Goal: Task Accomplishment & Management: Complete application form

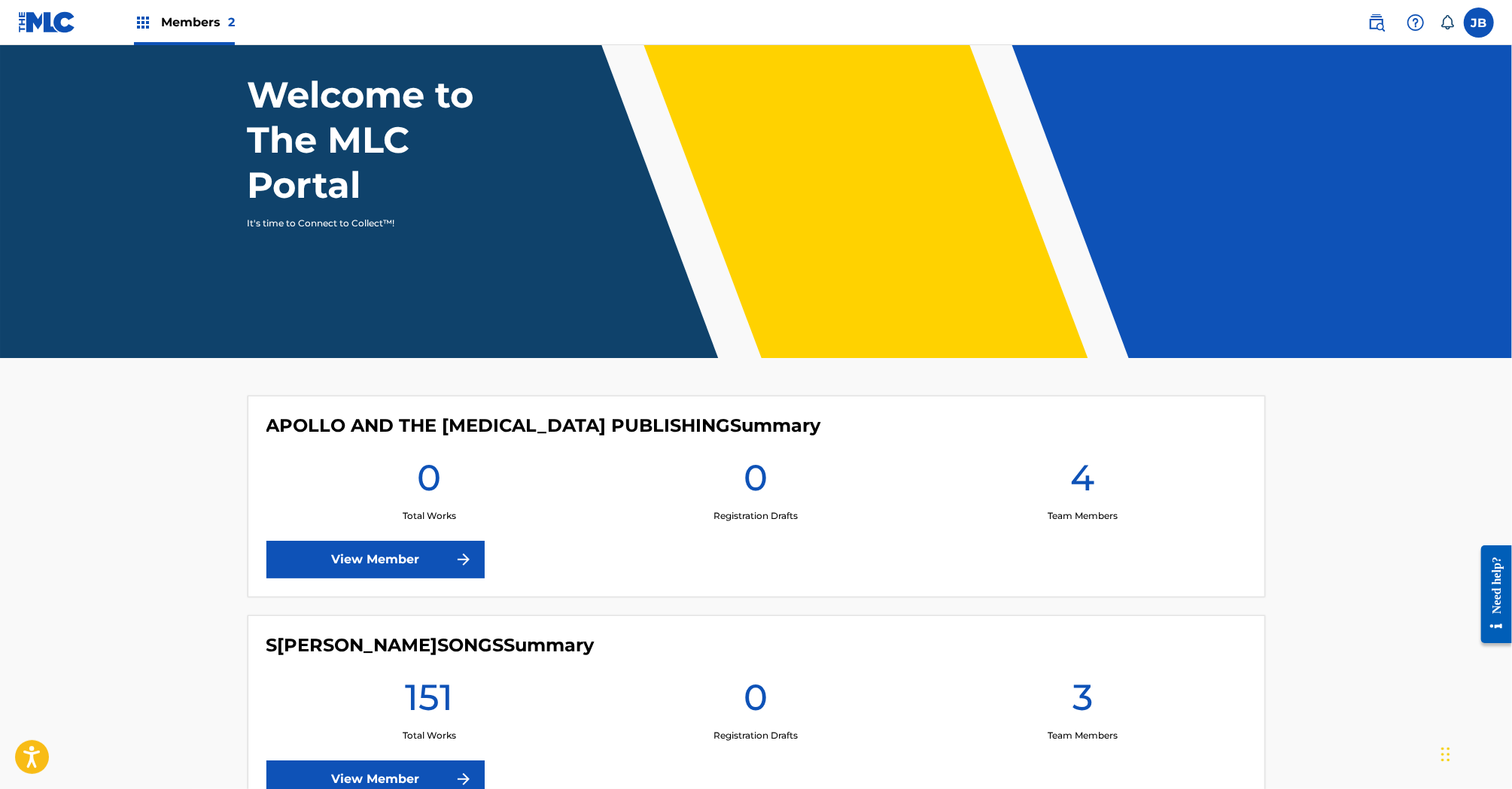
scroll to position [199, 0]
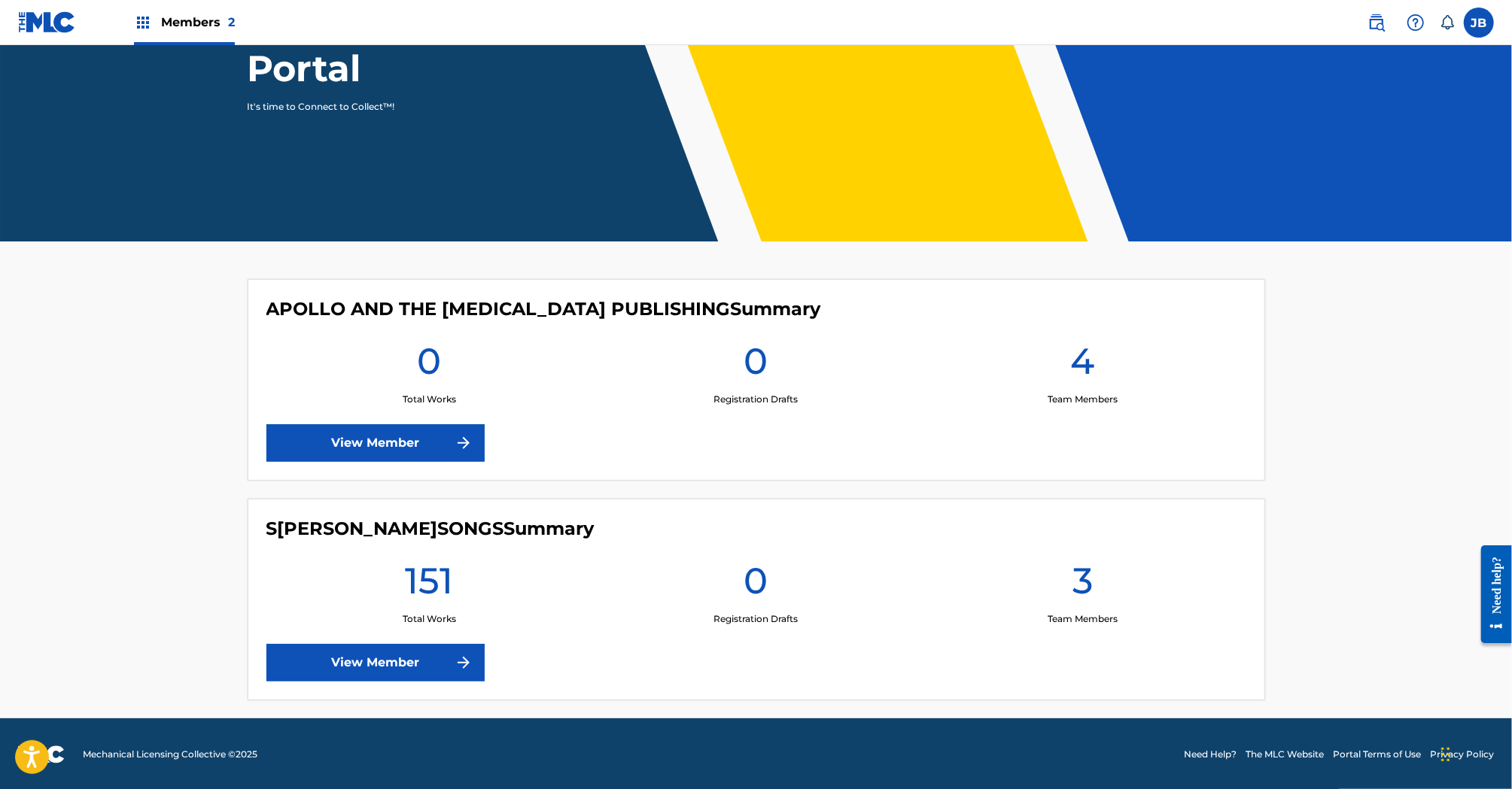
click at [368, 656] on link "View Member" at bounding box center [376, 663] width 218 height 37
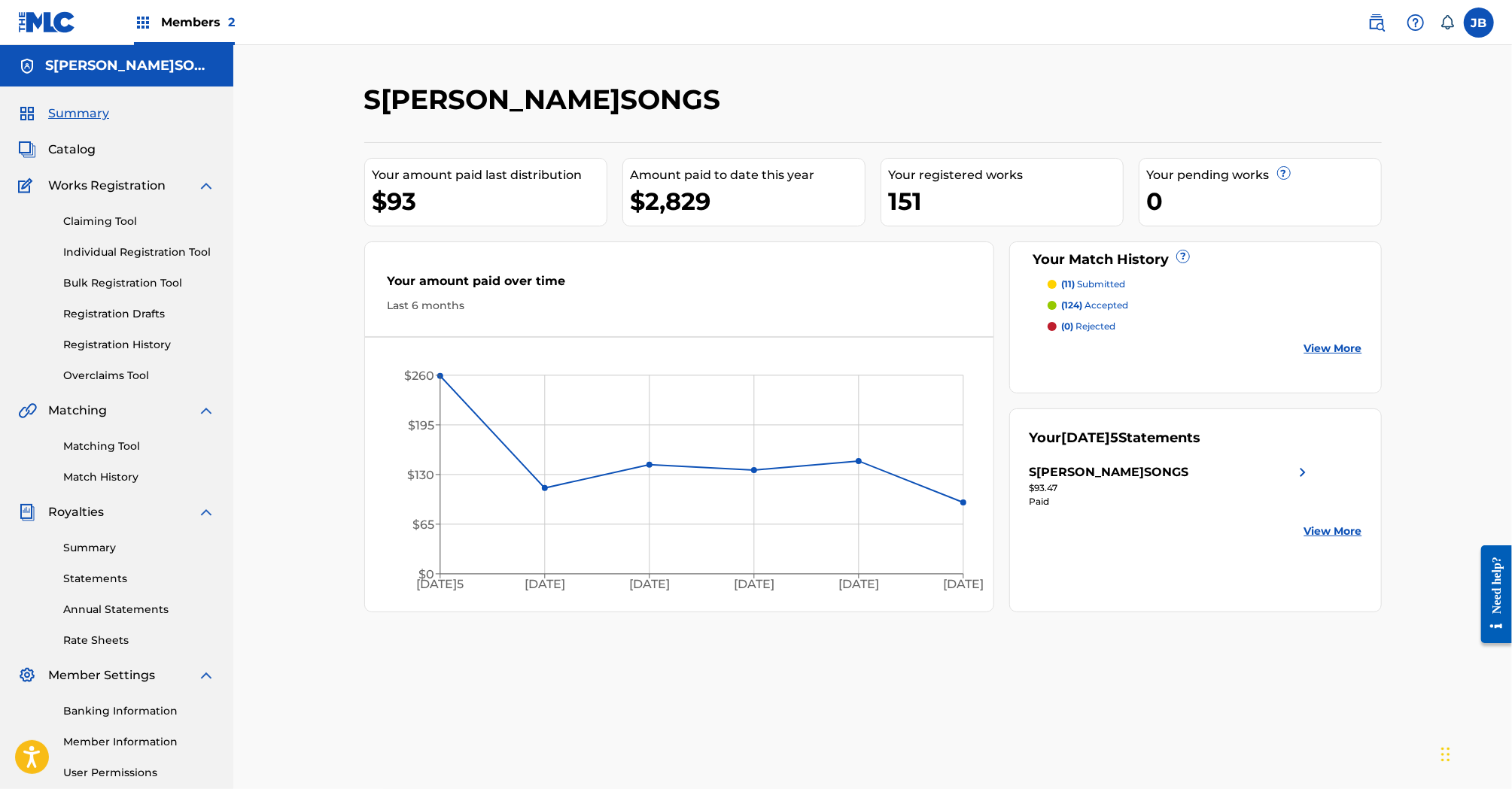
click at [116, 439] on link "Matching Tool" at bounding box center [139, 446] width 152 height 15
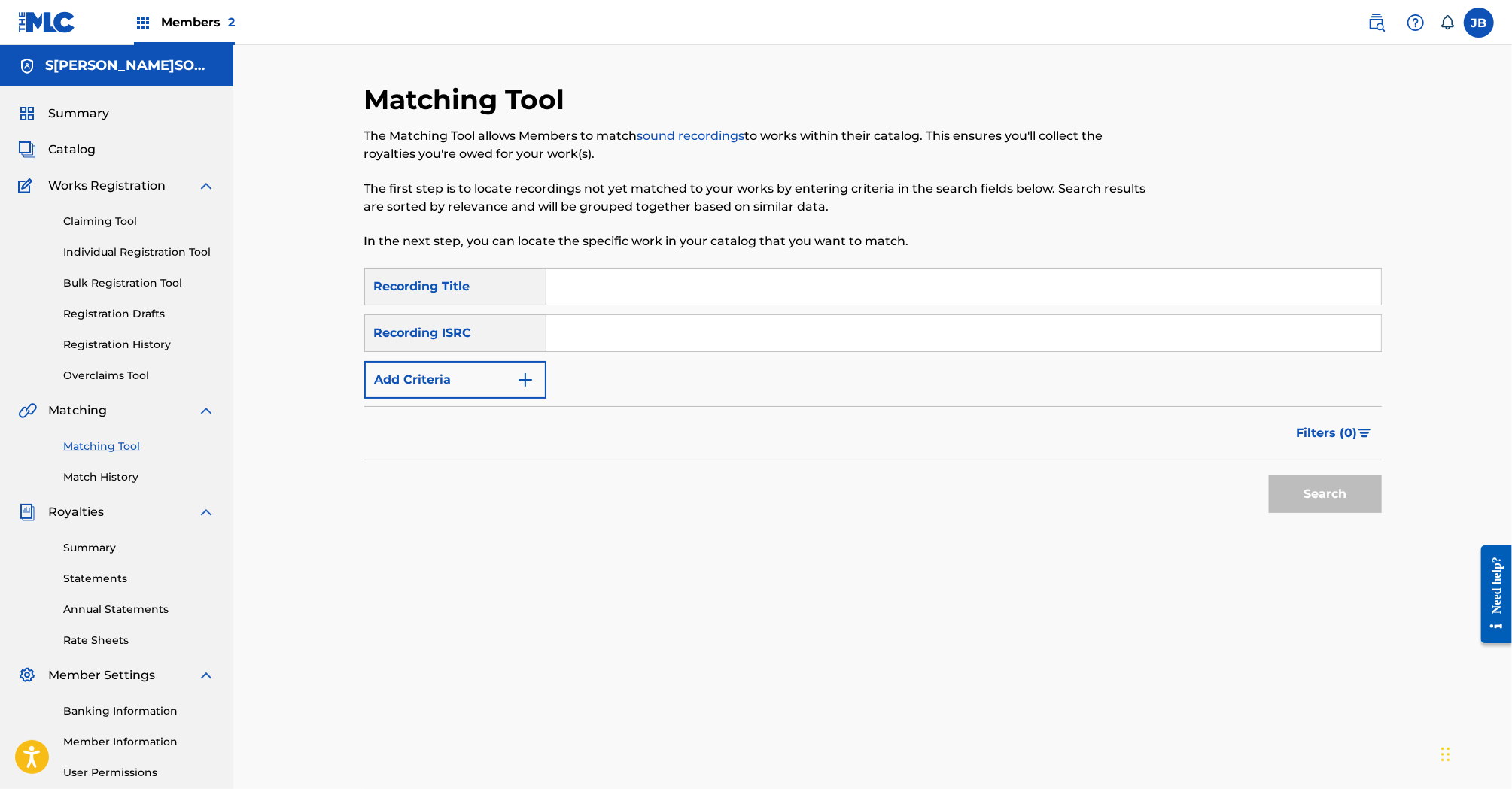
click at [589, 294] on input "Search Form" at bounding box center [964, 287] width 835 height 36
type input "im free"
click at [487, 386] on button "Add Criteria" at bounding box center [455, 379] width 182 height 37
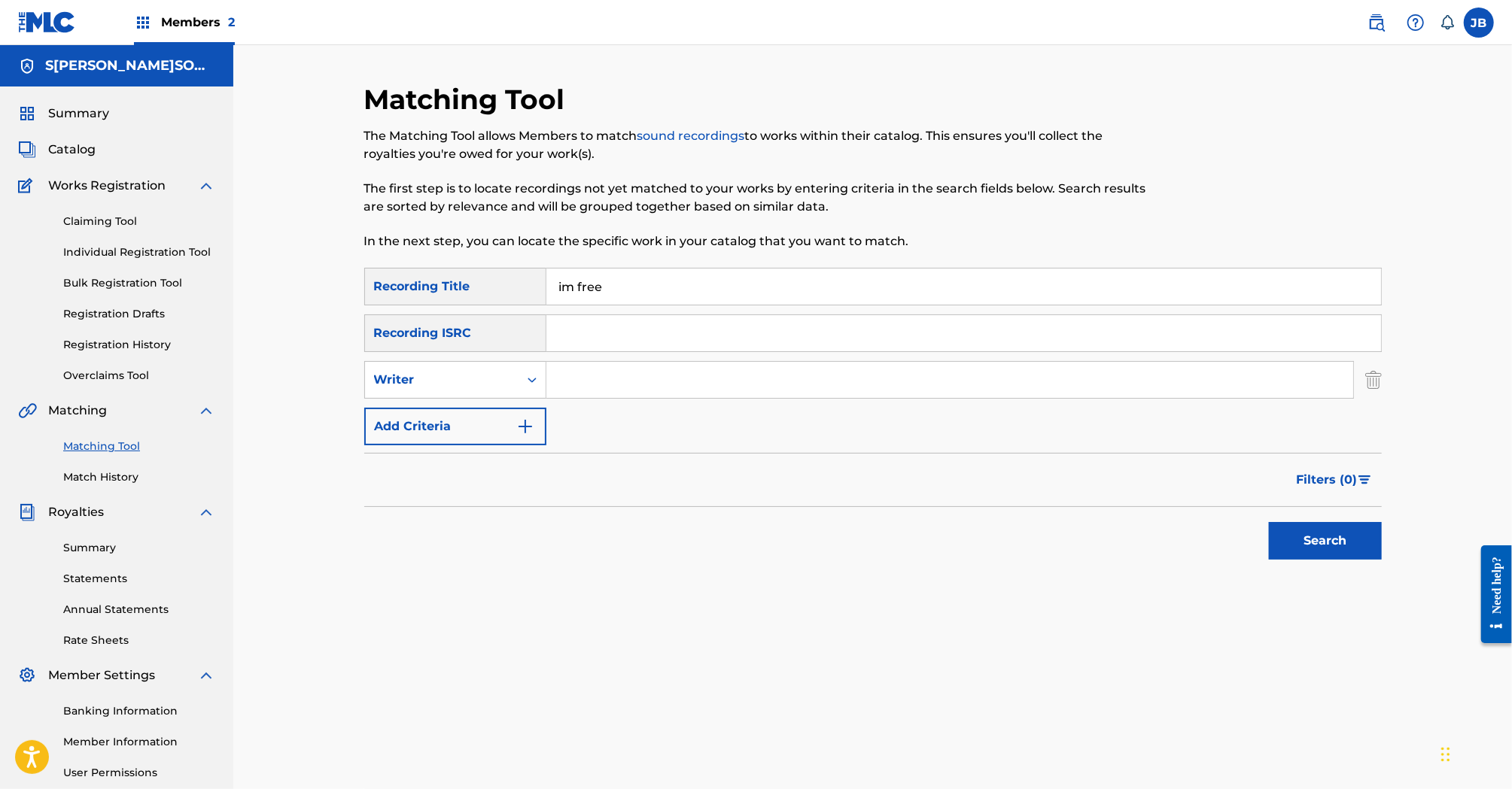
click at [594, 384] on input "Search Form" at bounding box center [950, 379] width 807 height 36
type input "[PERSON_NAME]"
click at [1269, 522] on button "Search" at bounding box center [1325, 541] width 113 height 37
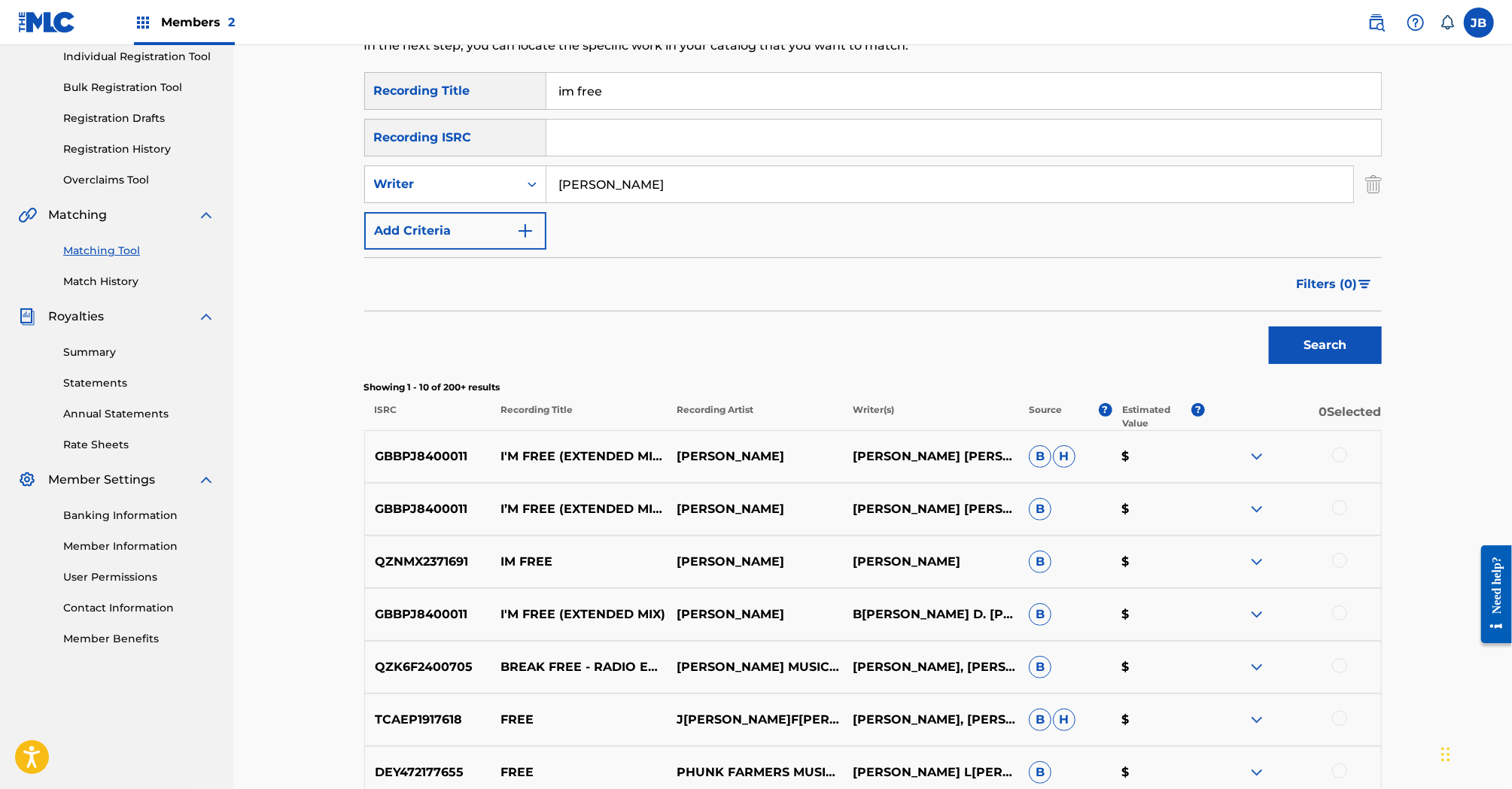
scroll to position [190, 0]
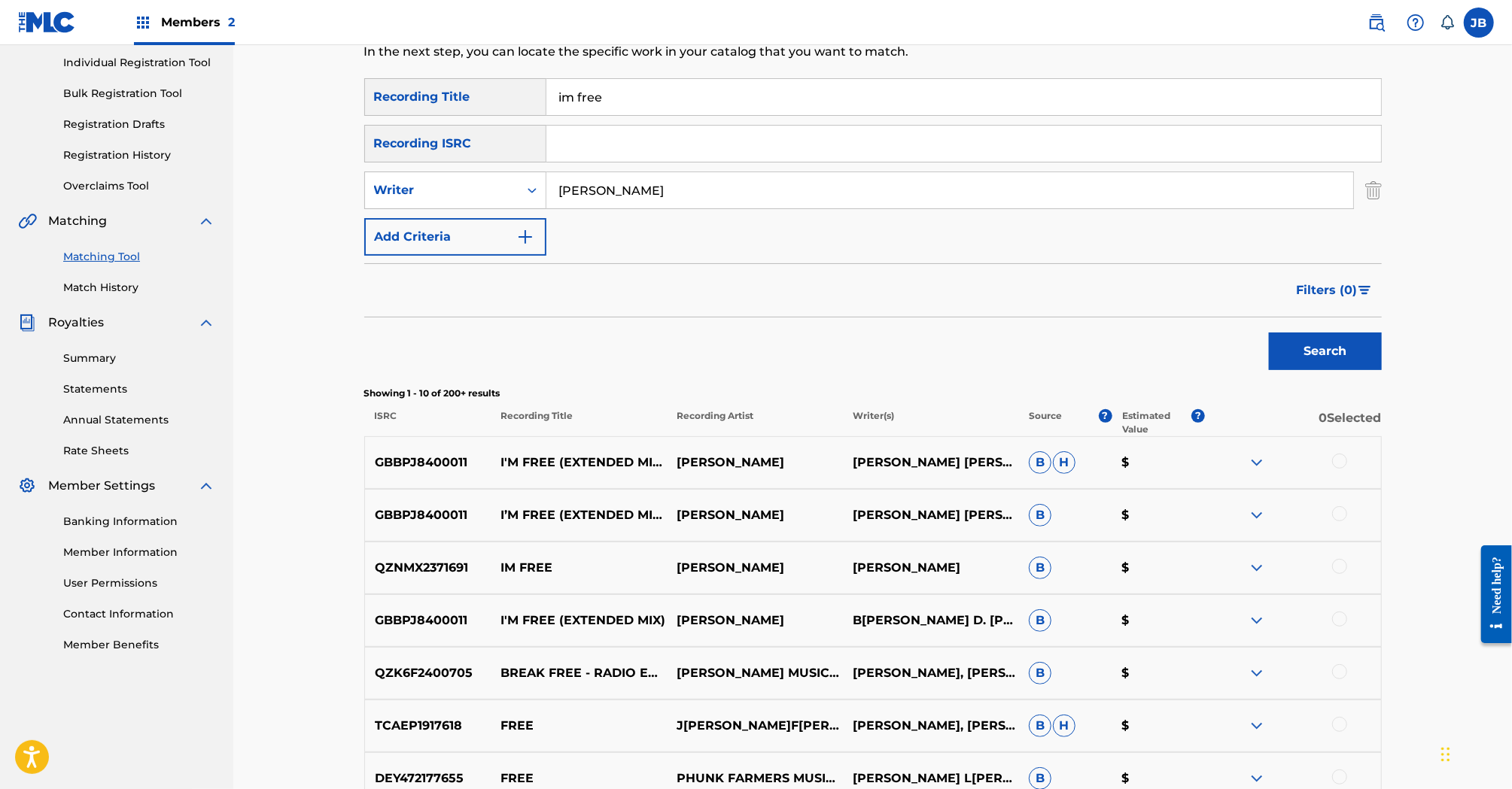
click at [1259, 459] on img at bounding box center [1257, 462] width 18 height 18
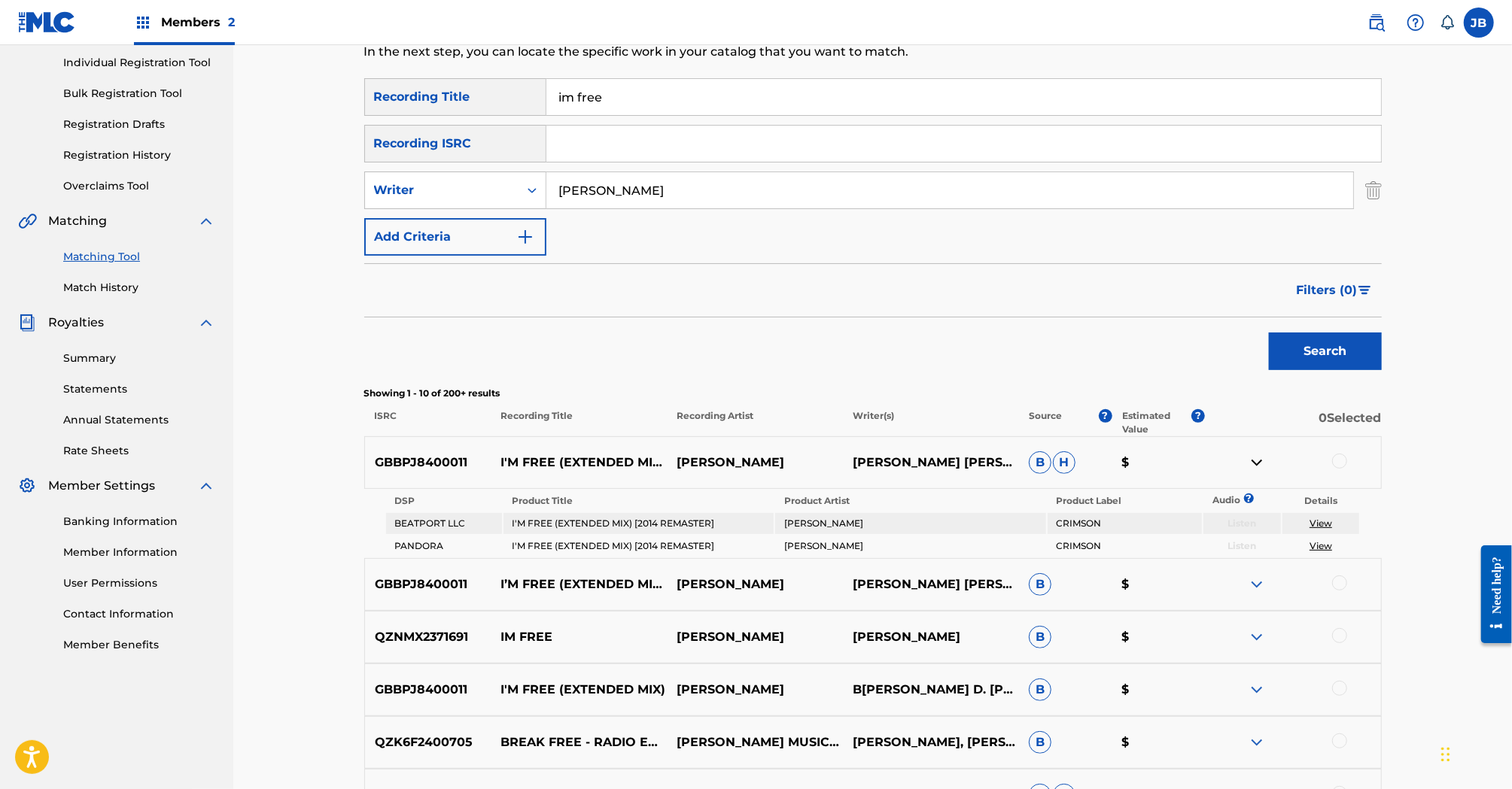
click at [1259, 459] on img at bounding box center [1257, 462] width 18 height 18
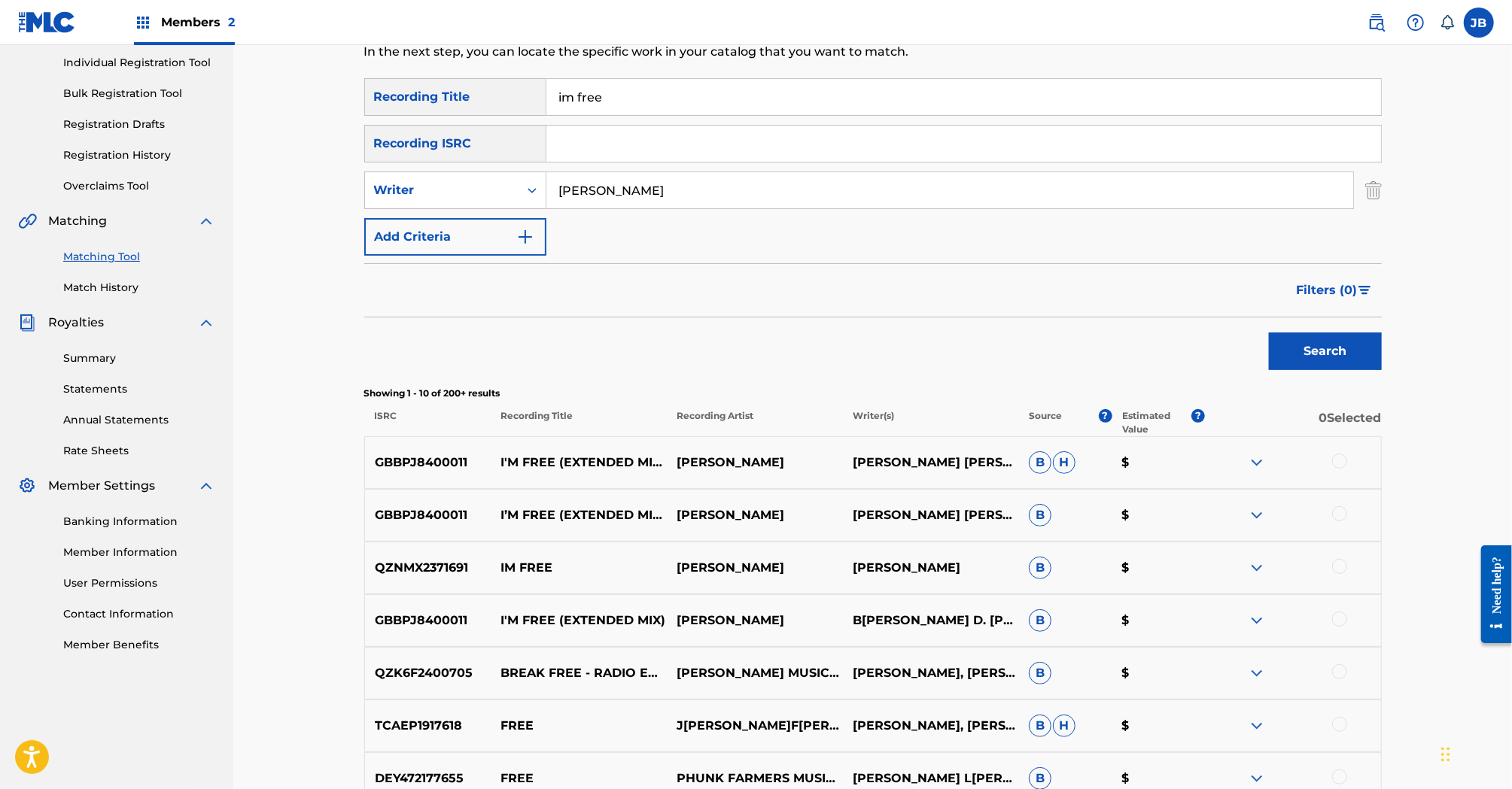
click at [1347, 465] on div at bounding box center [1293, 462] width 176 height 18
click at [1344, 464] on div at bounding box center [1339, 461] width 15 height 15
click at [1339, 515] on div at bounding box center [1339, 514] width 15 height 15
click at [1344, 621] on div at bounding box center [1339, 619] width 15 height 15
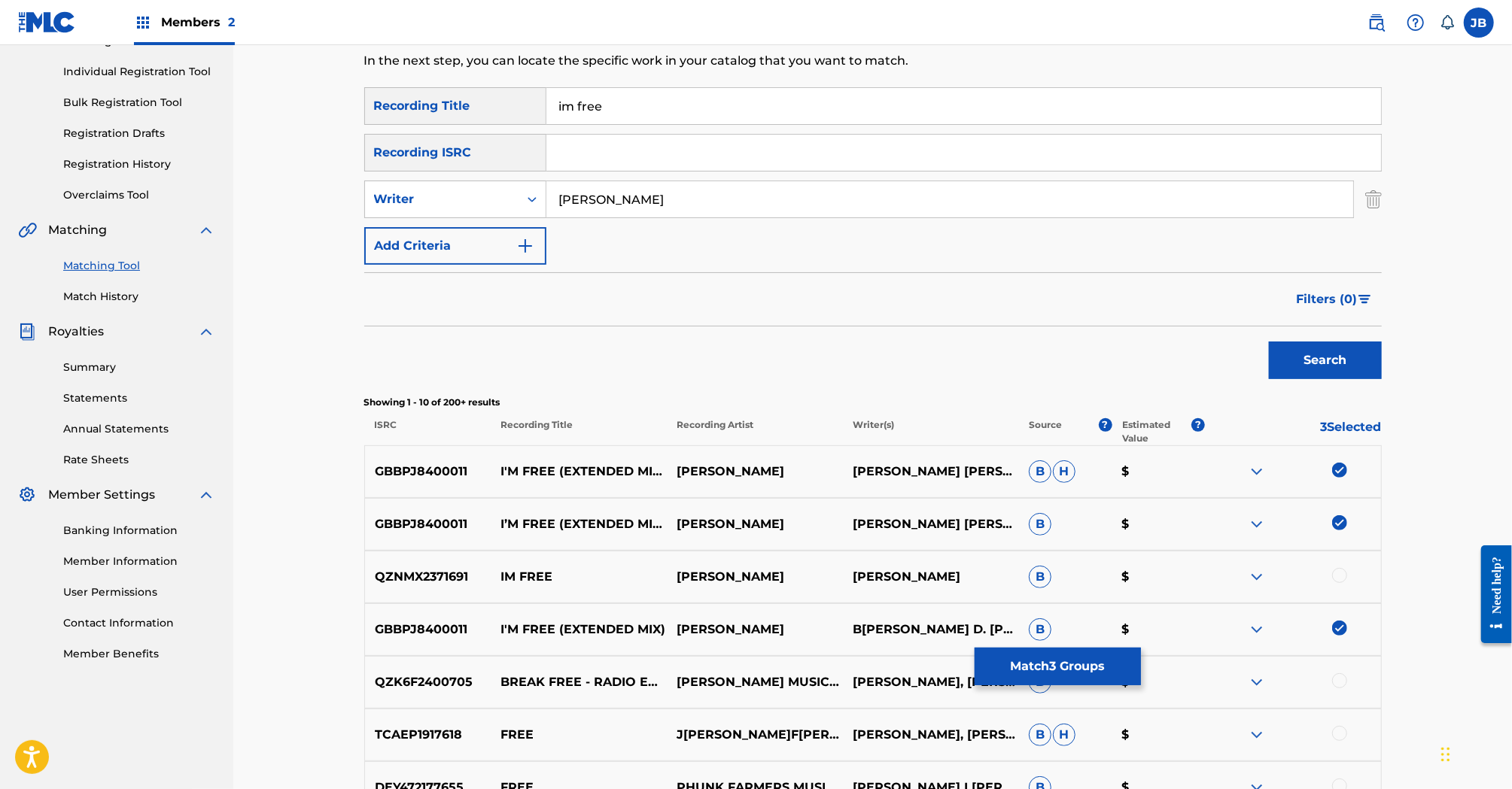
scroll to position [142, 0]
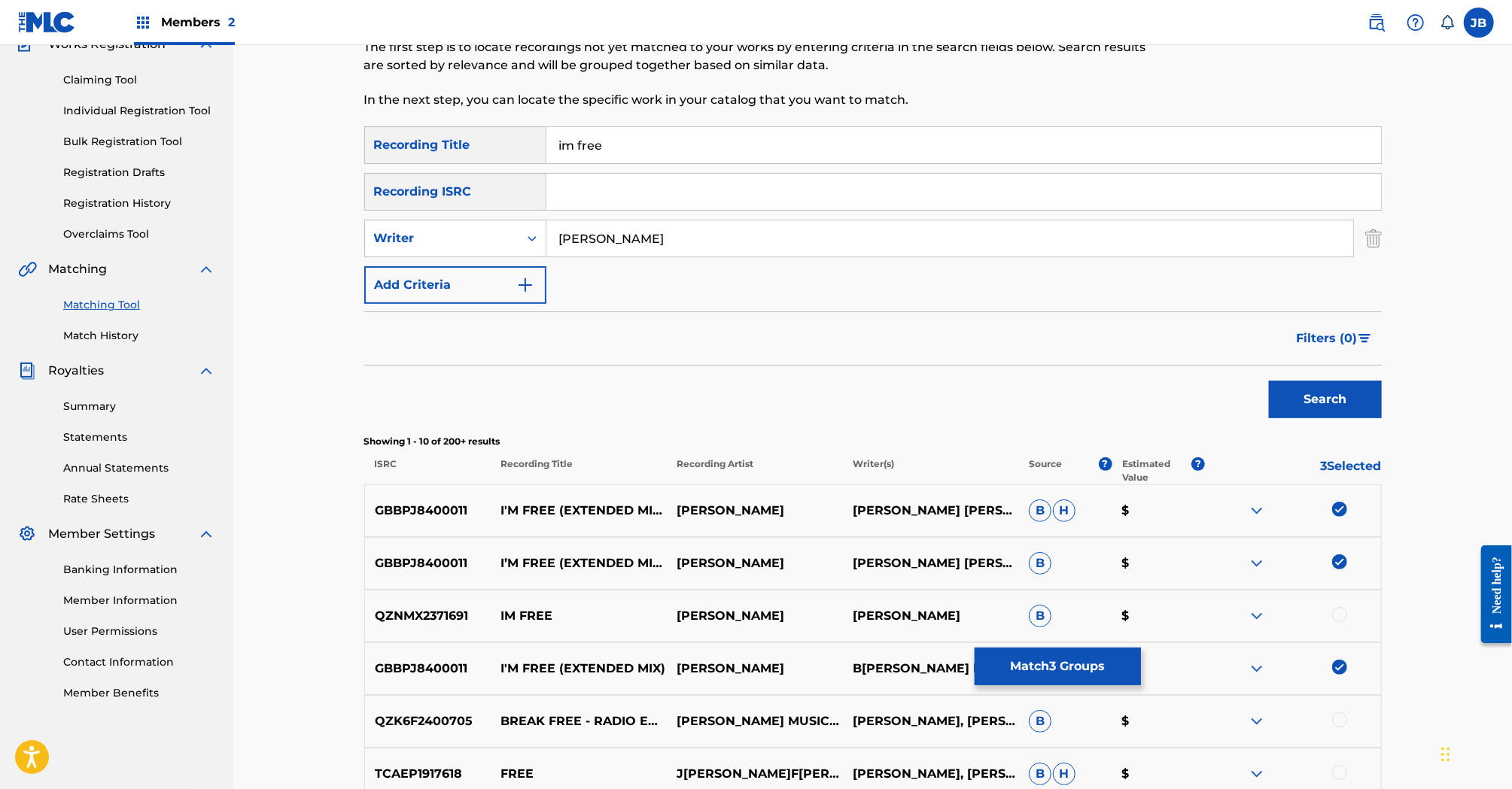
click at [538, 298] on button "Add Criteria" at bounding box center [455, 285] width 182 height 37
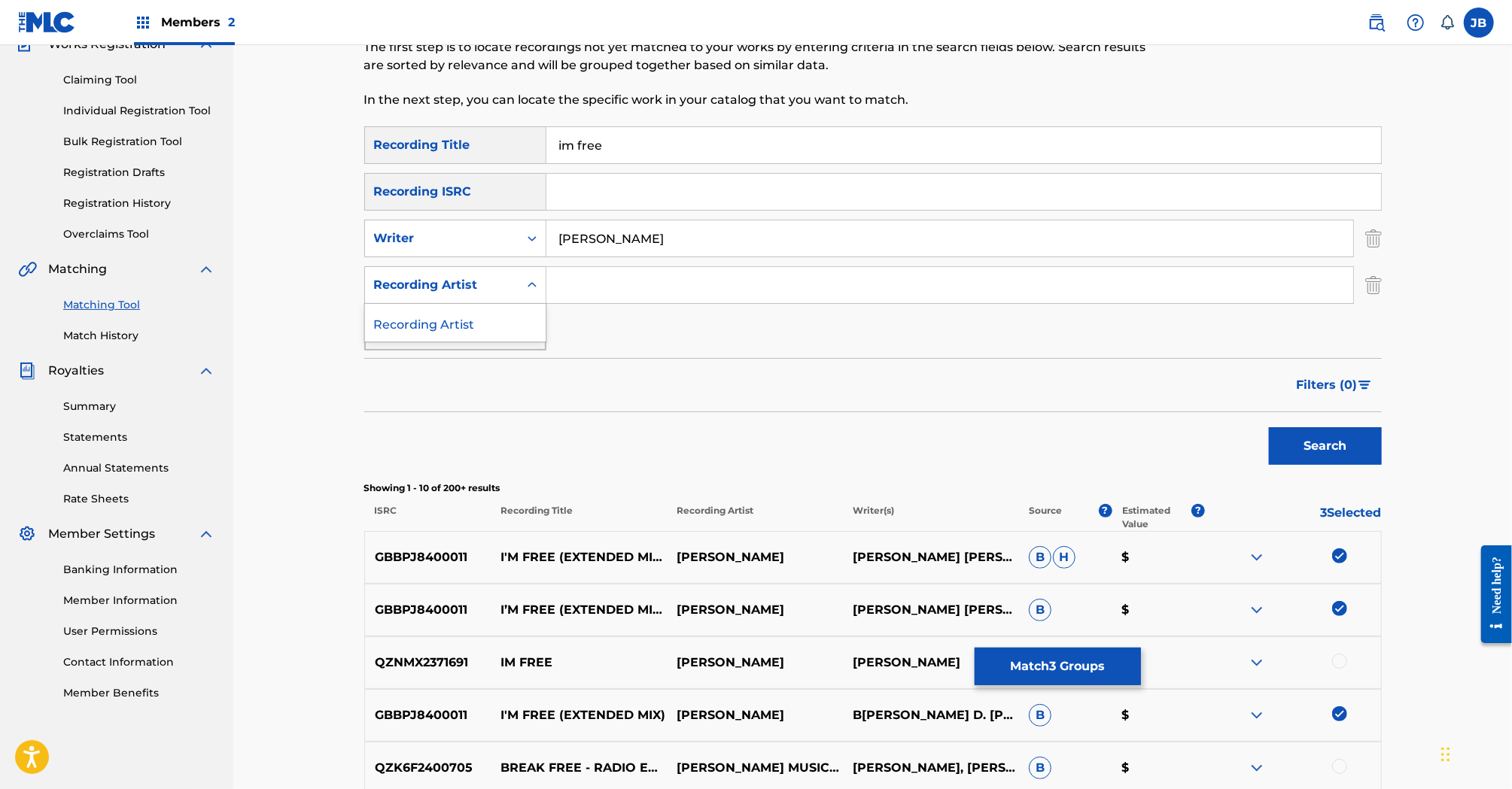
click at [499, 298] on div "Recording Artist" at bounding box center [442, 285] width 153 height 28
click at [575, 296] on input "Search Form" at bounding box center [950, 285] width 807 height 36
type input "[PERSON_NAME]"
click at [1269, 427] on button "Search" at bounding box center [1325, 446] width 113 height 37
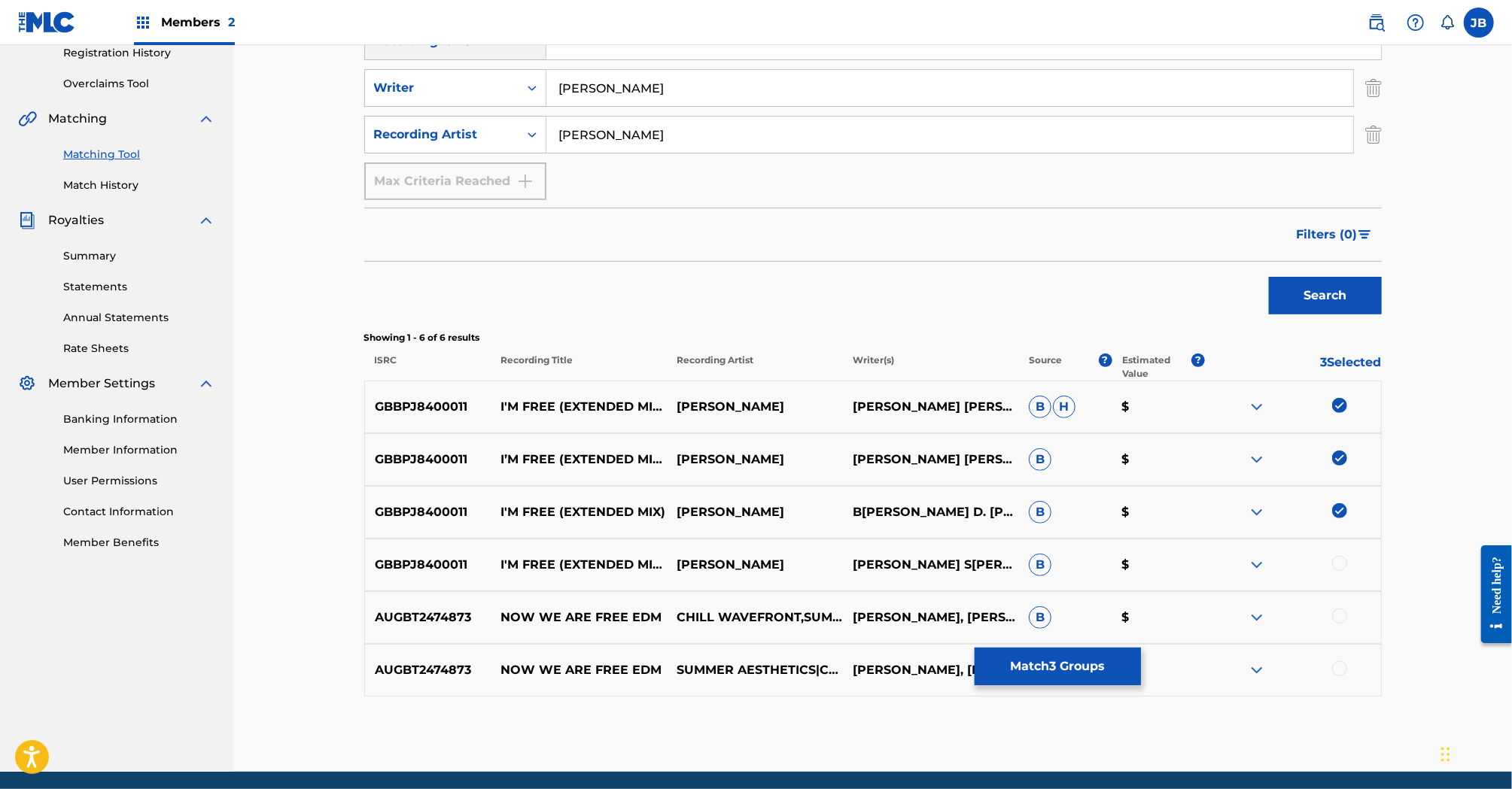
scroll to position [305, 0]
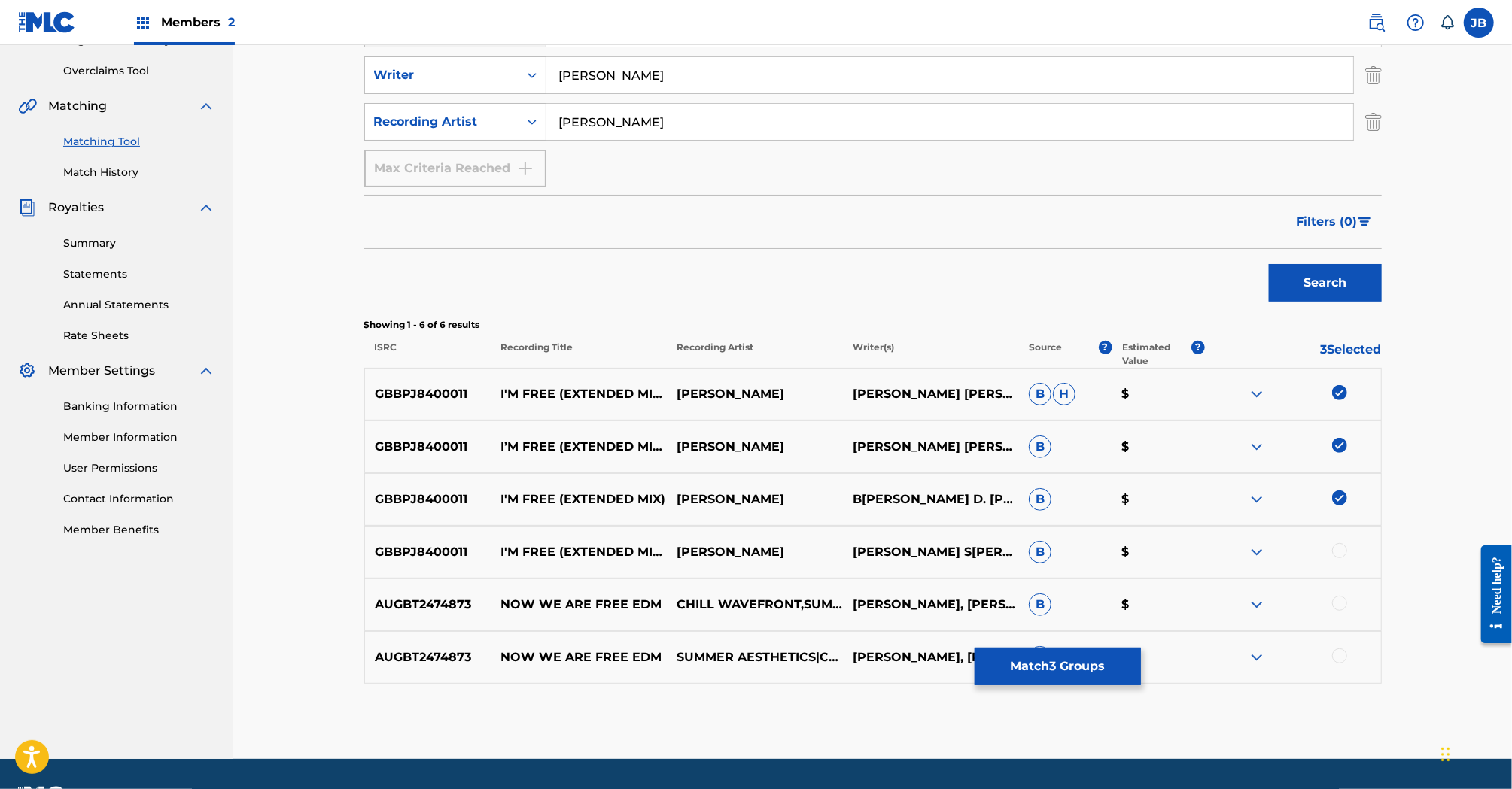
click at [1262, 557] on img at bounding box center [1257, 552] width 18 height 18
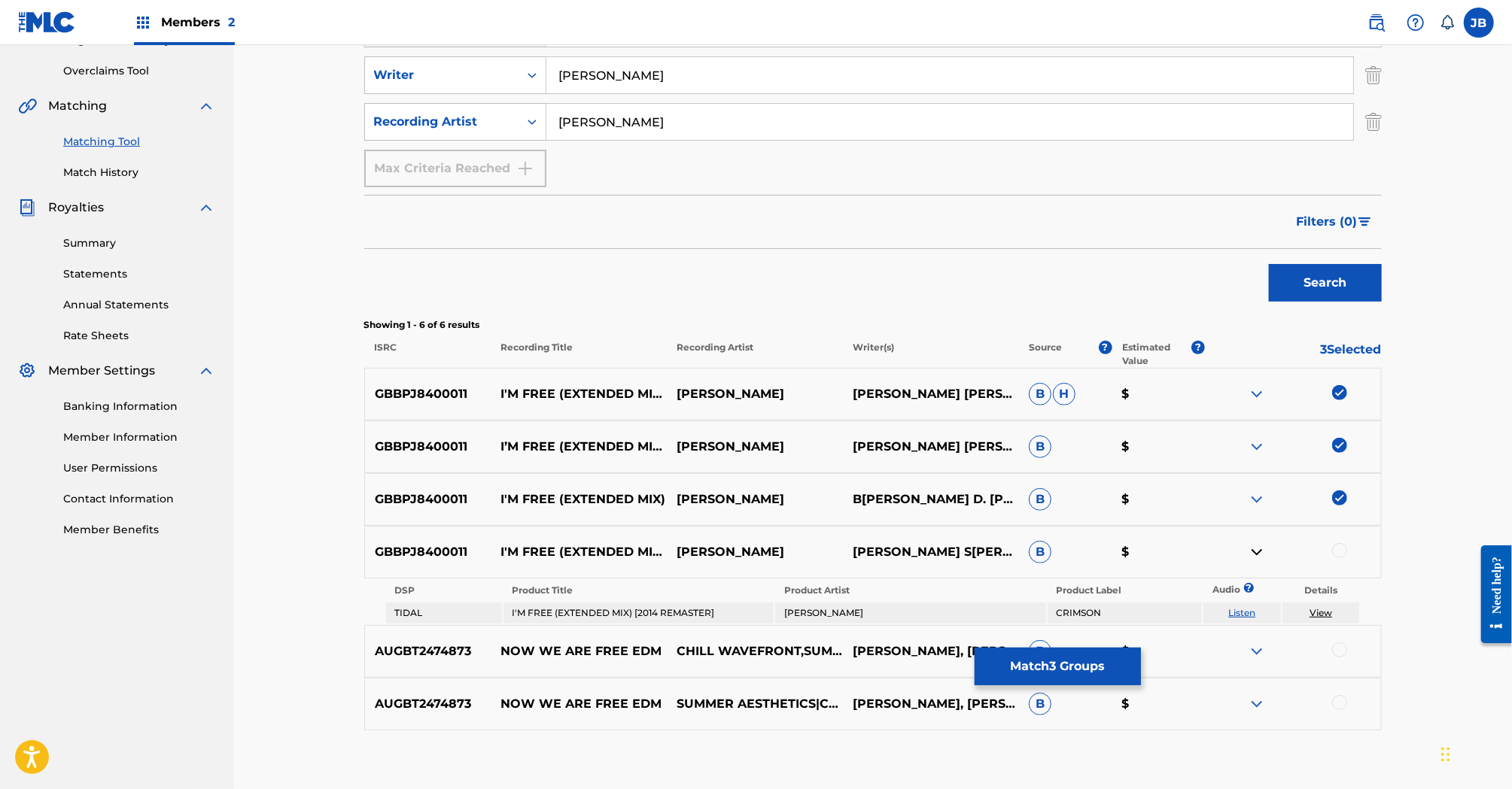
click at [1334, 549] on div at bounding box center [1339, 550] width 15 height 15
click at [1259, 549] on img at bounding box center [1257, 552] width 18 height 18
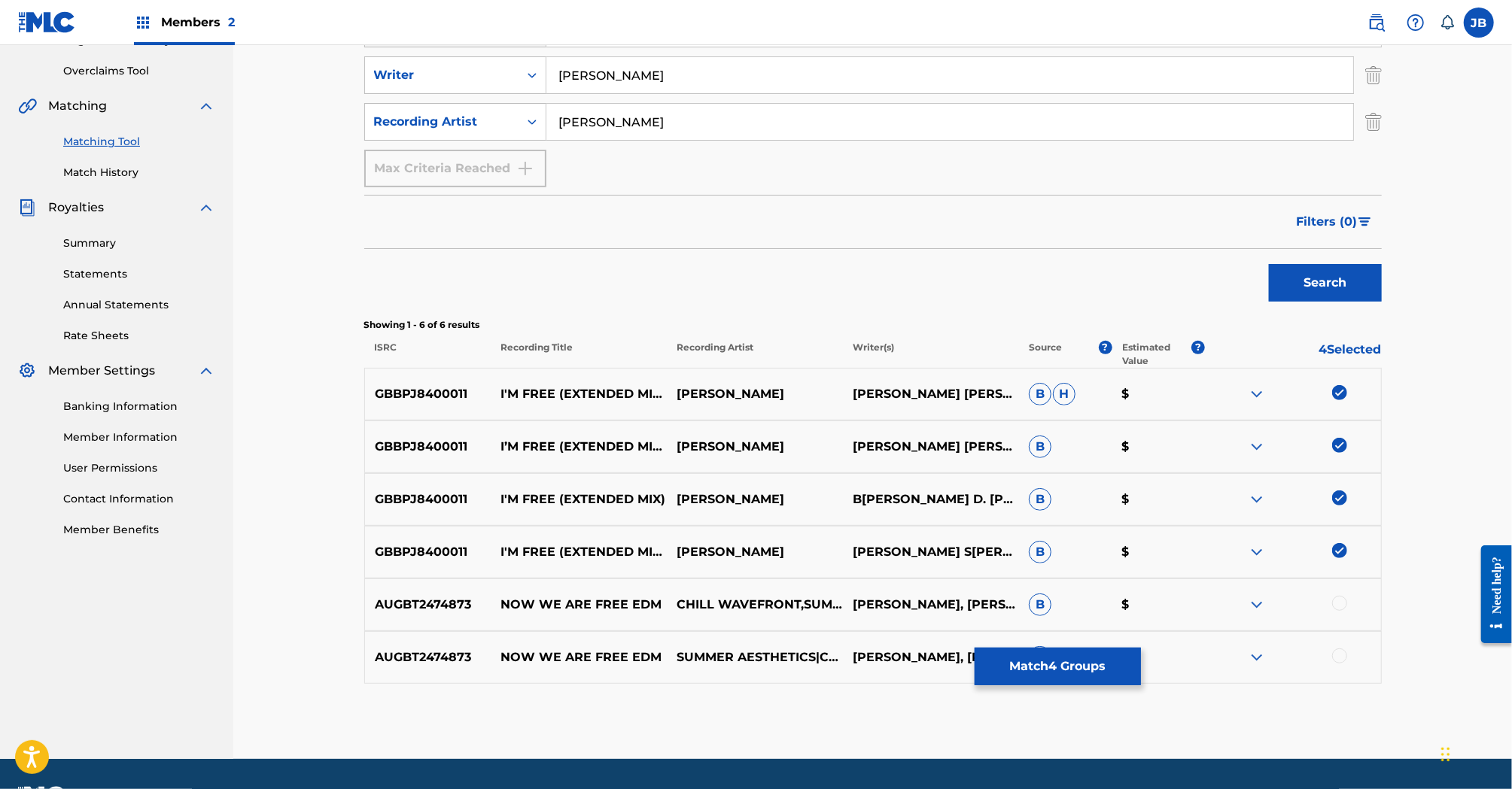
click at [1098, 677] on button "Match 4 Groups" at bounding box center [1057, 666] width 166 height 37
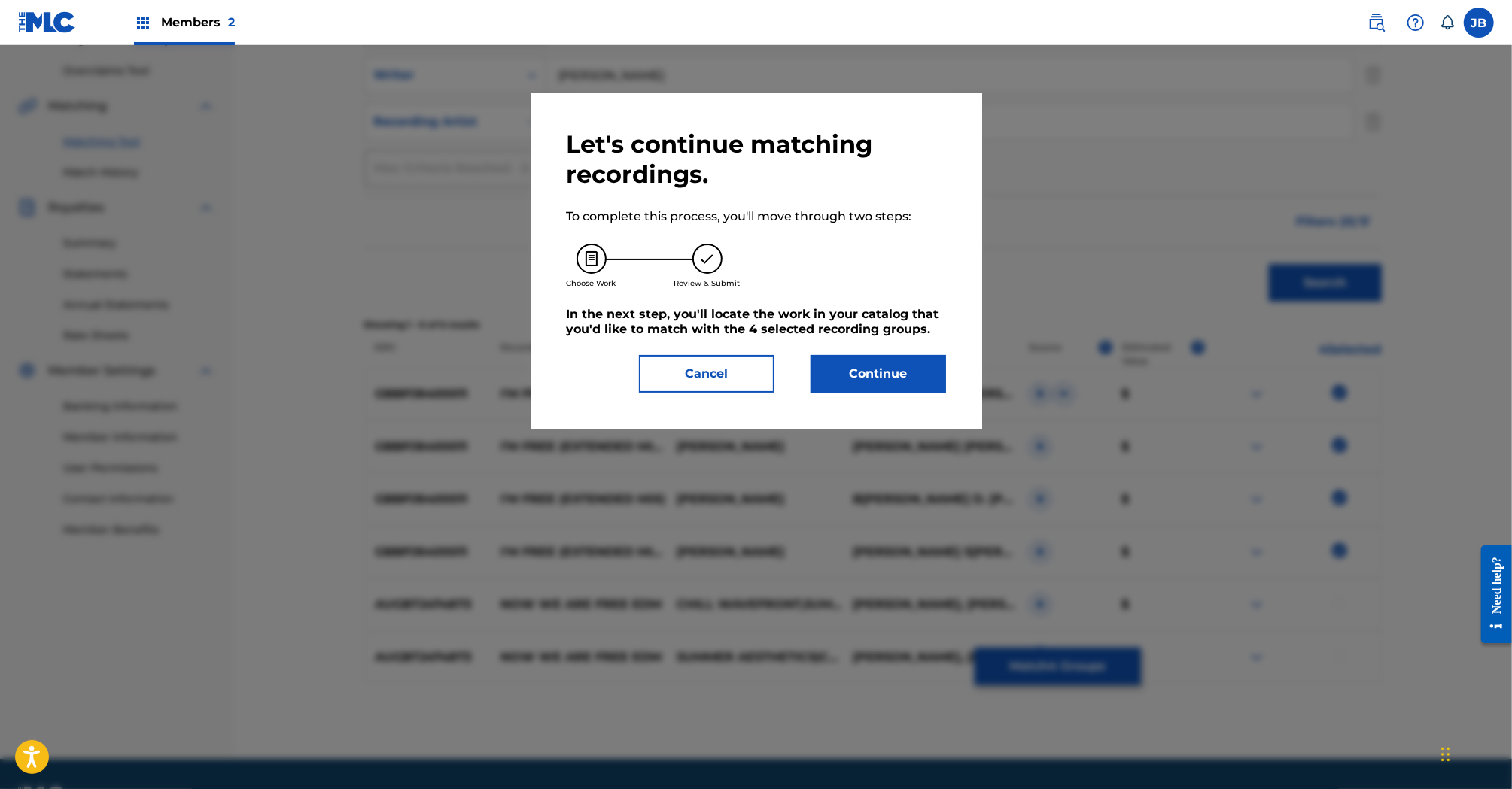
click at [880, 391] on button "Continue" at bounding box center [878, 374] width 135 height 37
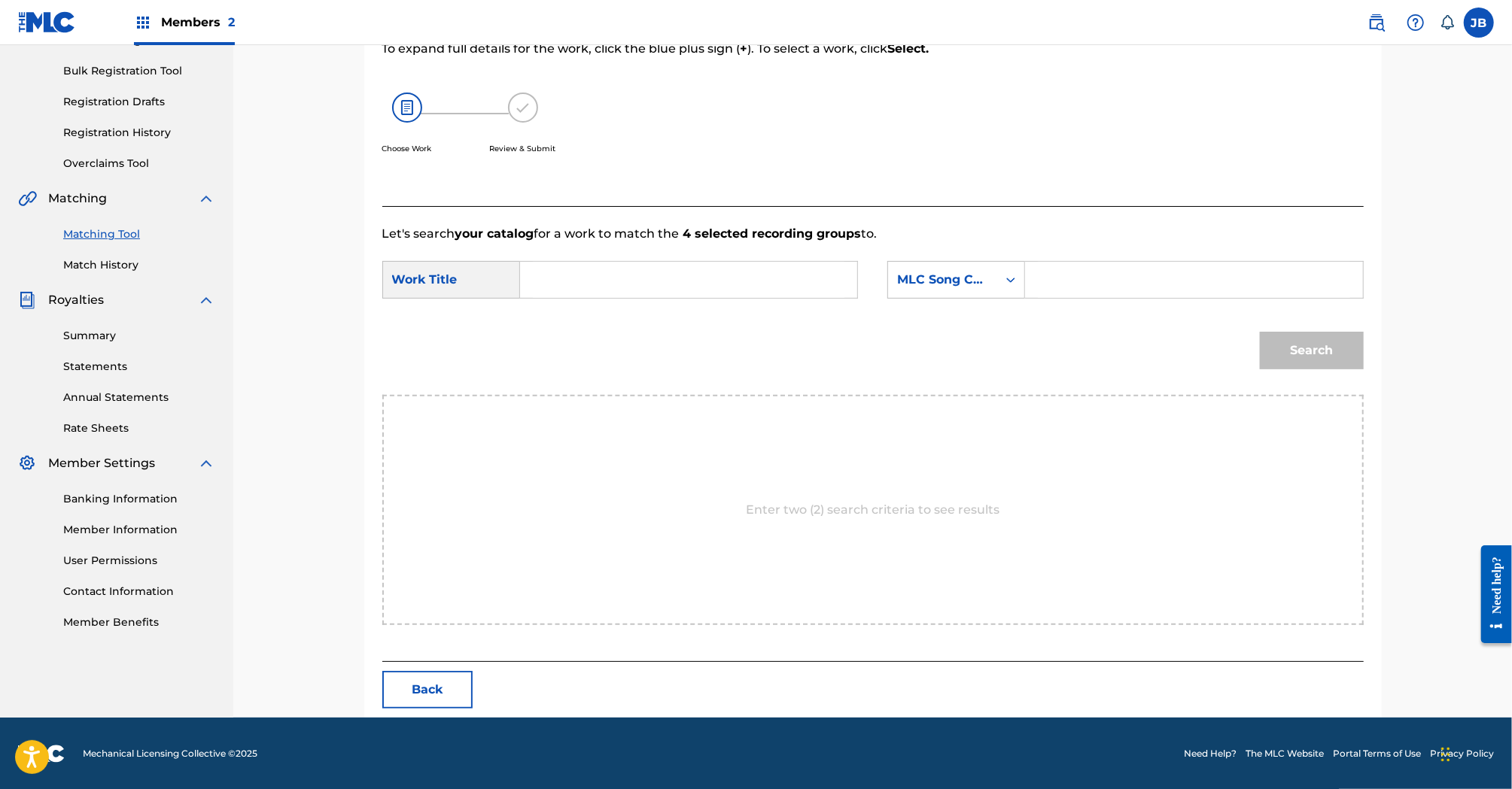
click at [569, 269] on input "Search Form" at bounding box center [688, 280] width 311 height 36
type input "im free"
click at [954, 300] on div "SearchWithCriteriaeefe1163-cb79-4758-8be6-9863e61c6ac8 Work Title im free Searc…" at bounding box center [872, 284] width 982 height 46
click at [954, 288] on div "MLC Song Code" at bounding box center [943, 280] width 91 height 18
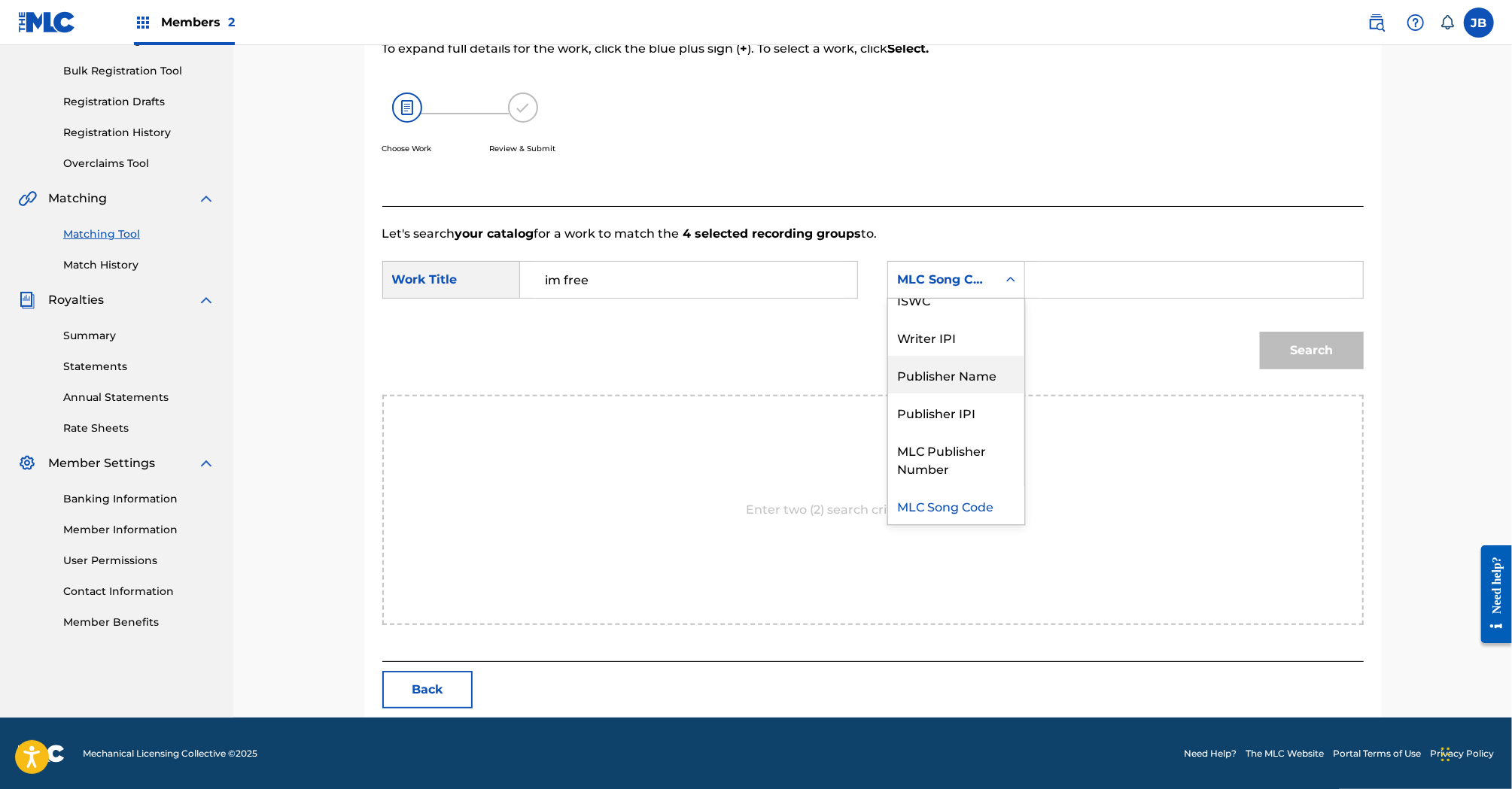
click at [952, 385] on div "Publisher Name" at bounding box center [956, 375] width 136 height 37
click at [1044, 294] on input "Search Form" at bounding box center [1193, 280] width 311 height 36
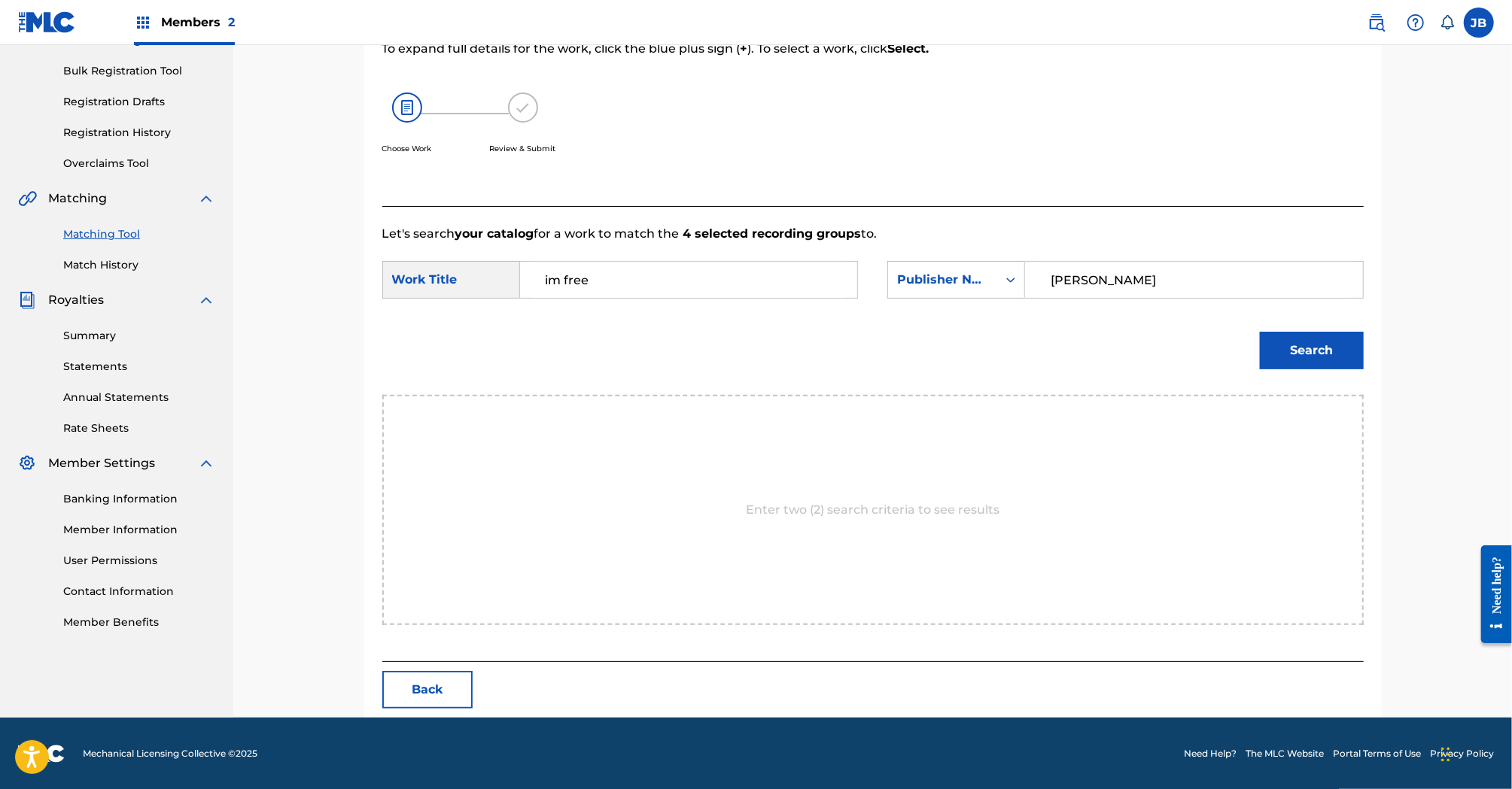
type input "[PERSON_NAME]"
click at [1260, 331] on button "Search" at bounding box center [1312, 350] width 103 height 37
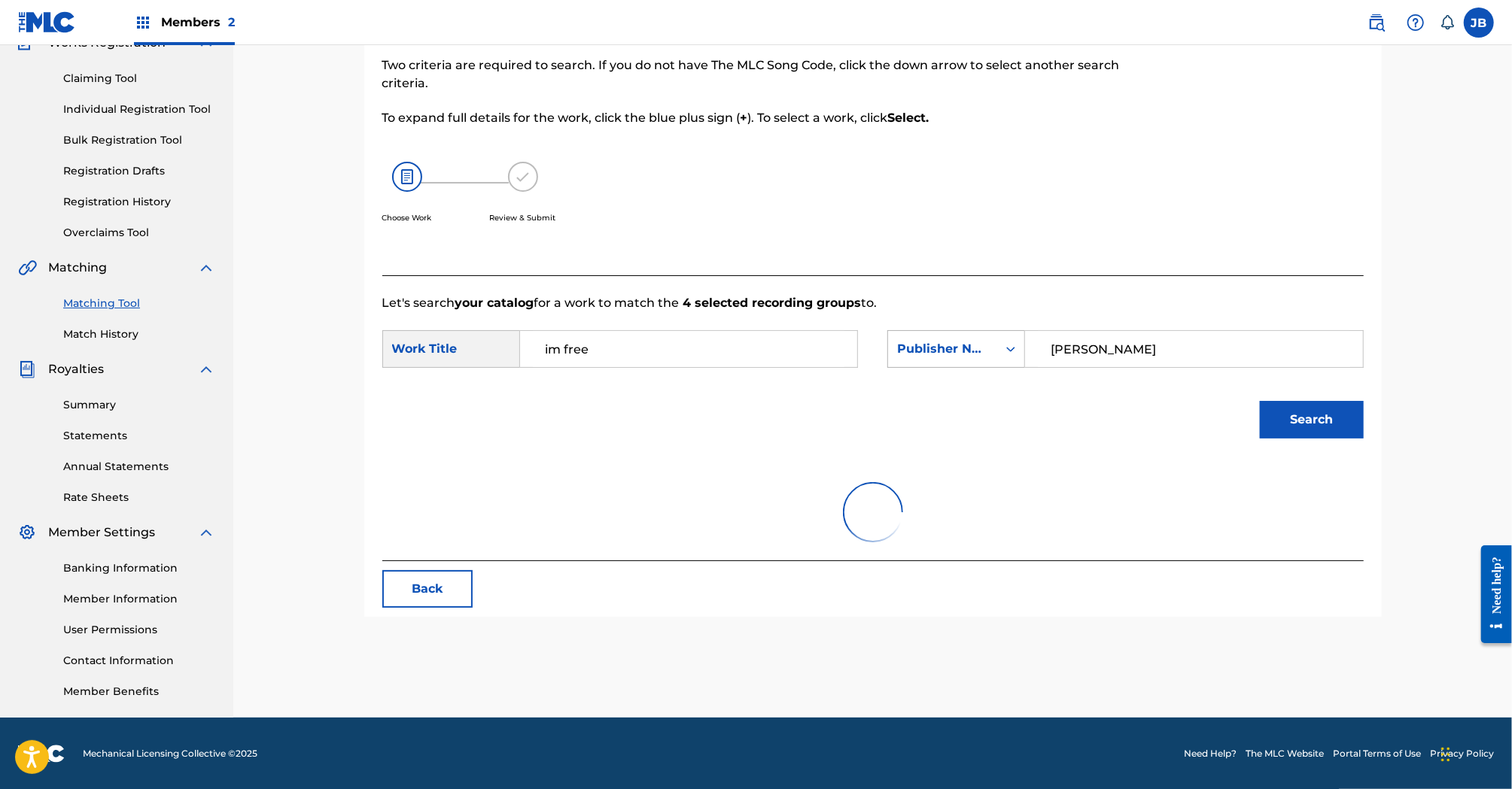
scroll to position [213, 0]
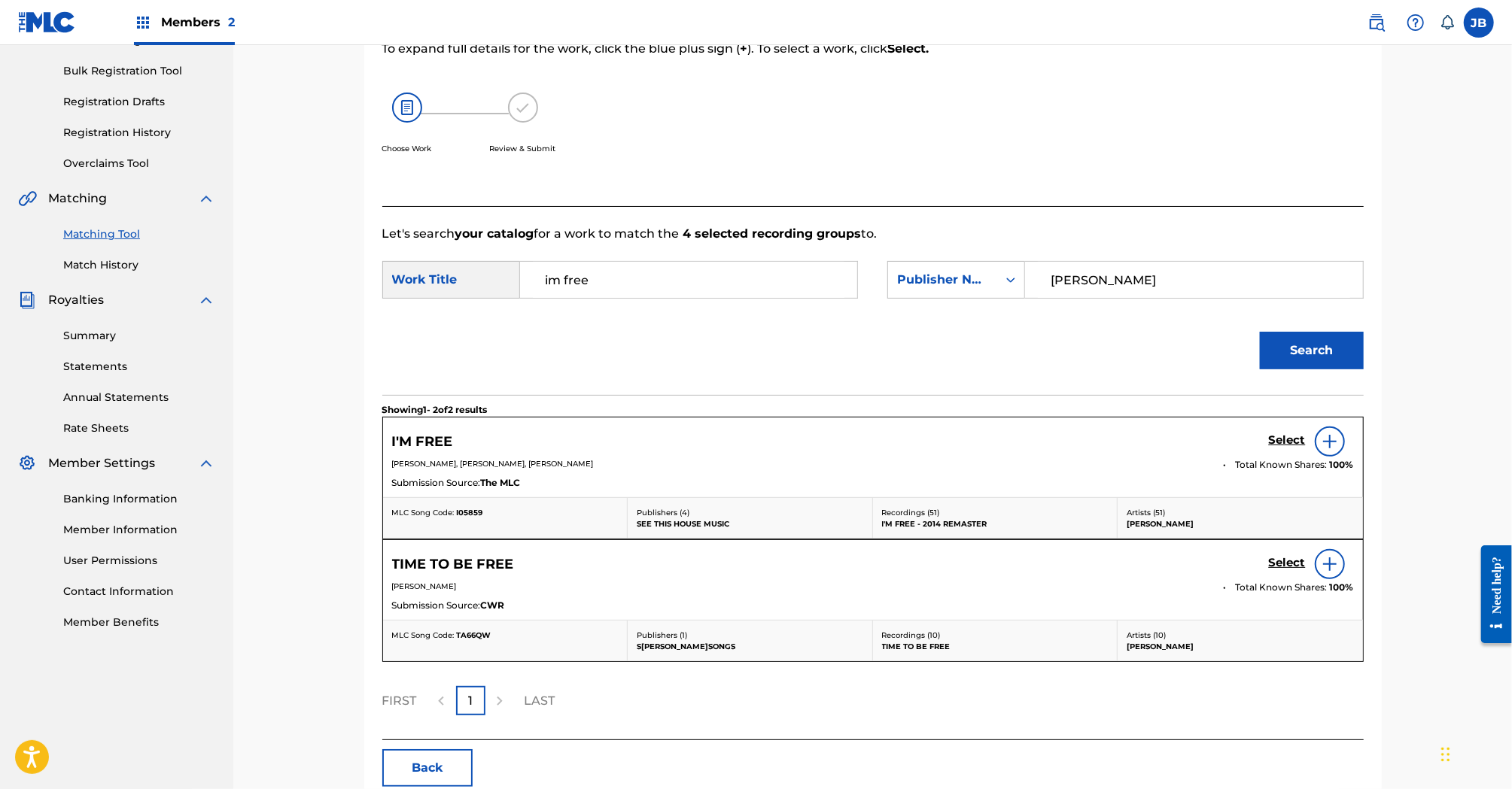
click at [1288, 434] on h5 "Select" at bounding box center [1287, 441] width 37 height 15
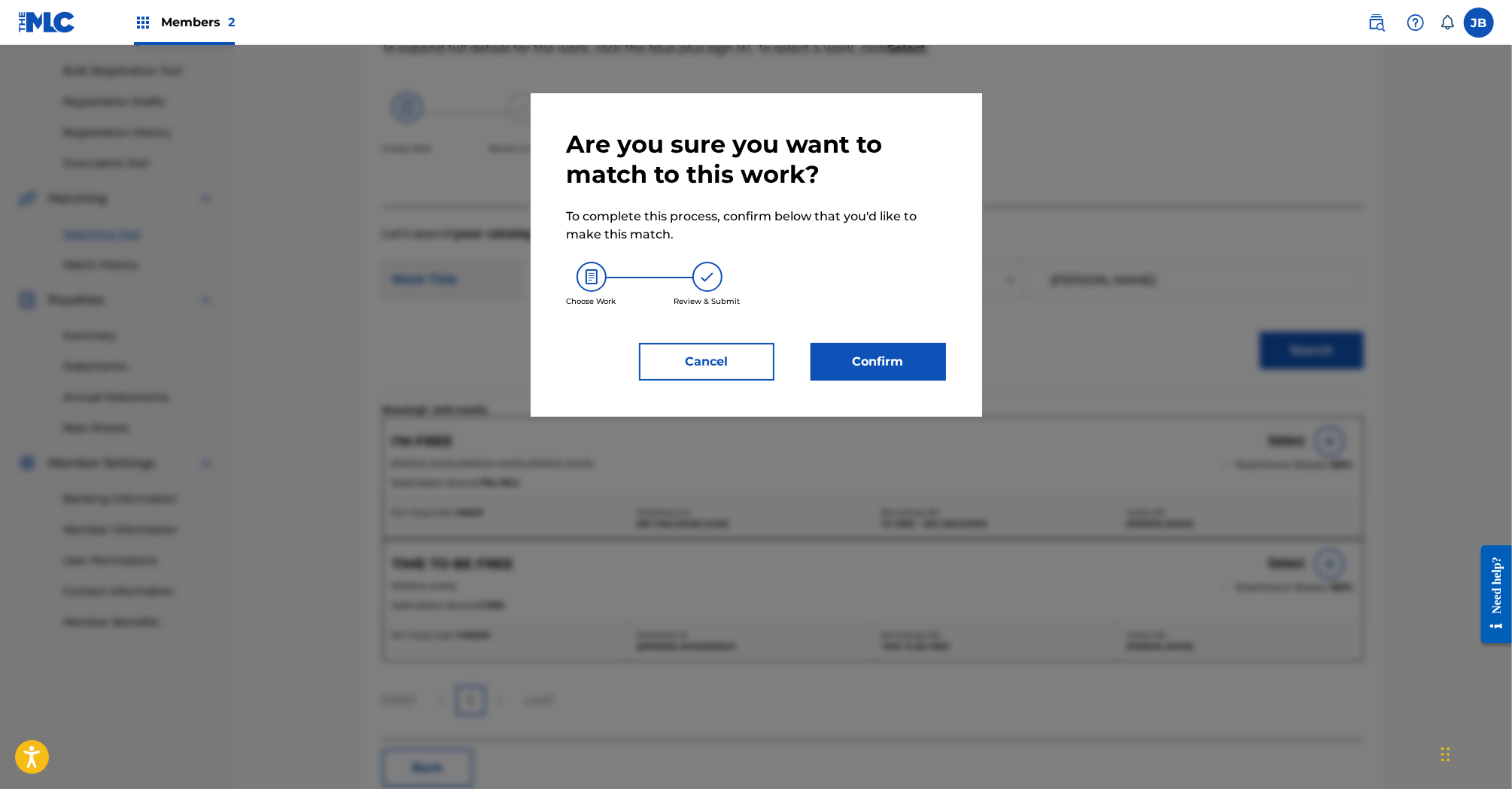
click at [911, 356] on button "Confirm" at bounding box center [878, 362] width 135 height 37
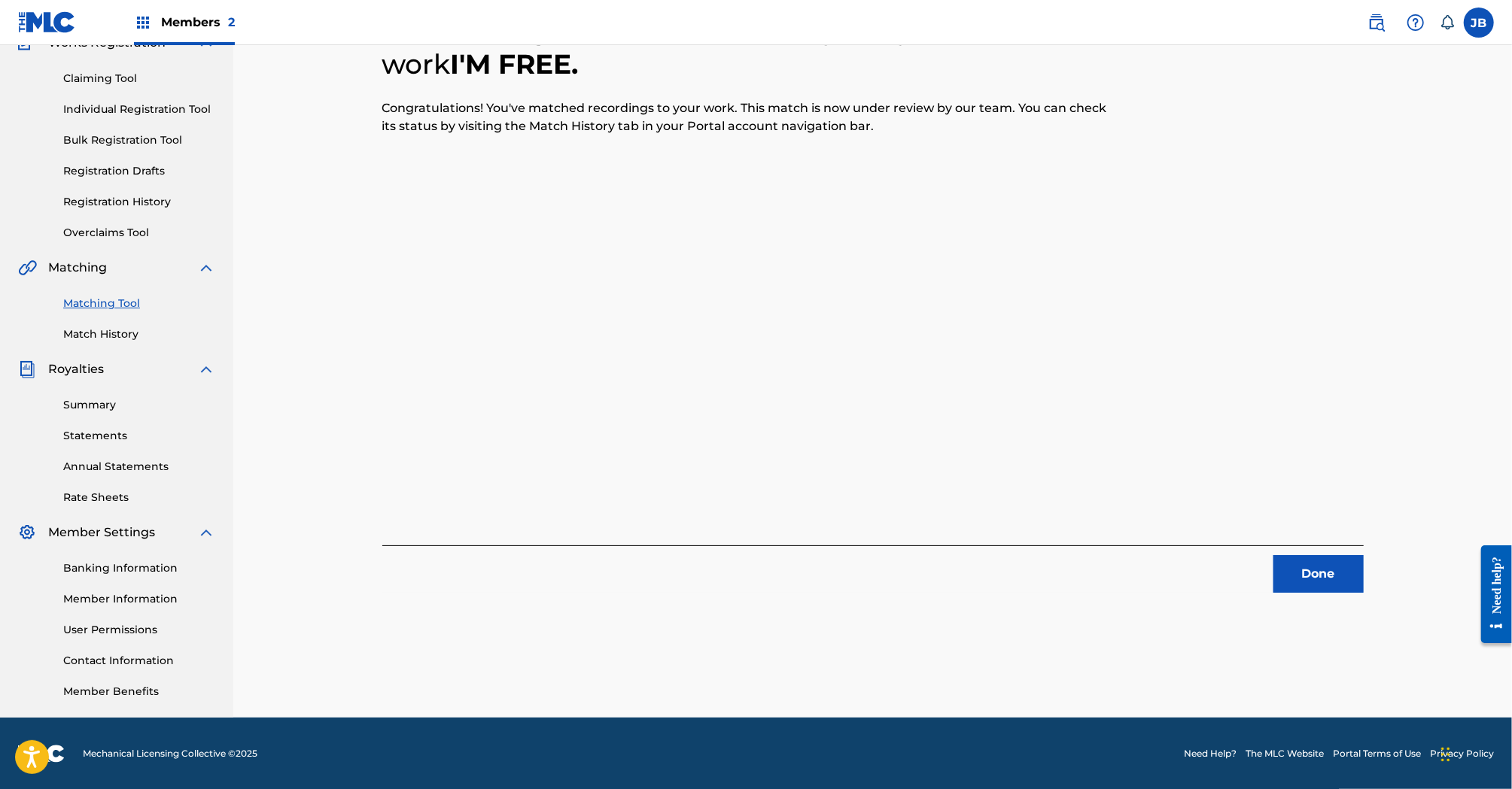
click at [1327, 580] on button "Done" at bounding box center [1318, 574] width 90 height 37
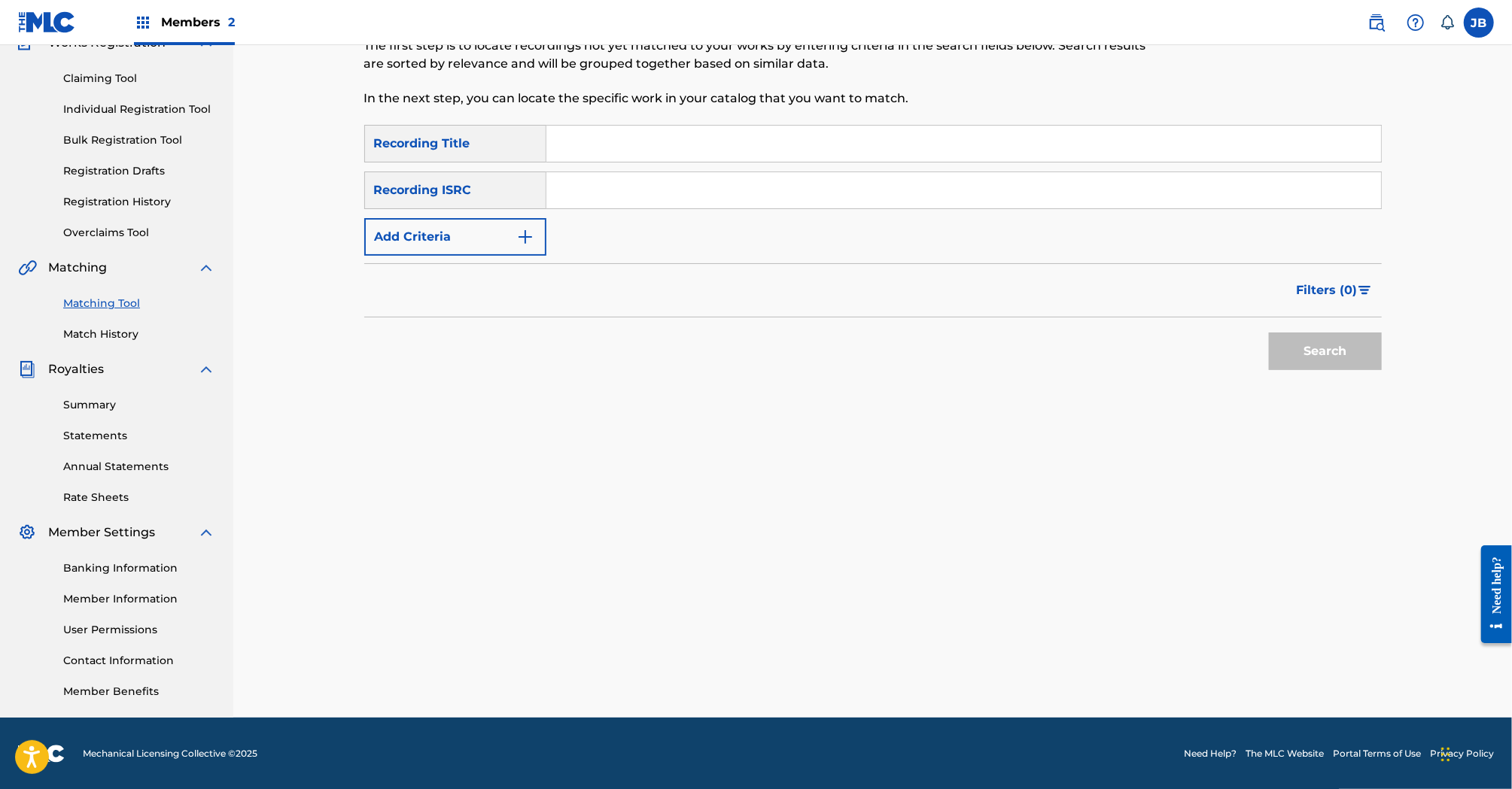
click at [608, 143] on input "Search Form" at bounding box center [964, 143] width 835 height 36
type input "I wont give it away"
click at [500, 243] on button "Add Criteria" at bounding box center [455, 237] width 182 height 37
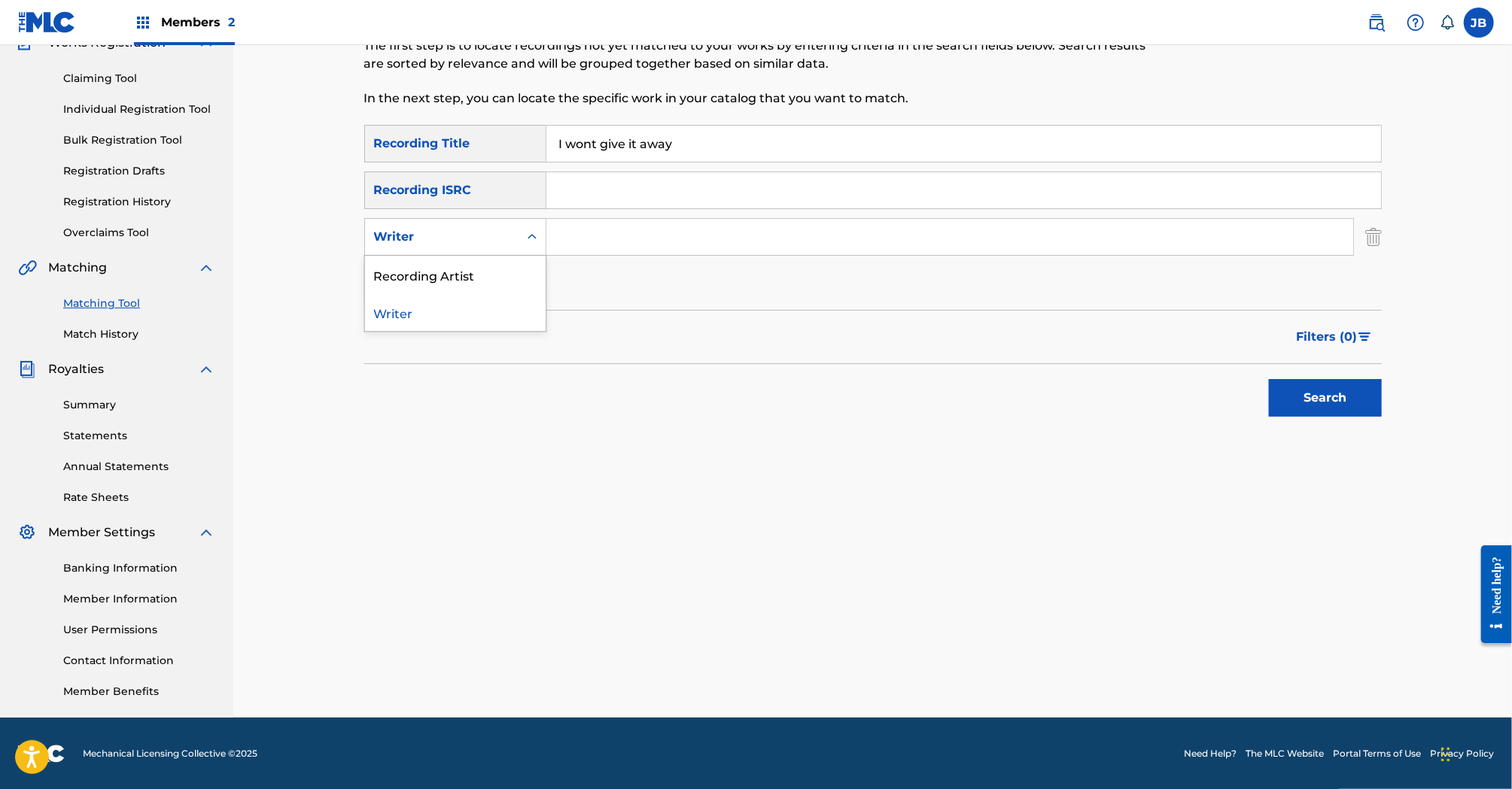
click at [492, 242] on div "Writer" at bounding box center [442, 237] width 135 height 18
click at [588, 241] on input "Search Form" at bounding box center [950, 237] width 807 height 36
type input "[PERSON_NAME]"
click at [1269, 379] on button "Search" at bounding box center [1325, 398] width 113 height 37
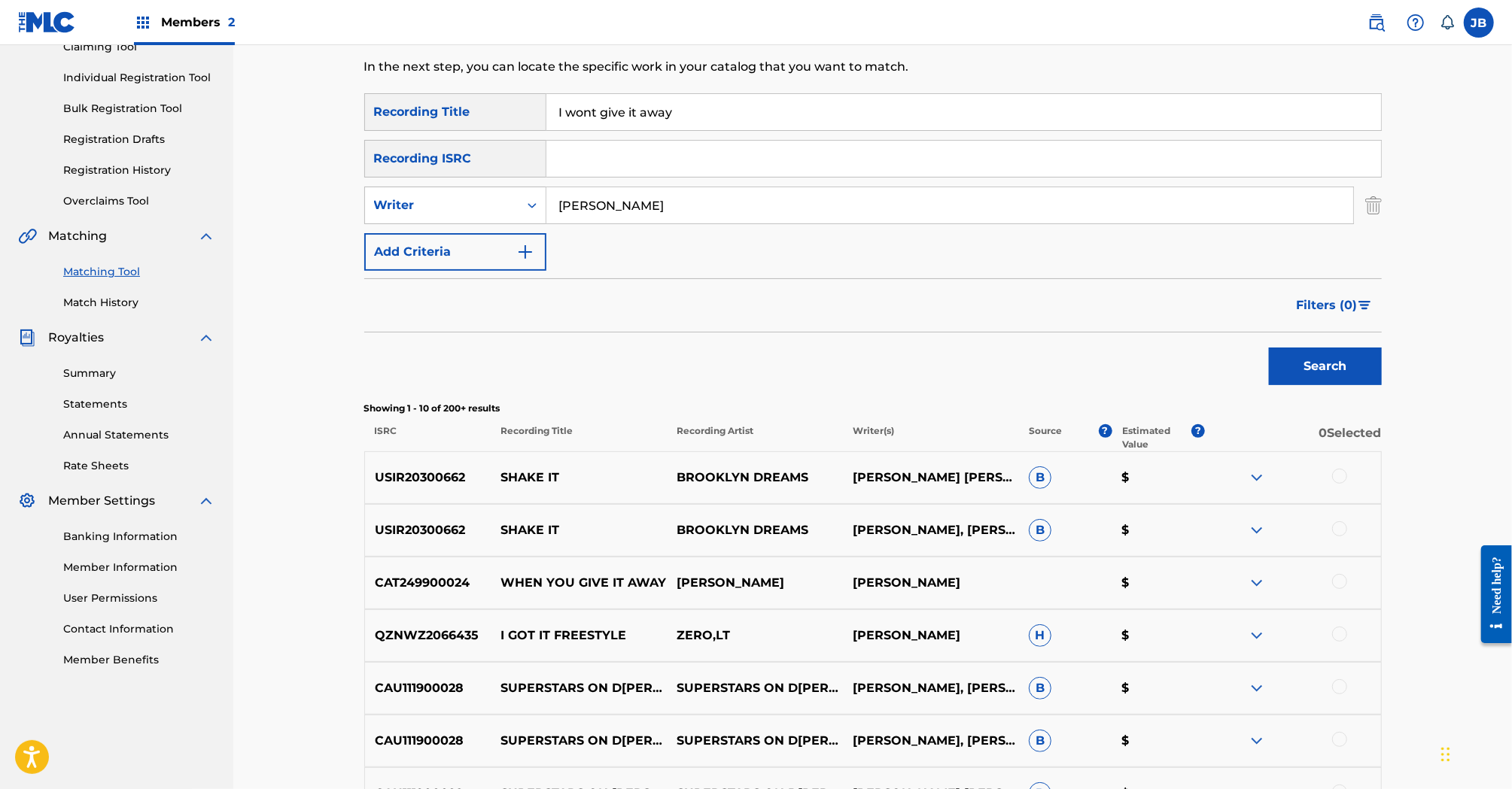
scroll to position [0, 0]
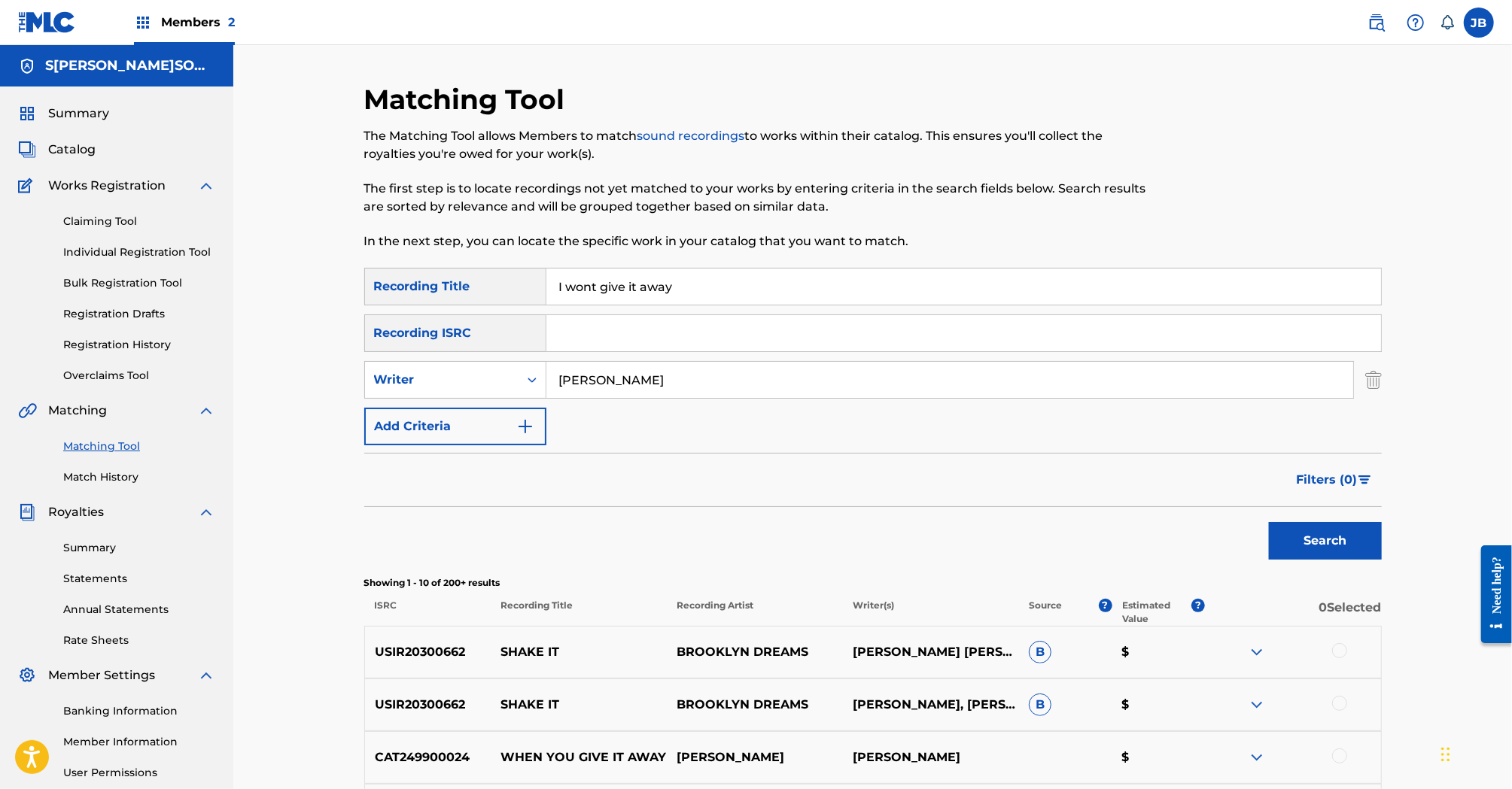
click at [639, 252] on div "Matching Tool The Matching Tool allows Members to match sound recordings to wor…" at bounding box center [756, 175] width 784 height 185
click at [633, 272] on input "I wont give it away" at bounding box center [964, 287] width 835 height 36
paste input "NCOMMUNICADO"
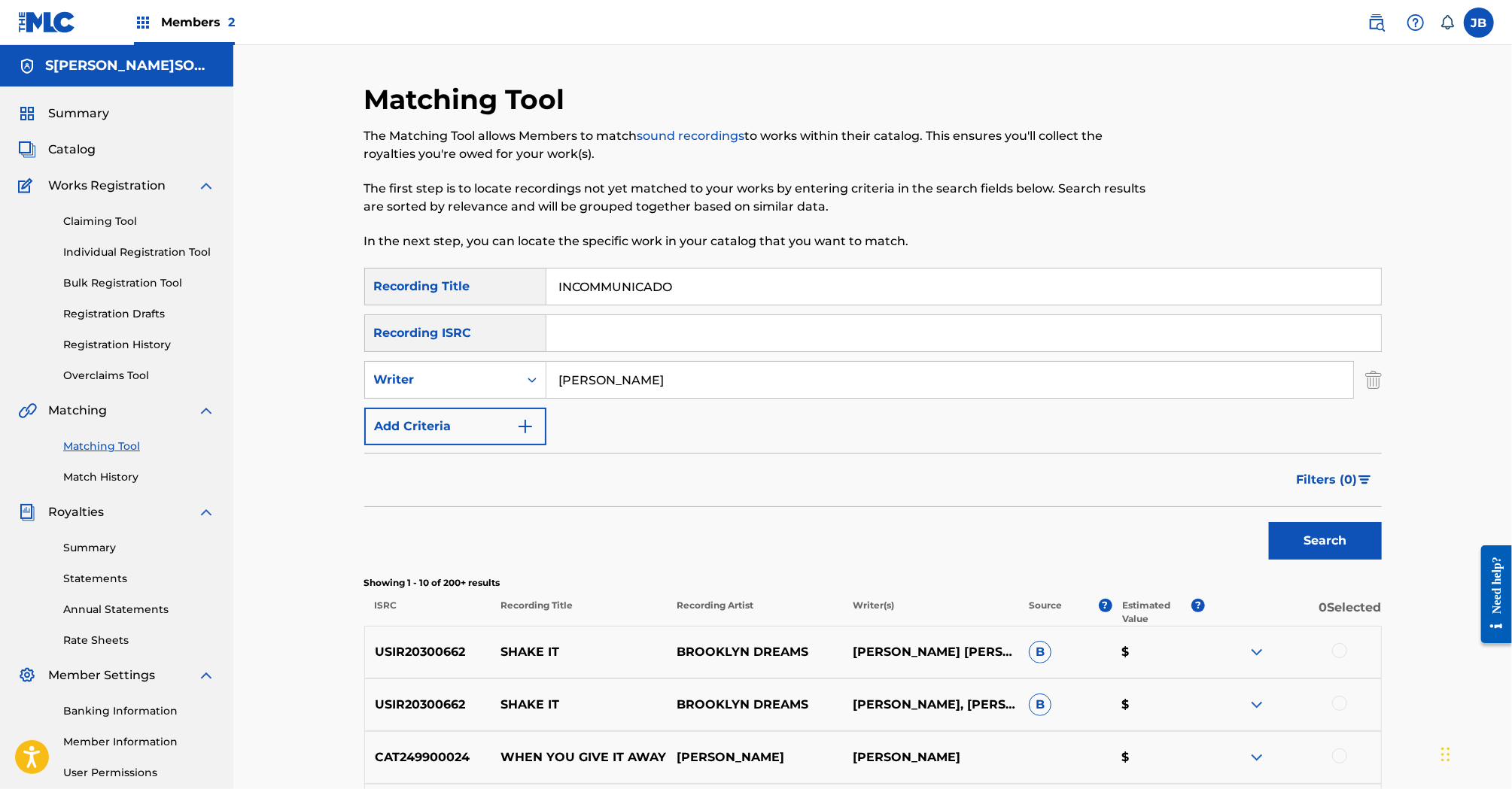
type input "INCOMMUNICADO"
click at [1269, 522] on button "Search" at bounding box center [1325, 541] width 113 height 37
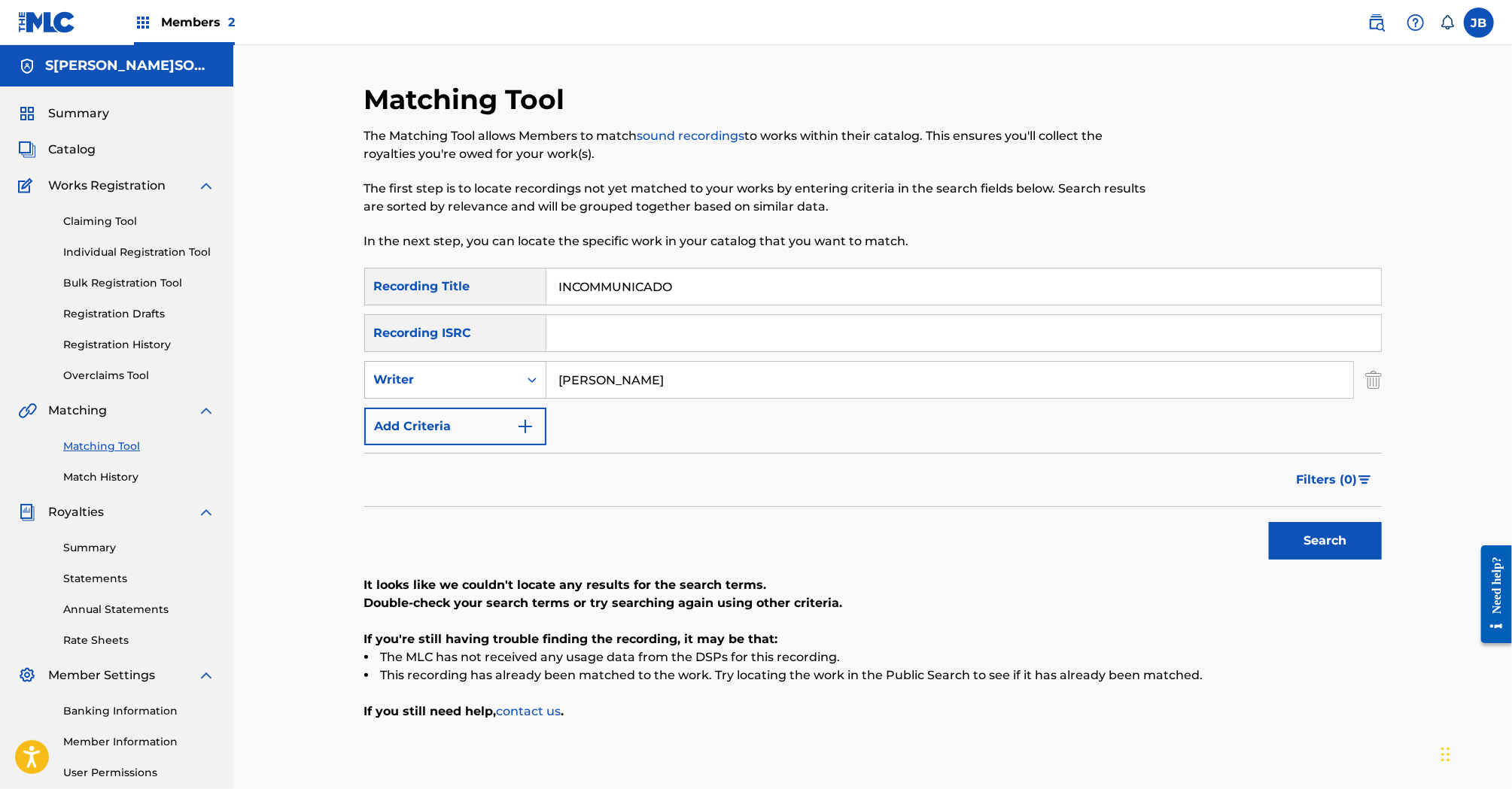
drag, startPoint x: 596, startPoint y: 386, endPoint x: 503, endPoint y: 384, distance: 93.0
click at [503, 384] on div "SearchWithCriteriaf7d3aa9e-7a28-4603-bec0-f21371daa188 Writer [PERSON_NAME]" at bounding box center [872, 379] width 1018 height 37
type input "[PERSON_NAME]"
click at [1269, 522] on button "Search" at bounding box center [1325, 541] width 113 height 37
click at [616, 282] on input "INCOMMUNICADO" at bounding box center [964, 287] width 835 height 36
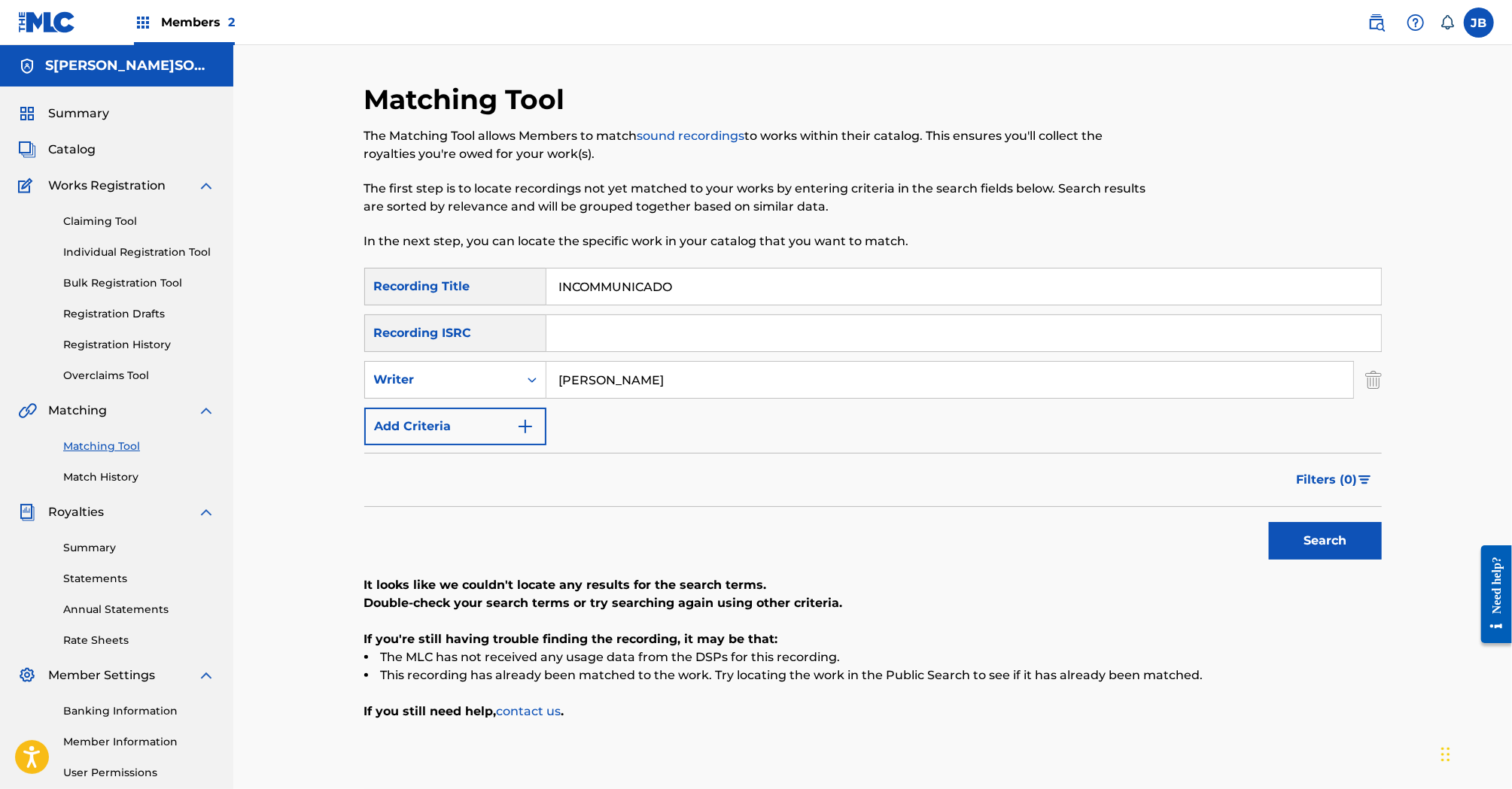
click at [616, 282] on input "INCOMMUNICADO" at bounding box center [964, 287] width 835 height 36
click at [1324, 554] on button "Search" at bounding box center [1325, 541] width 113 height 37
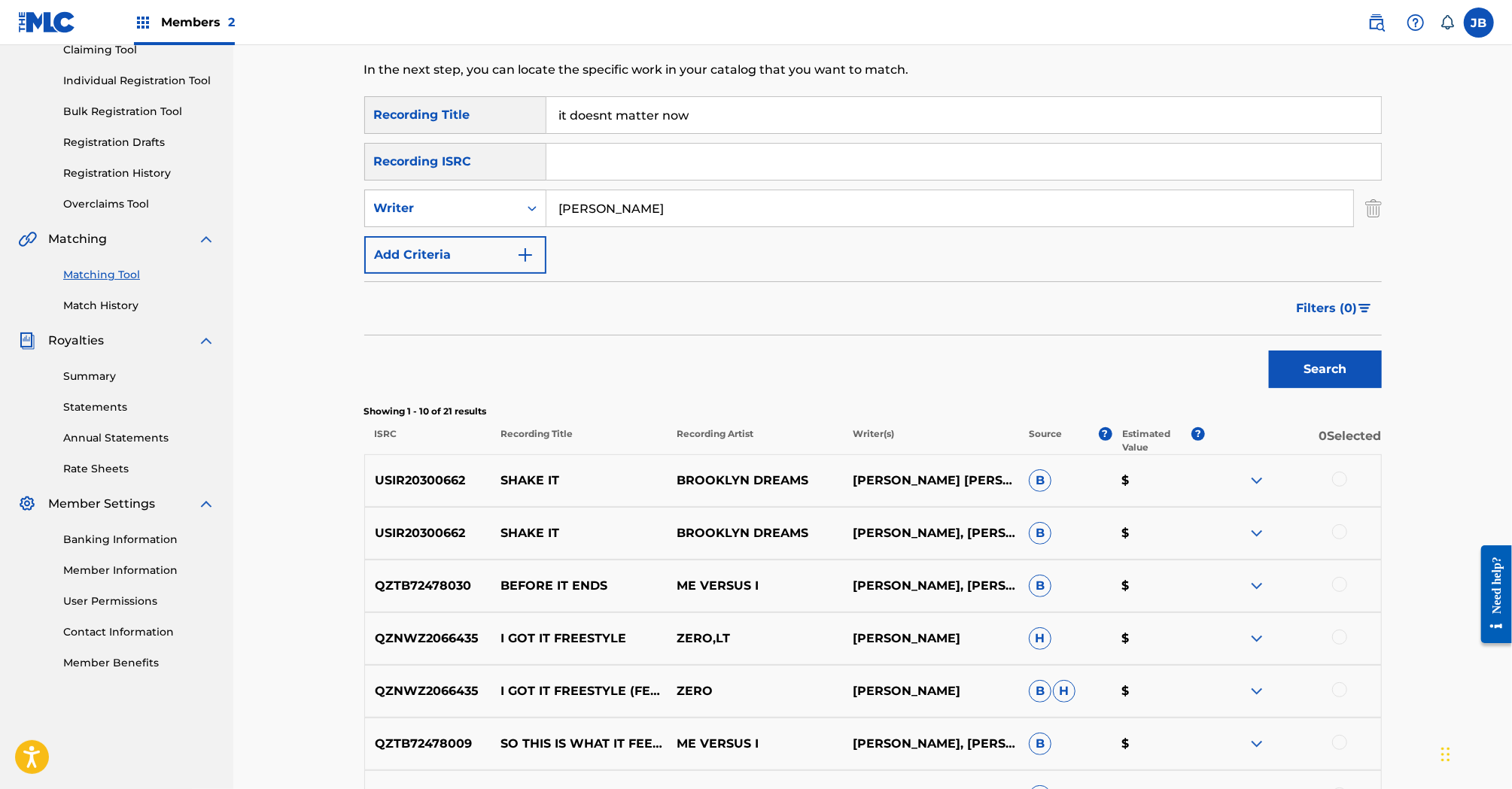
scroll to position [61, 0]
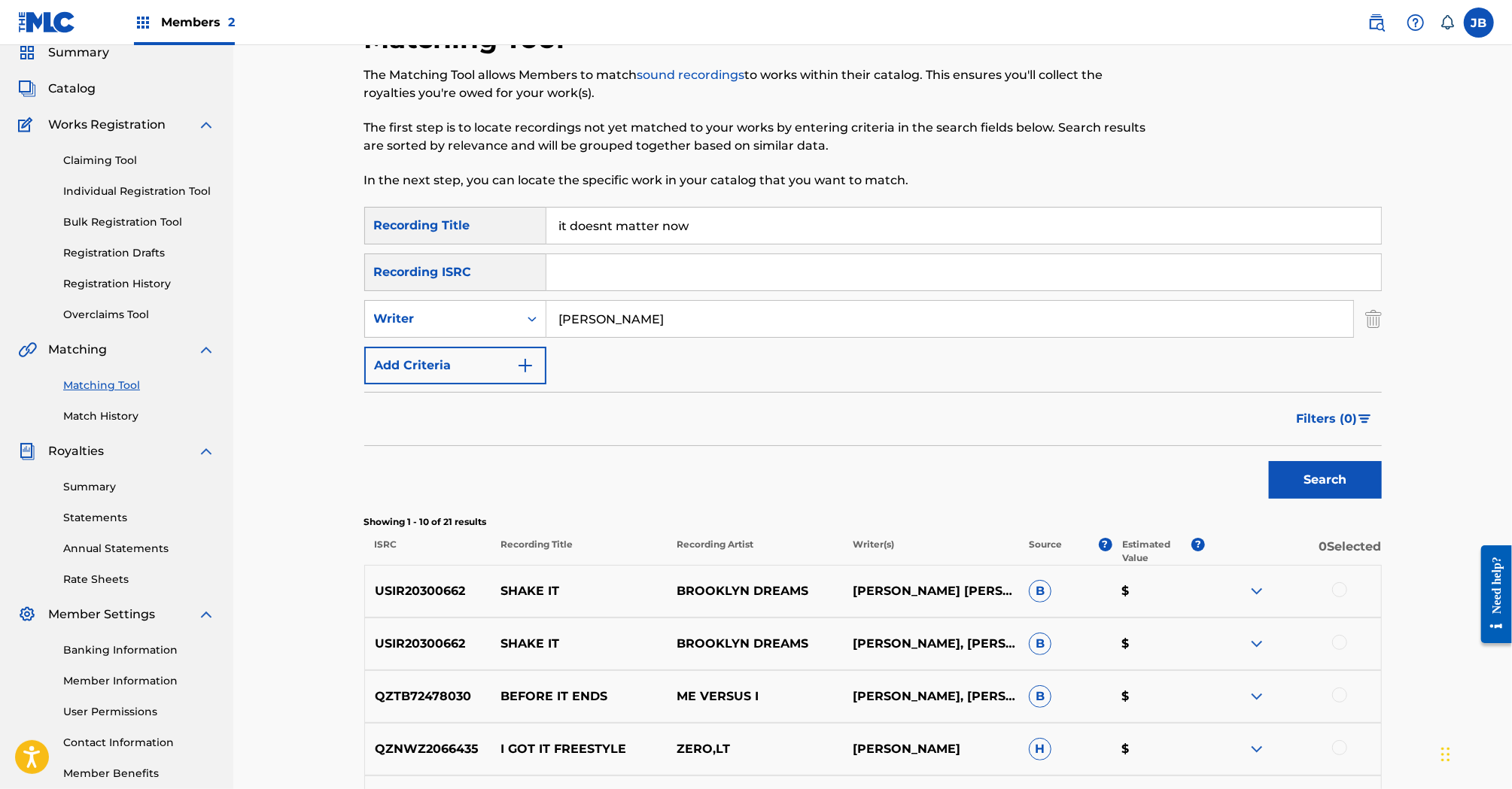
click at [582, 221] on input "it doesnt matter now" at bounding box center [964, 226] width 835 height 36
click at [1304, 472] on button "Search" at bounding box center [1325, 480] width 113 height 37
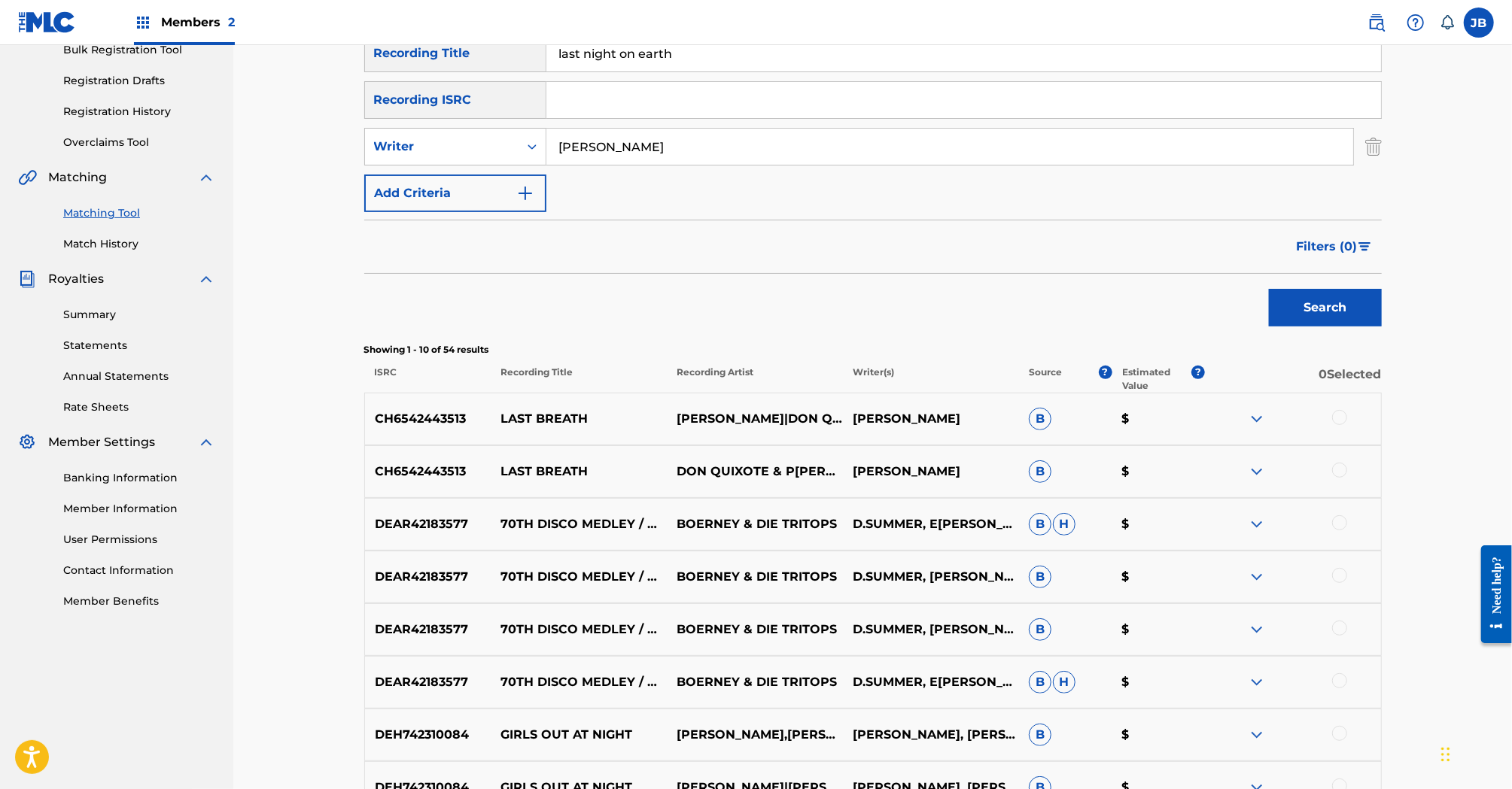
scroll to position [214, 0]
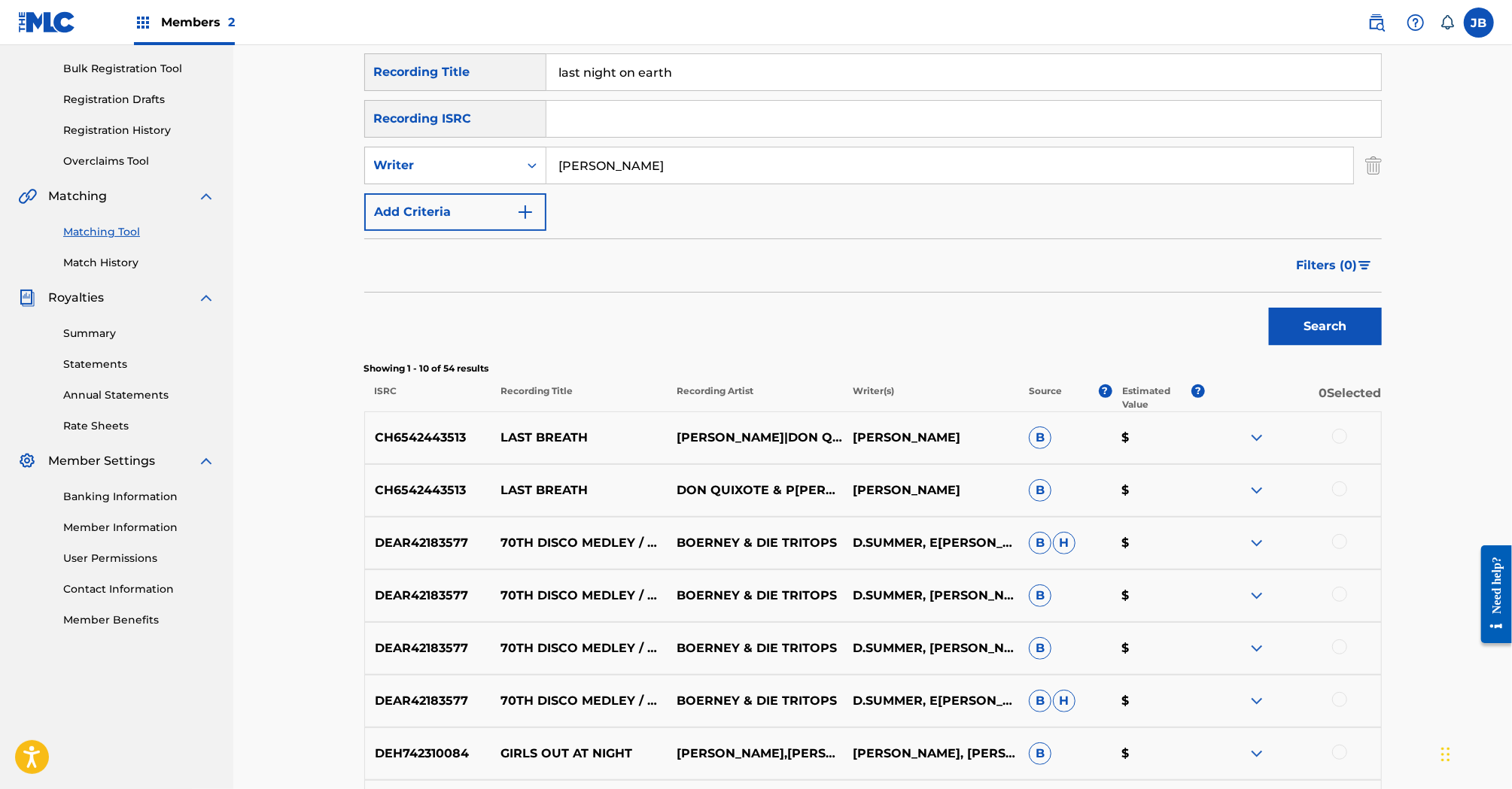
click at [618, 81] on input "last night on earth" at bounding box center [964, 72] width 835 height 36
click at [1269, 308] on button "Search" at bounding box center [1325, 327] width 113 height 37
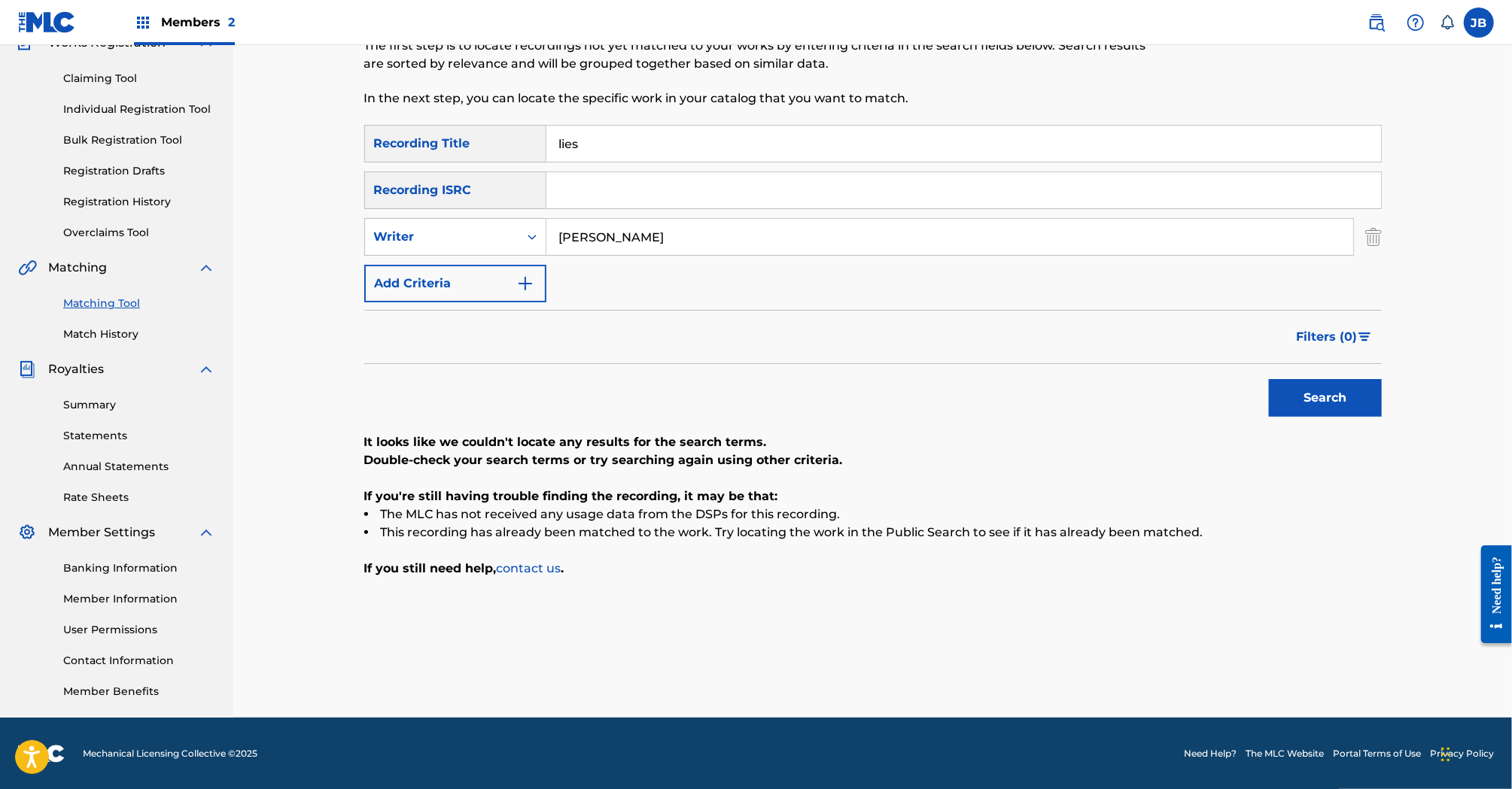
click at [648, 145] on input "lies" at bounding box center [964, 143] width 835 height 36
paste input "LOOKING BACK AT [DATE]"
click at [892, 341] on div "Filters ( 0 )" at bounding box center [872, 337] width 1018 height 55
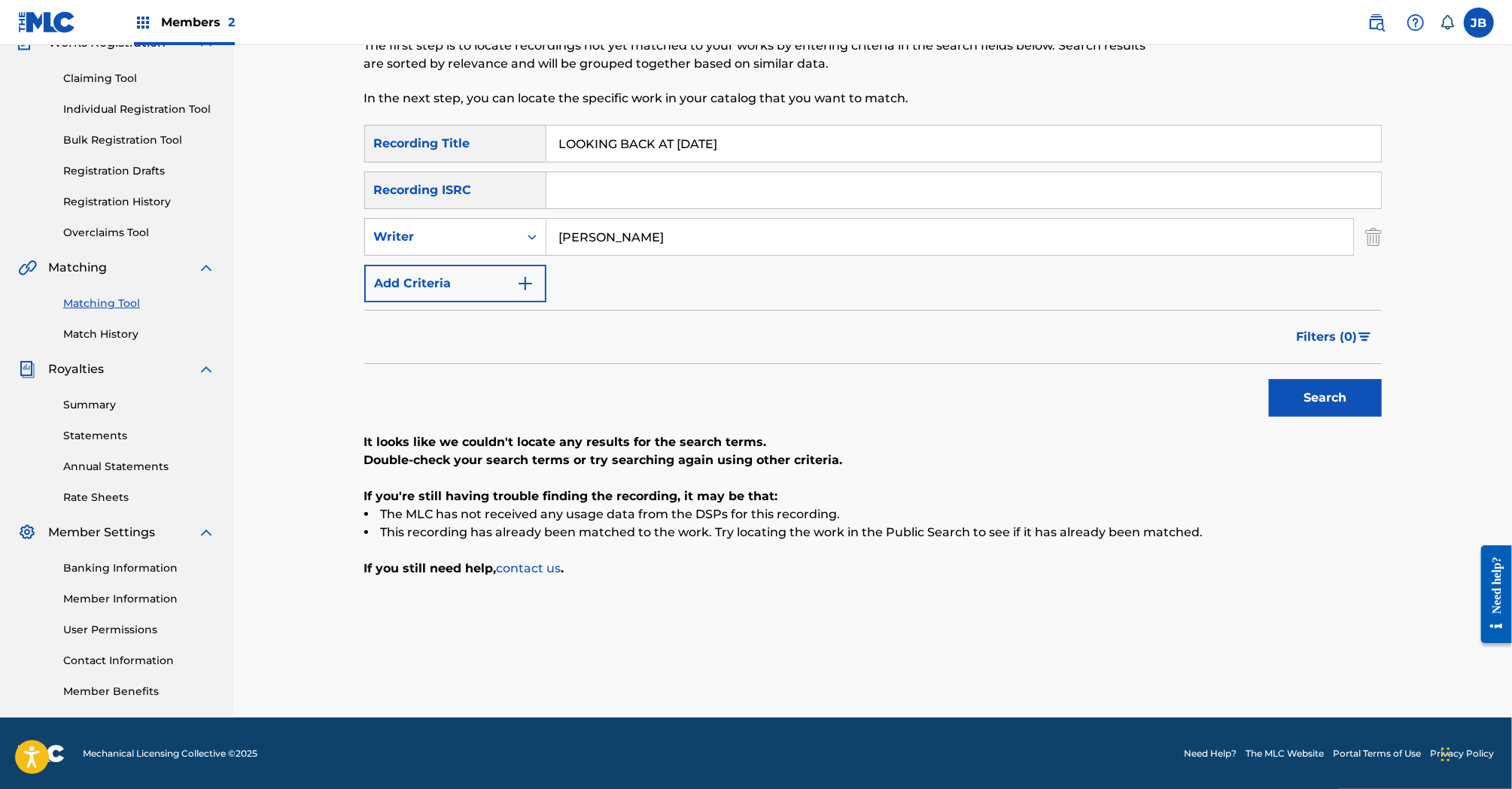
click at [1312, 412] on button "Search" at bounding box center [1325, 398] width 113 height 37
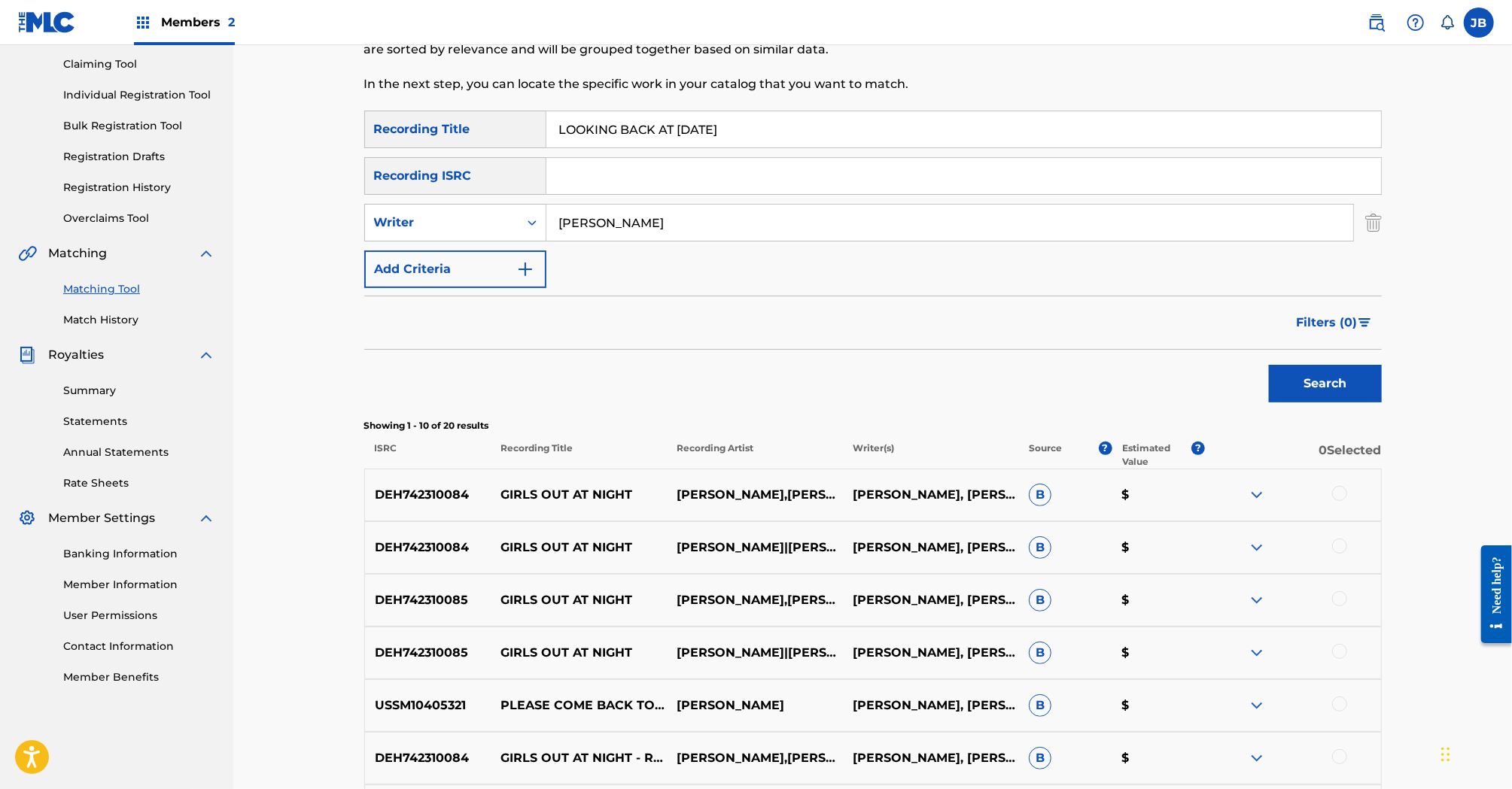
scroll to position [112, 0]
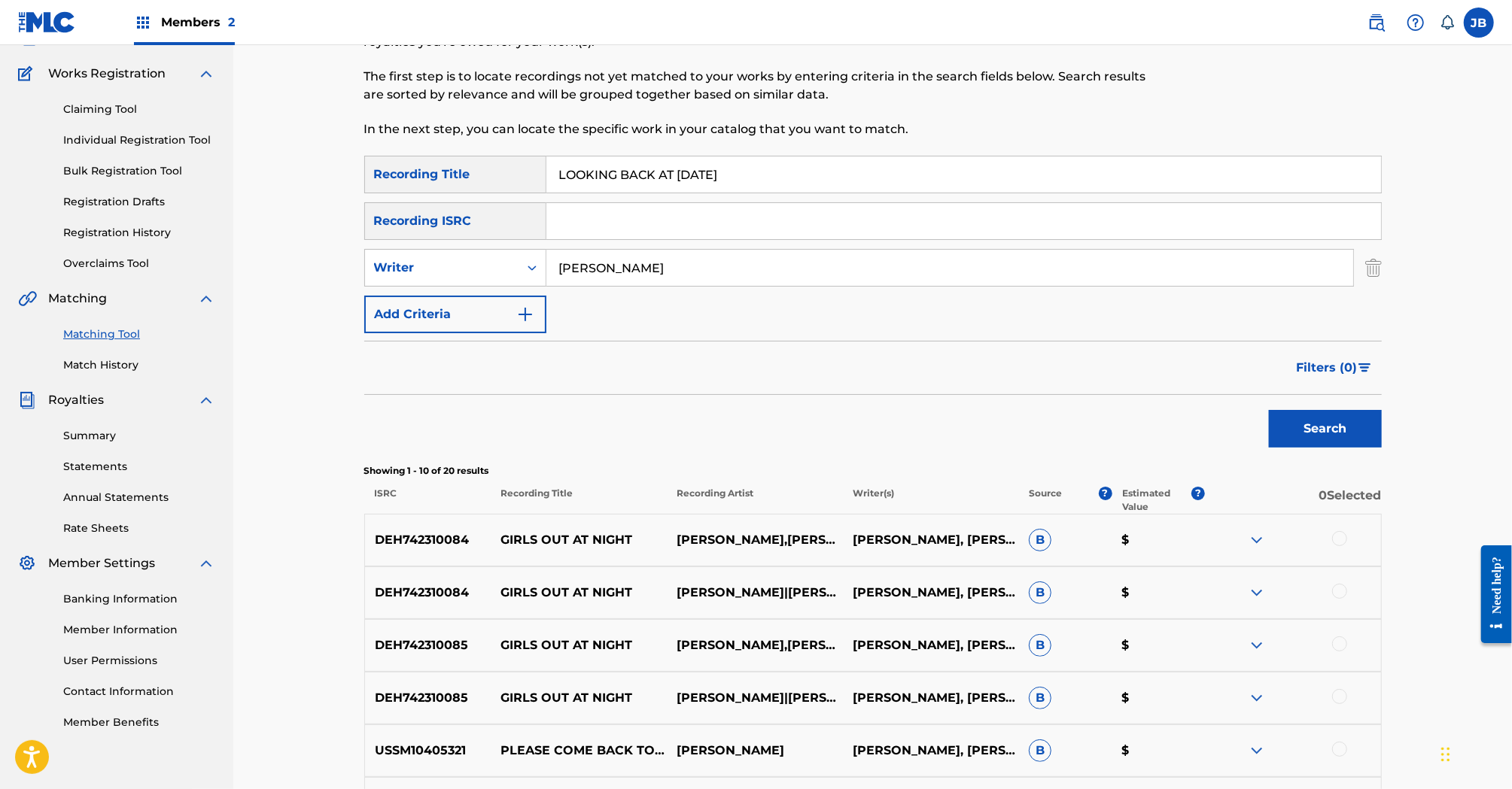
click at [659, 178] on input "LOOKING BACK AT [DATE]" at bounding box center [964, 174] width 835 height 36
paste input "ONLY THE FOOL SURVIVES"
type input "ONLY THE FOOL SURVIVES"
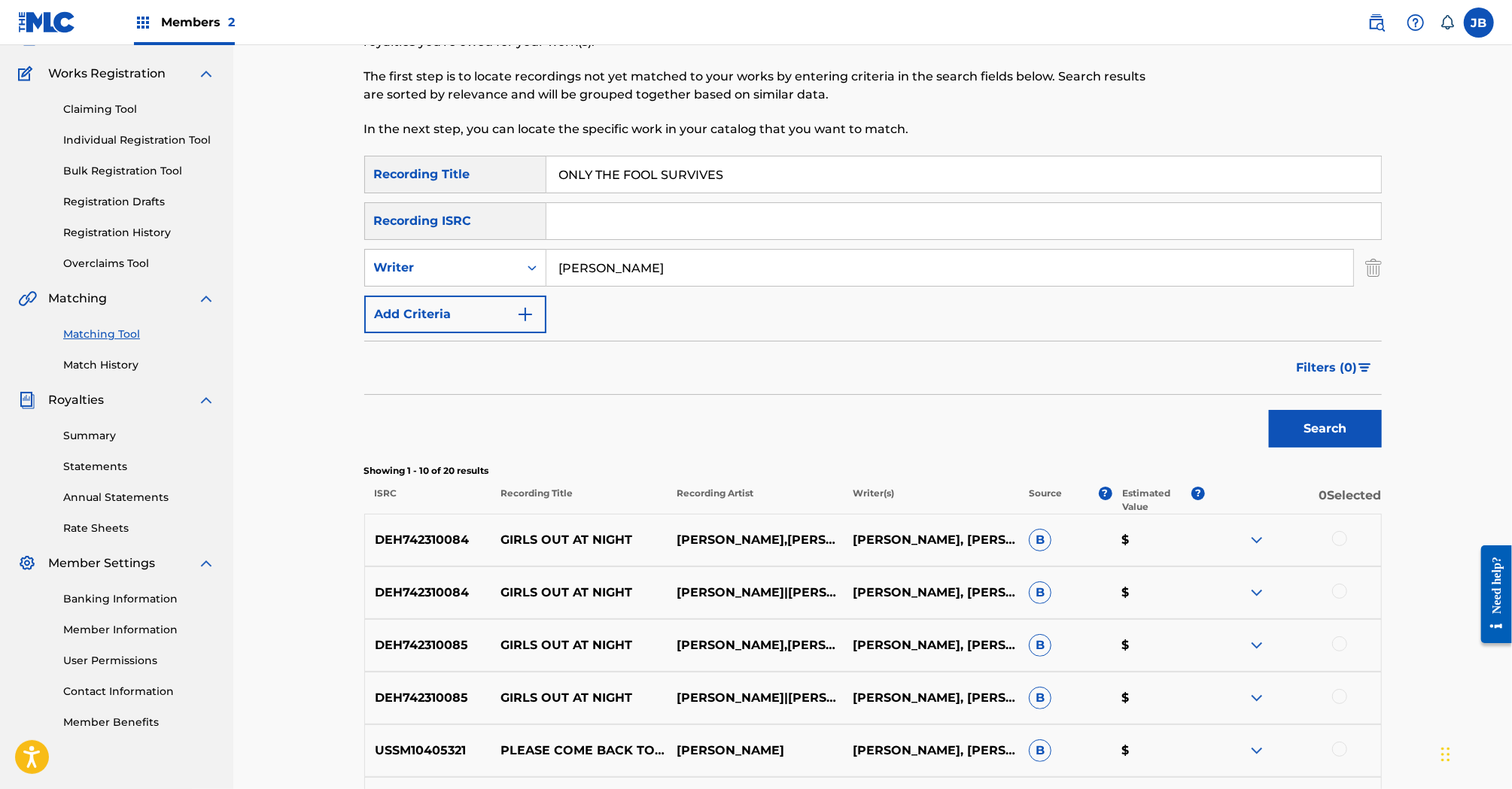
click at [986, 336] on form "SearchWithCriteriaa0b78fa8-6d20-4b2f-a293-20bed1309a35 Recording Title ONLY THE…" at bounding box center [872, 305] width 1018 height 300
click at [1312, 419] on button "Search" at bounding box center [1325, 429] width 113 height 37
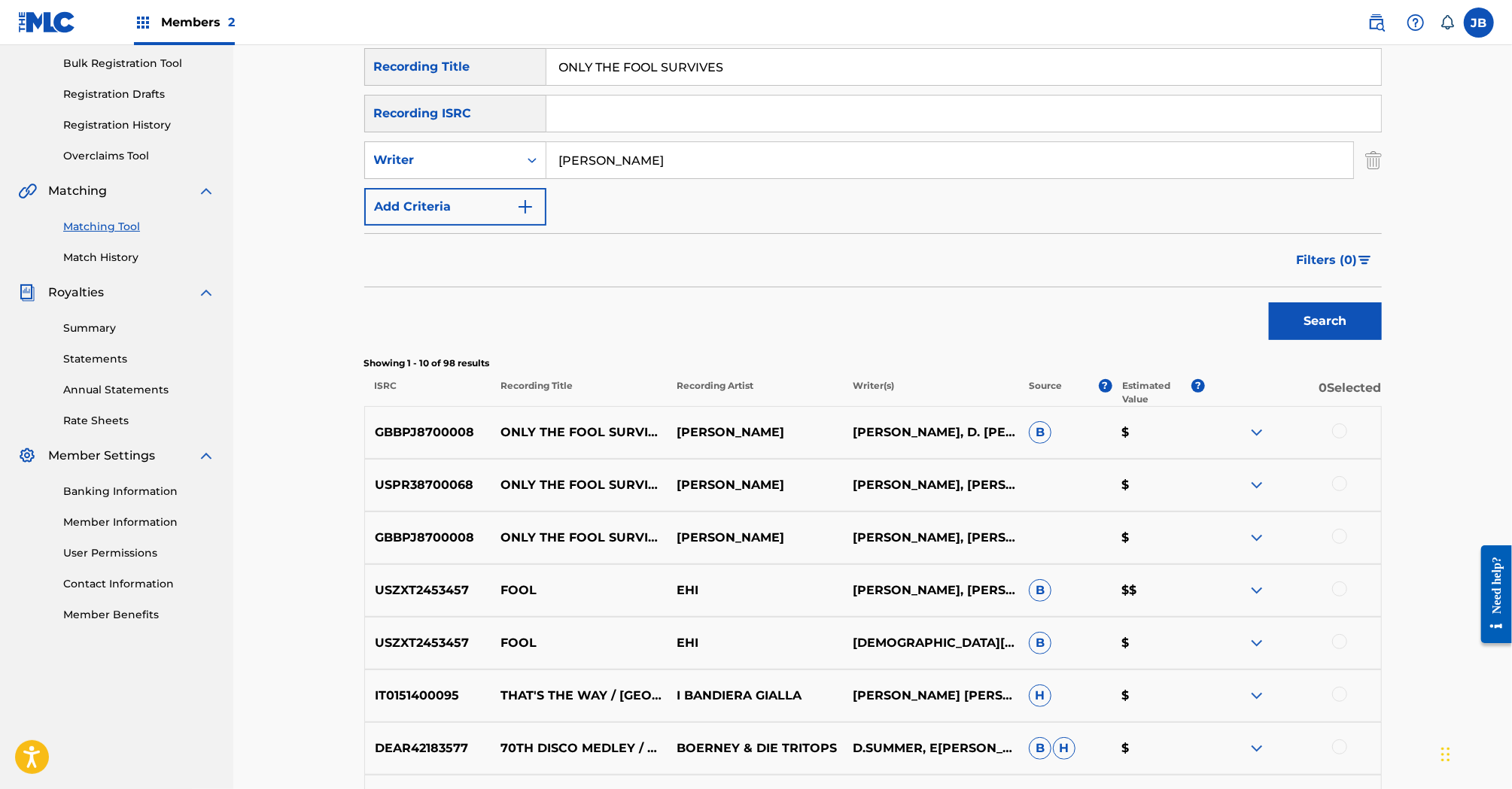
scroll to position [221, 0]
click at [1341, 539] on div at bounding box center [1339, 536] width 15 height 15
click at [1341, 483] on div at bounding box center [1339, 483] width 15 height 15
click at [1341, 446] on div "GBBPJ8700008 ONLY THE FOOL SURVIVES (EDIT) [PERSON_NAME] [PERSON_NAME], D. [PER…" at bounding box center [872, 432] width 1018 height 53
click at [1341, 436] on div at bounding box center [1339, 430] width 15 height 15
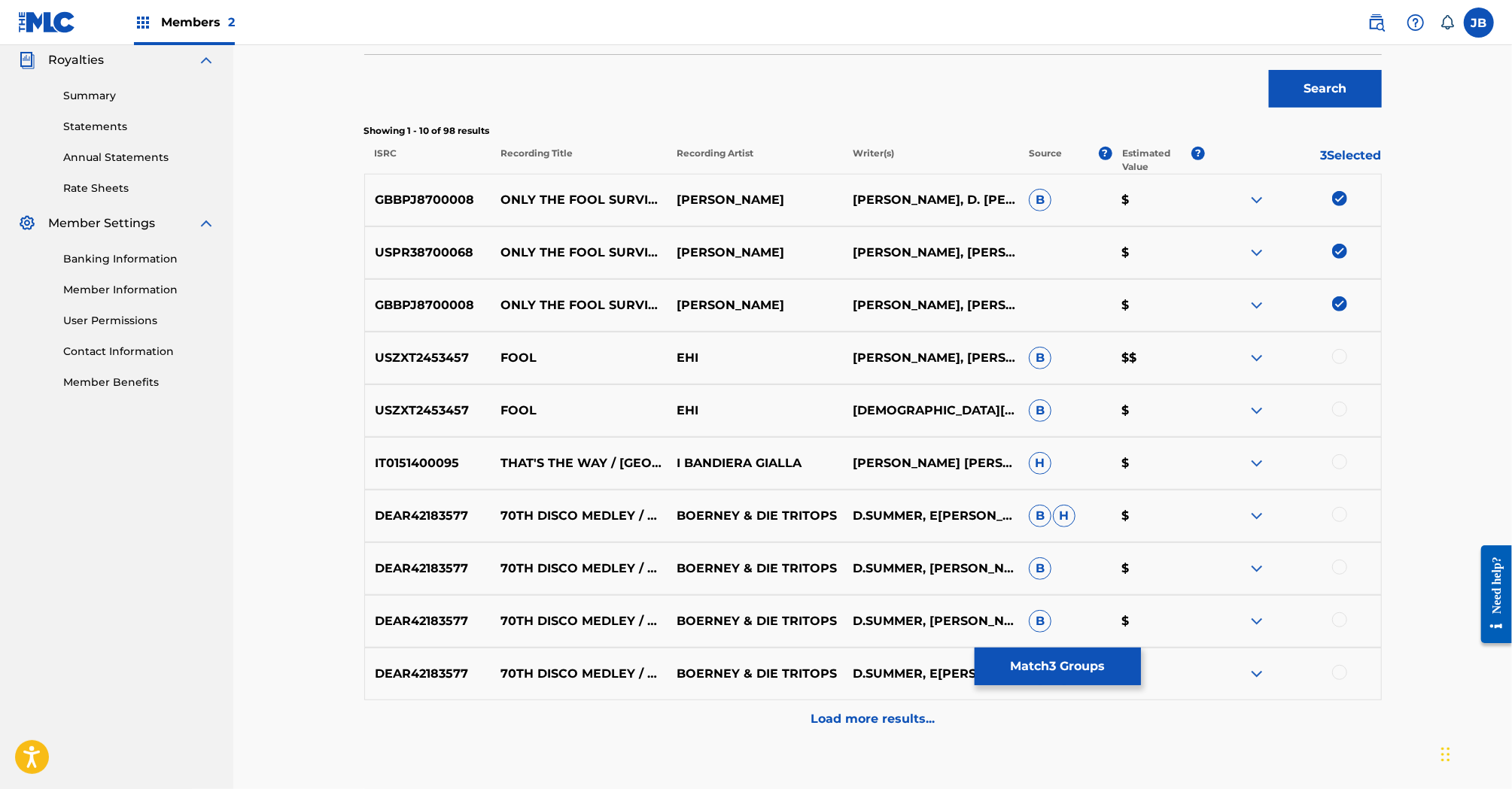
scroll to position [421, 0]
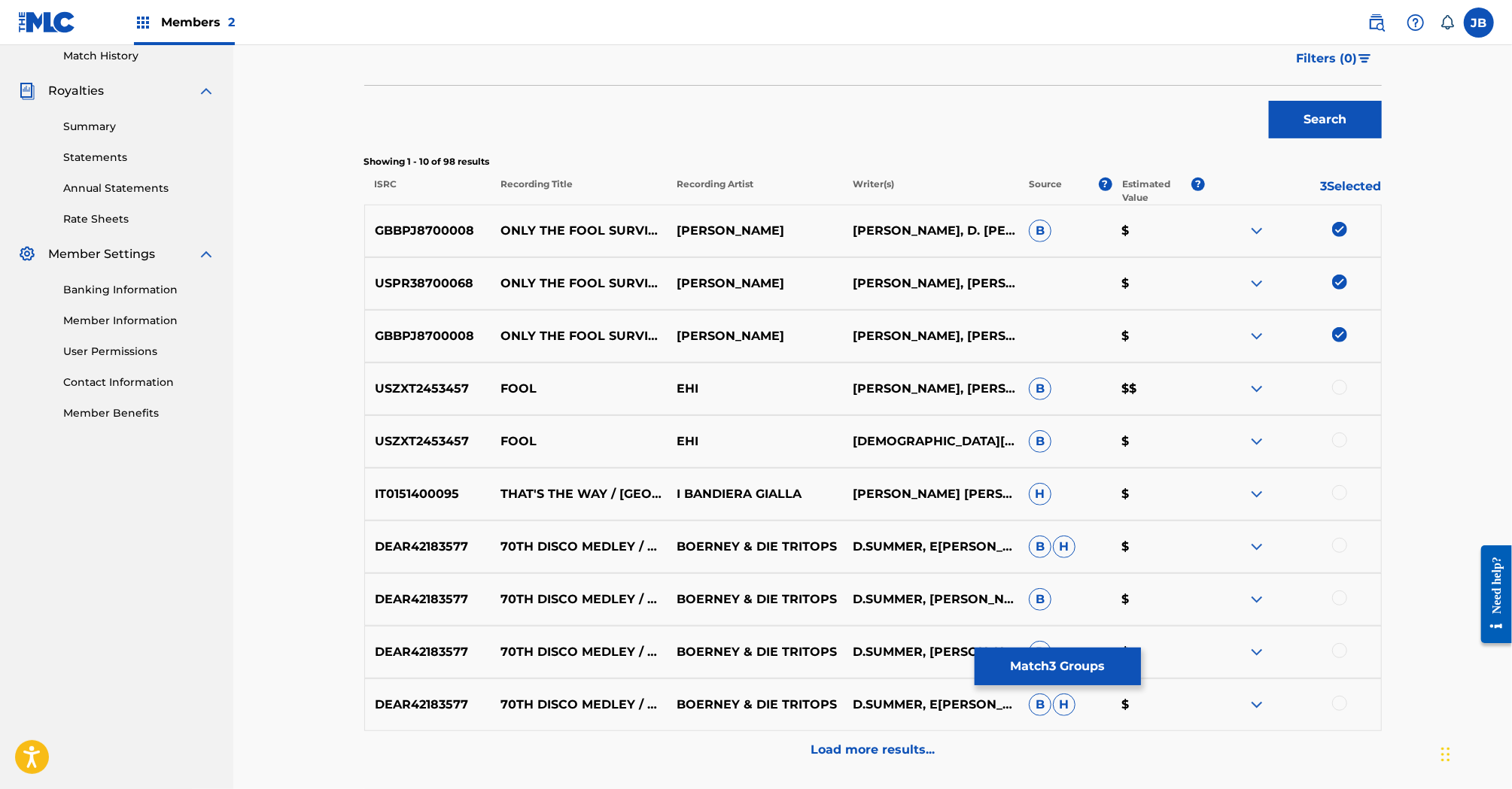
click at [1070, 667] on button "Match 3 Groups" at bounding box center [1057, 666] width 166 height 37
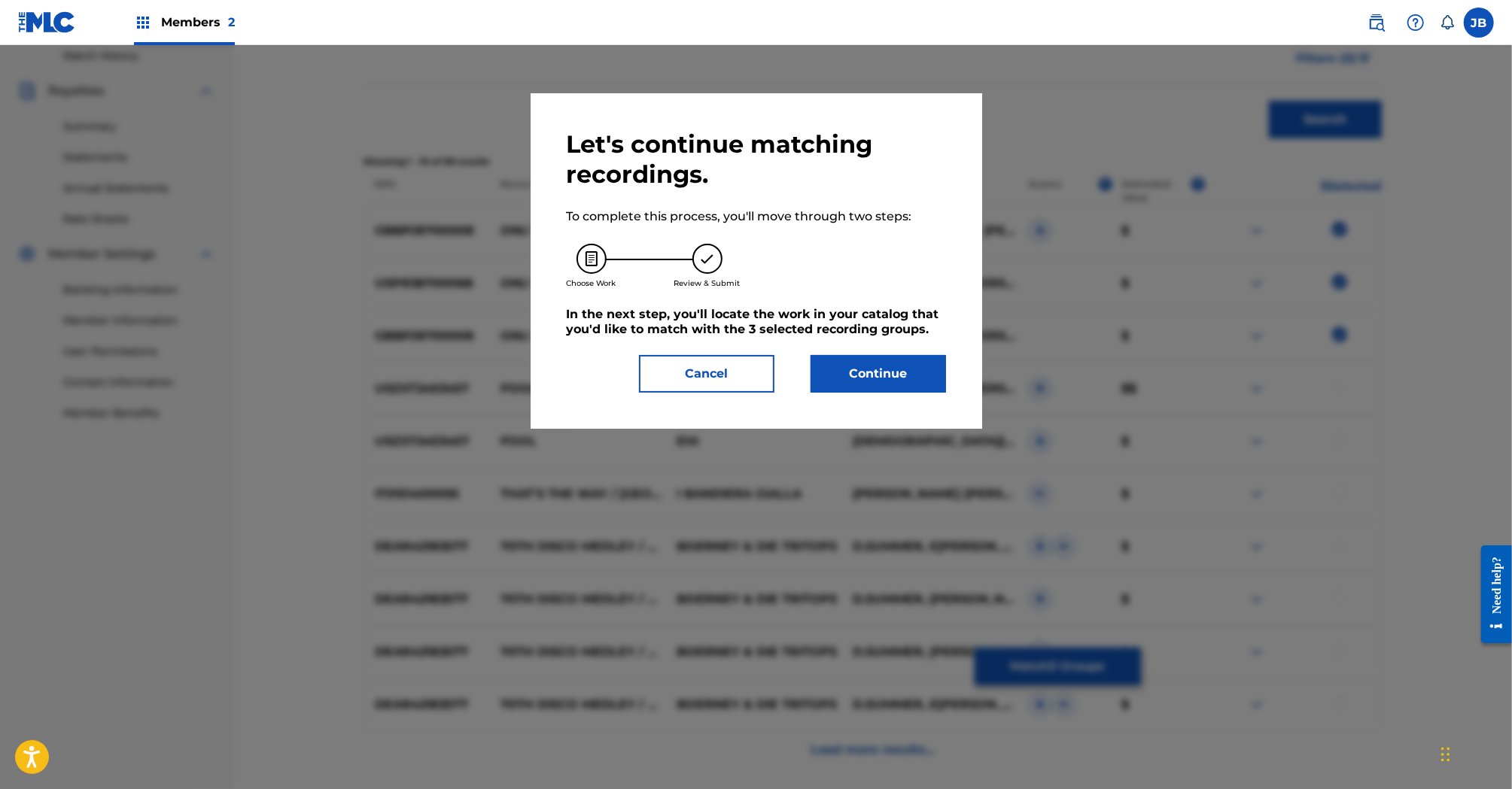
click at [894, 381] on button "Continue" at bounding box center [878, 374] width 135 height 37
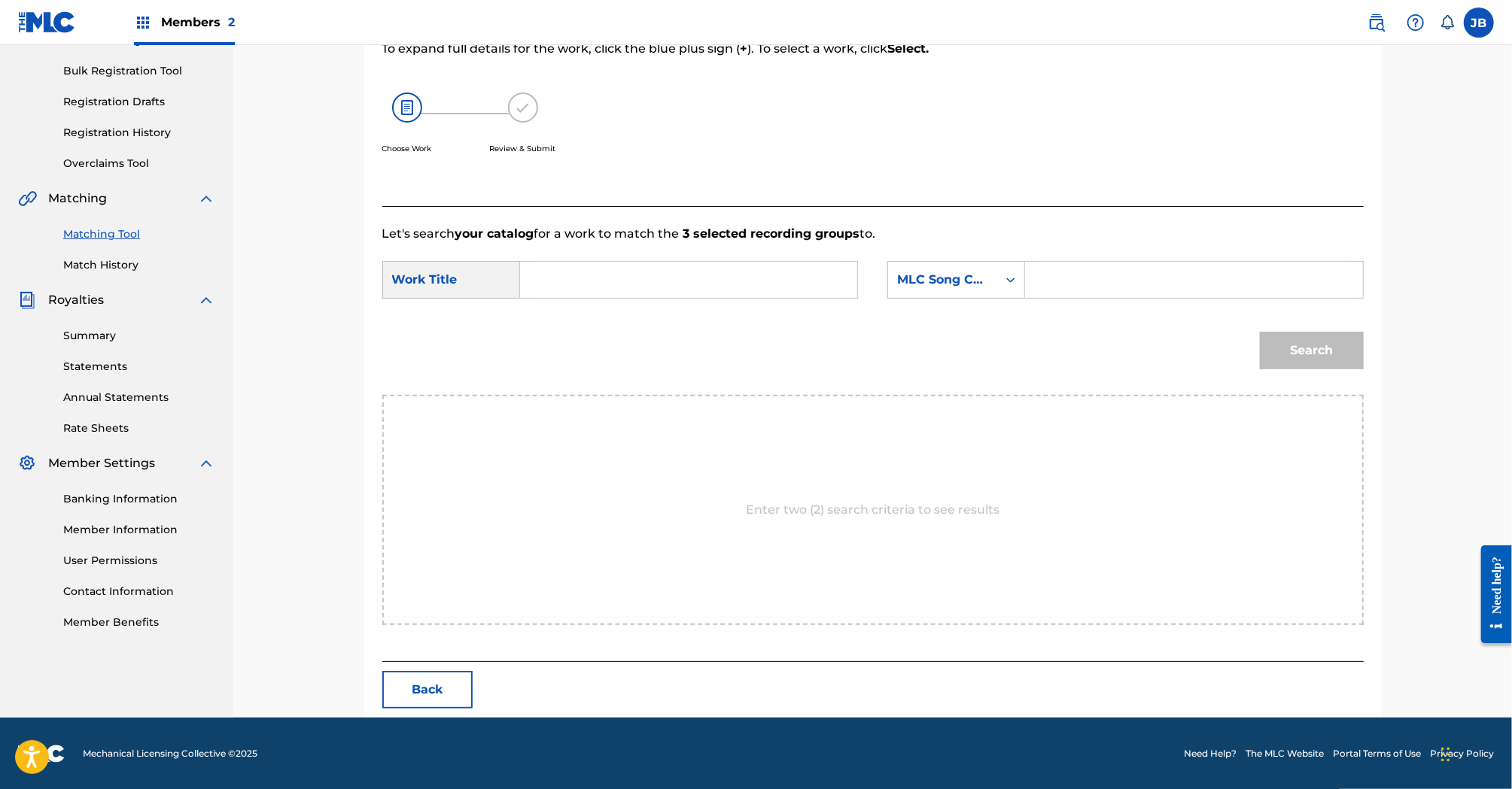
click at [679, 282] on input "Search Form" at bounding box center [688, 280] width 311 height 36
paste input "ONLY THE FOOL SURVIVES"
type input "ONLY THE FOOL SURVIVES"
click at [984, 290] on div "MLC Song Code" at bounding box center [943, 279] width 109 height 28
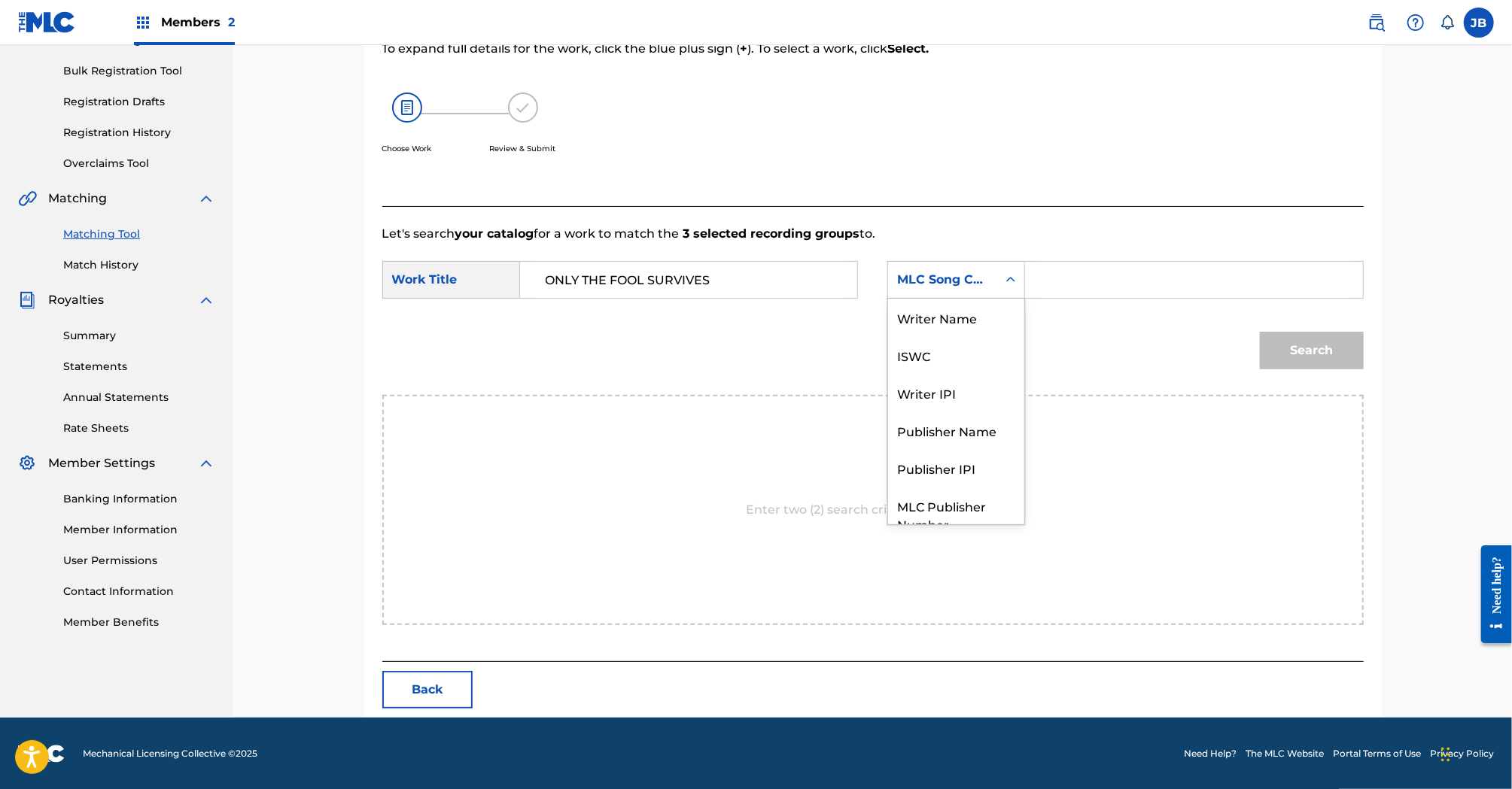
scroll to position [55, 0]
click at [960, 410] on div "Publisher IPI" at bounding box center [956, 412] width 136 height 37
click at [953, 292] on div "Publisher IPI" at bounding box center [943, 279] width 109 height 28
click at [955, 408] on div "Publisher Name" at bounding box center [956, 412] width 136 height 37
click at [1031, 283] on div "Search Form" at bounding box center [1193, 280] width 338 height 37
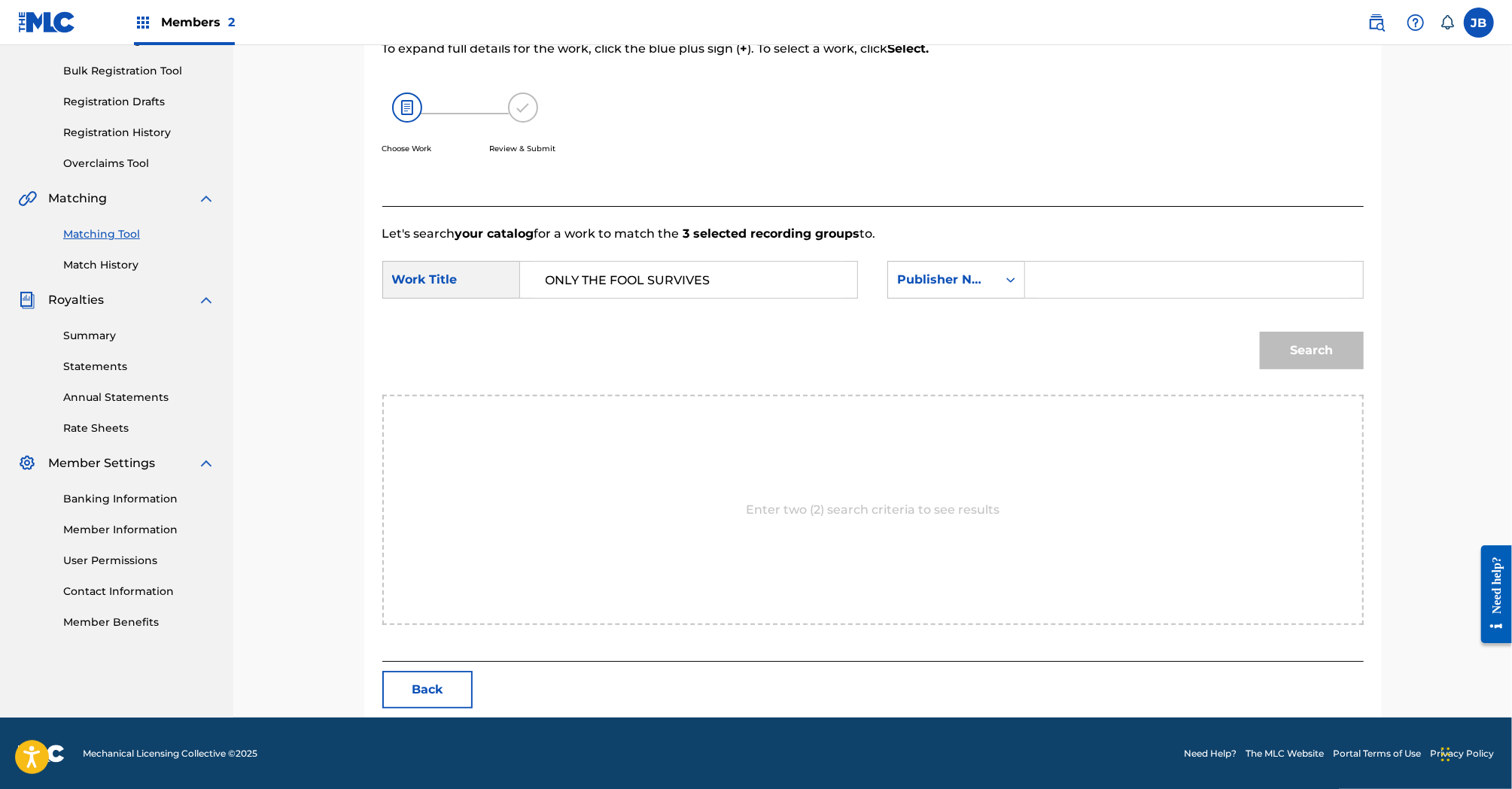
click at [1050, 276] on input "Search Form" at bounding box center [1193, 280] width 311 height 36
type input "[PERSON_NAME]"
click at [1260, 331] on button "Search" at bounding box center [1312, 350] width 103 height 37
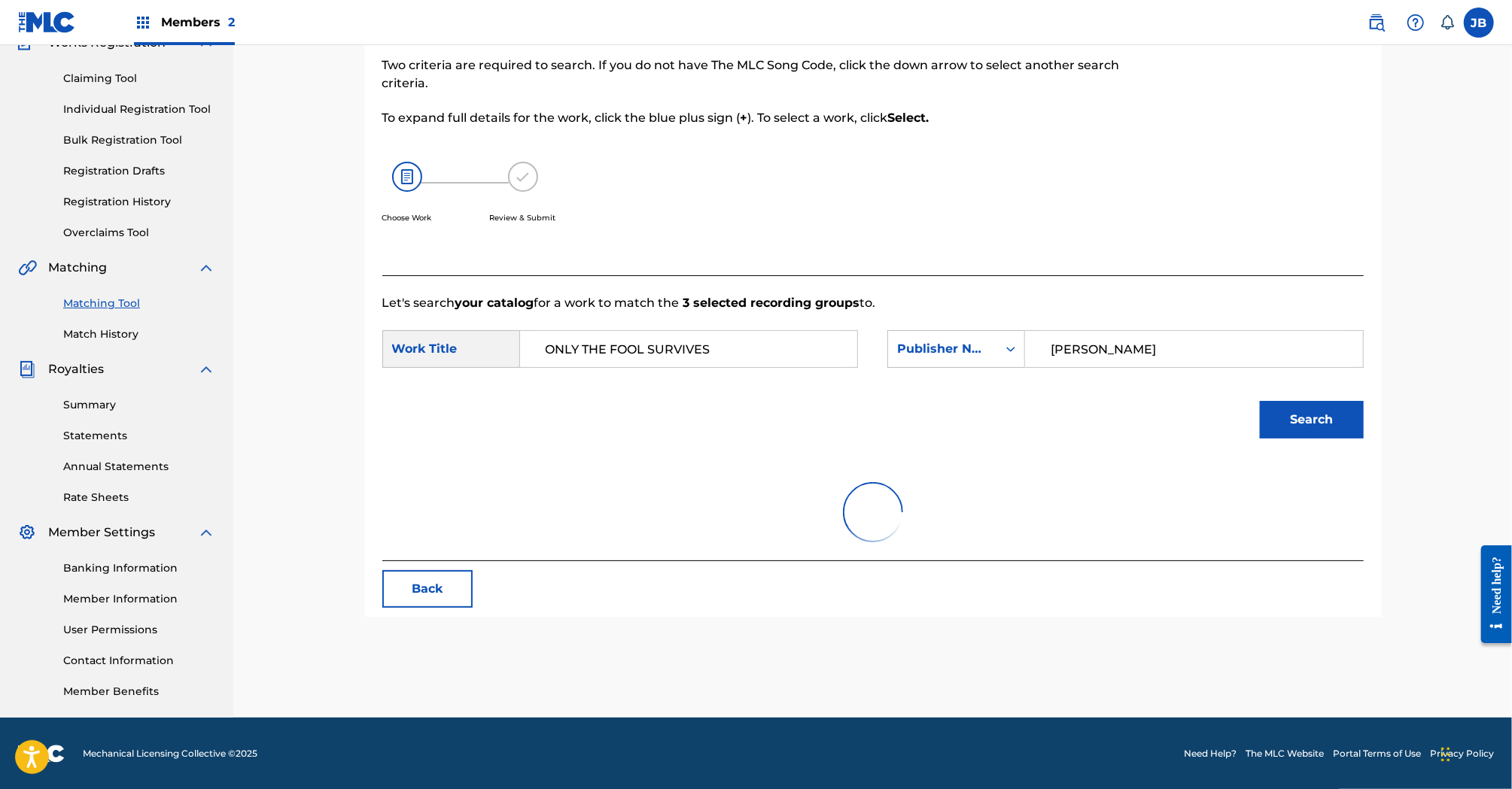
scroll to position [213, 0]
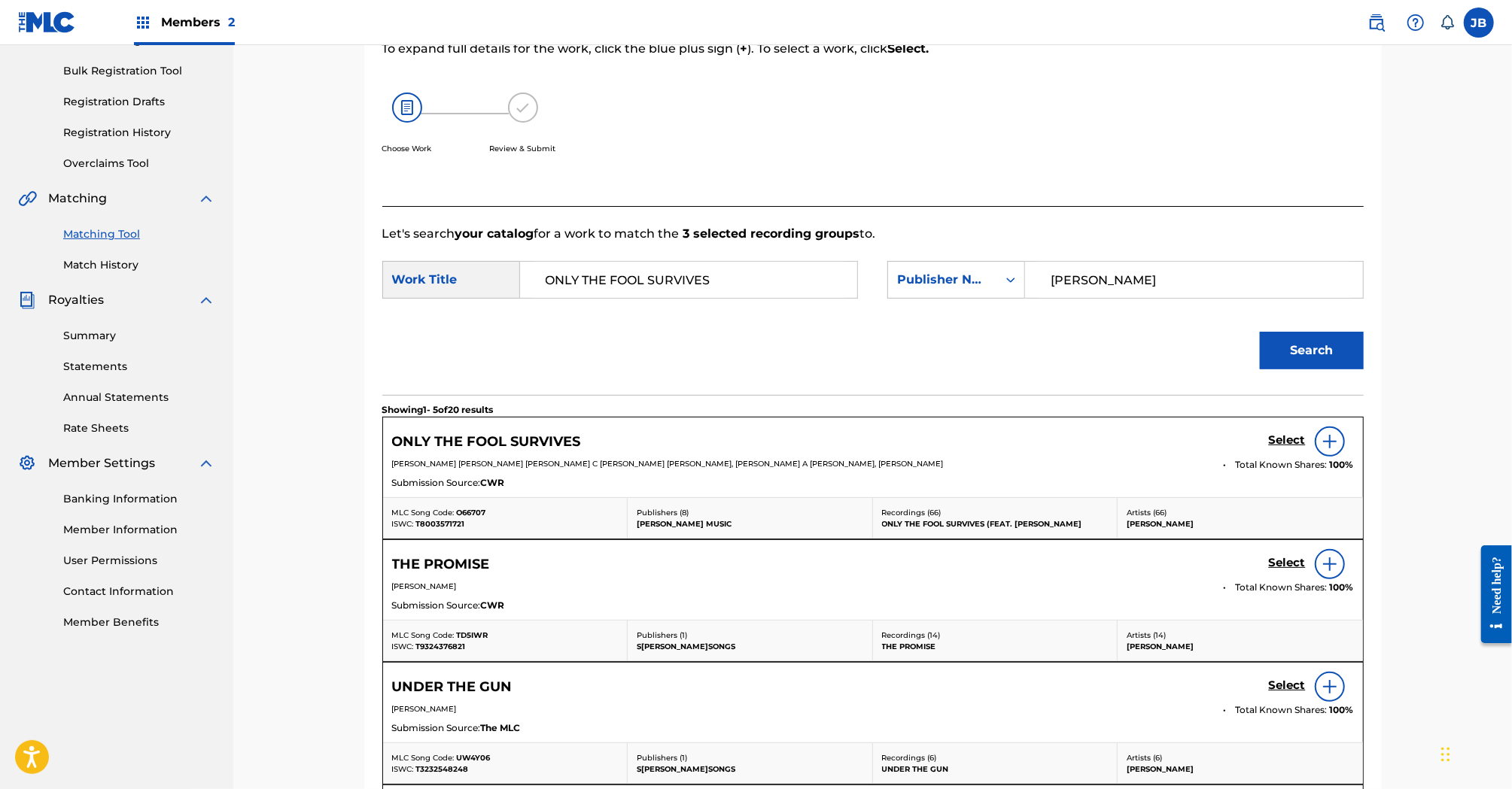
click at [1285, 441] on h5 "Select" at bounding box center [1287, 441] width 37 height 15
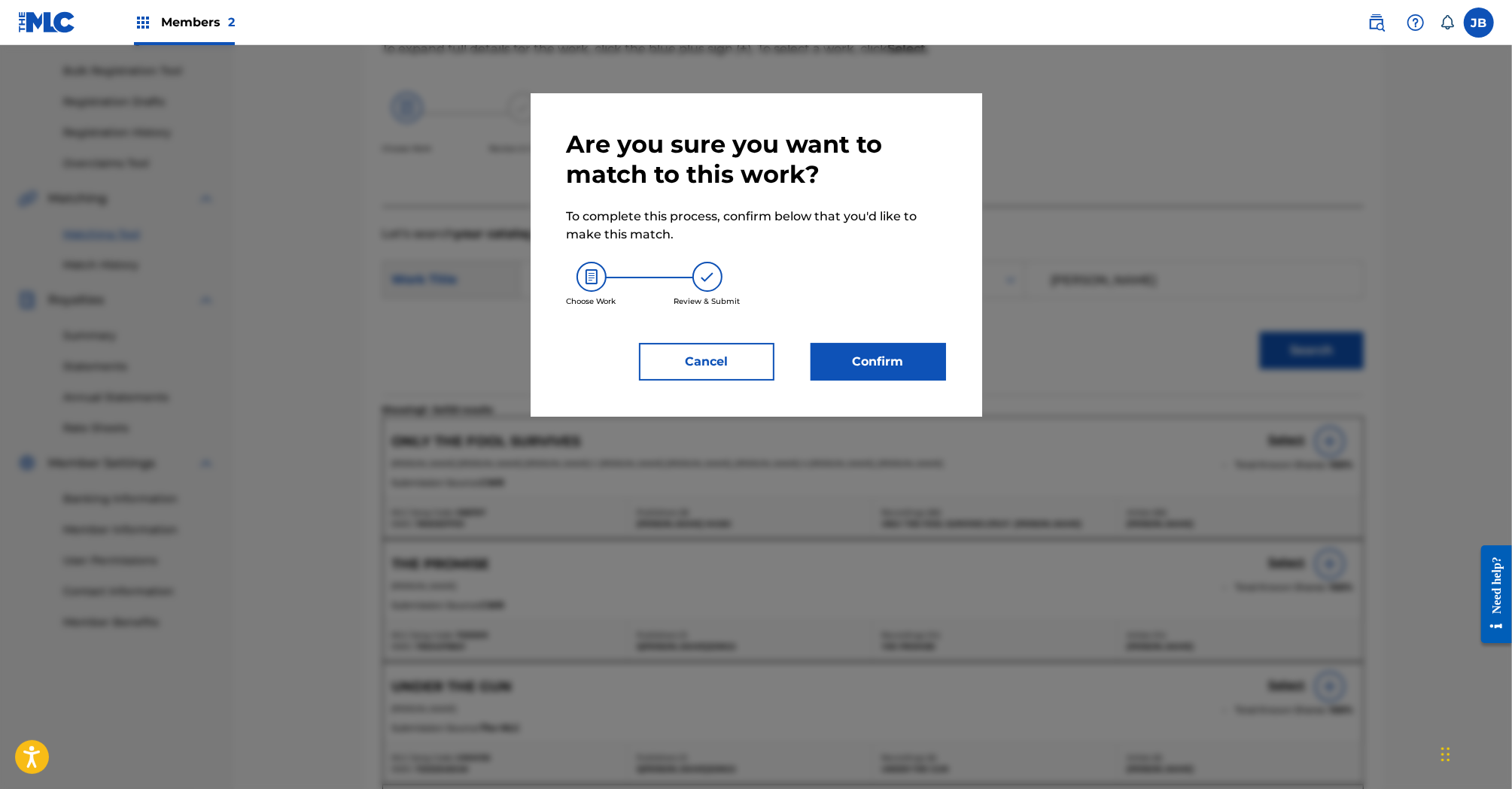
click at [744, 370] on button "Cancel" at bounding box center [706, 362] width 135 height 37
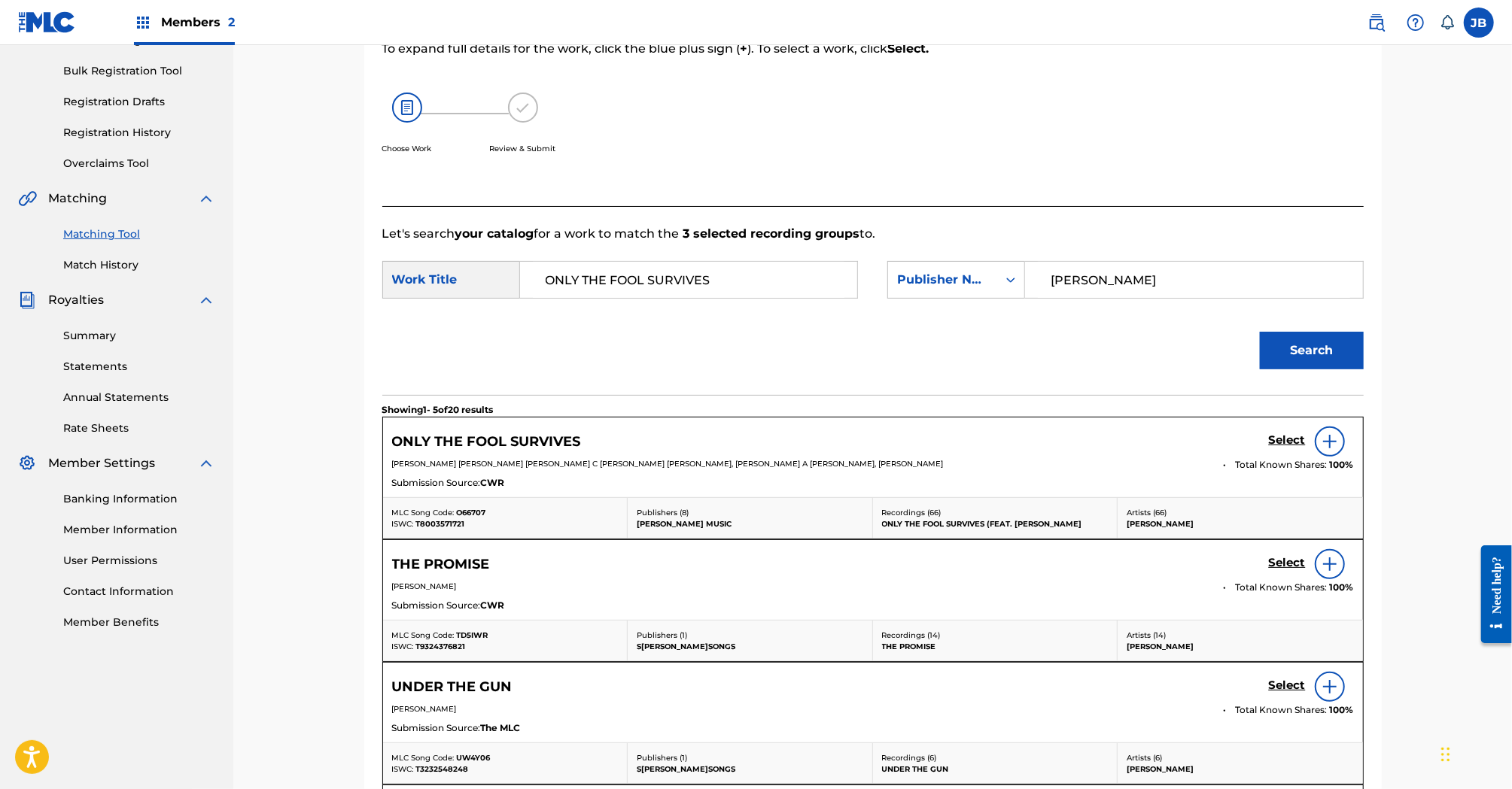
click at [1284, 436] on h5 "Select" at bounding box center [1287, 441] width 37 height 15
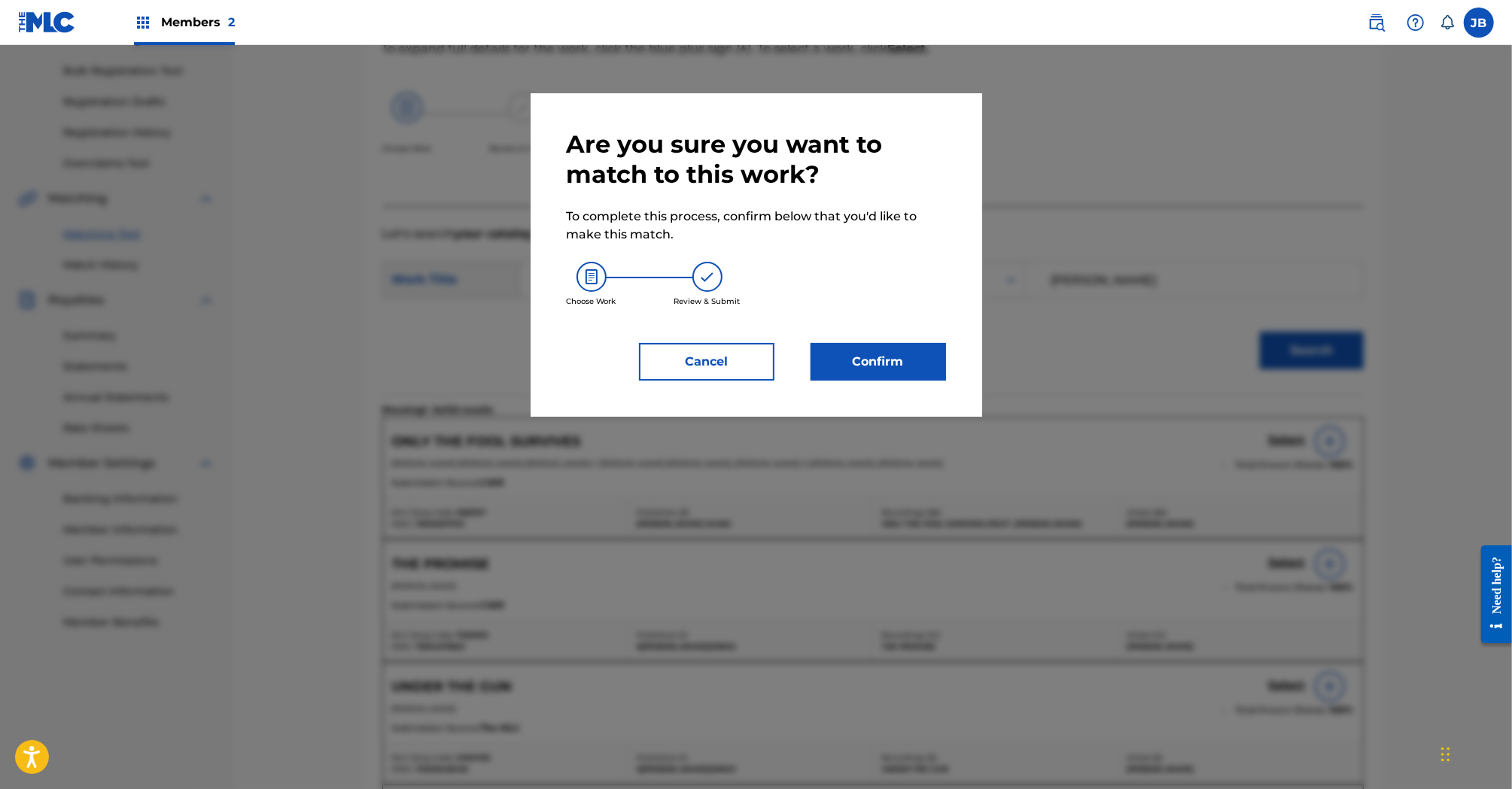
click at [868, 350] on button "Confirm" at bounding box center [878, 362] width 135 height 37
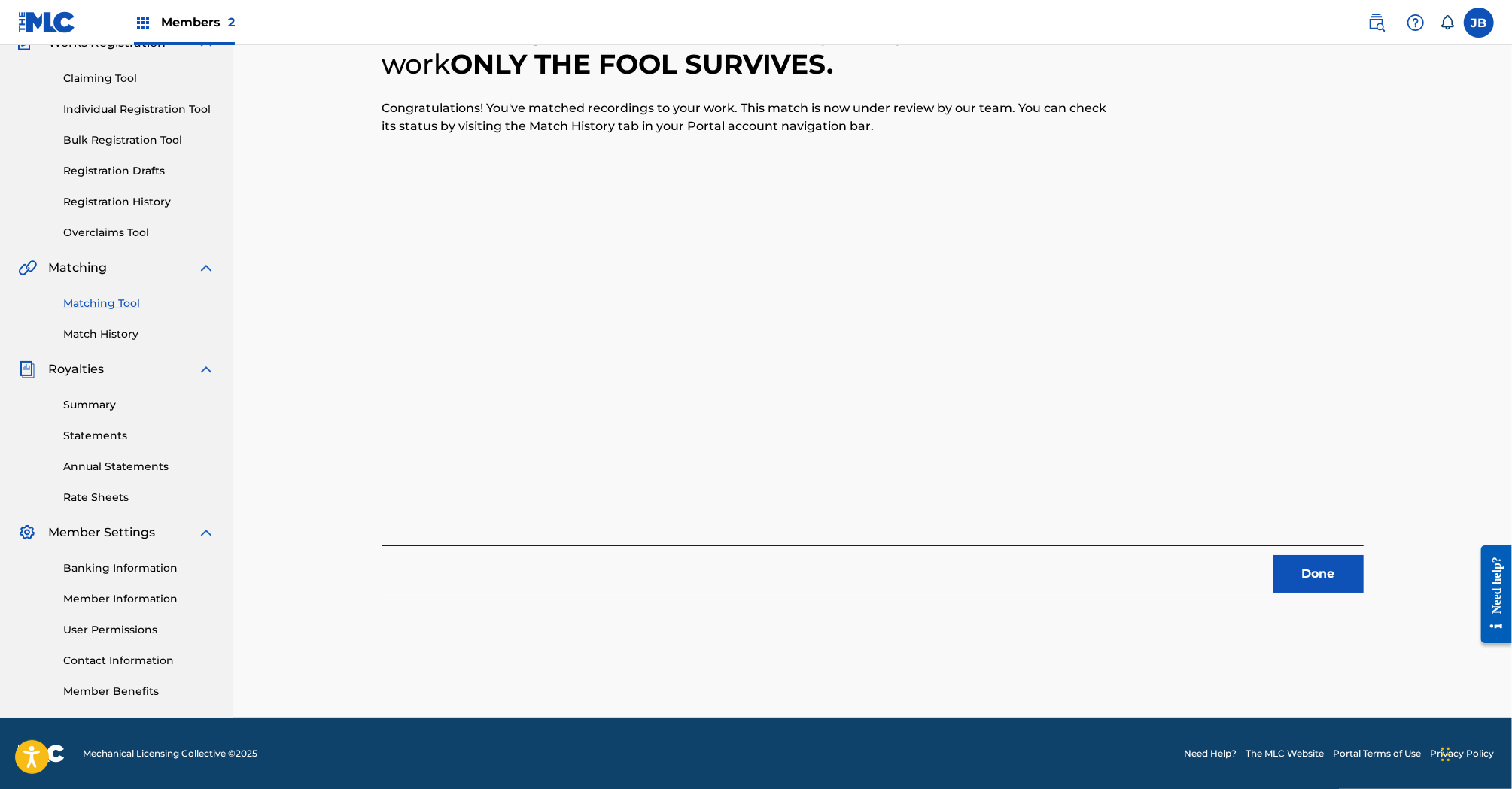
click at [1330, 586] on button "Done" at bounding box center [1318, 574] width 90 height 37
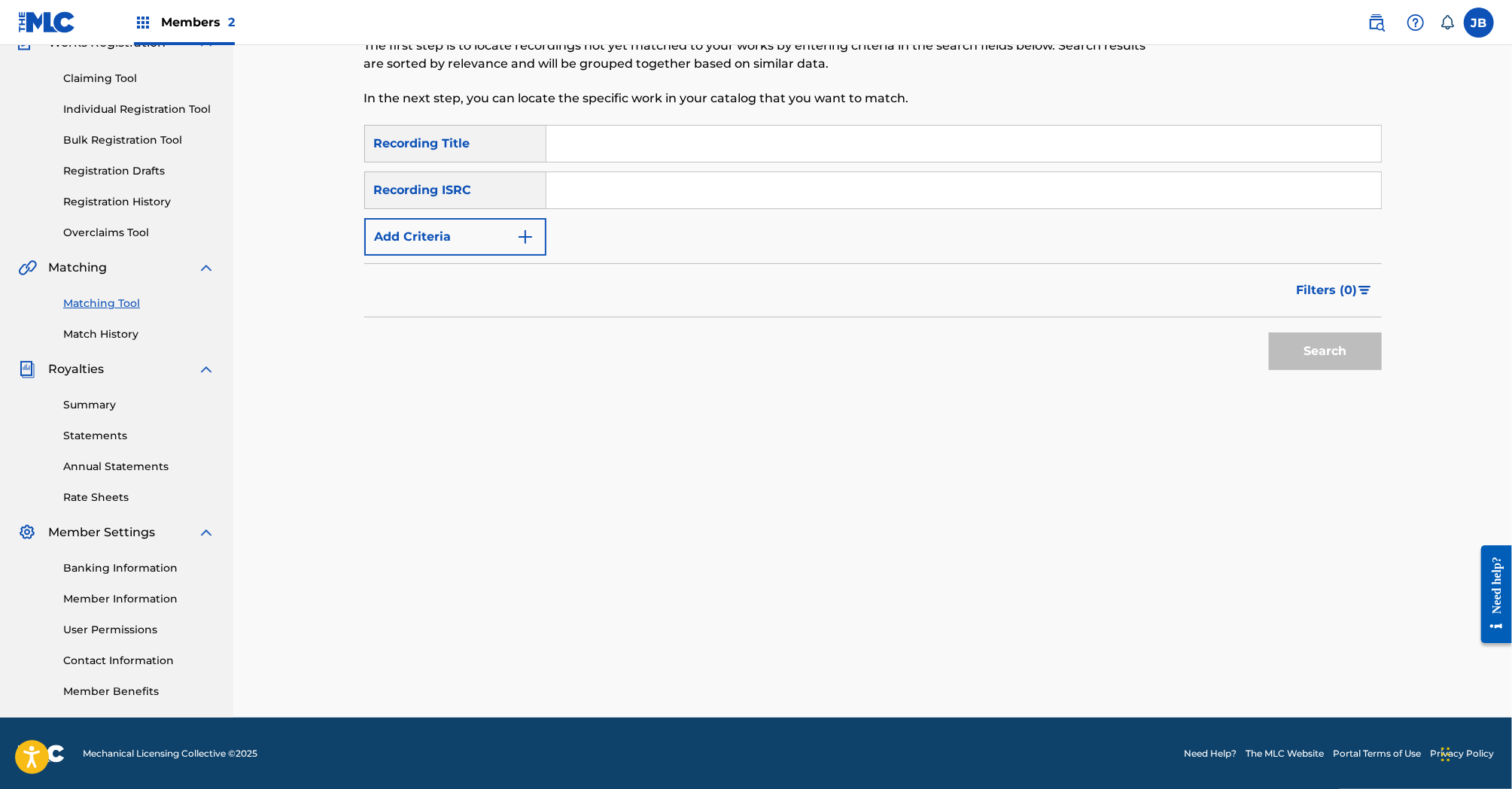
click at [577, 145] on input "Search Form" at bounding box center [964, 143] width 835 height 36
paste input "PEOPLE PEOPLE"
type input "PEOPLE PEOPLE"
click at [521, 232] on img "Search Form" at bounding box center [525, 237] width 18 height 18
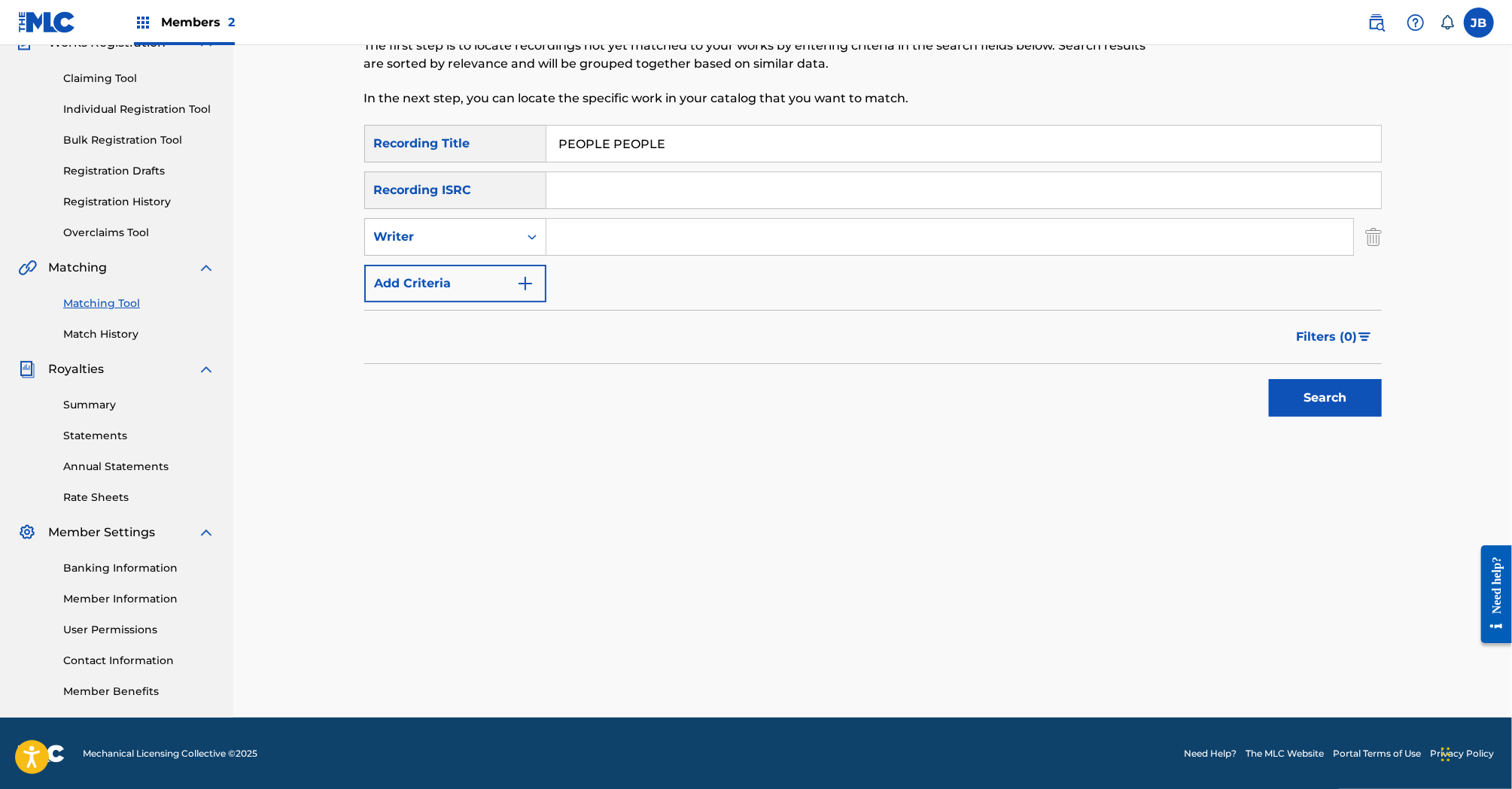
click at [584, 236] on input "Search Form" at bounding box center [950, 237] width 807 height 36
type input "[PERSON_NAME]"
click at [1269, 379] on button "Search" at bounding box center [1325, 398] width 113 height 37
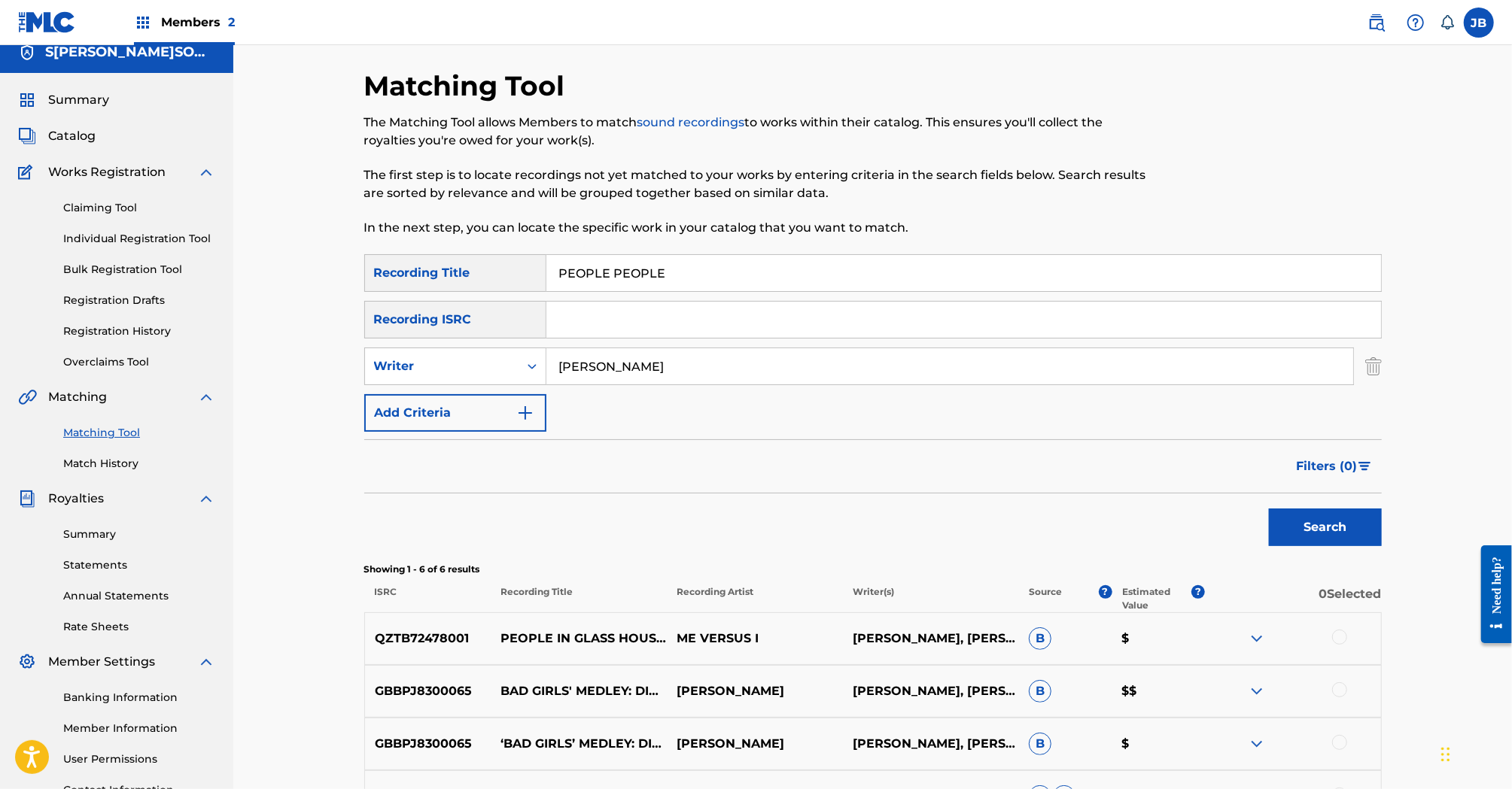
scroll to position [0, 0]
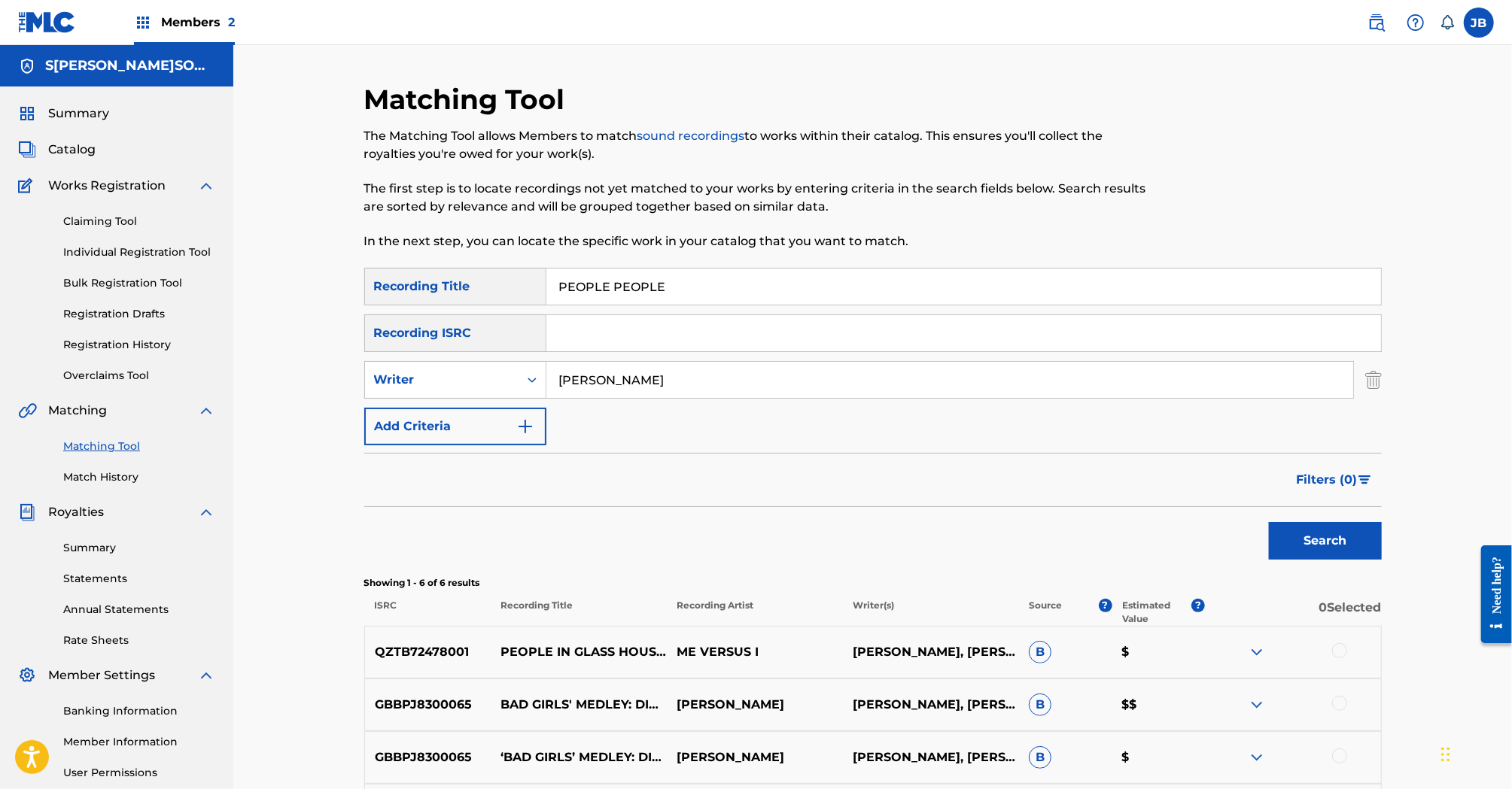
click at [629, 304] on input "PEOPLE PEOPLE" at bounding box center [964, 287] width 835 height 36
paste input "OWERFUL GIRL"
click at [1325, 555] on button "Search" at bounding box center [1325, 541] width 113 height 37
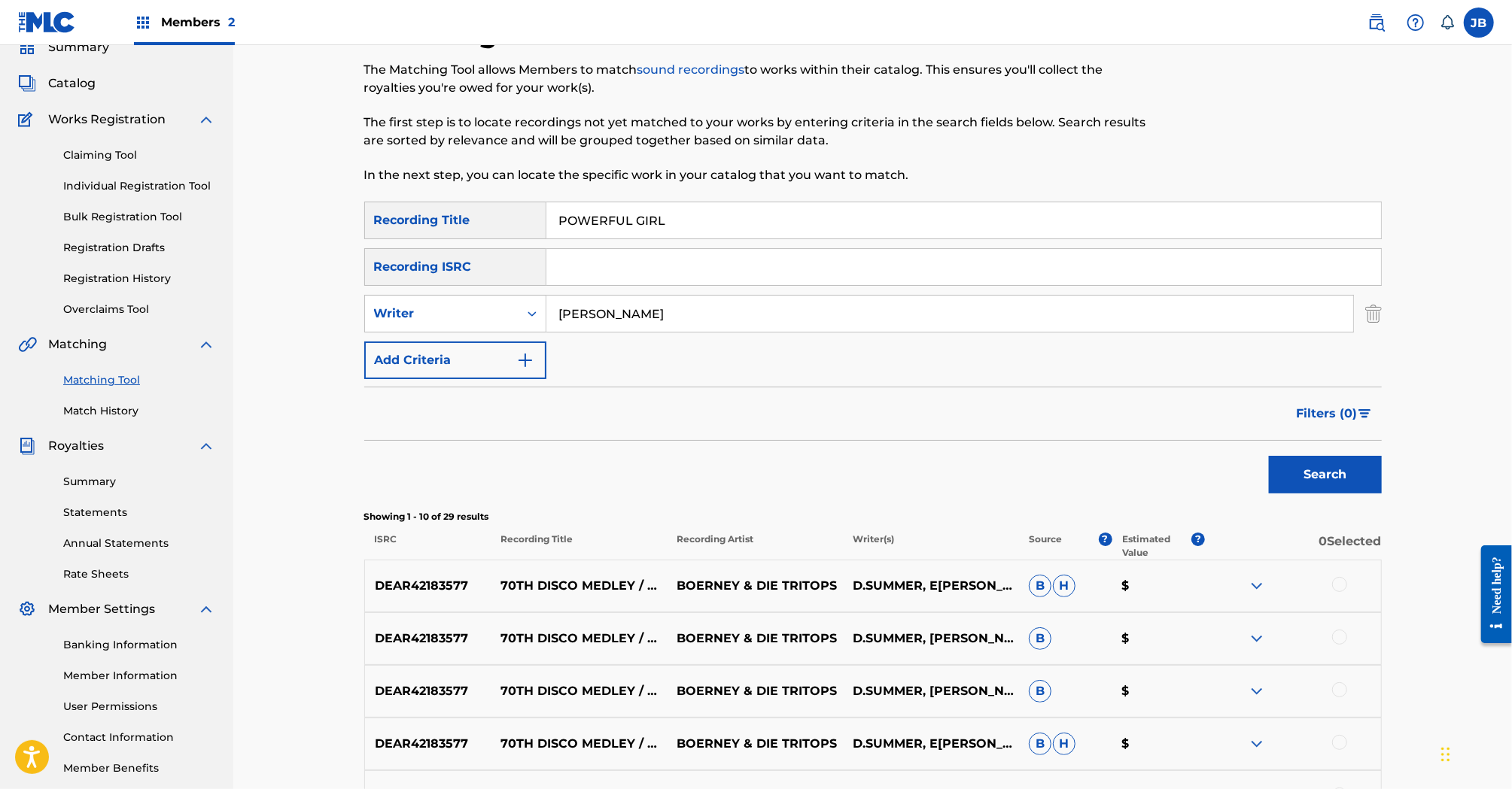
scroll to position [41, 0]
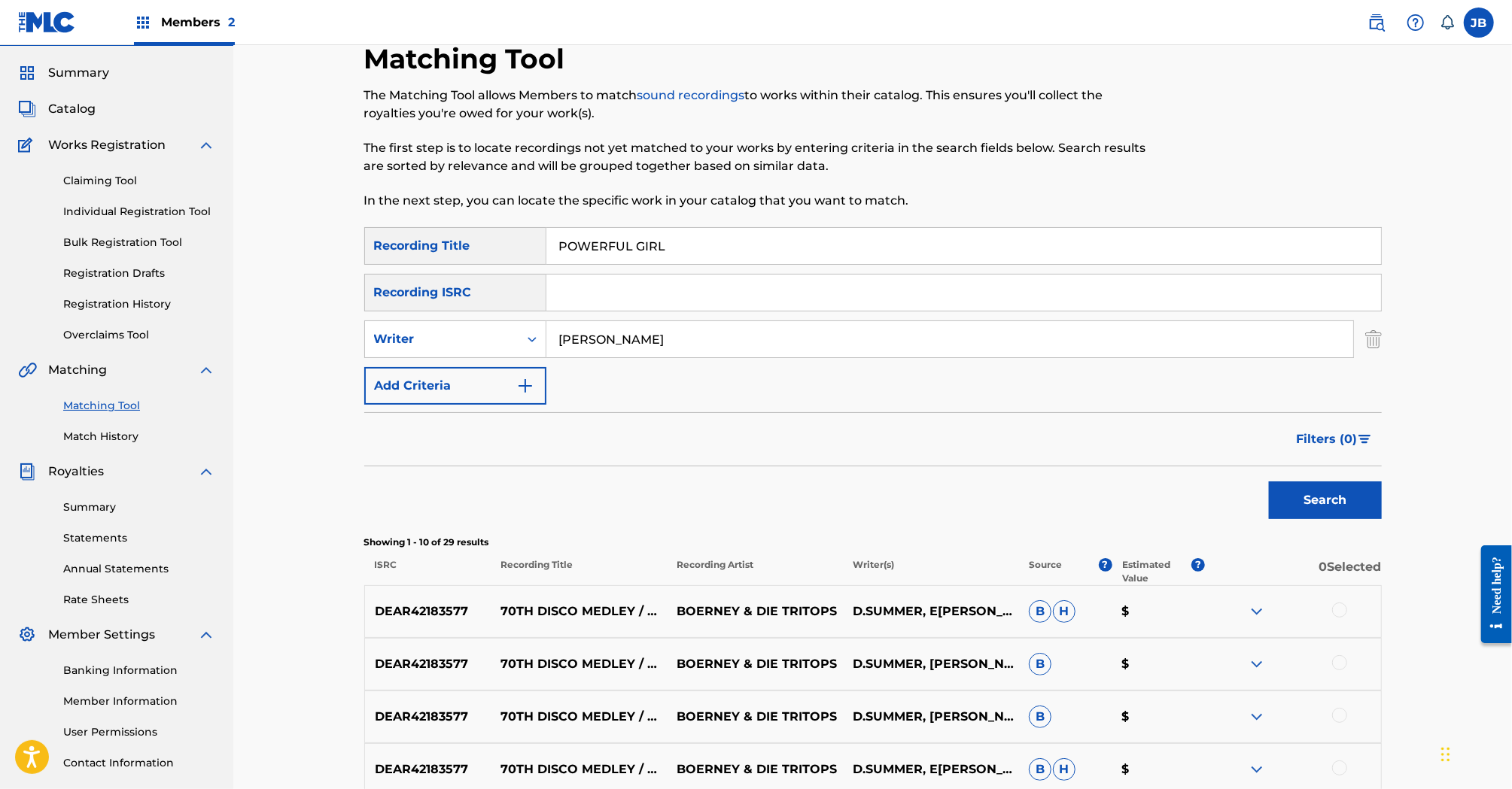
click at [776, 242] on input "POWERFUL GIRL" at bounding box center [964, 246] width 835 height 36
paste input "TELL ME I M NOT DREAMING"
click at [621, 249] on input "TELL ME I M NOT DREAMING" at bounding box center [964, 246] width 835 height 36
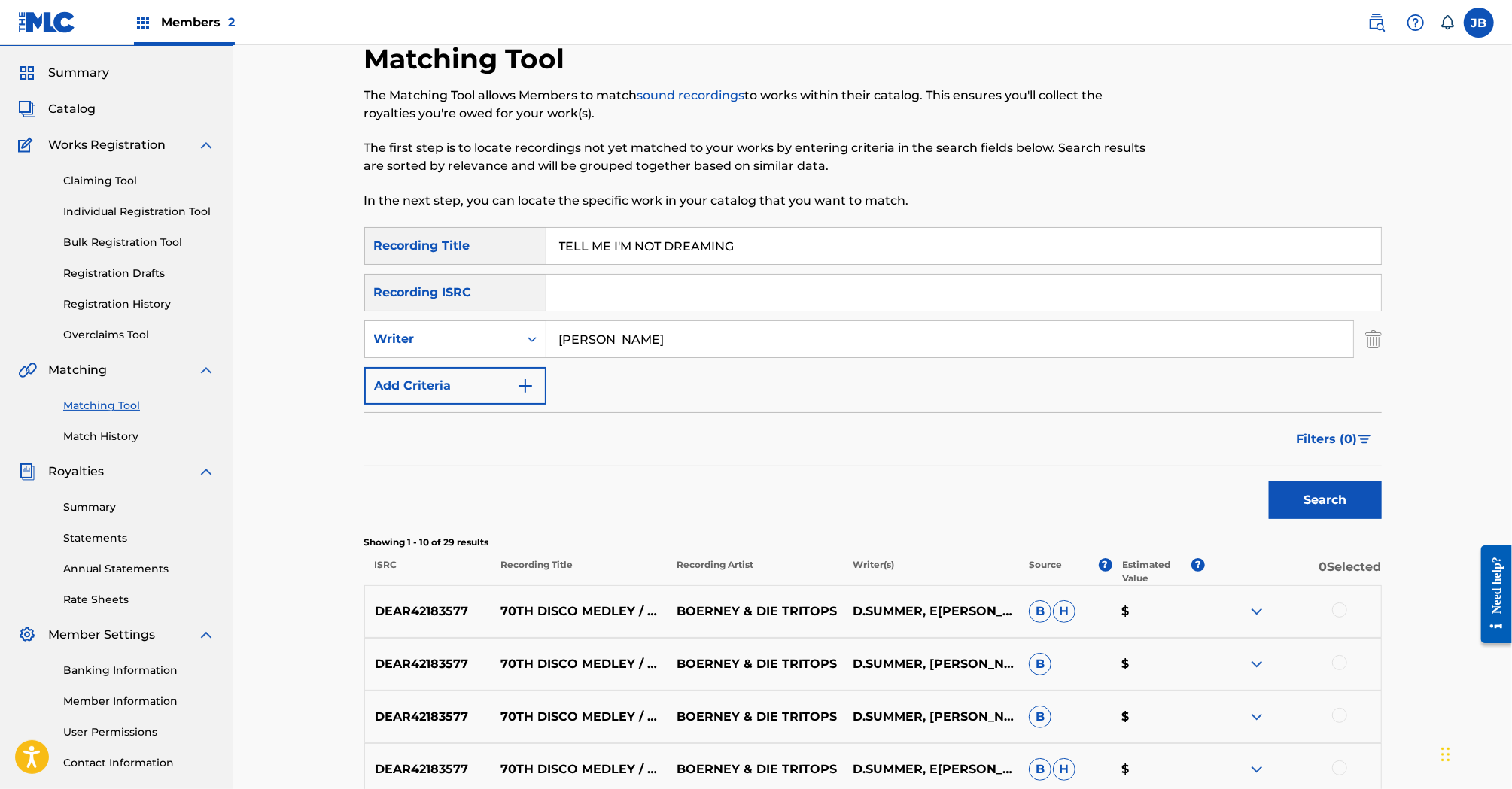
click at [1287, 495] on button "Search" at bounding box center [1325, 500] width 113 height 37
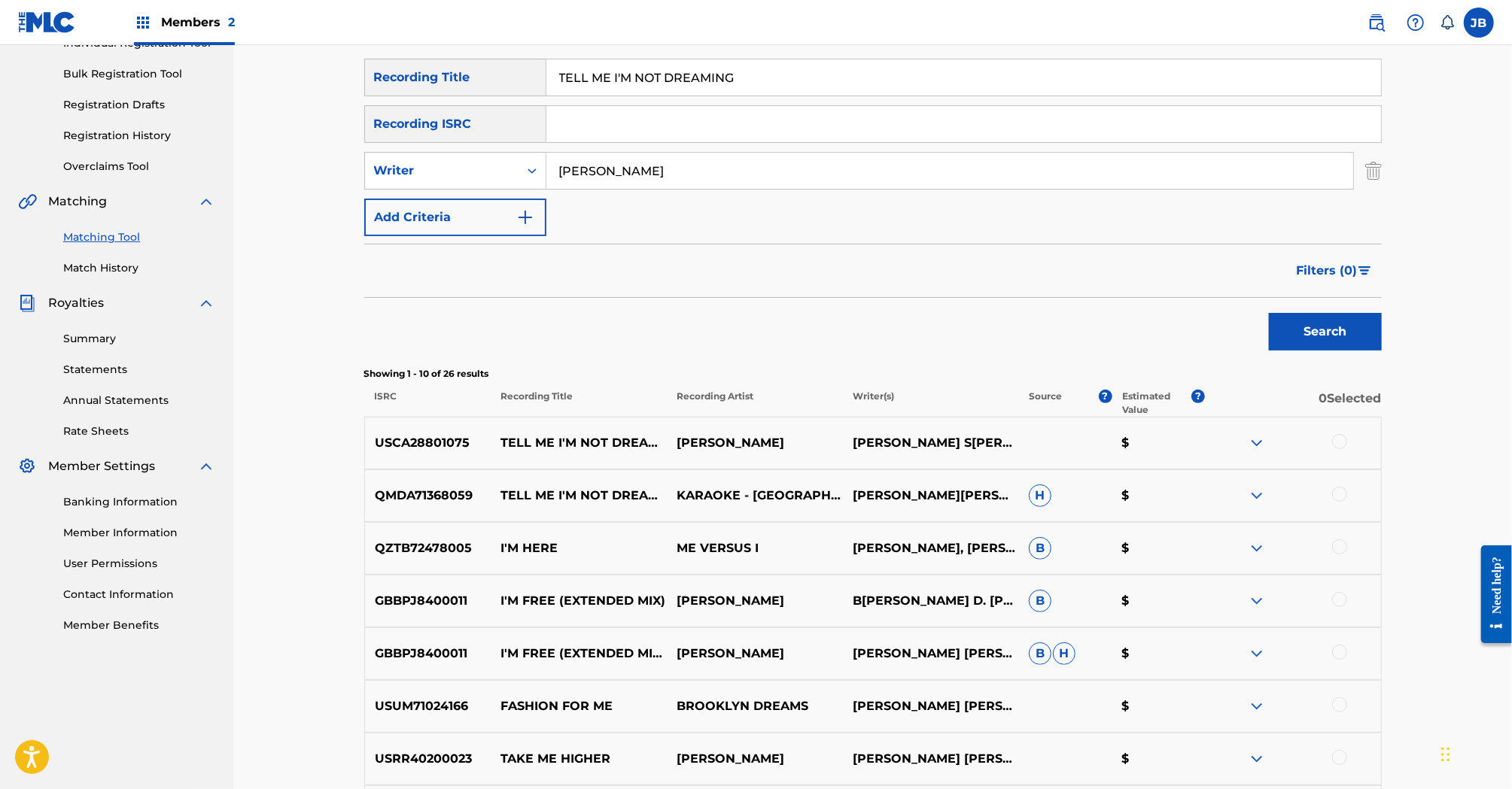
scroll to position [211, 0]
click at [1257, 440] on img at bounding box center [1257, 441] width 18 height 18
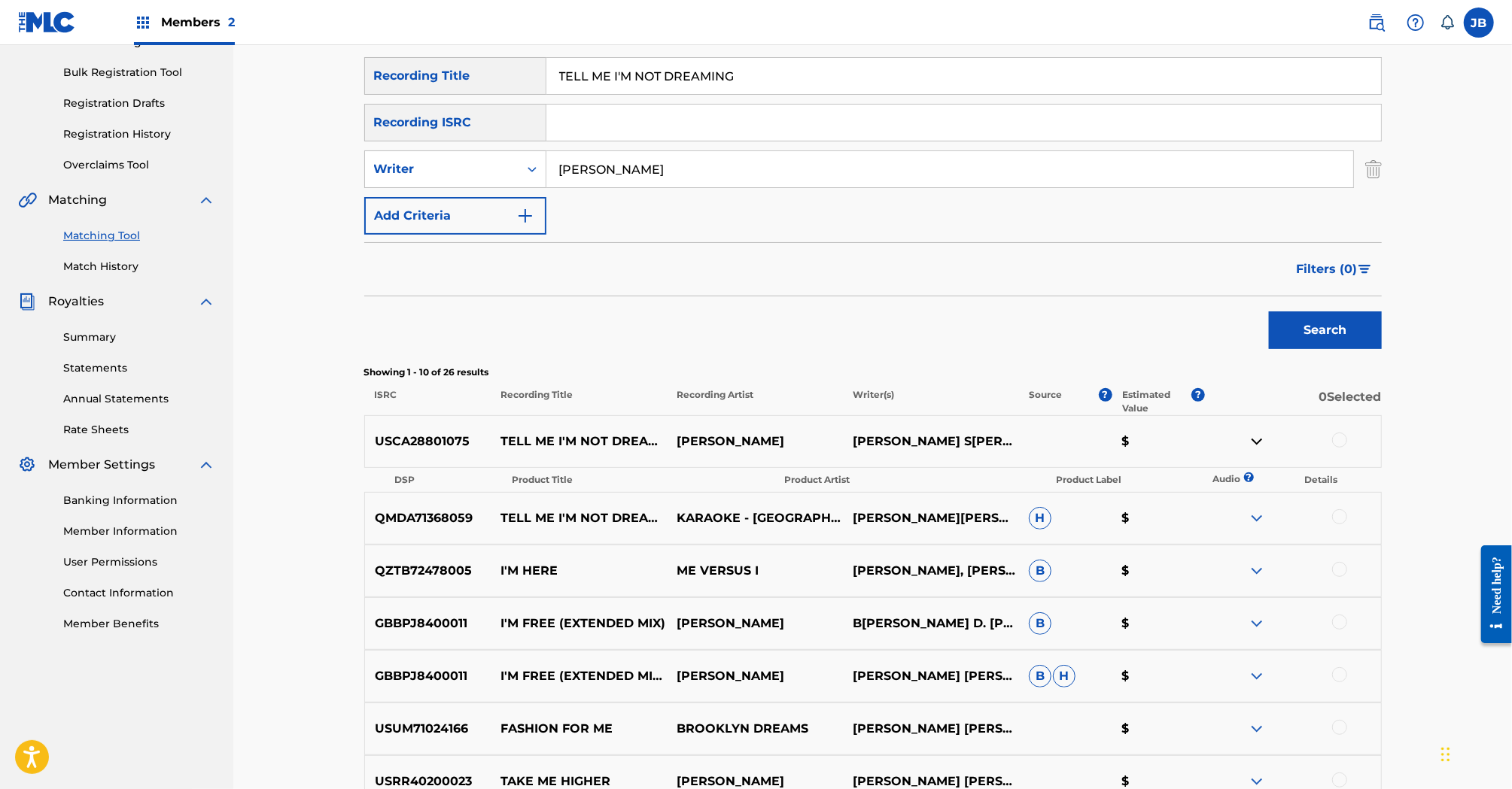
click at [1257, 440] on img at bounding box center [1257, 441] width 18 height 18
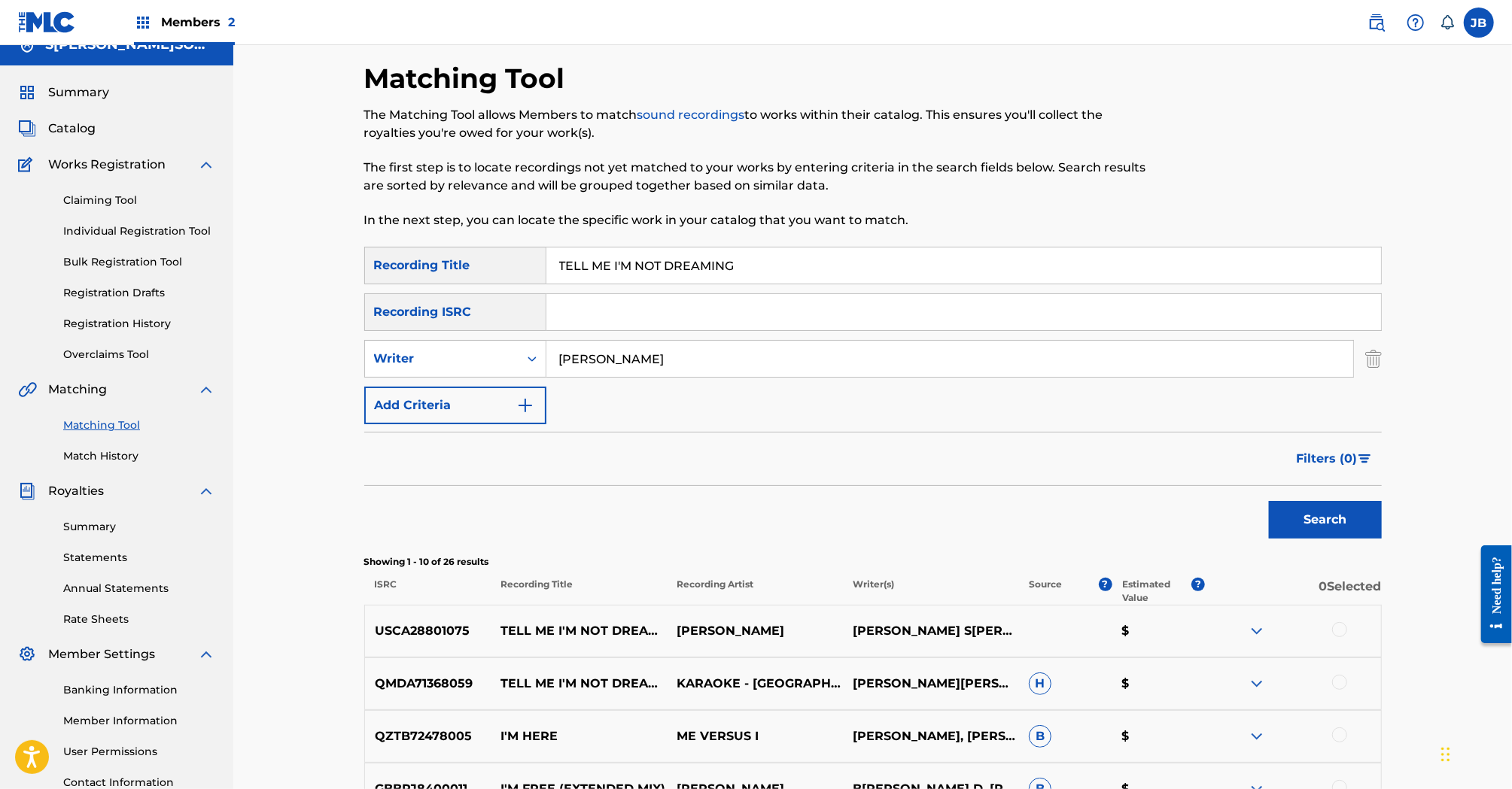
scroll to position [0, 0]
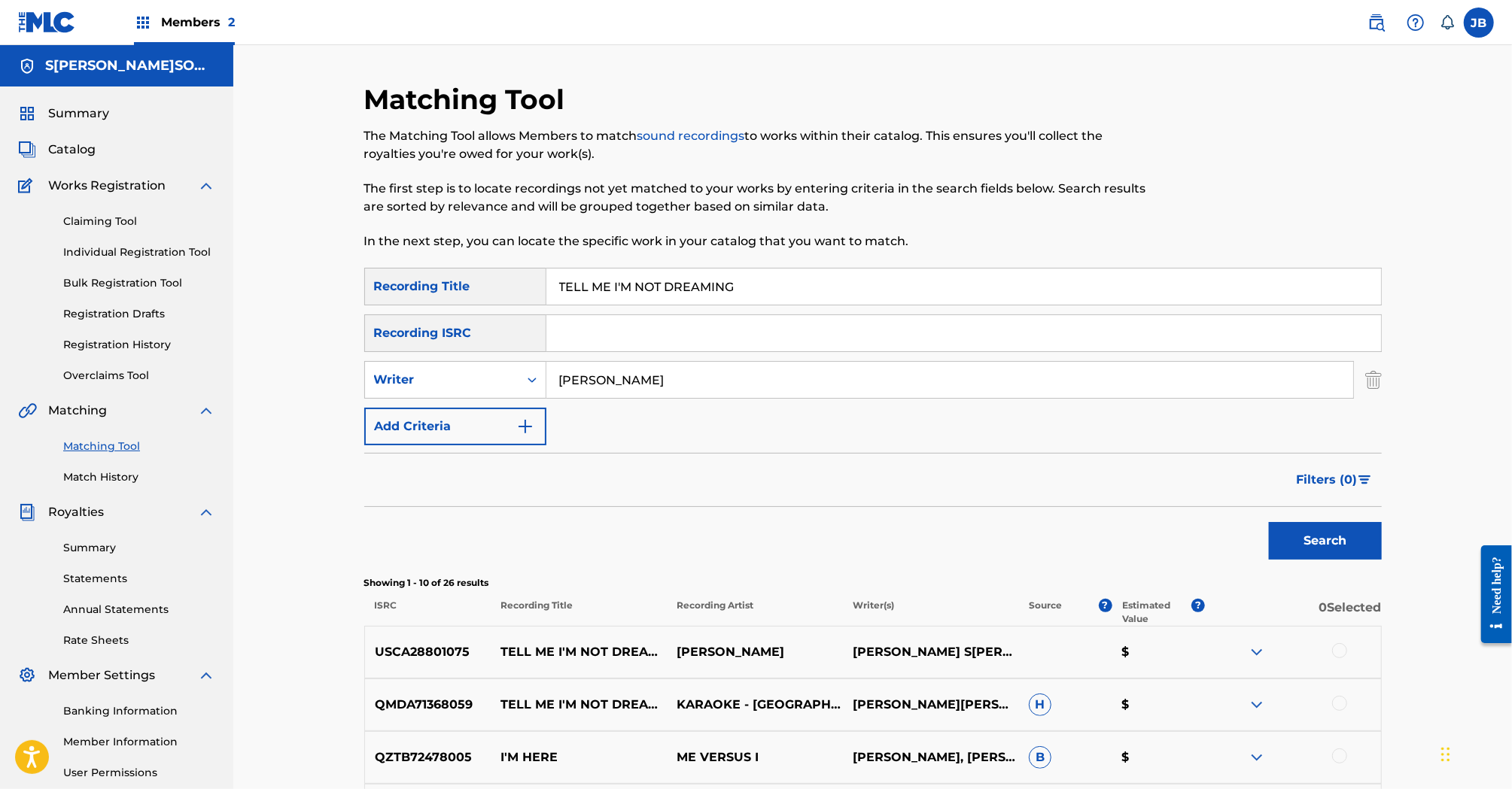
click at [635, 278] on input "TELL ME I'M NOT DREAMING" at bounding box center [964, 287] width 835 height 36
paste input "OKYO"
click at [1310, 534] on button "Search" at bounding box center [1325, 541] width 113 height 37
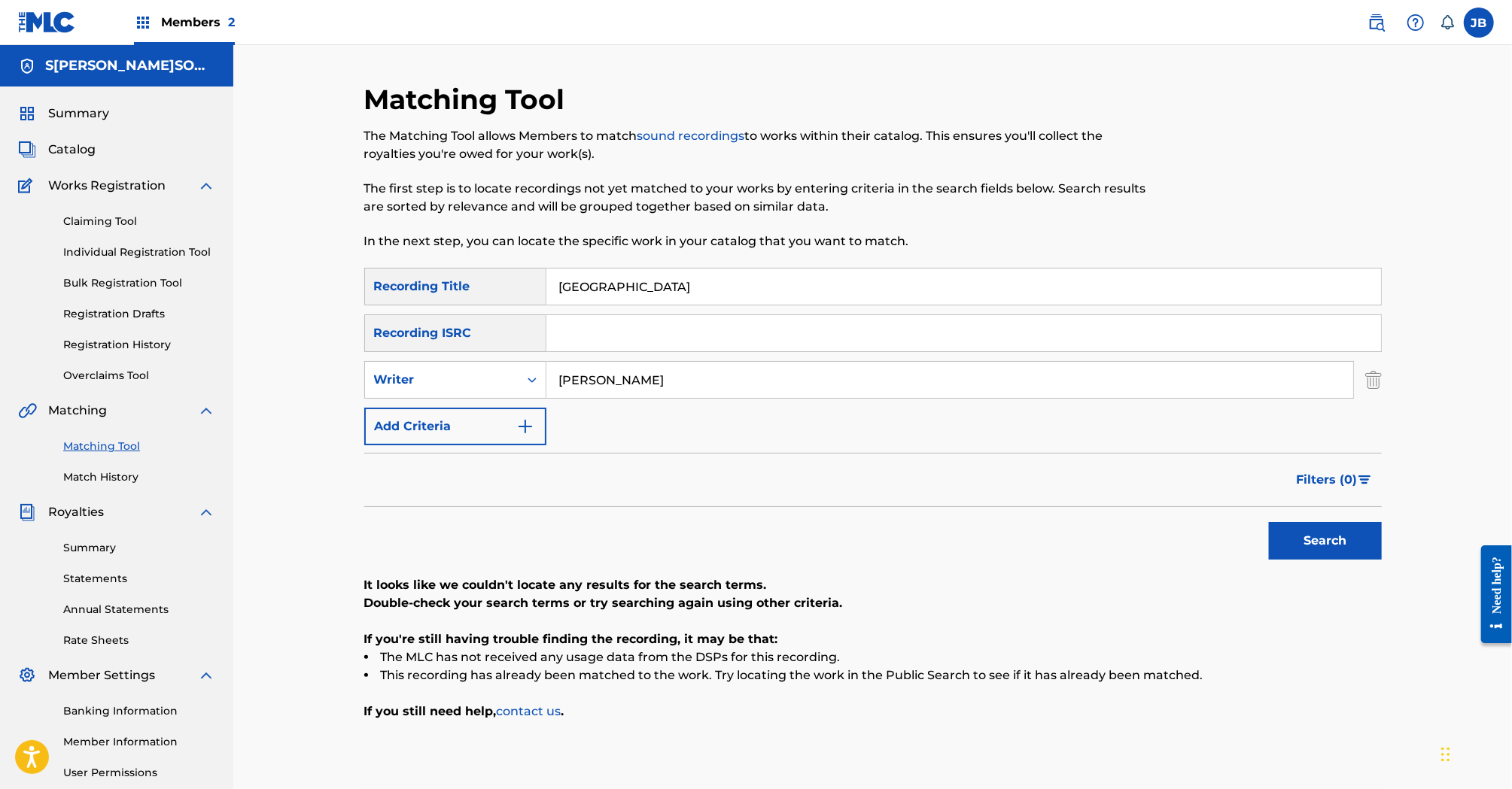
click at [661, 285] on input "[GEOGRAPHIC_DATA]" at bounding box center [964, 287] width 835 height 36
paste input "WOMAN"
click at [1341, 540] on button "Search" at bounding box center [1325, 541] width 113 height 37
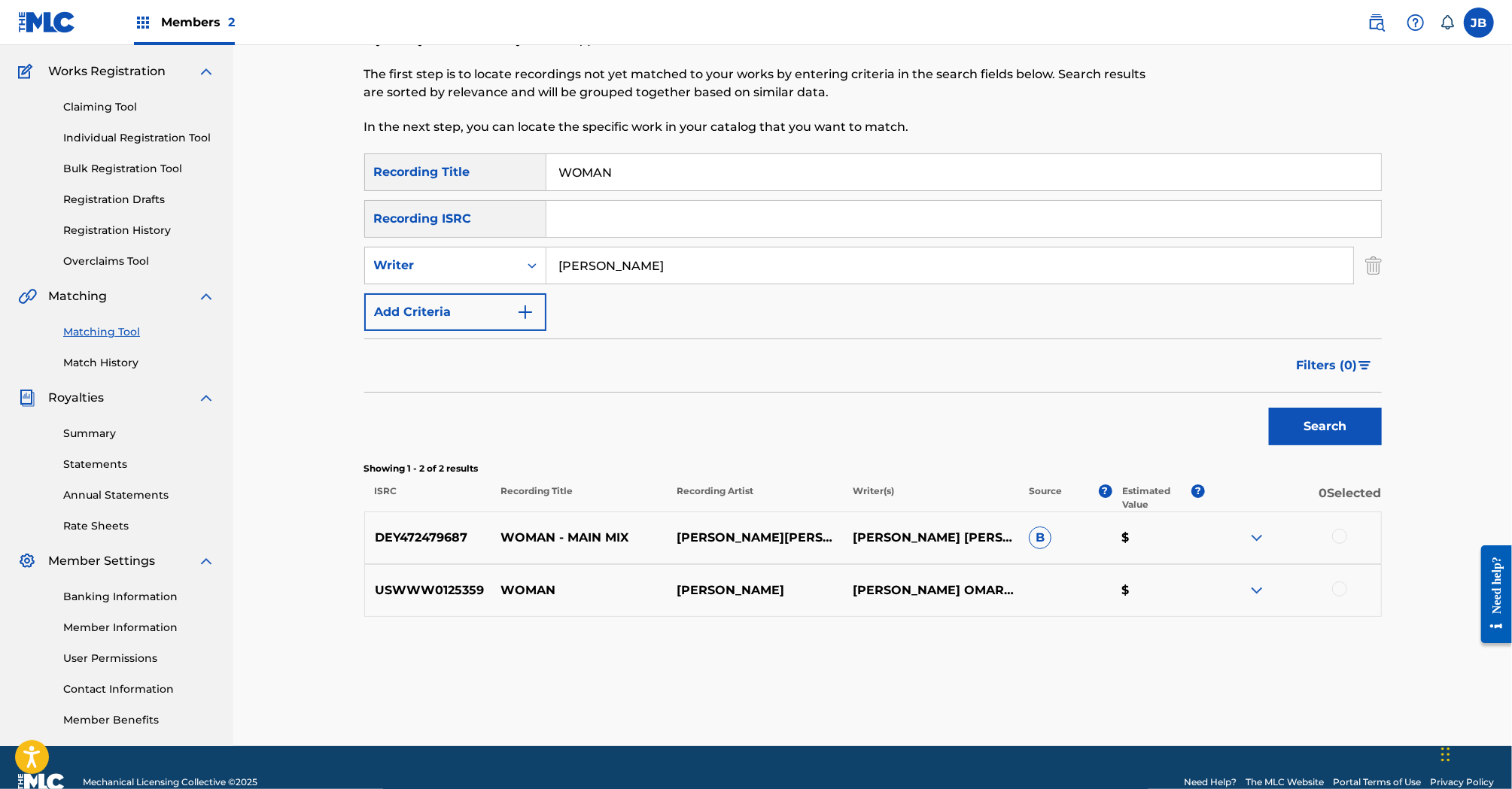
scroll to position [116, 0]
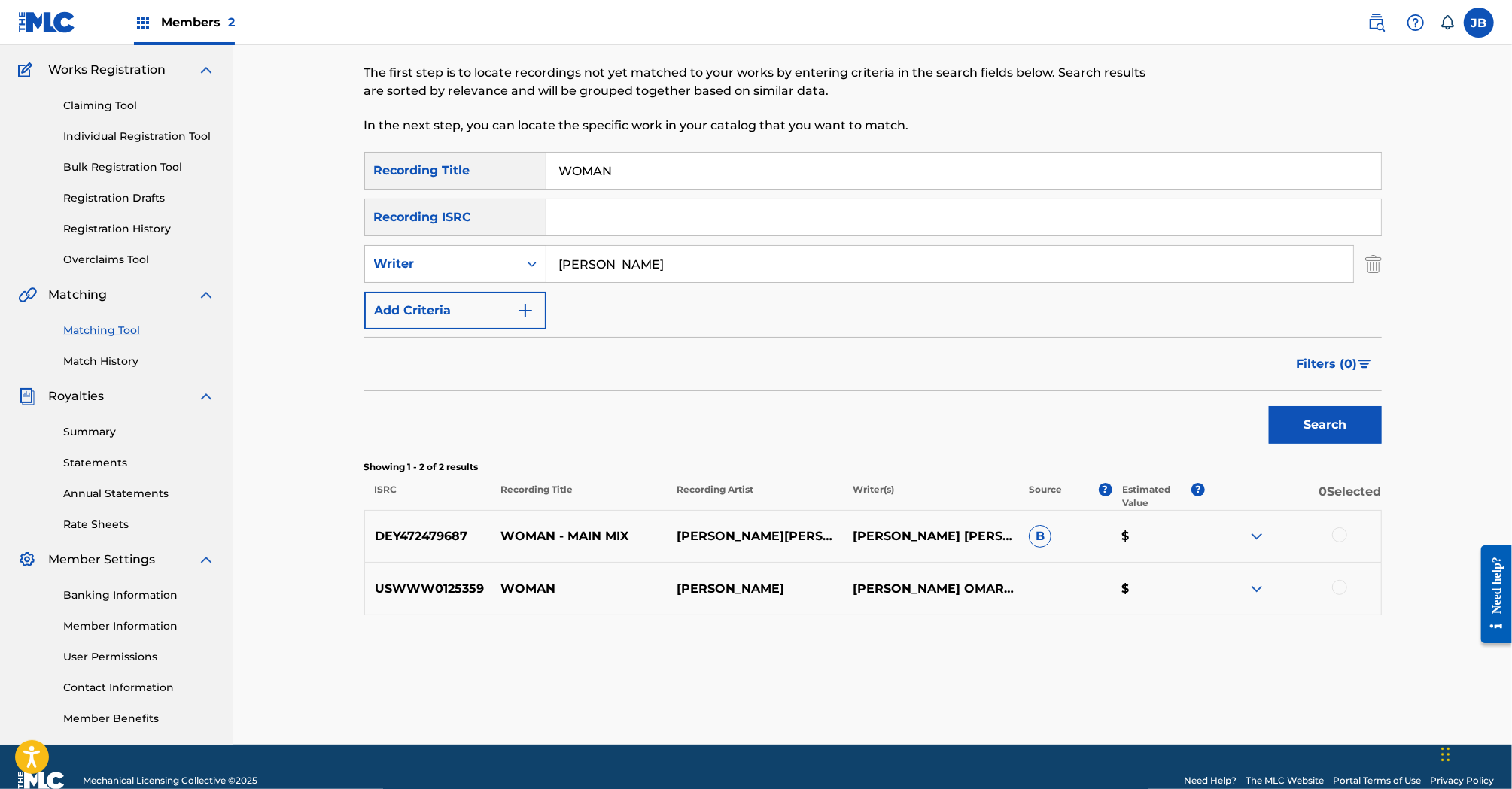
click at [1260, 535] on img at bounding box center [1257, 537] width 18 height 18
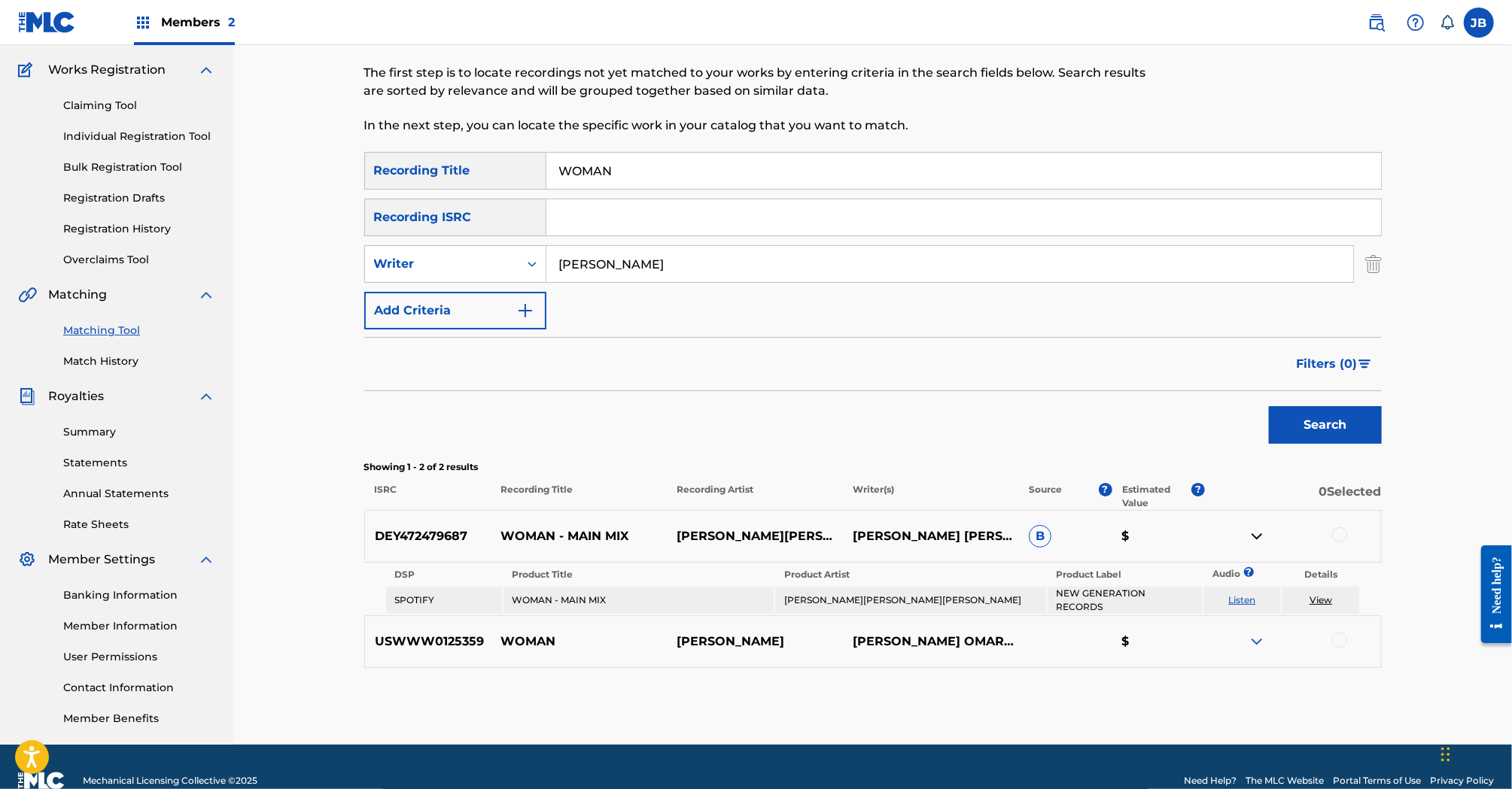
click at [1246, 604] on link "Listen" at bounding box center [1242, 600] width 27 height 11
click at [1256, 531] on img at bounding box center [1257, 537] width 18 height 18
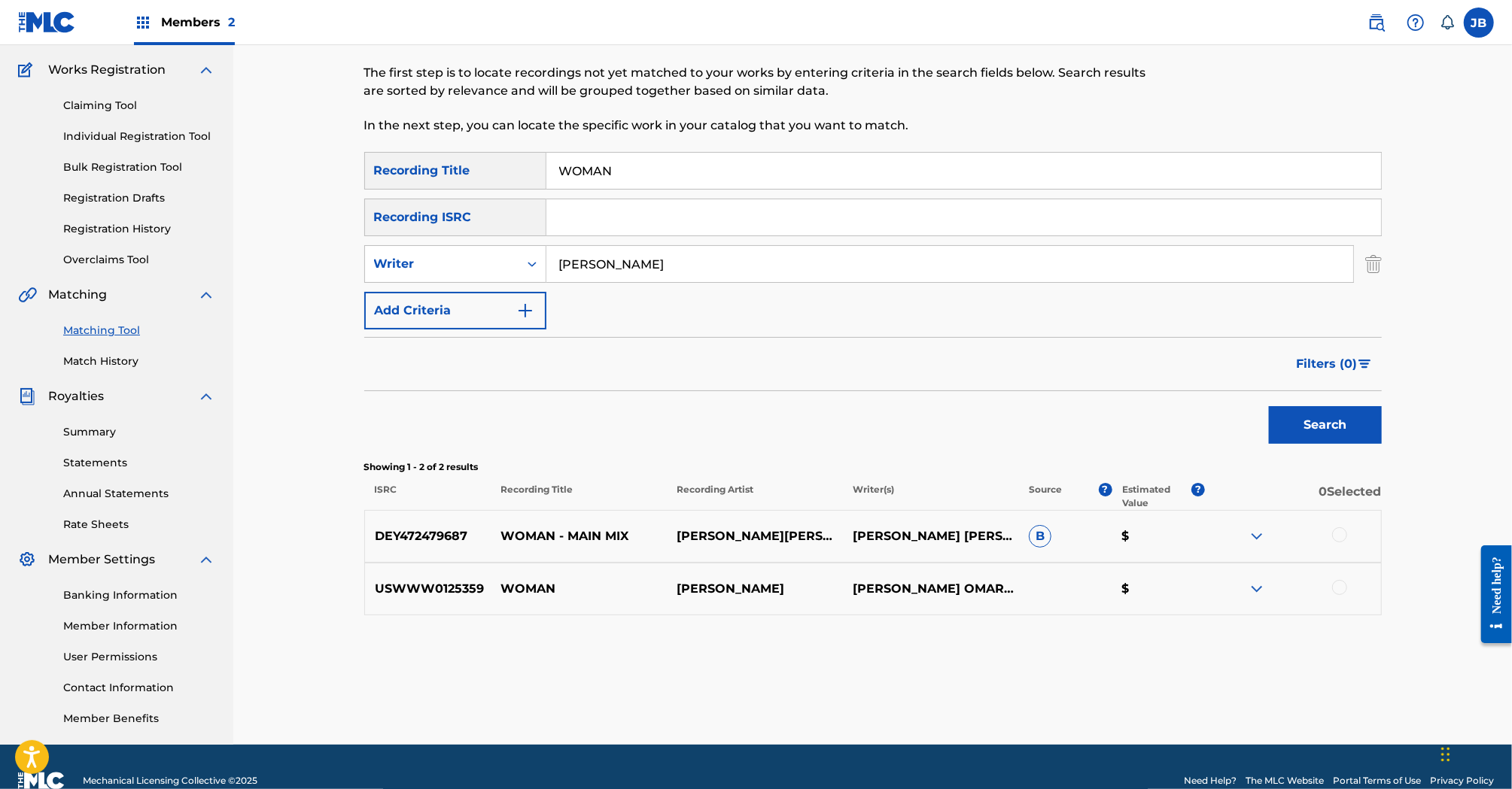
click at [1338, 537] on div at bounding box center [1339, 535] width 15 height 15
click at [620, 177] on input "WOMAN" at bounding box center [964, 171] width 835 height 36
paste input "I LONG TO FEEL THE CHRISTMAS SPIRIT"
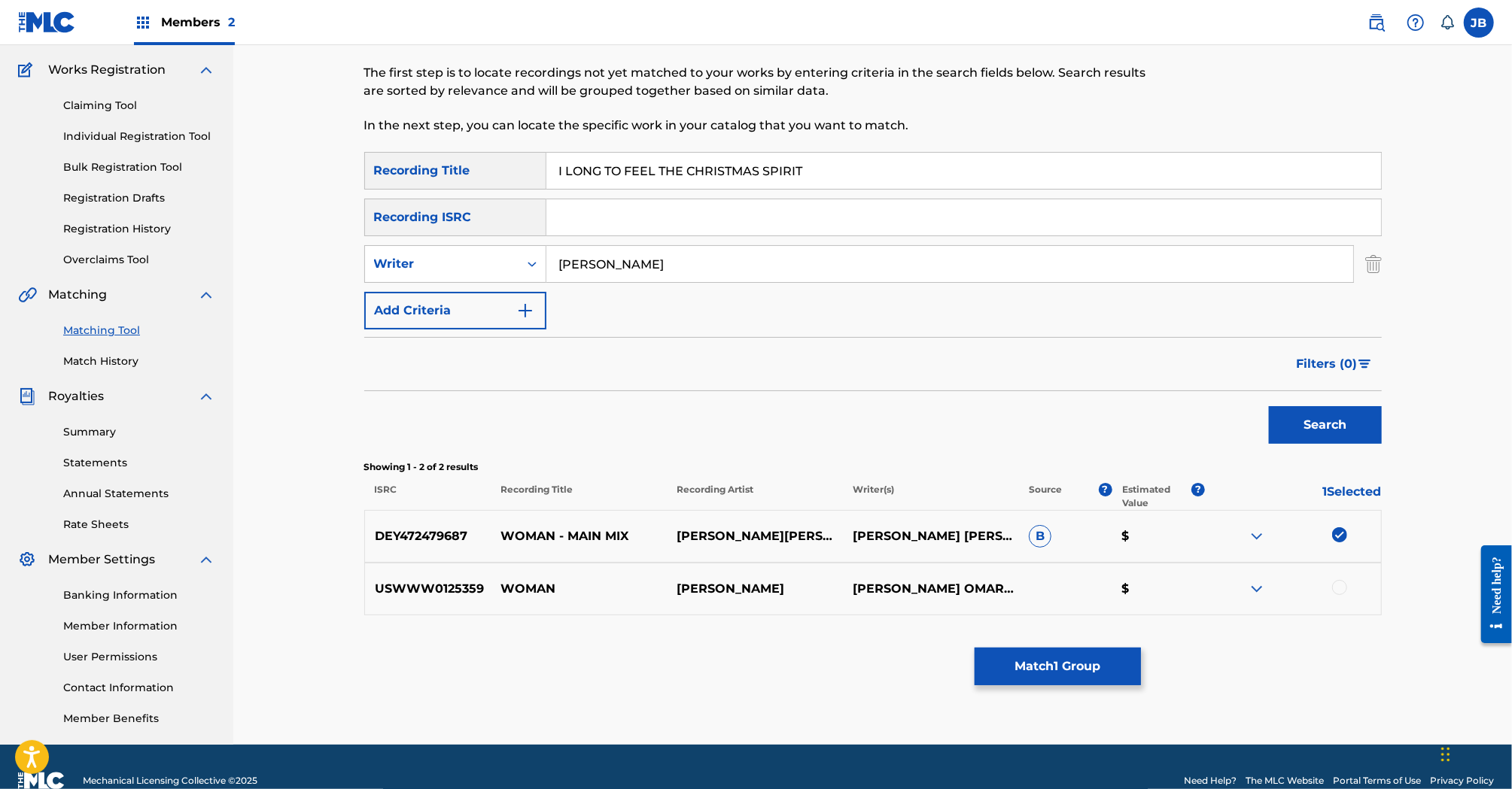
type input "I LONG TO FEEL THE CHRISTMAS SPIRIT"
click at [1332, 428] on button "Search" at bounding box center [1325, 425] width 113 height 37
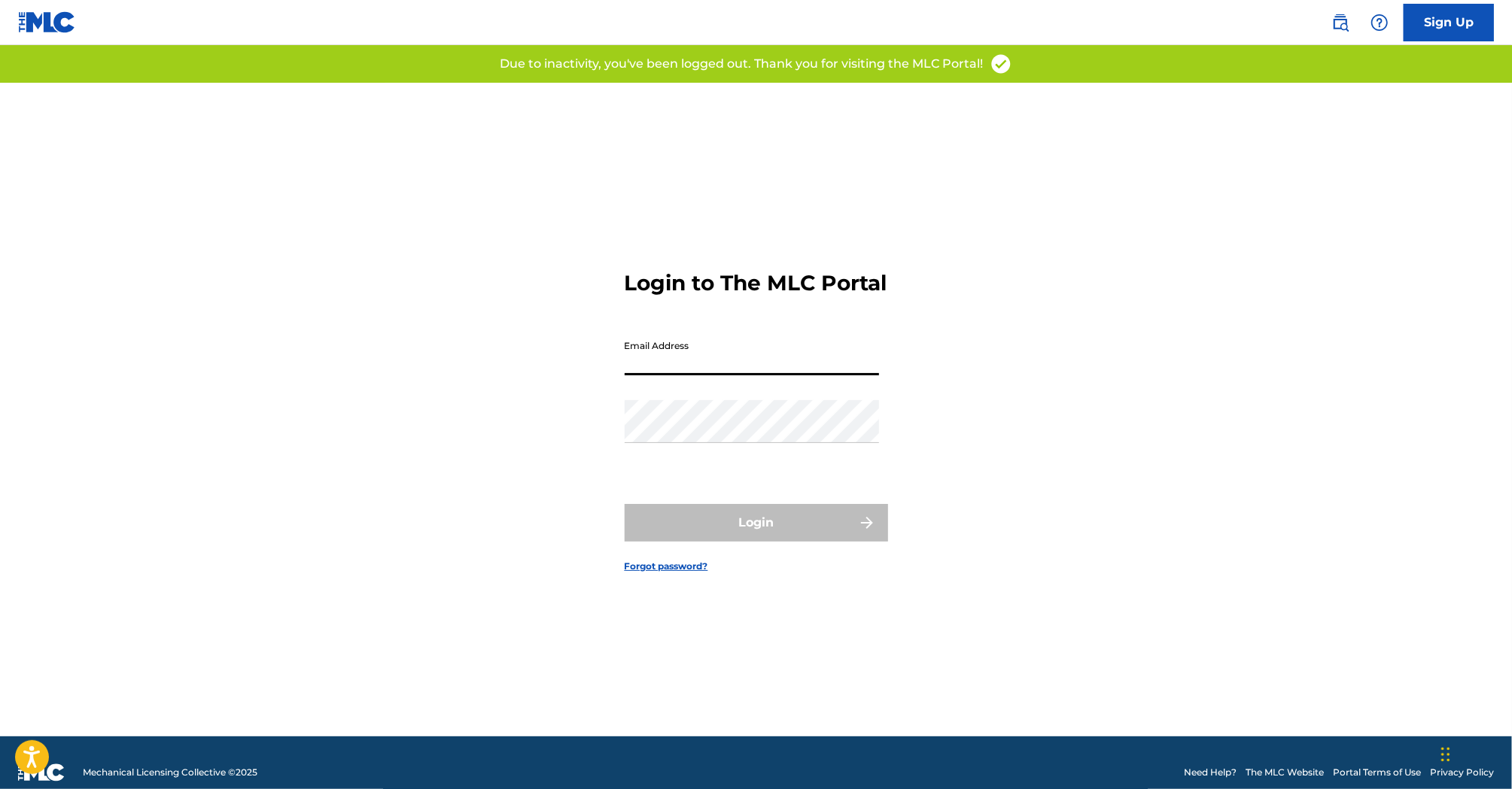
click at [732, 375] on input "Email Address" at bounding box center [752, 353] width 254 height 43
type input "[PERSON_NAME][EMAIL_ADDRESS][DOMAIN_NAME]"
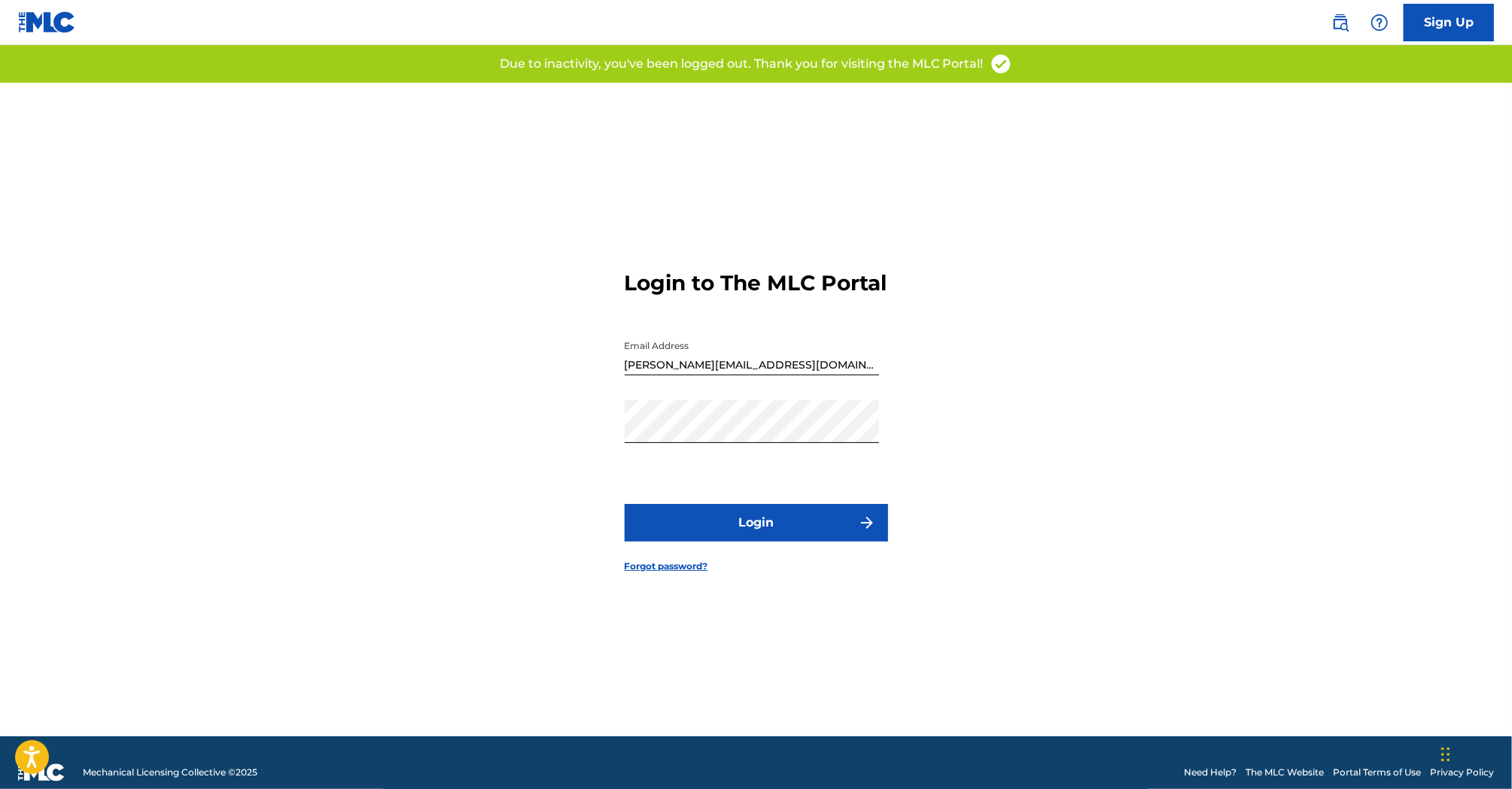
click at [750, 517] on button "Login" at bounding box center [756, 523] width 263 height 37
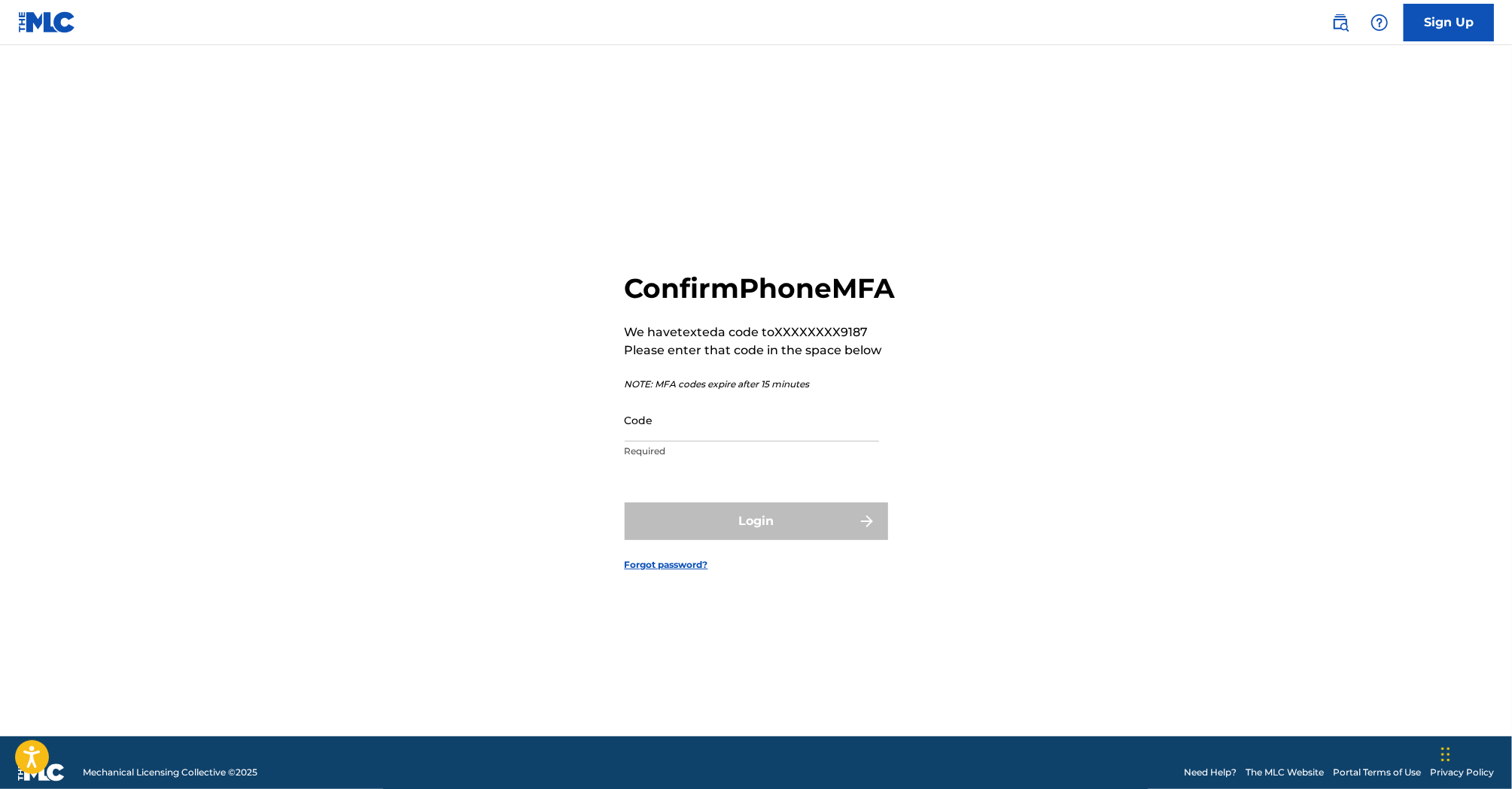
click at [727, 441] on input "Code" at bounding box center [752, 420] width 254 height 43
click at [688, 441] on input "Code" at bounding box center [752, 420] width 254 height 43
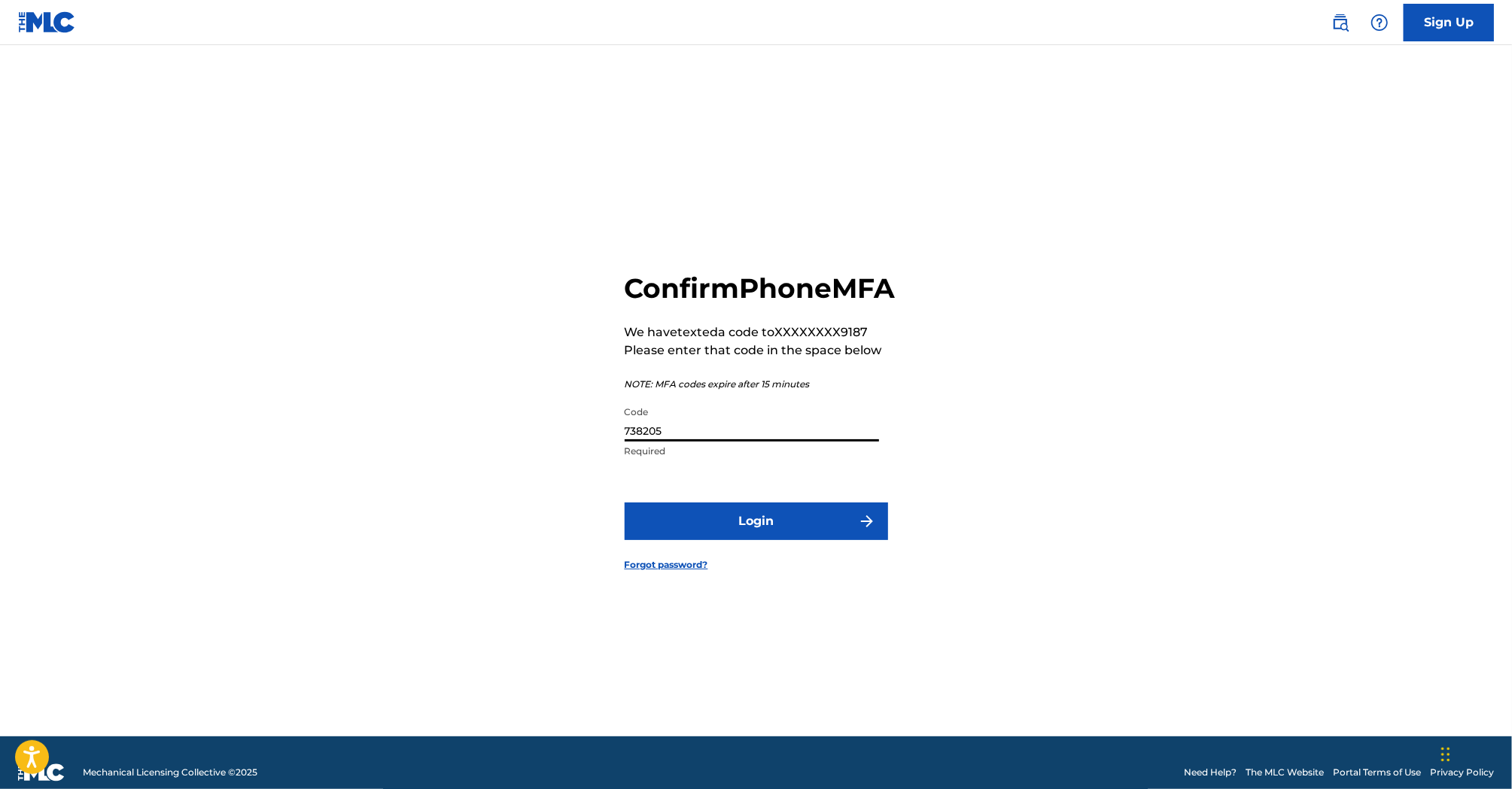
type input "738205"
click at [625, 502] on button "Login" at bounding box center [756, 521] width 263 height 37
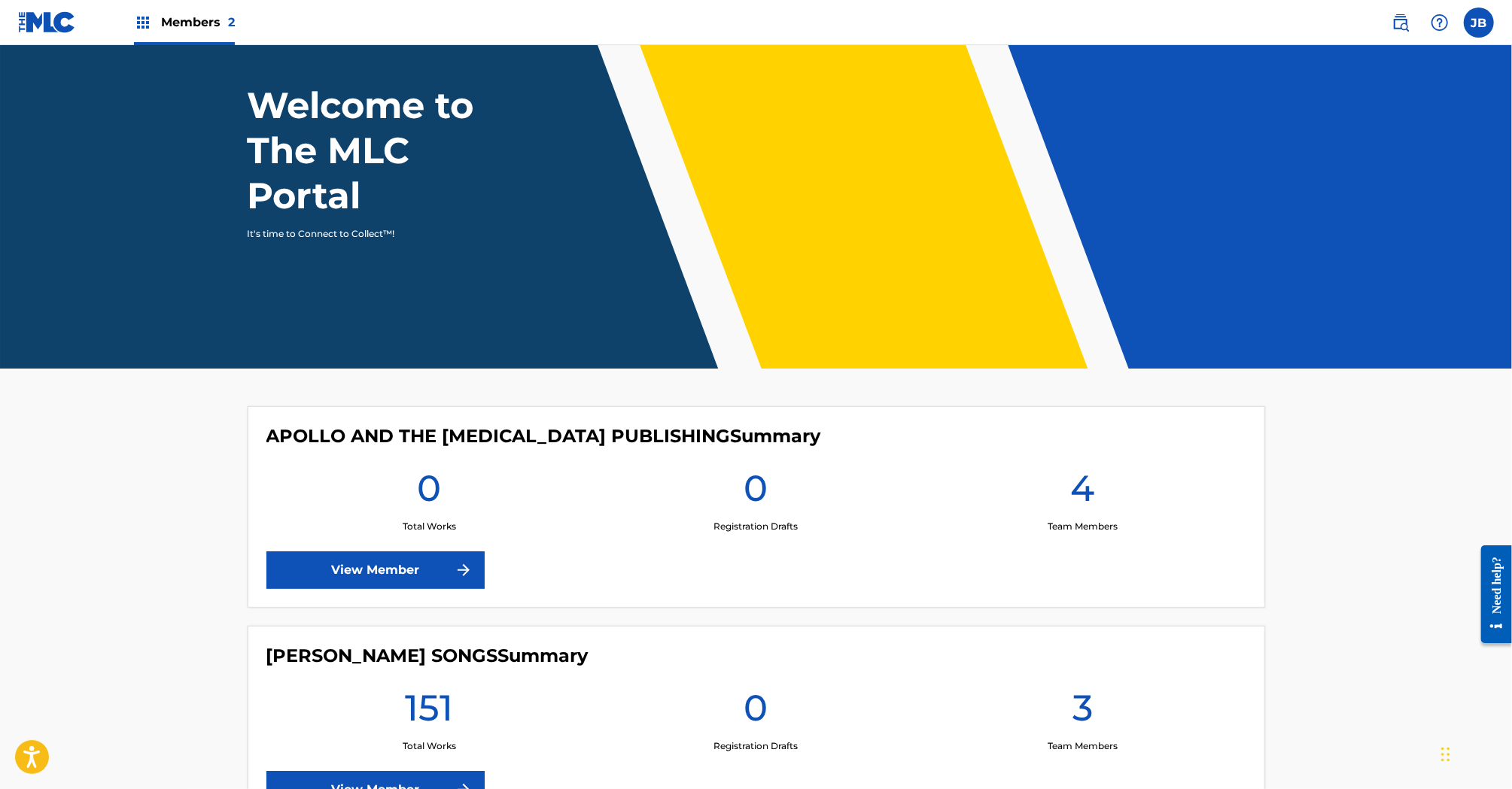
scroll to position [83, 0]
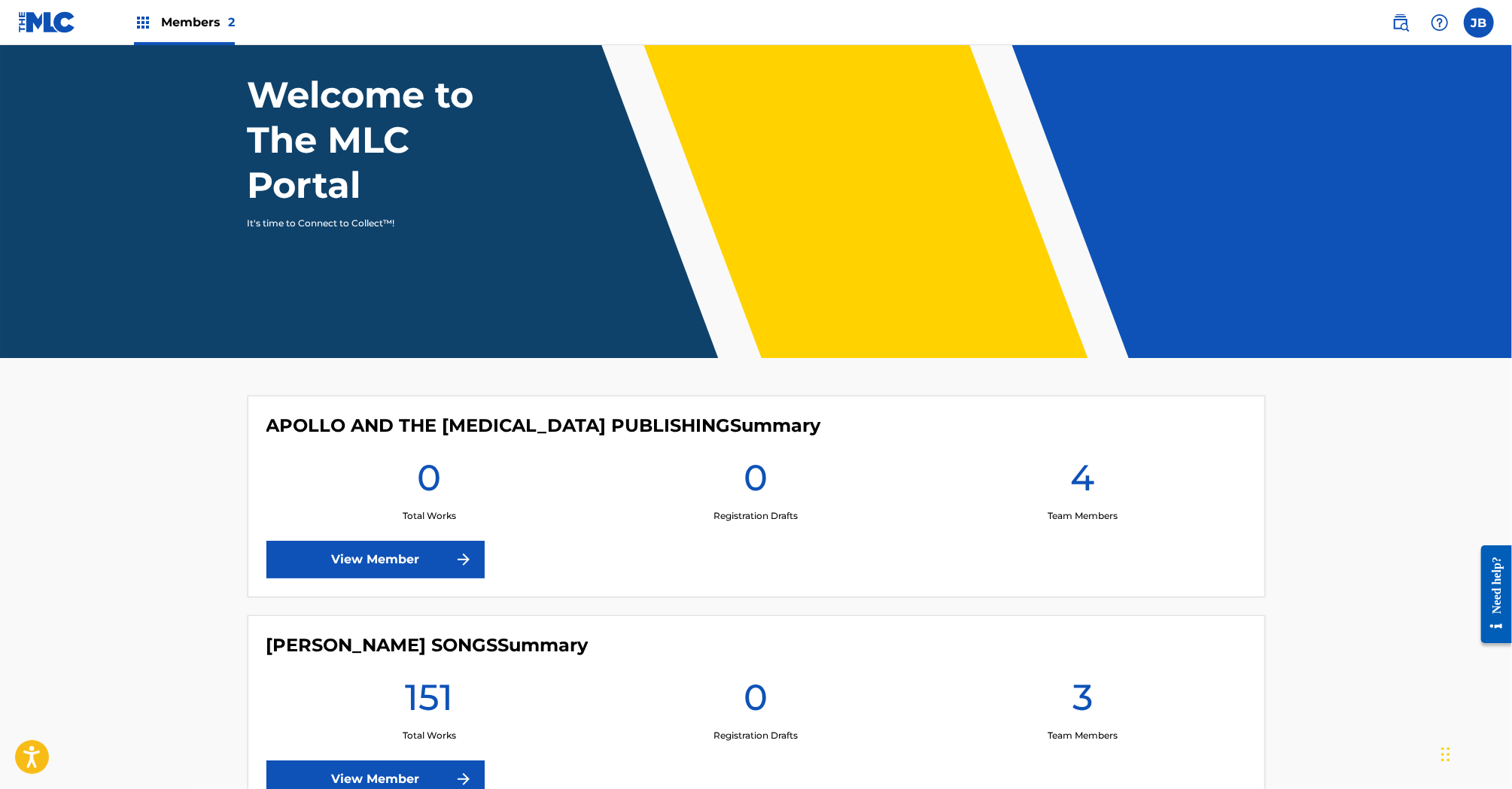
click at [359, 766] on link "View Member" at bounding box center [376, 779] width 218 height 37
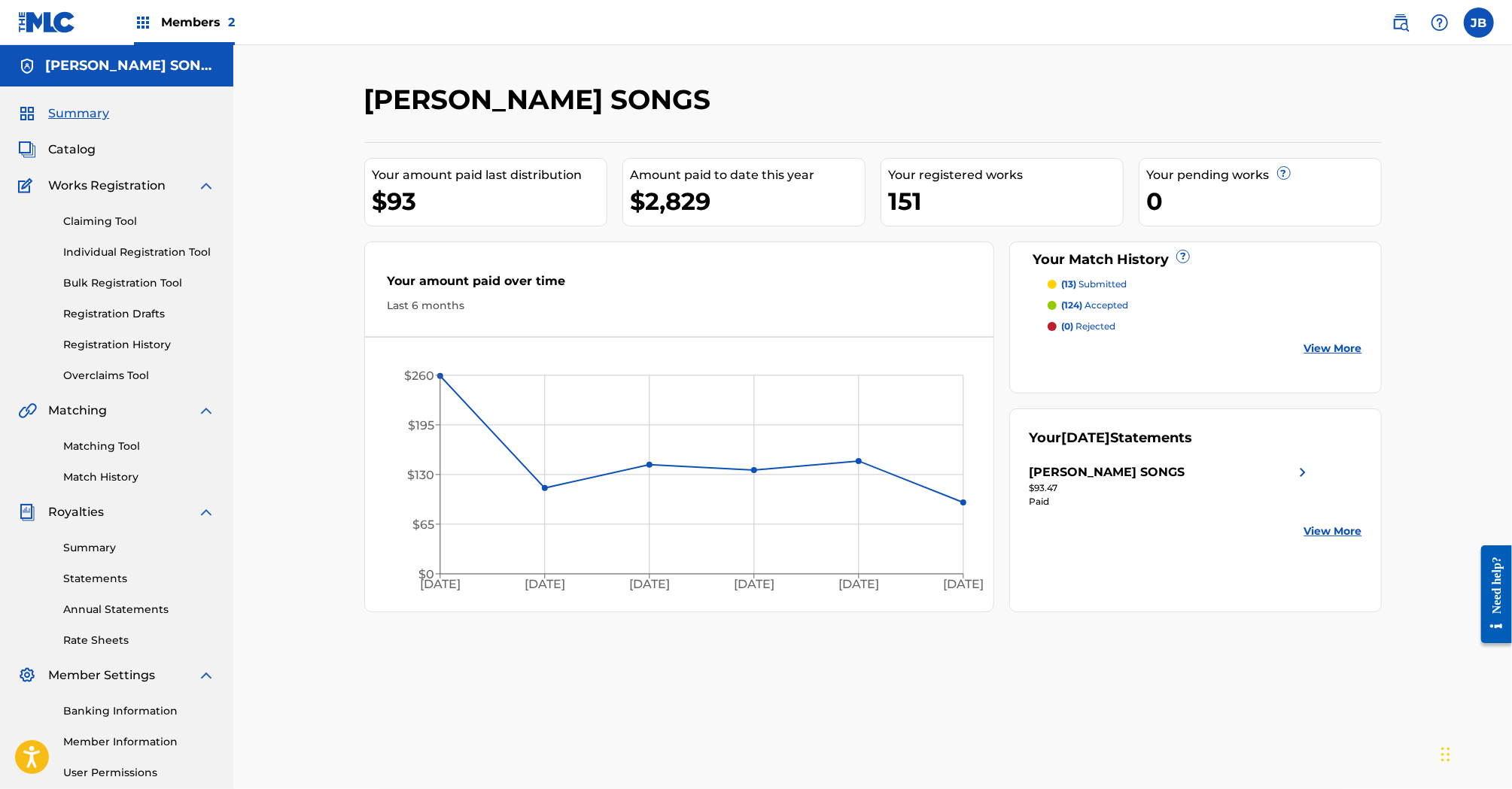
click at [163, 450] on link "Matching Tool" at bounding box center [139, 446] width 152 height 15
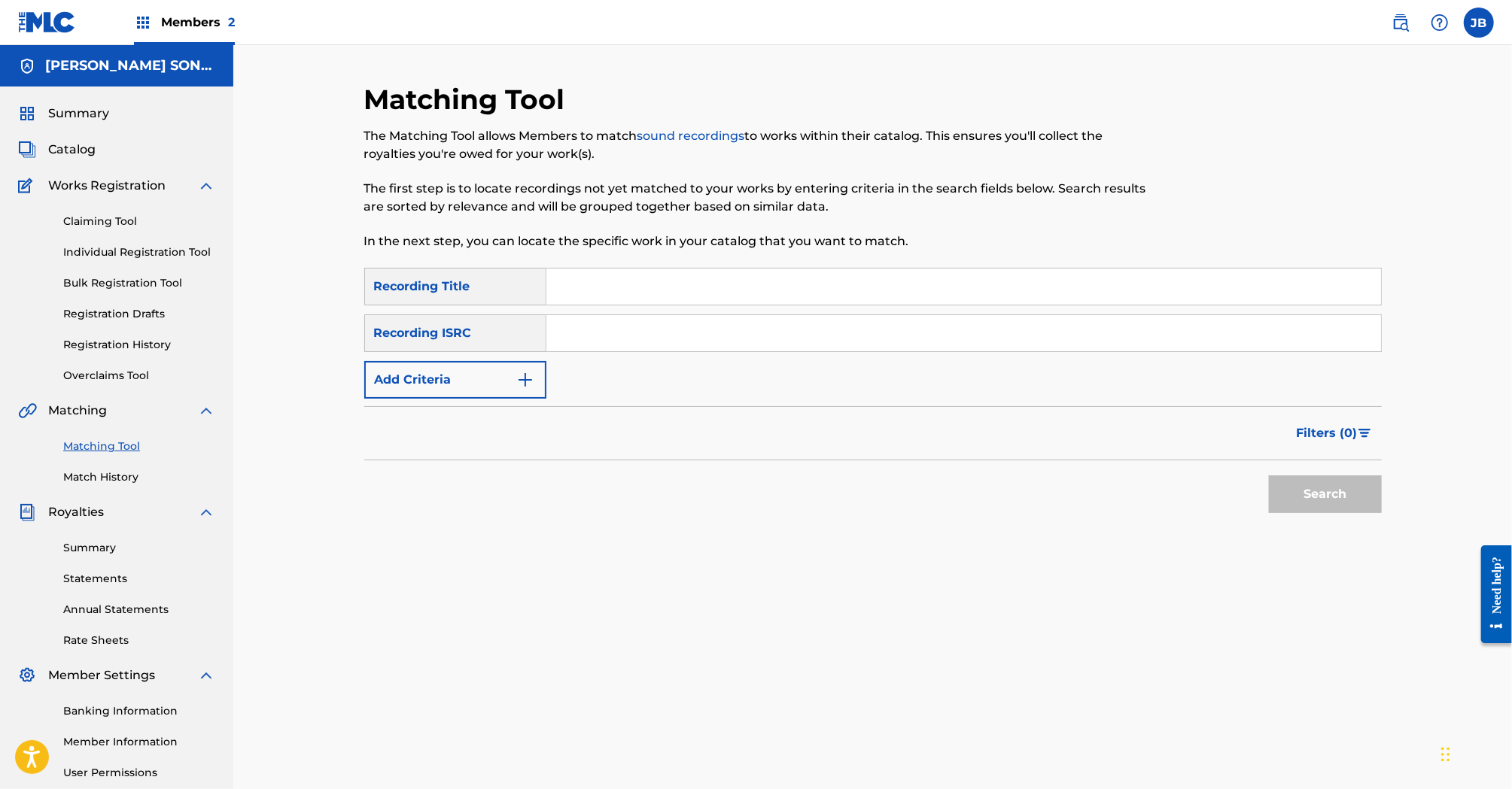
click at [593, 293] on input "Search Form" at bounding box center [964, 287] width 835 height 36
paste input "I LONG TO FEEL THE CHRISTMAS SPIRIT"
type input "I LONG TO FEEL THE CHRISTMAS SPIRIT"
click at [508, 390] on button "Add Criteria" at bounding box center [455, 379] width 182 height 37
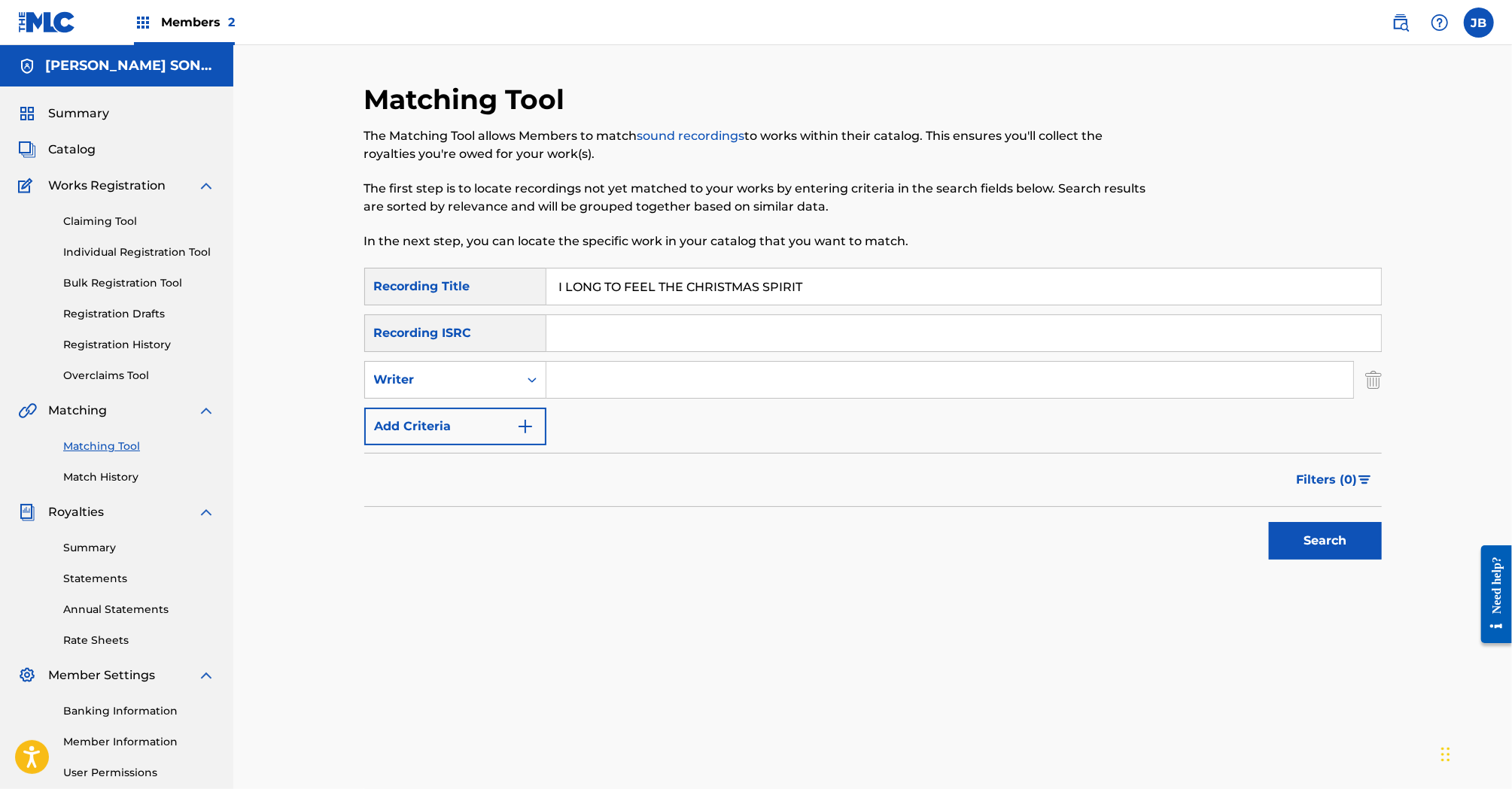
click at [589, 381] on input "Search Form" at bounding box center [950, 379] width 807 height 36
type input "[PERSON_NAME]"
click at [1269, 522] on button "Search" at bounding box center [1325, 541] width 113 height 37
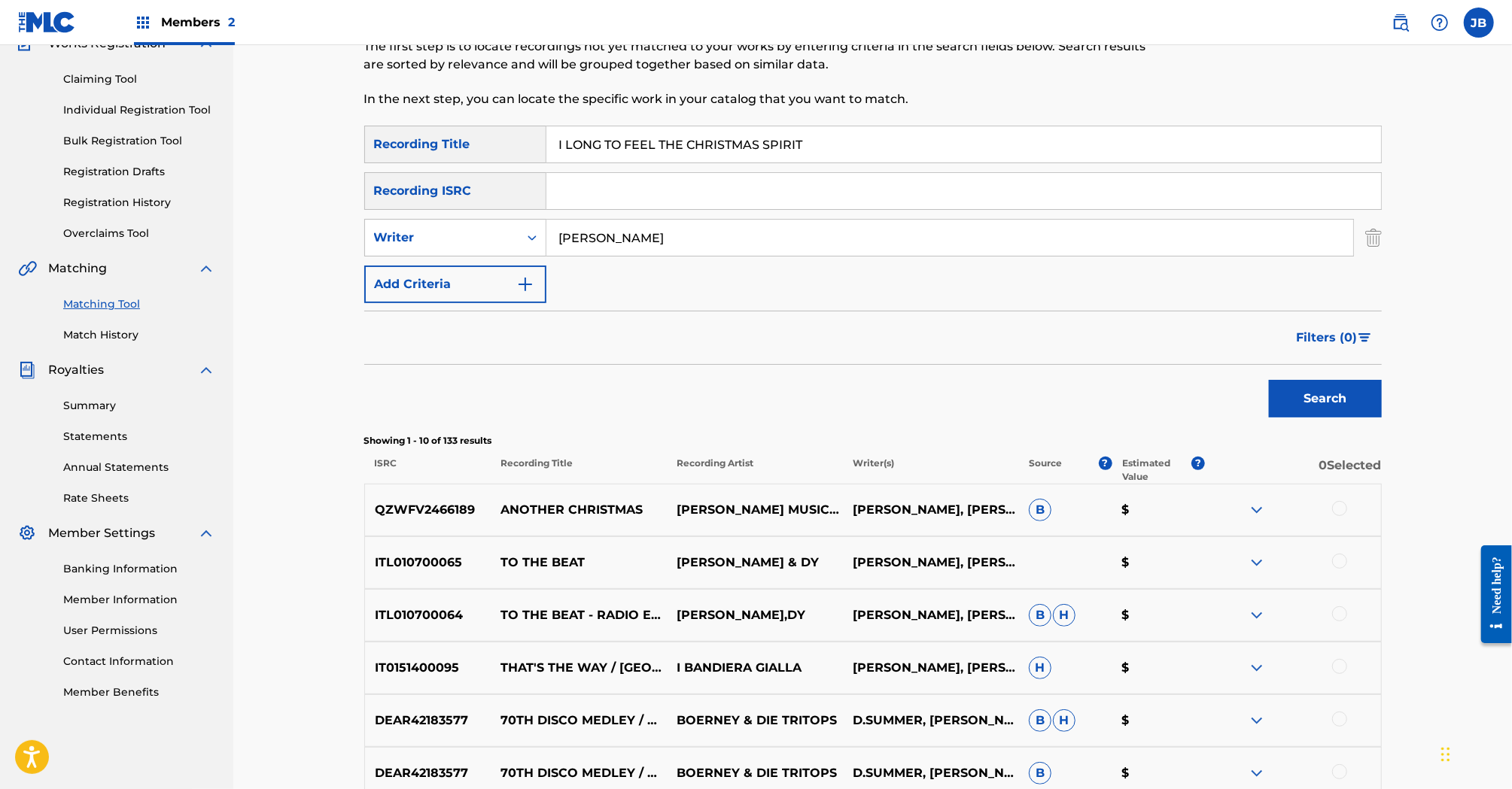
scroll to position [115, 0]
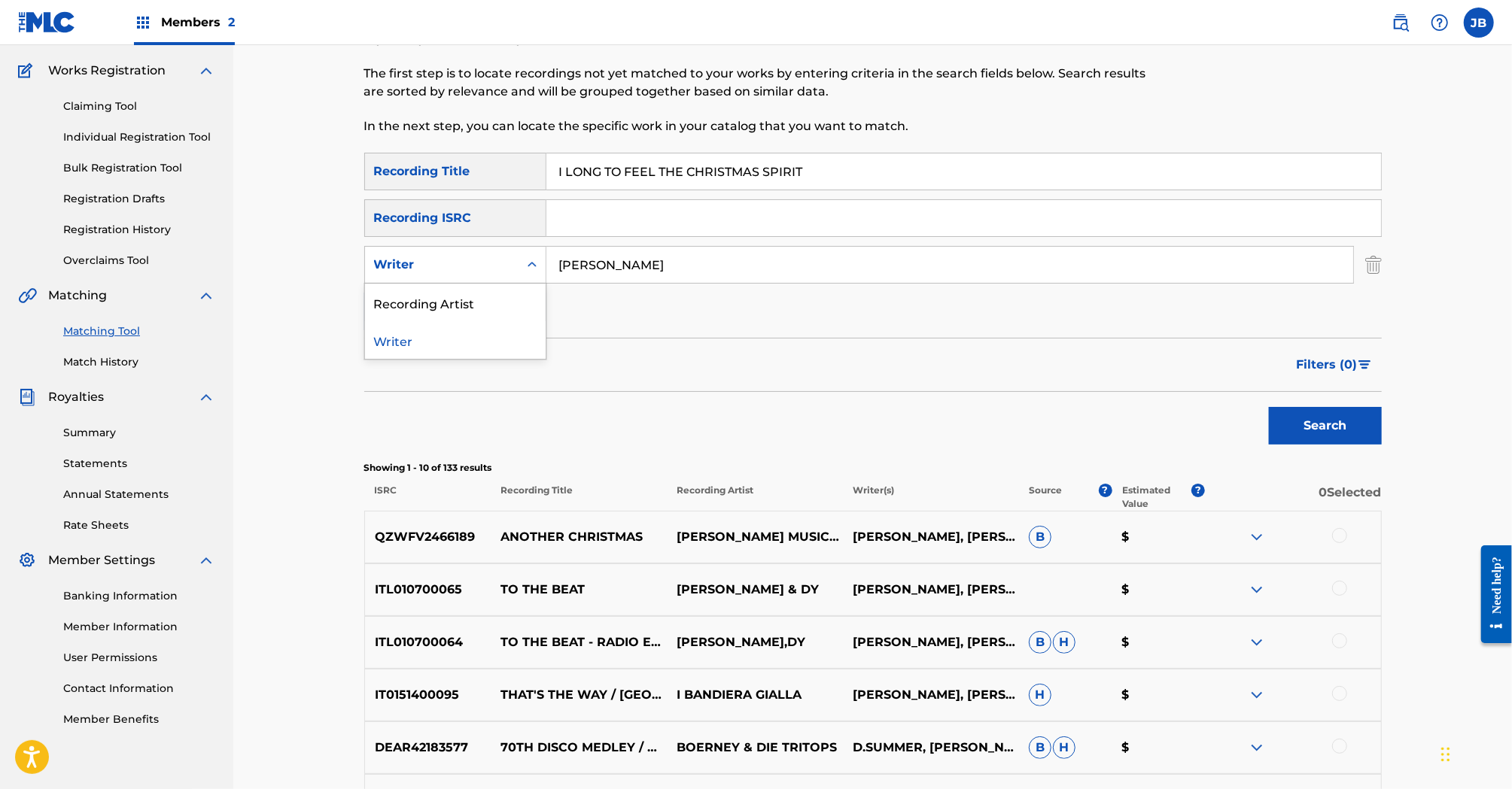
click at [522, 265] on div "Search Form" at bounding box center [532, 265] width 27 height 27
click at [493, 313] on div "Recording Artist" at bounding box center [455, 302] width 181 height 37
click at [579, 274] on input "Search Form" at bounding box center [950, 265] width 807 height 36
type input "summer"
click at [1269, 407] on button "Search" at bounding box center [1325, 426] width 113 height 37
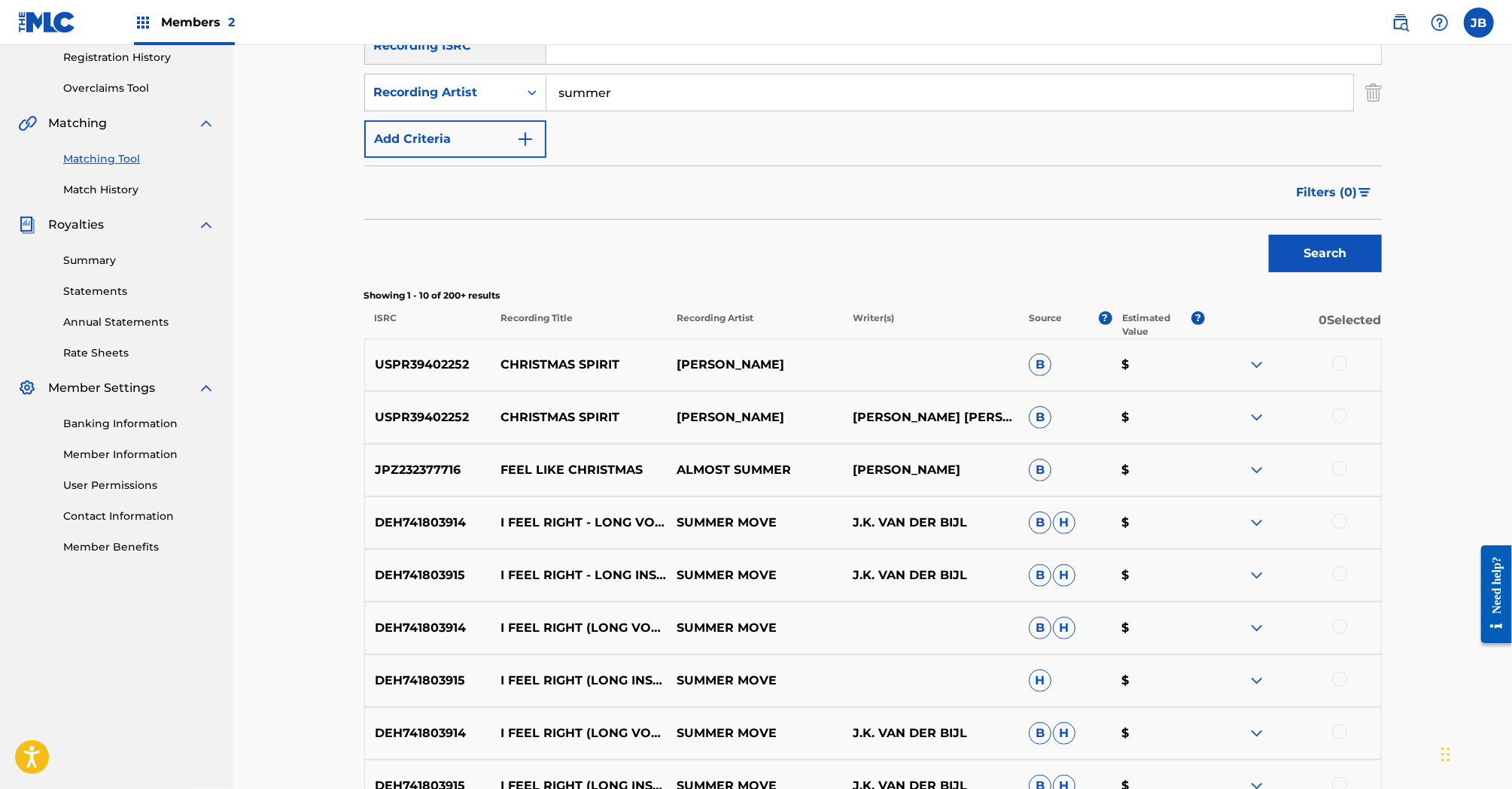
scroll to position [293, 0]
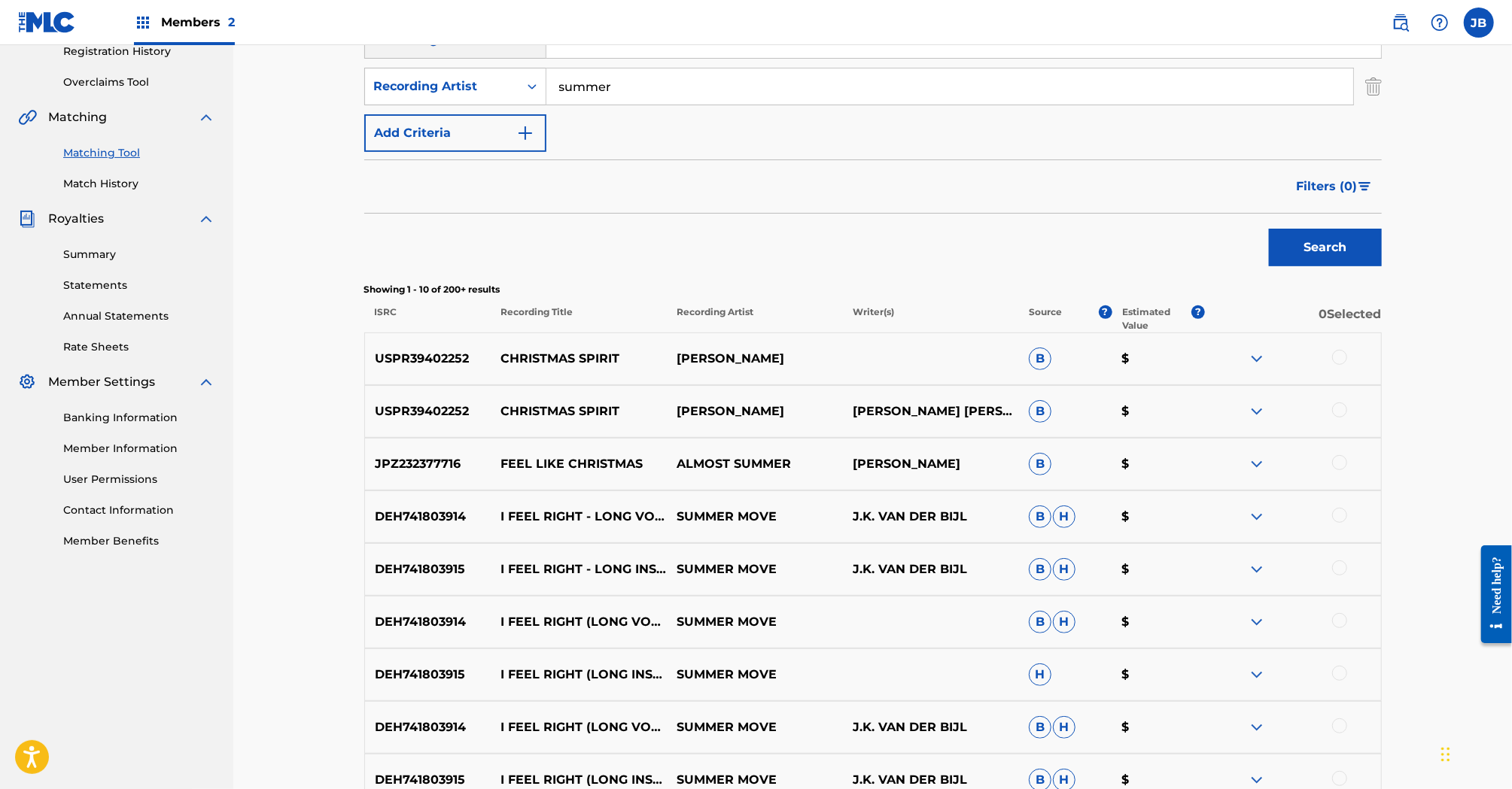
click at [1260, 410] on img at bounding box center [1257, 411] width 18 height 18
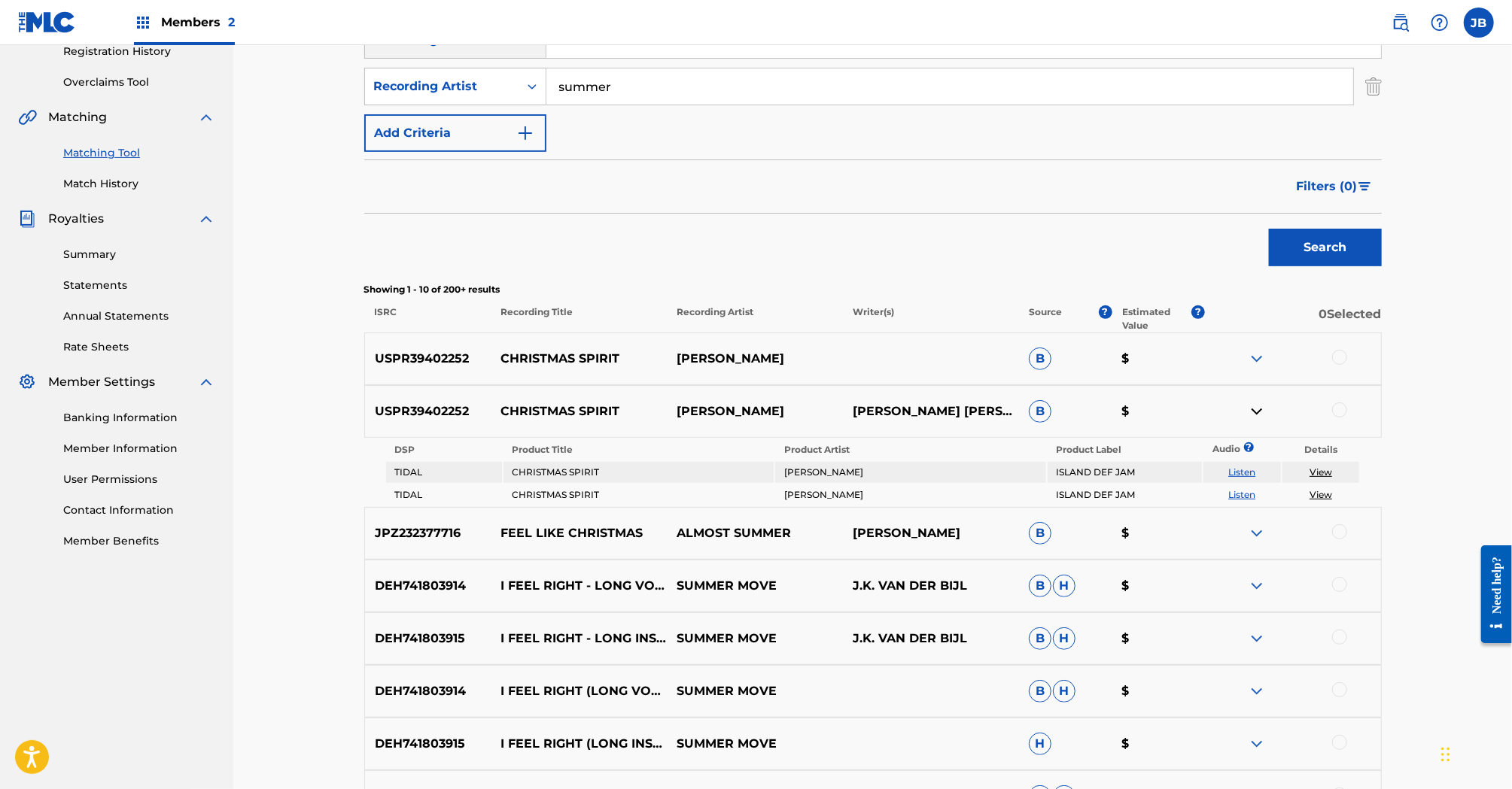
click at [1260, 410] on img at bounding box center [1257, 411] width 18 height 18
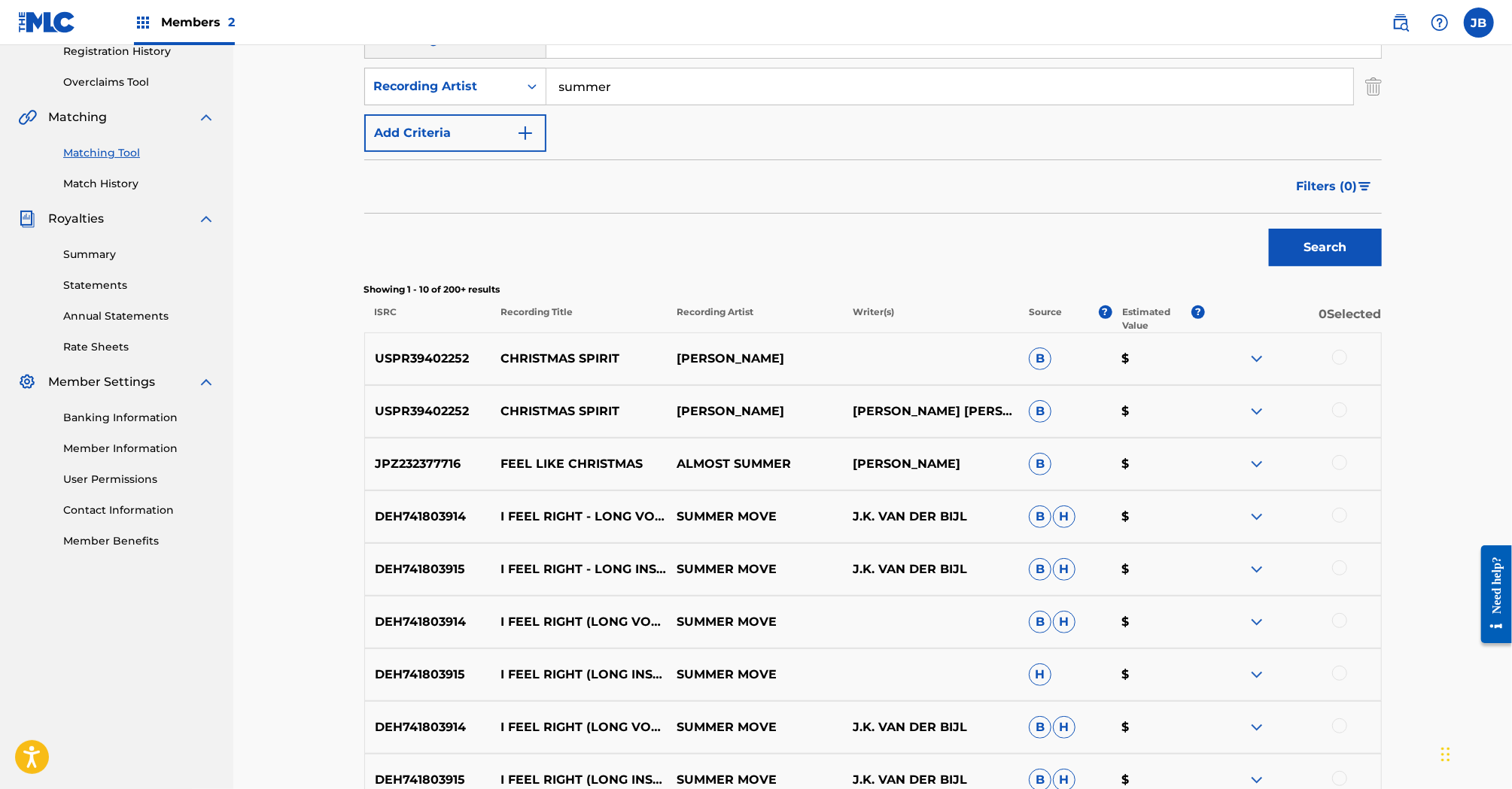
click at [1337, 408] on div at bounding box center [1339, 410] width 15 height 15
click at [1336, 353] on div at bounding box center [1339, 357] width 15 height 15
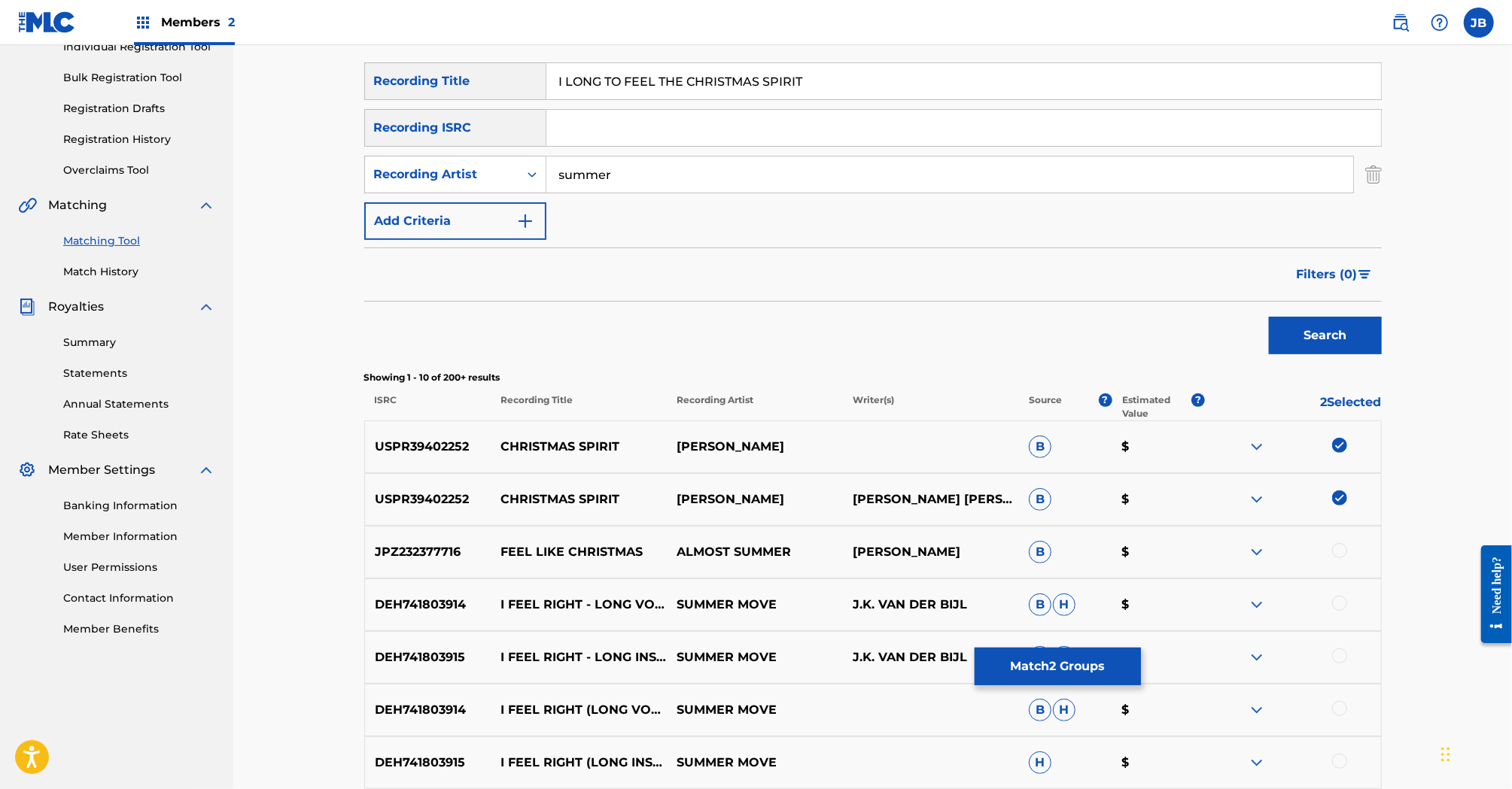
scroll to position [220, 0]
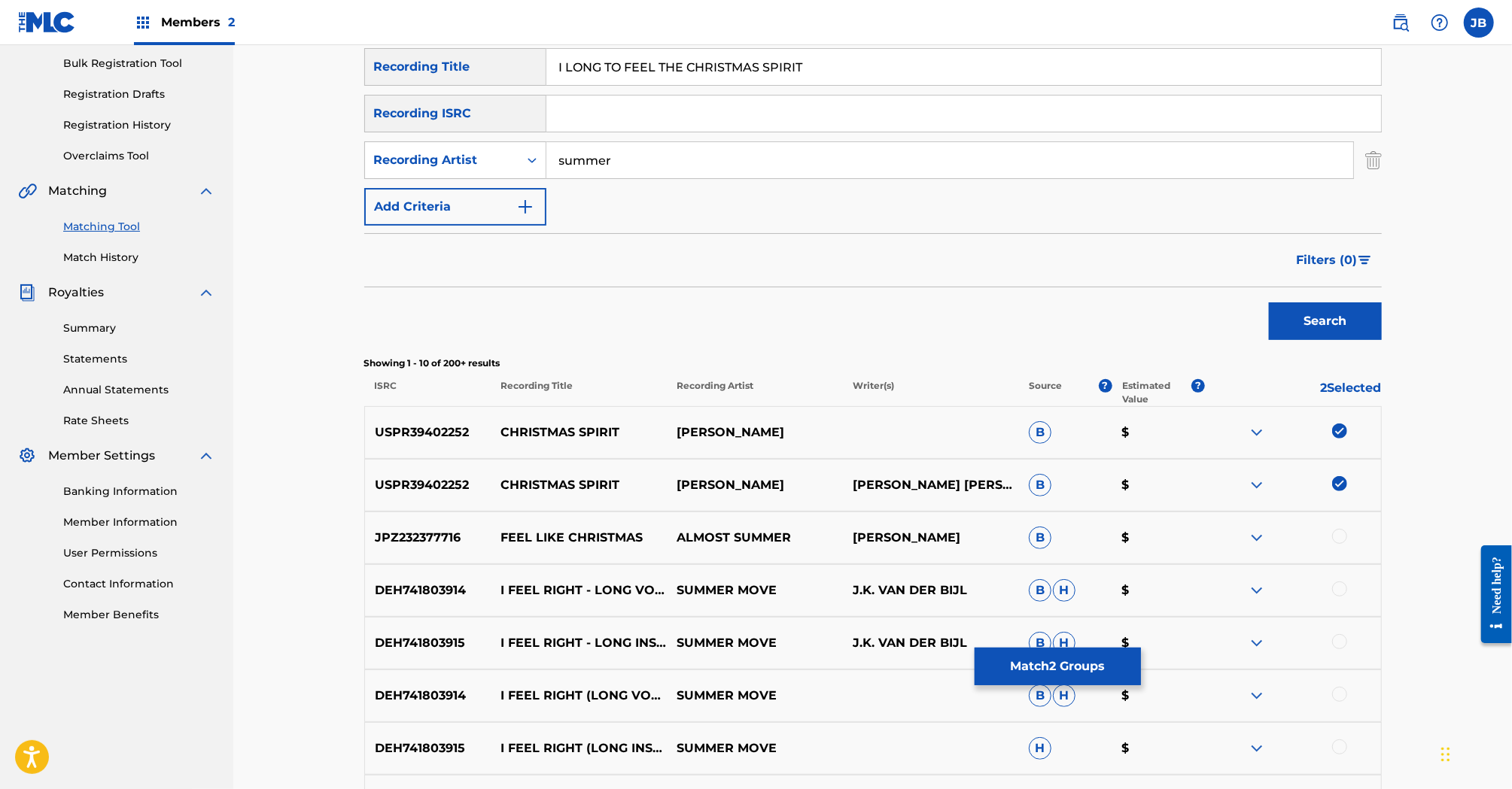
click at [1071, 667] on button "Match 2 Groups" at bounding box center [1057, 666] width 166 height 37
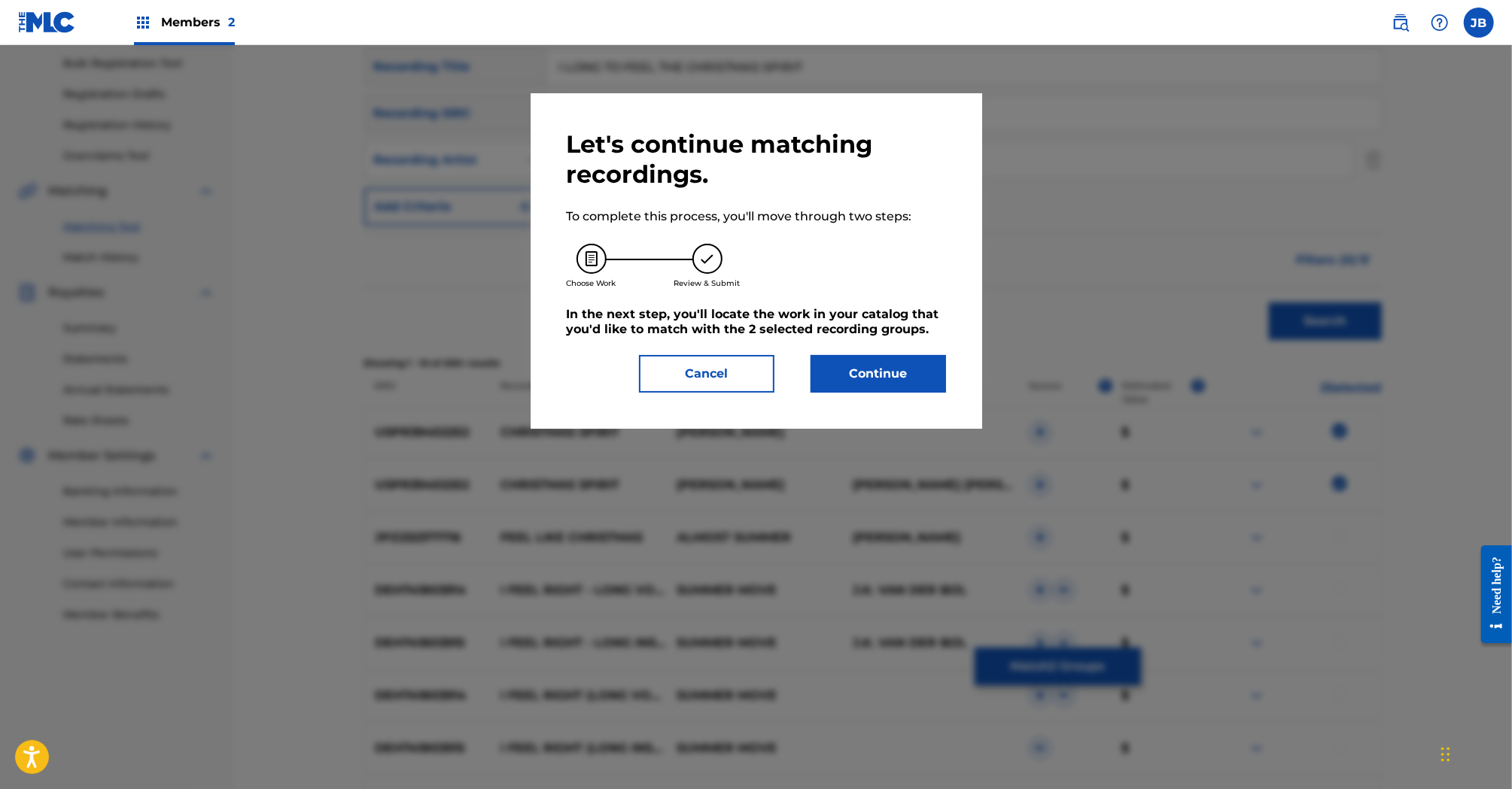
click at [897, 375] on button "Continue" at bounding box center [878, 374] width 135 height 37
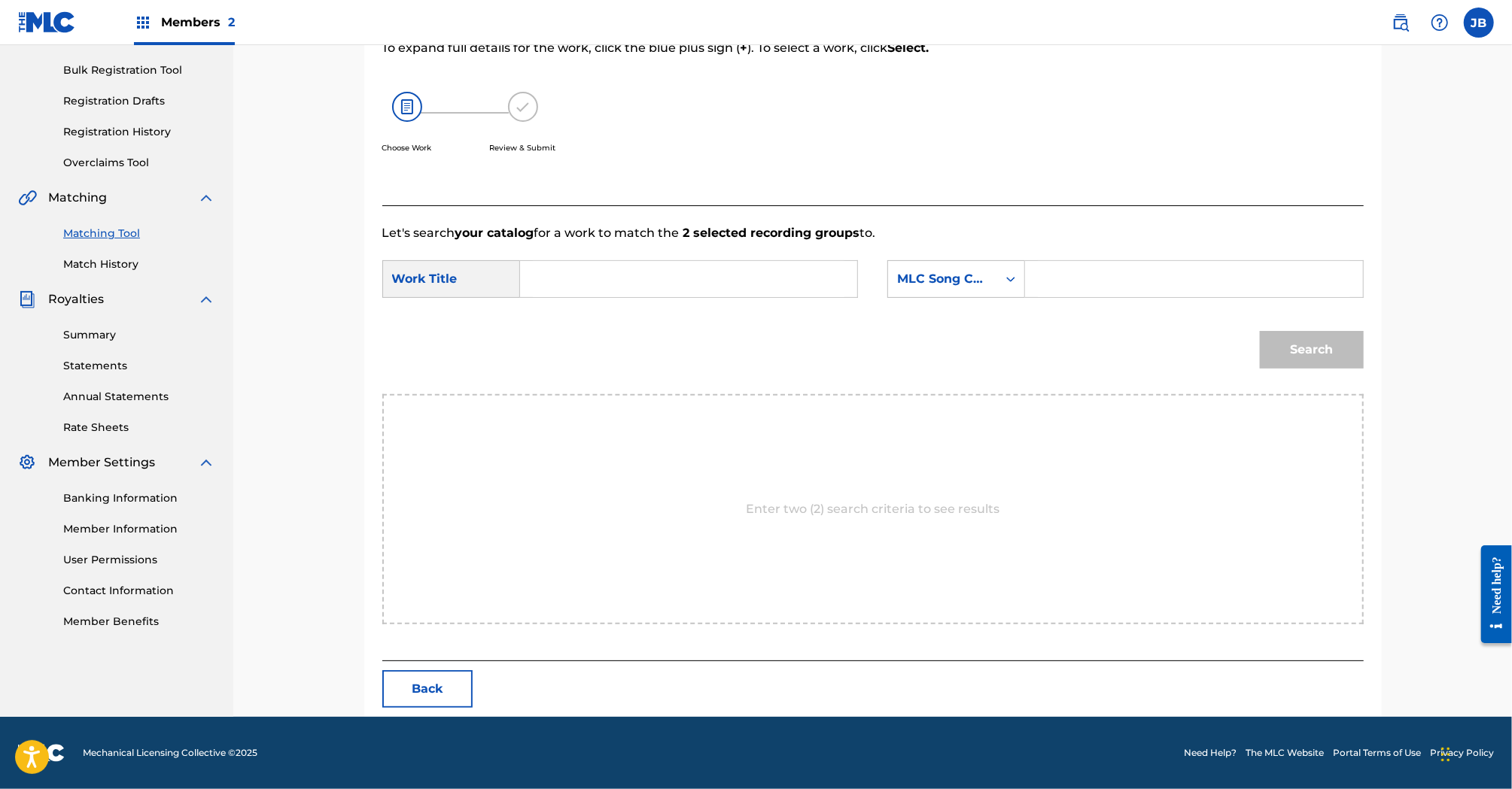
scroll to position [213, 0]
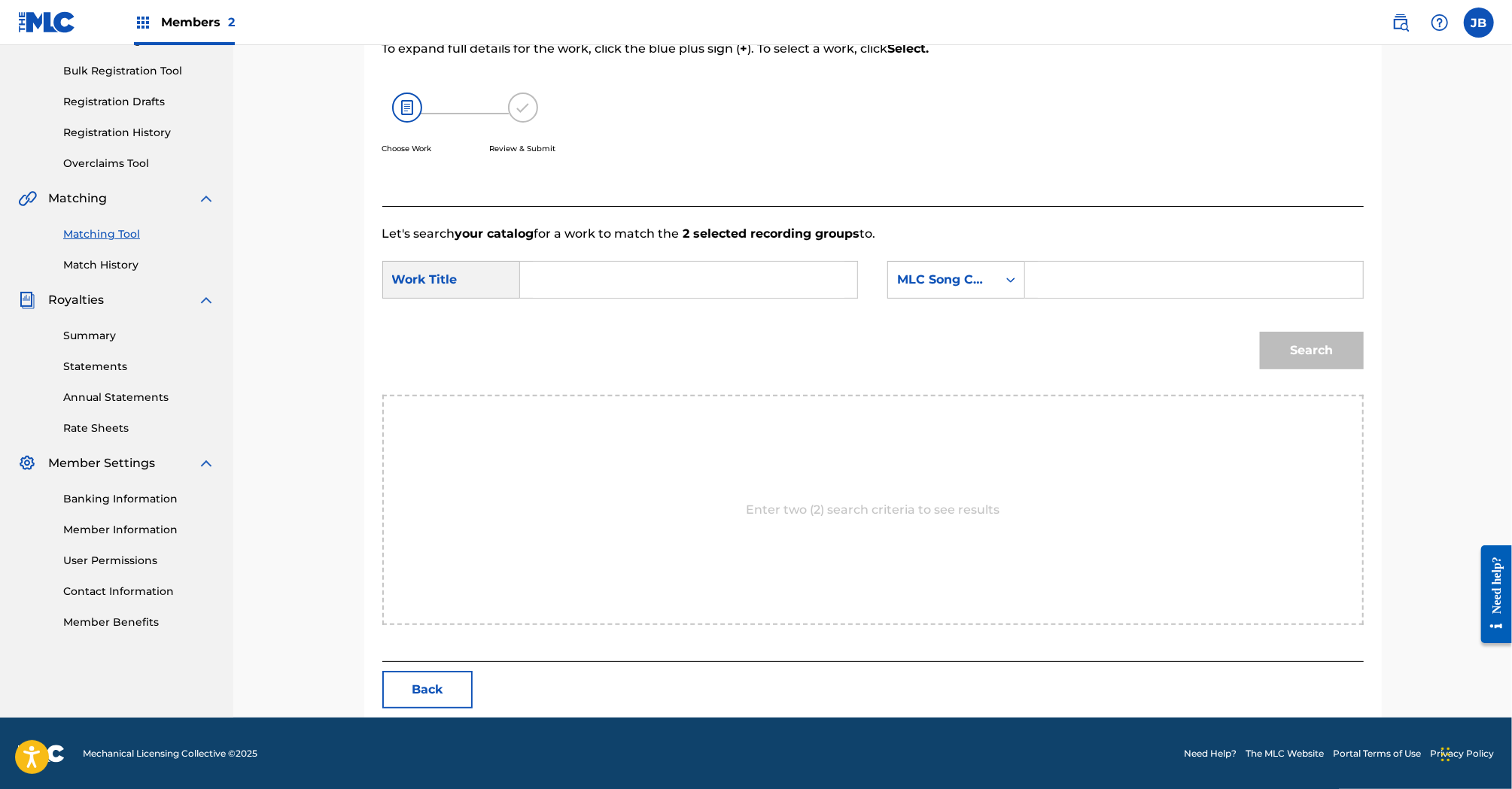
click at [634, 287] on input "Search Form" at bounding box center [688, 280] width 311 height 36
click at [666, 285] on input "christmas s" at bounding box center [688, 280] width 311 height 36
click at [567, 354] on strong "christmas" at bounding box center [599, 349] width 64 height 15
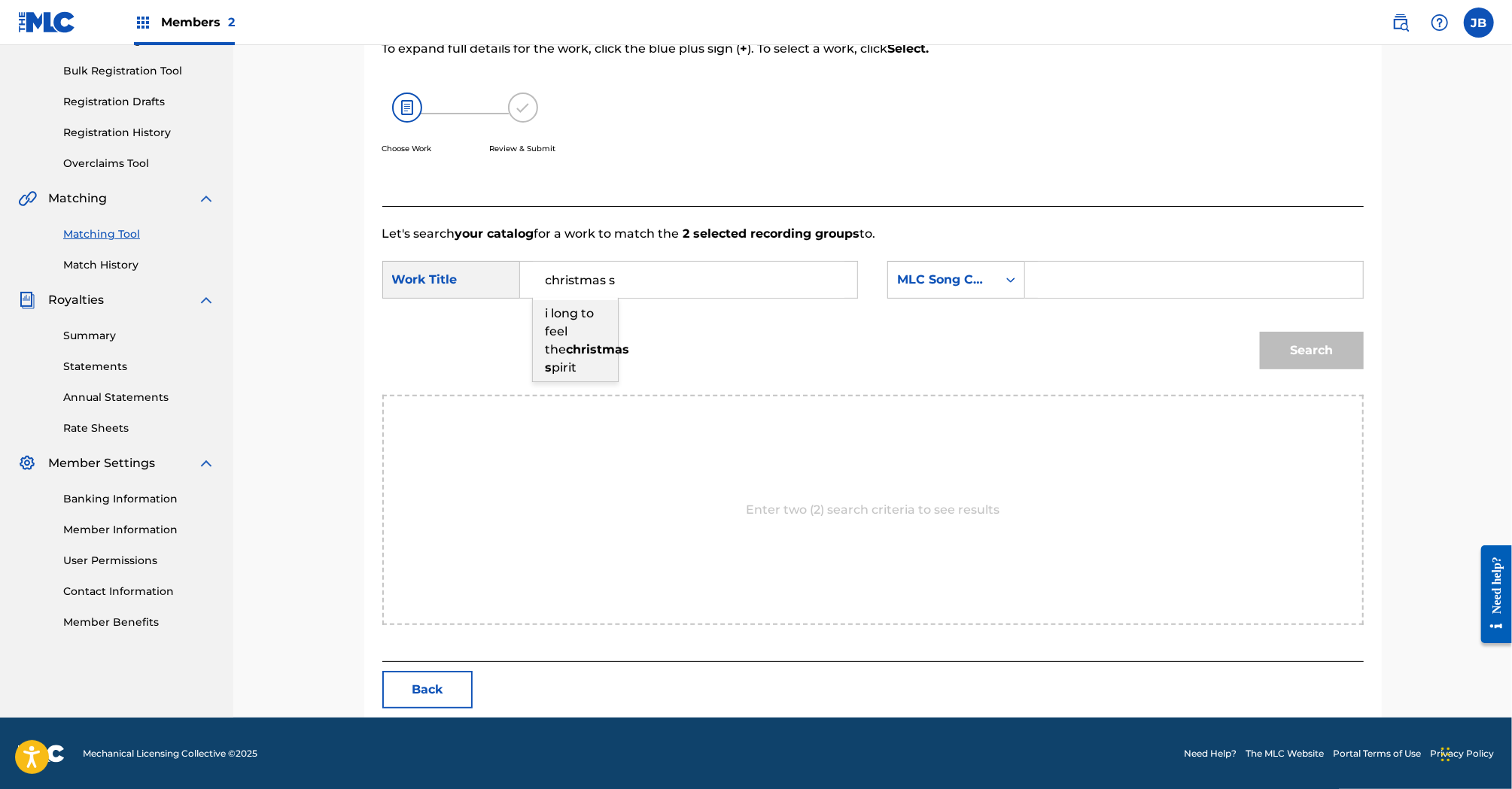
type input "i long to feel the christmas spirit"
click at [996, 279] on div "MLC Song Code" at bounding box center [943, 279] width 109 height 28
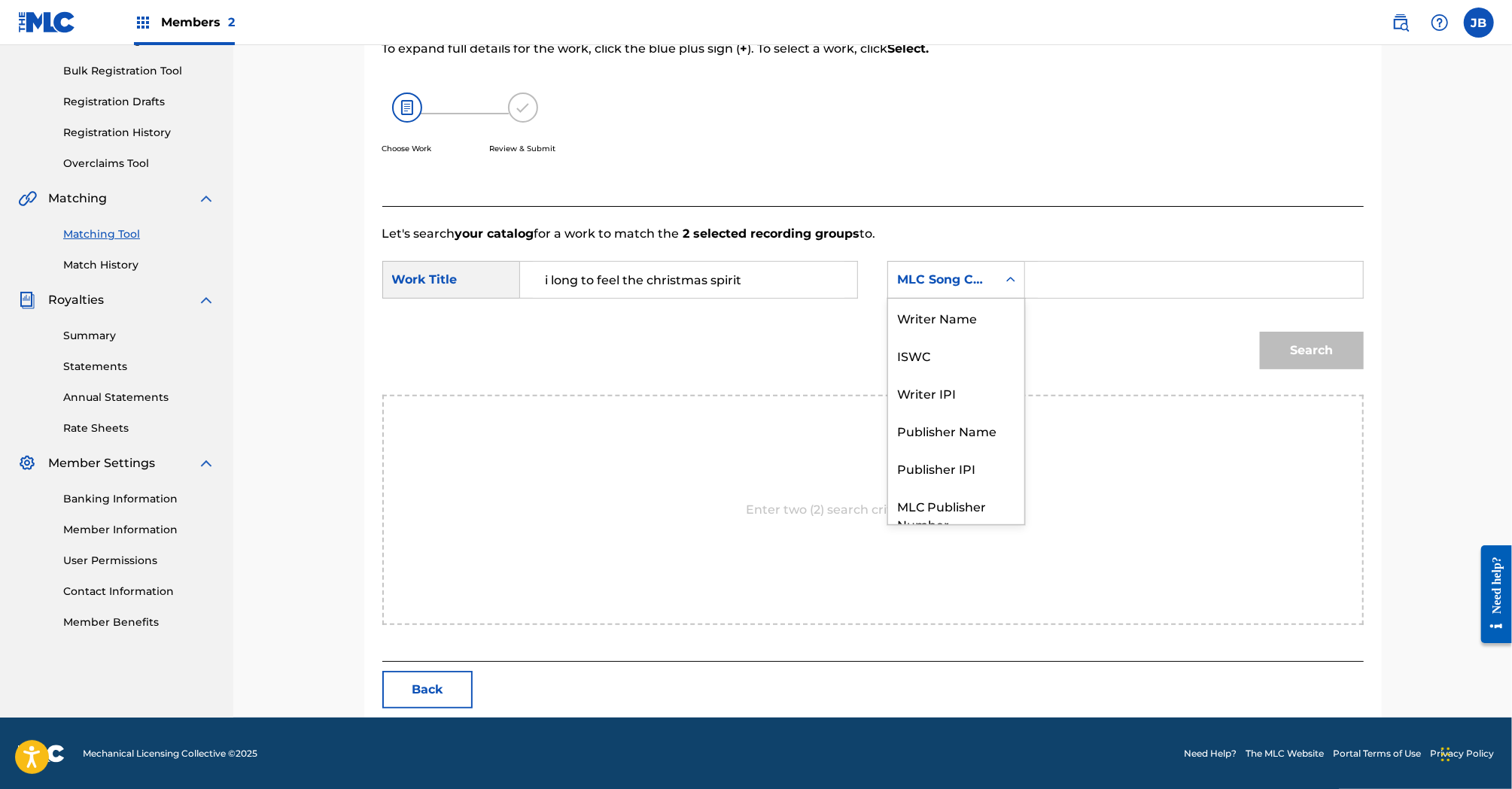
scroll to position [55, 0]
click at [965, 373] on div "Publisher Name" at bounding box center [956, 375] width 136 height 37
click at [1041, 281] on input "Search Form" at bounding box center [1193, 280] width 311 height 36
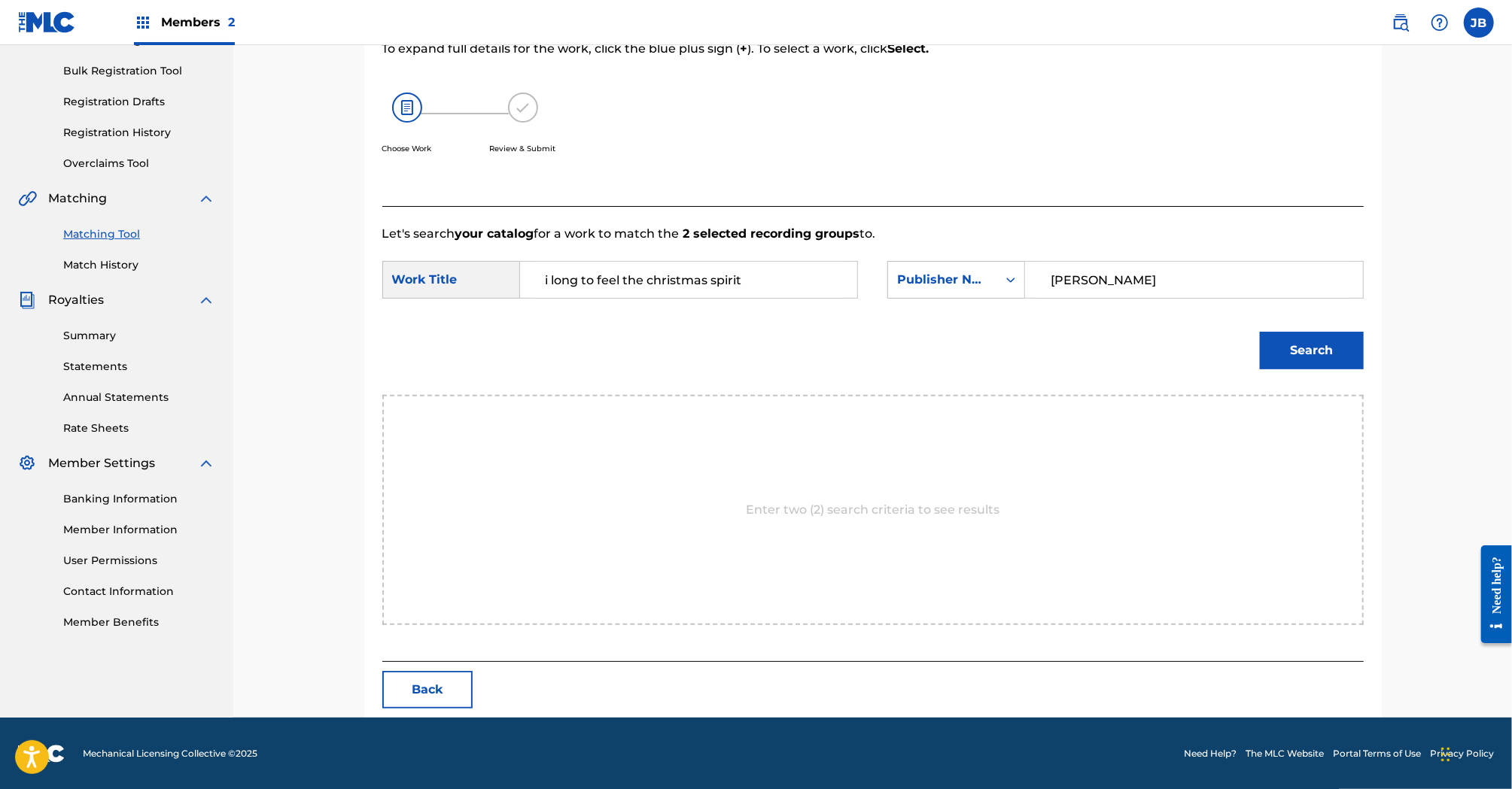
type input "[PERSON_NAME]"
click at [1260, 331] on button "Search" at bounding box center [1312, 350] width 103 height 37
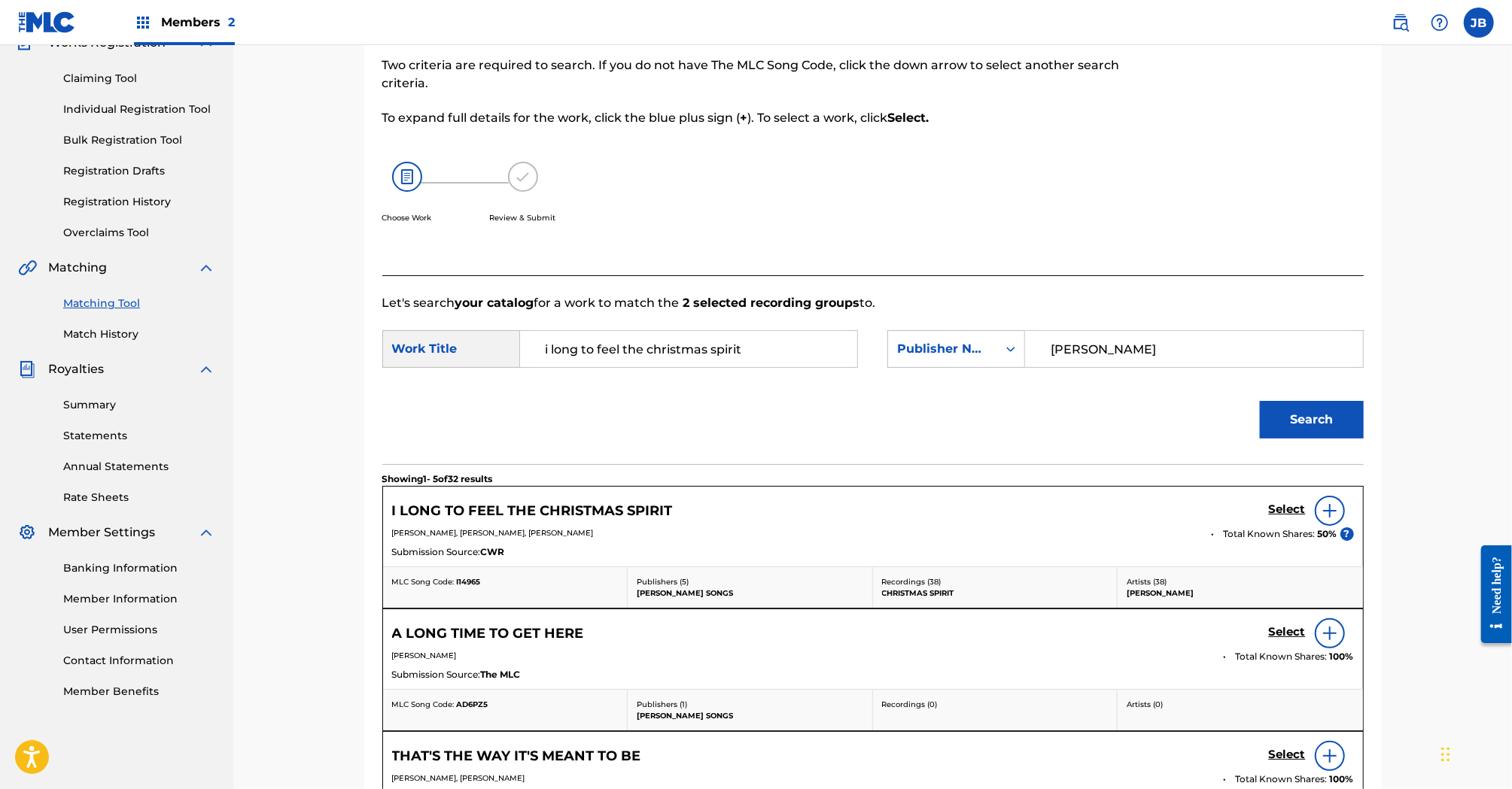
scroll to position [213, 0]
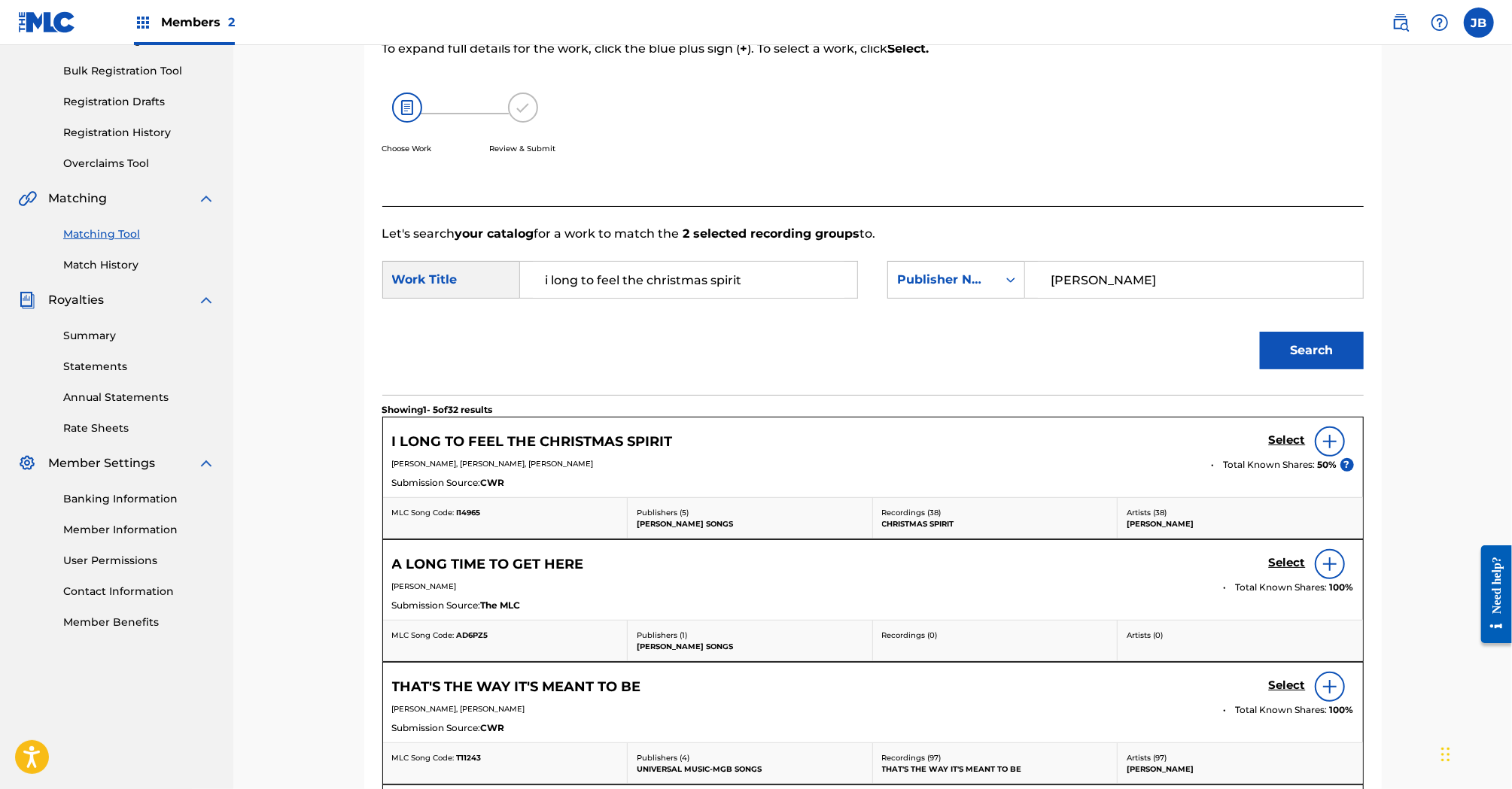
click at [1288, 441] on h5 "Select" at bounding box center [1287, 441] width 37 height 15
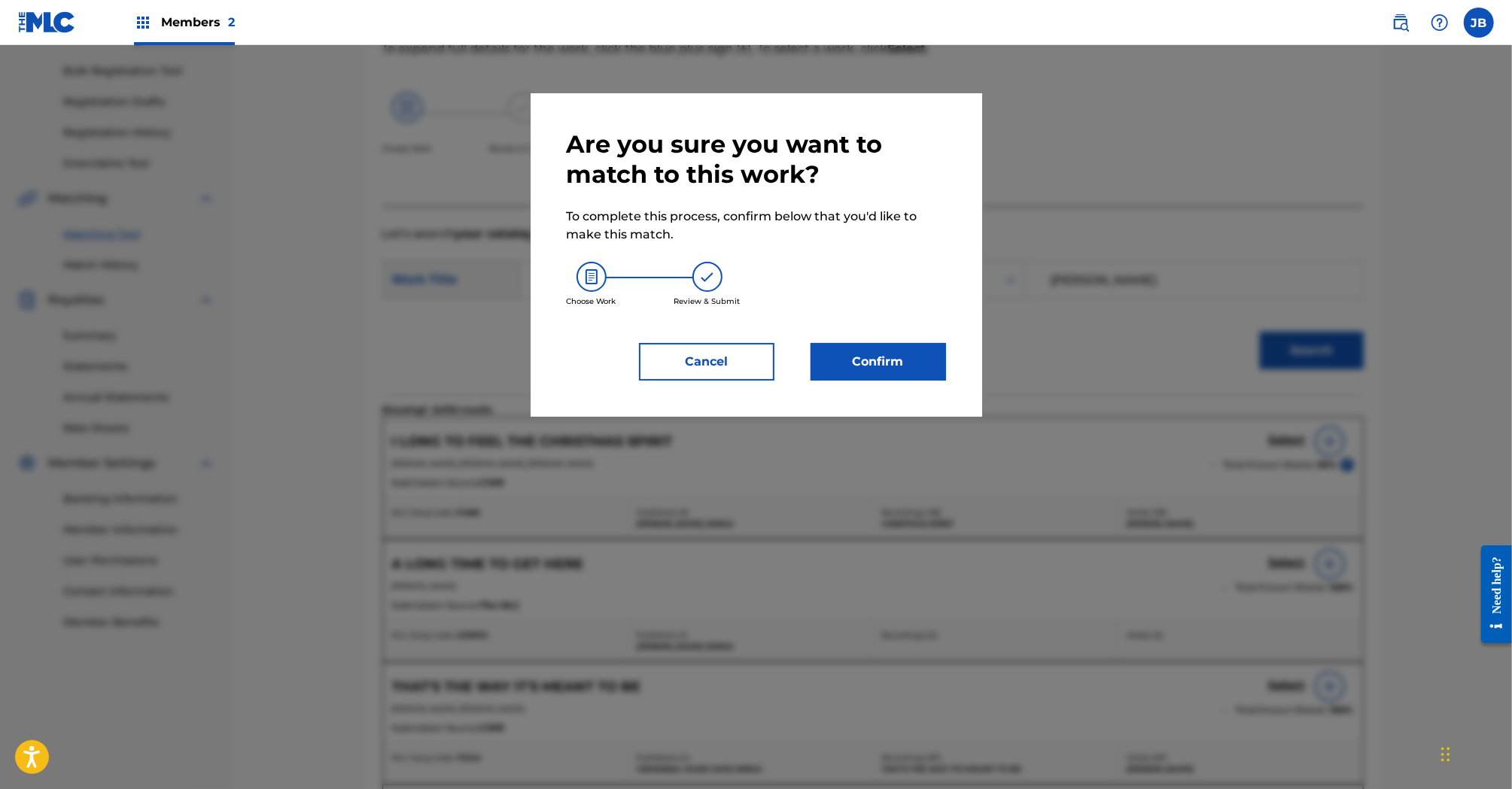
click at [879, 358] on button "Confirm" at bounding box center [878, 362] width 135 height 37
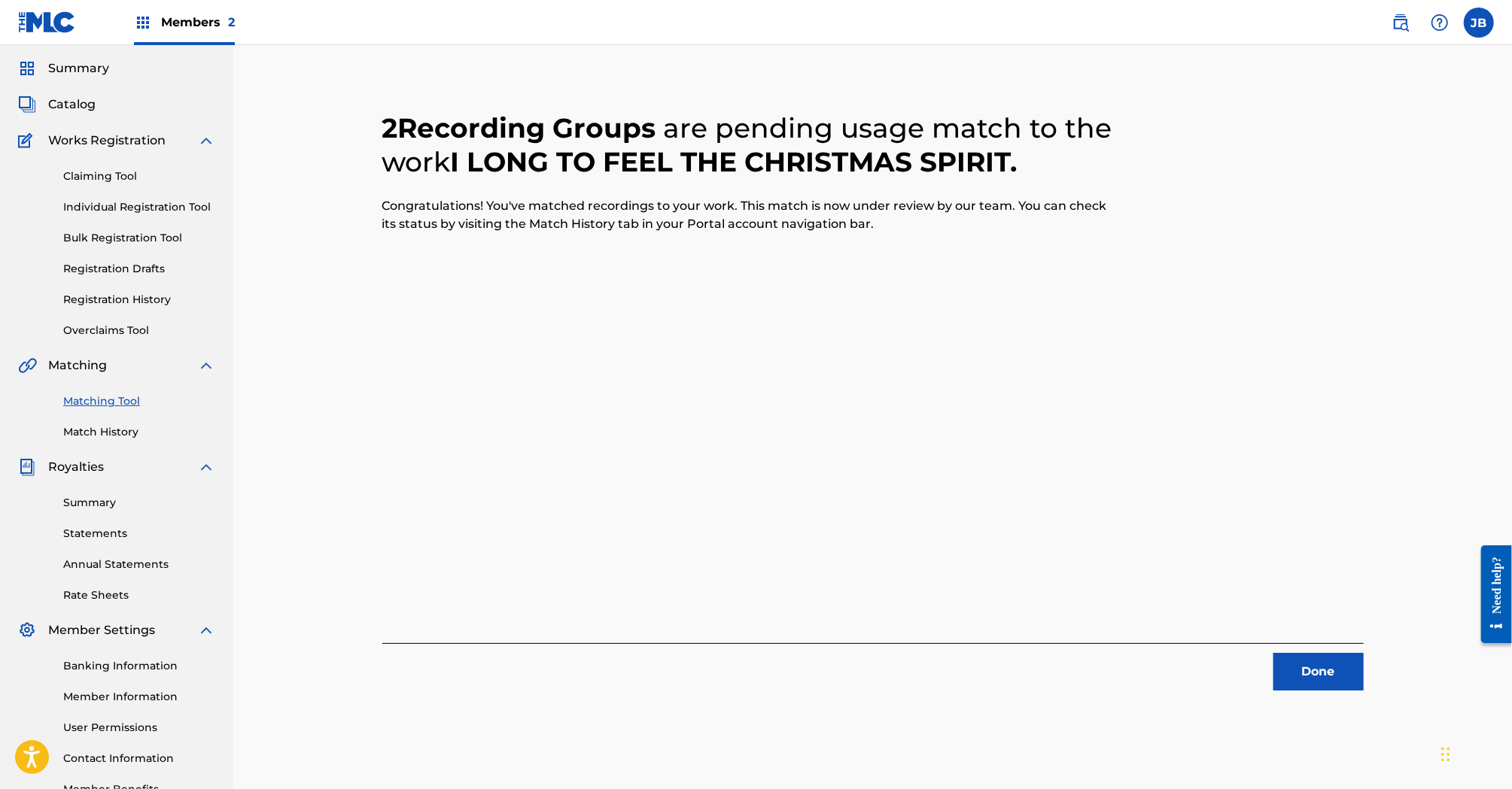
scroll to position [0, 0]
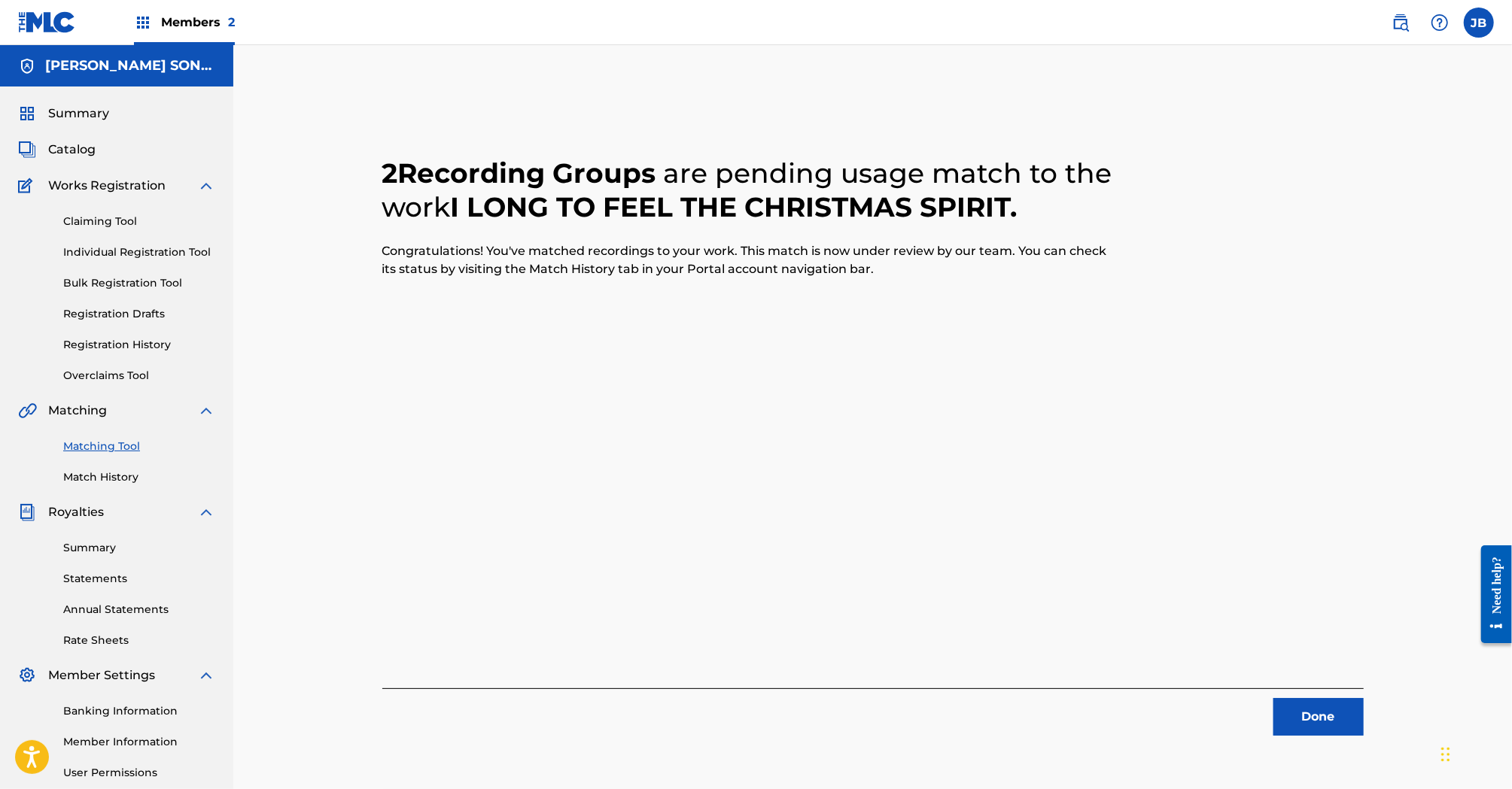
click at [116, 448] on link "Matching Tool" at bounding box center [139, 446] width 152 height 15
click at [1347, 728] on button "Done" at bounding box center [1318, 717] width 90 height 37
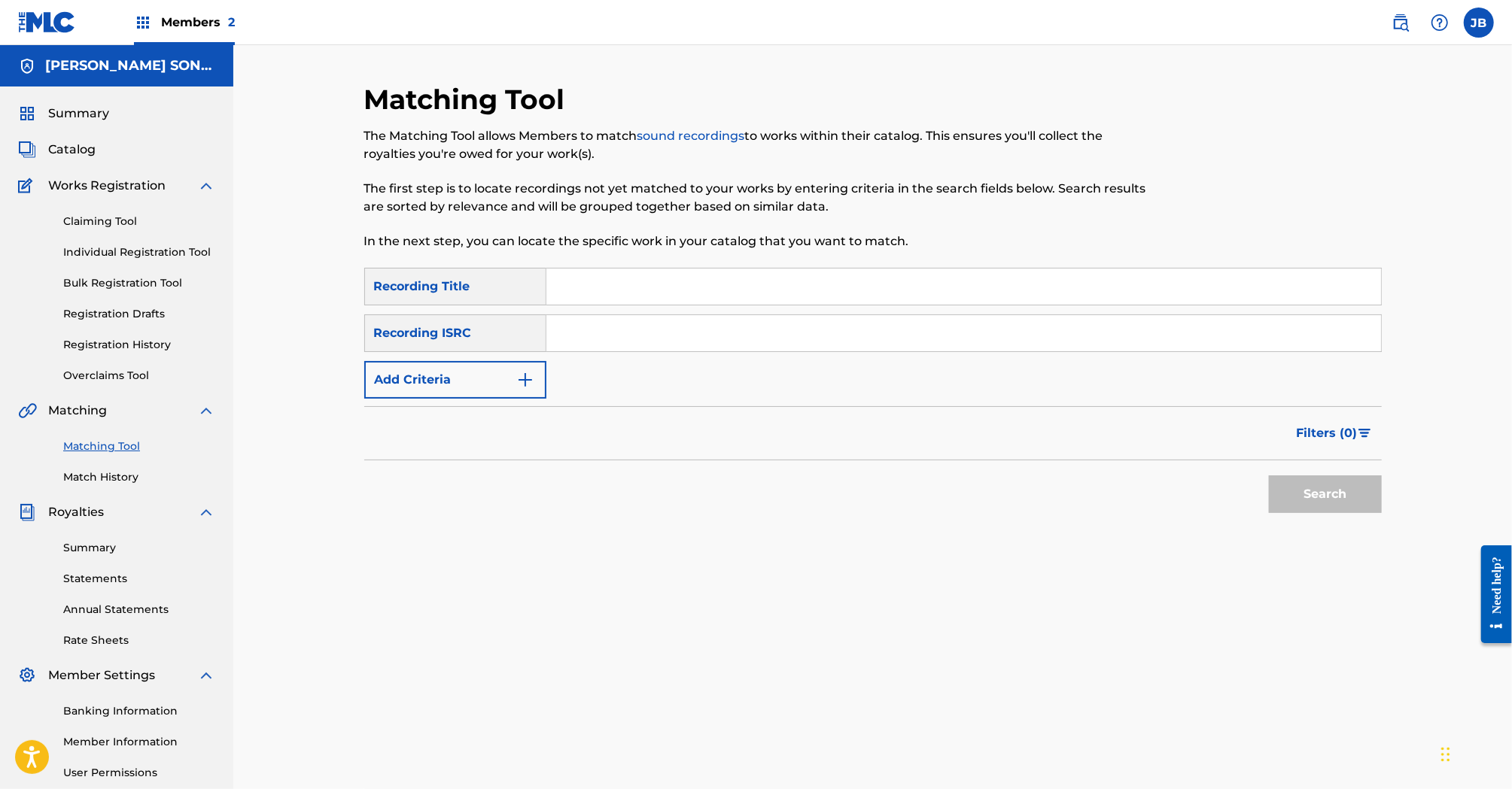
click at [71, 146] on span "Catalog" at bounding box center [72, 150] width 47 height 18
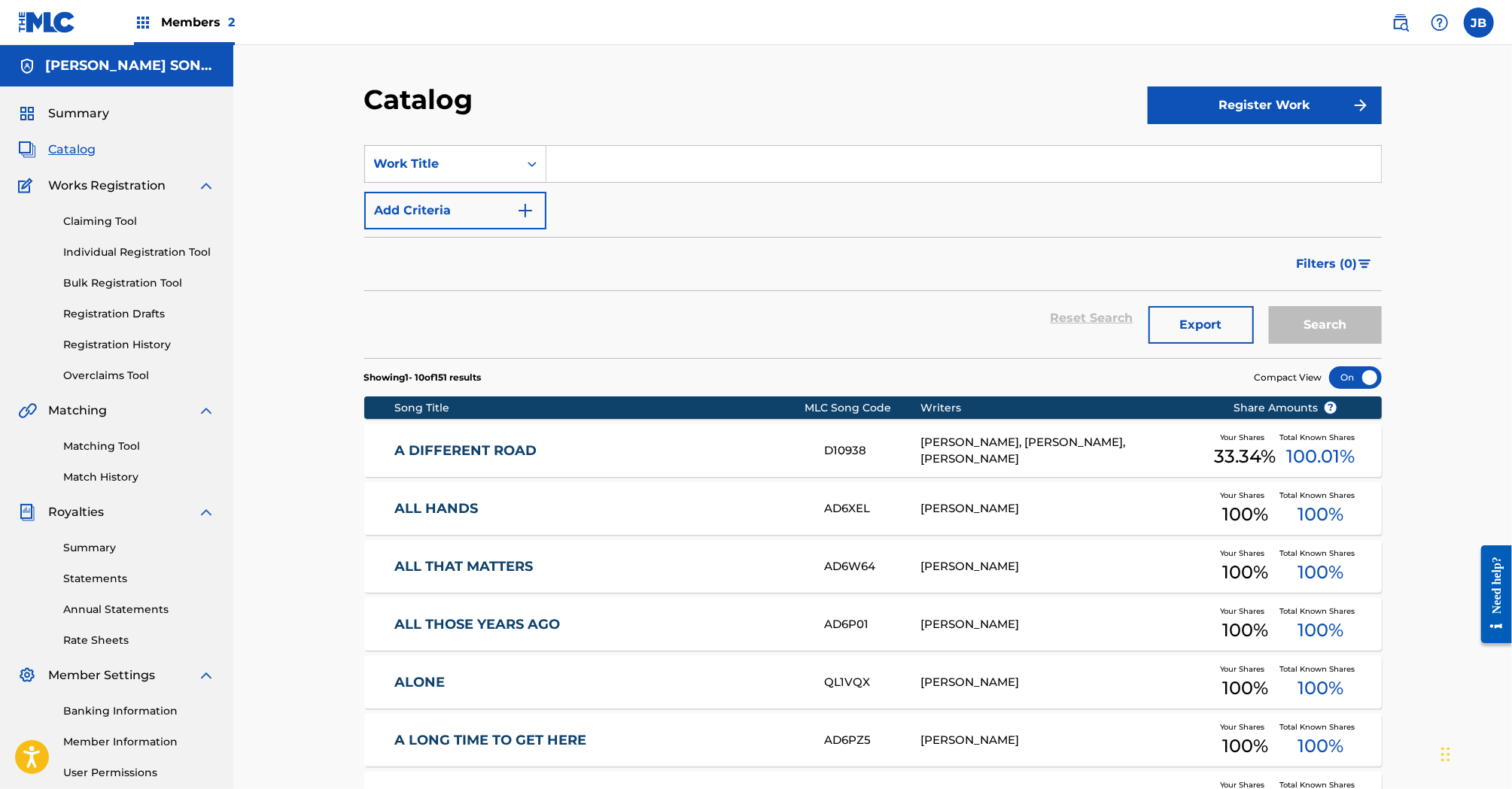
click at [1205, 99] on button "Register Work" at bounding box center [1264, 105] width 234 height 37
click at [1255, 151] on link "Individual" at bounding box center [1264, 154] width 234 height 36
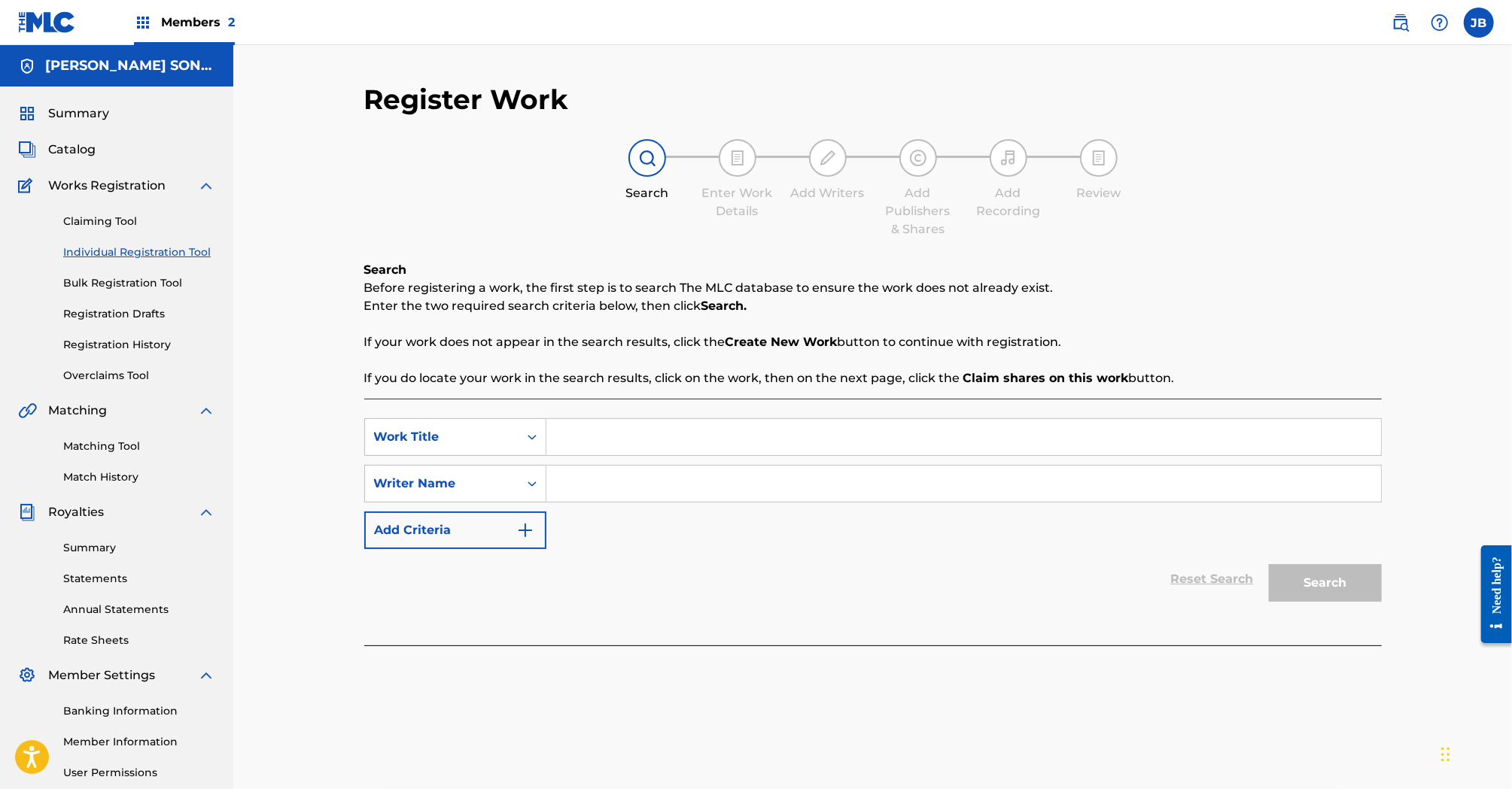
click at [572, 434] on input "Search Form" at bounding box center [964, 437] width 835 height 36
type input "Damn Lonely On The Road"
click at [630, 491] on input "Search Form" at bounding box center [964, 484] width 835 height 36
type input "Sudano"
click at [1269, 564] on button "Search" at bounding box center [1325, 583] width 113 height 37
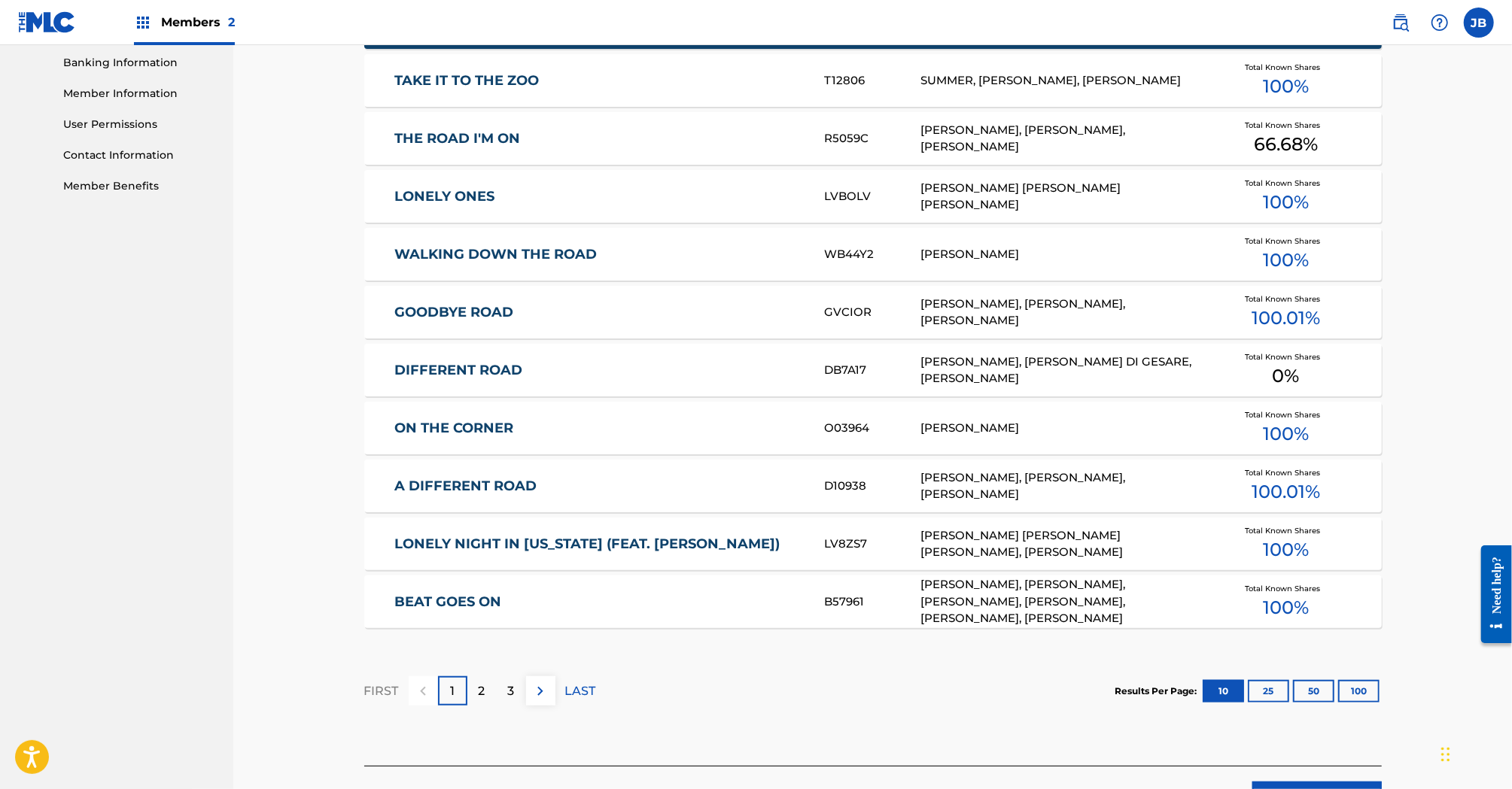
scroll to position [749, 0]
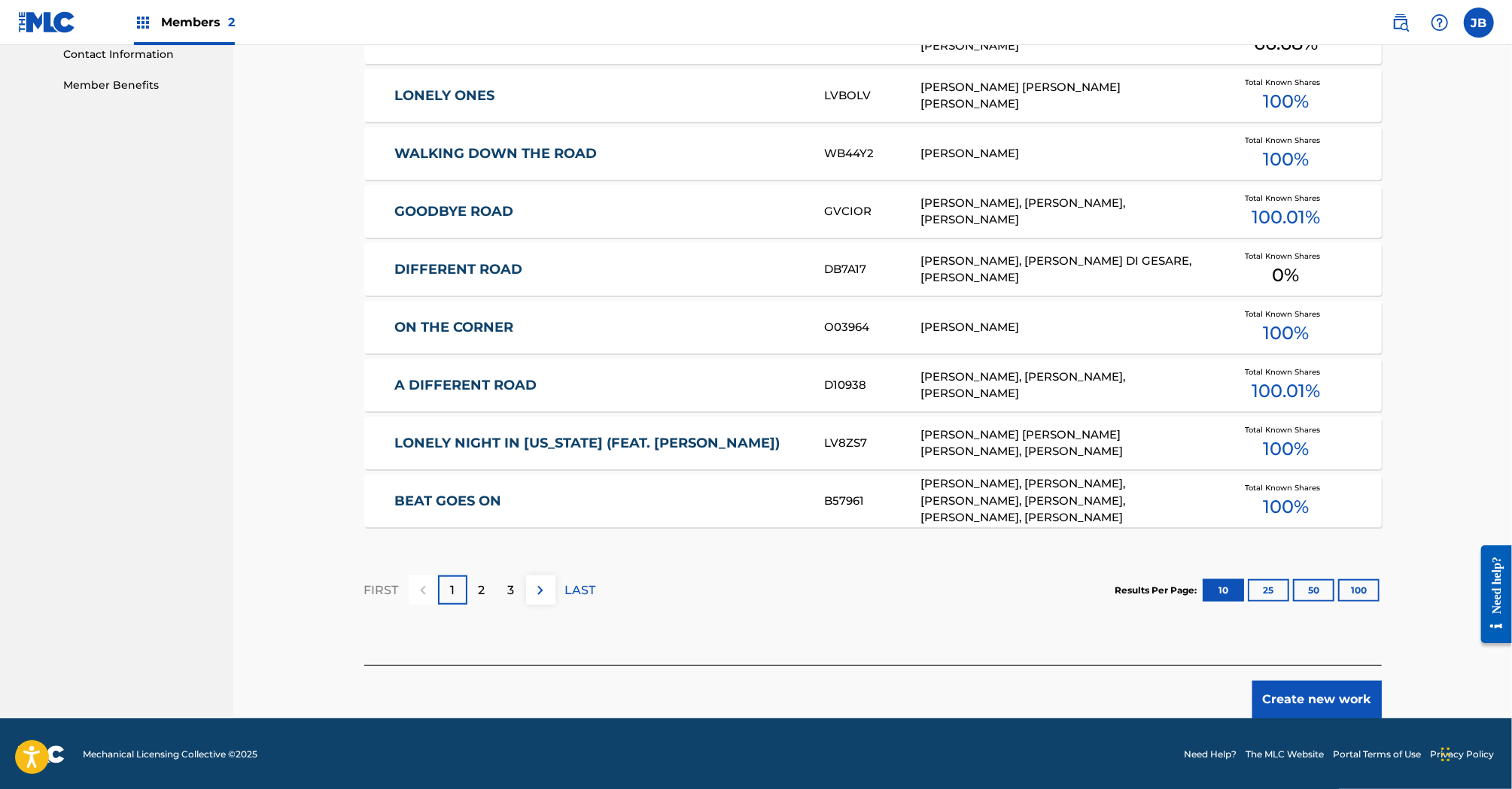
click at [1329, 691] on button "Create new work" at bounding box center [1316, 699] width 130 height 37
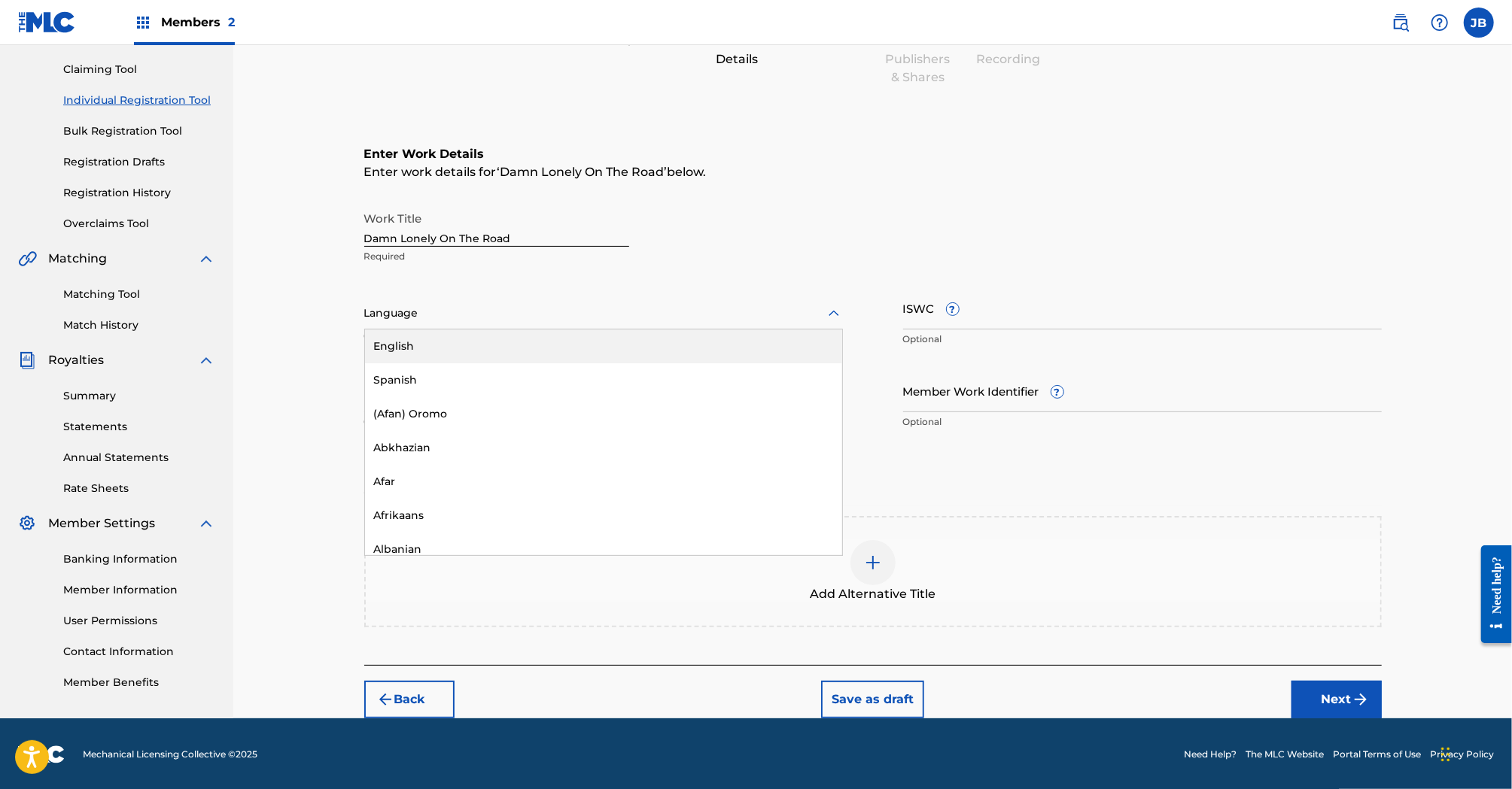
click at [456, 311] on div at bounding box center [604, 313] width 479 height 19
click at [444, 349] on div "English" at bounding box center [604, 347] width 477 height 34
click at [496, 382] on input "Duration" at bounding box center [604, 391] width 479 height 43
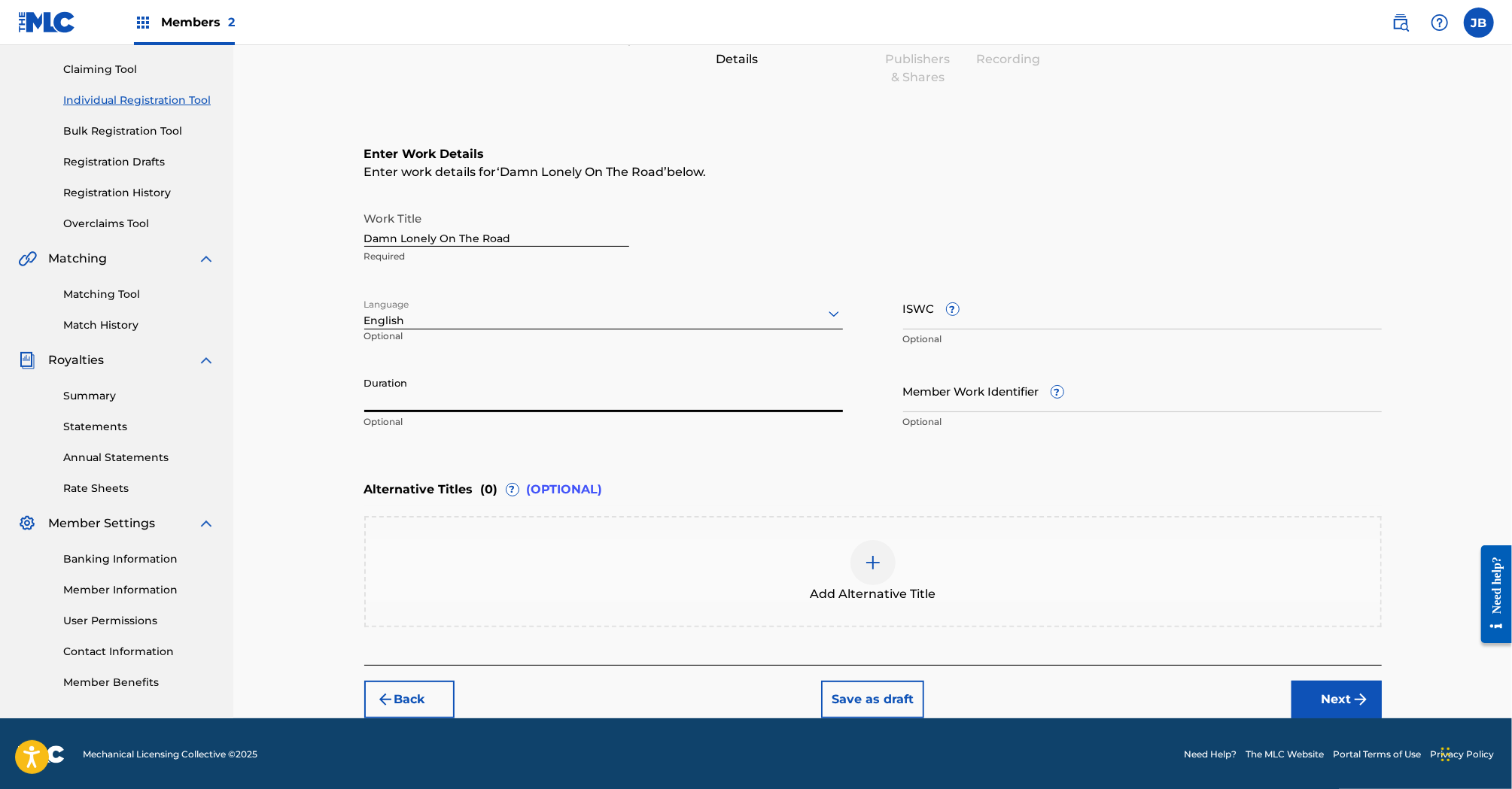
click at [609, 452] on div "Enter Work Details Enter work details for ‘ Damn Lonely On The Road ’ below. Wo…" at bounding box center [872, 291] width 1018 height 364
click at [543, 412] on div "Duration Optional" at bounding box center [604, 403] width 479 height 68
click at [543, 408] on input "Duration" at bounding box center [604, 391] width 479 height 43
type input "02:59"
click at [1079, 438] on div "Enter Work Details Enter work details for ‘ Damn Lonely On The Road ’ below. Wo…" at bounding box center [872, 291] width 1018 height 364
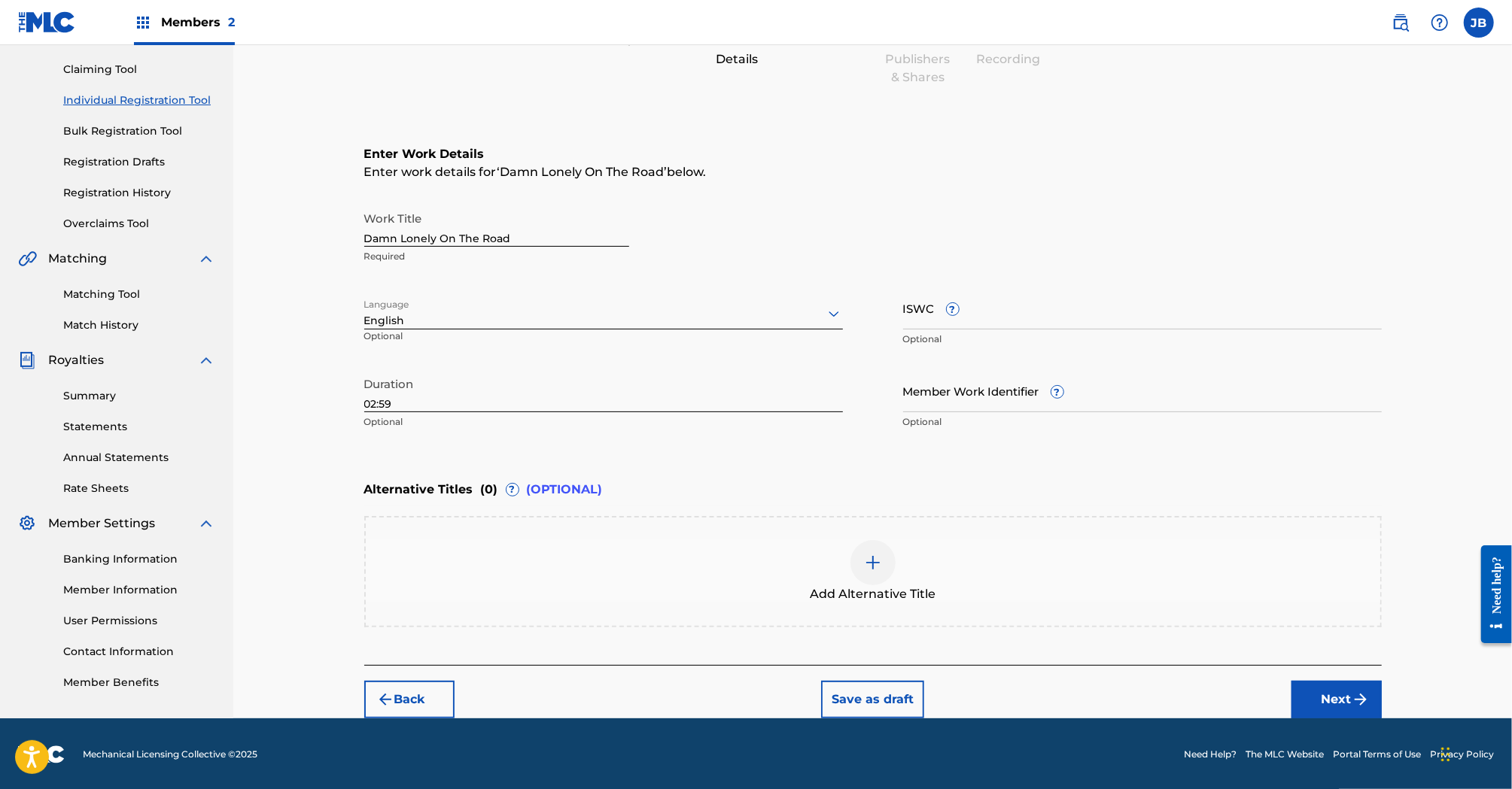
click at [1338, 693] on button "Next" at bounding box center [1336, 699] width 90 height 37
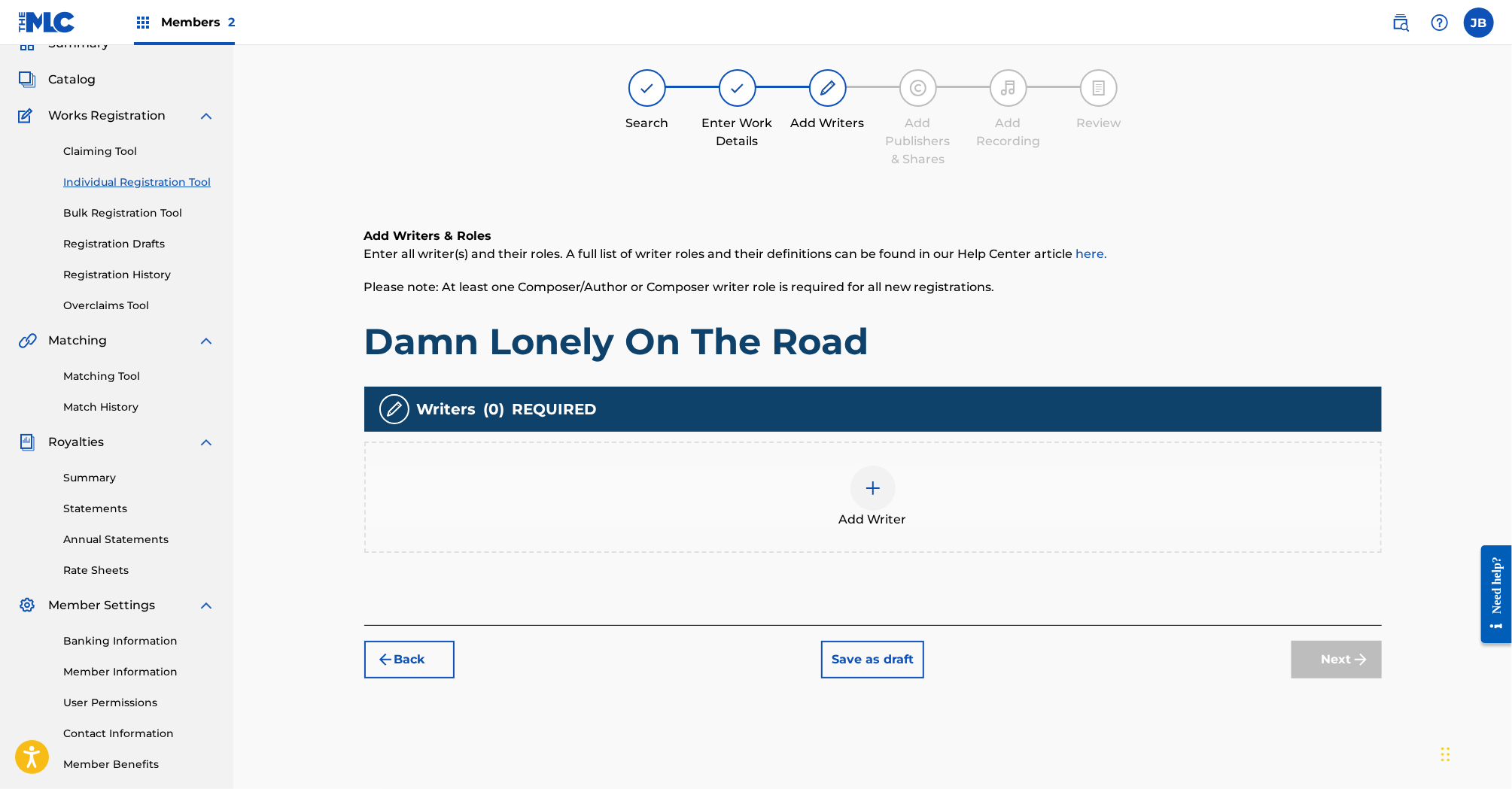
scroll to position [68, 0]
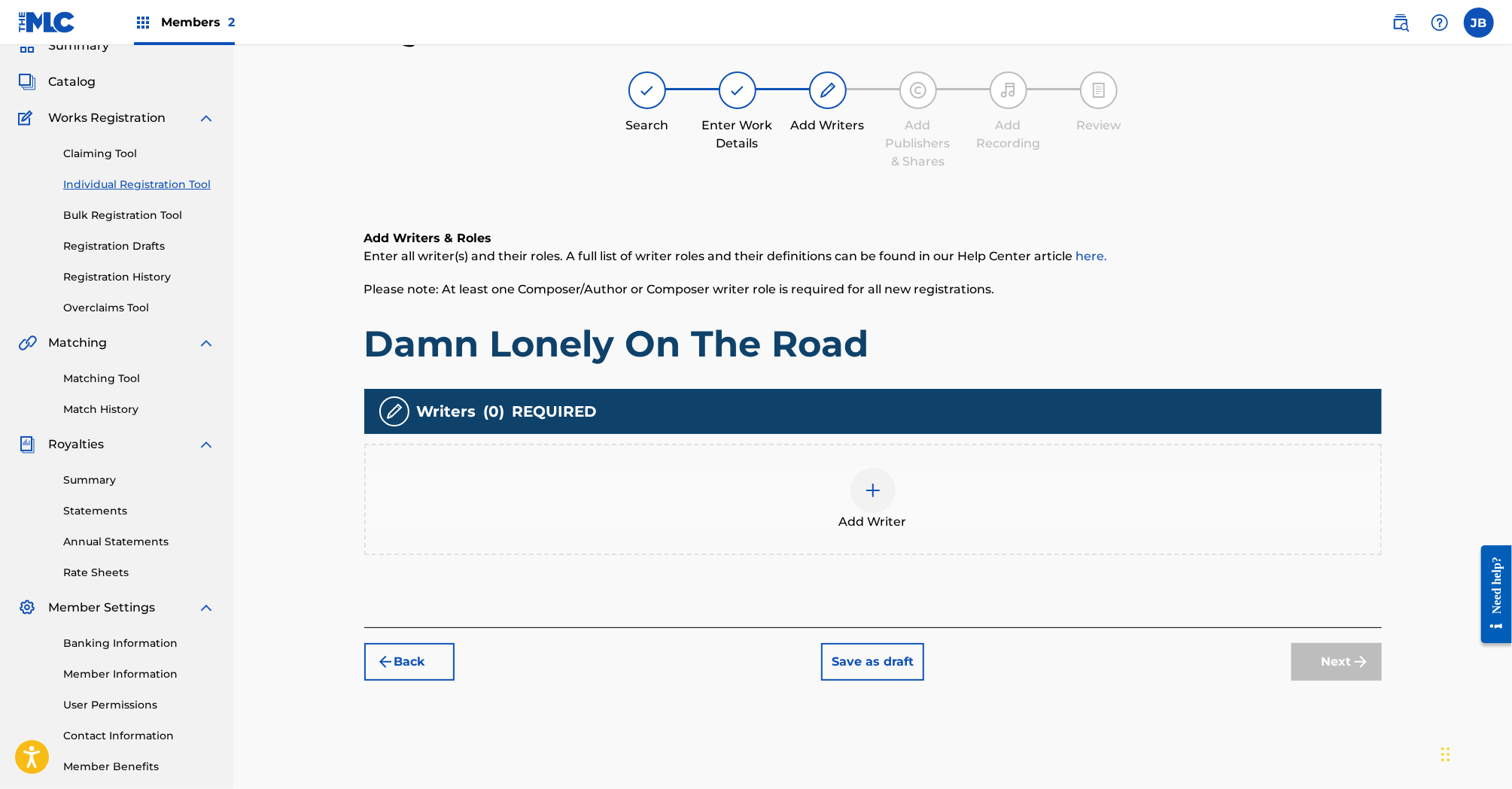
click at [848, 488] on div "Add Writer" at bounding box center [872, 500] width 1014 height 64
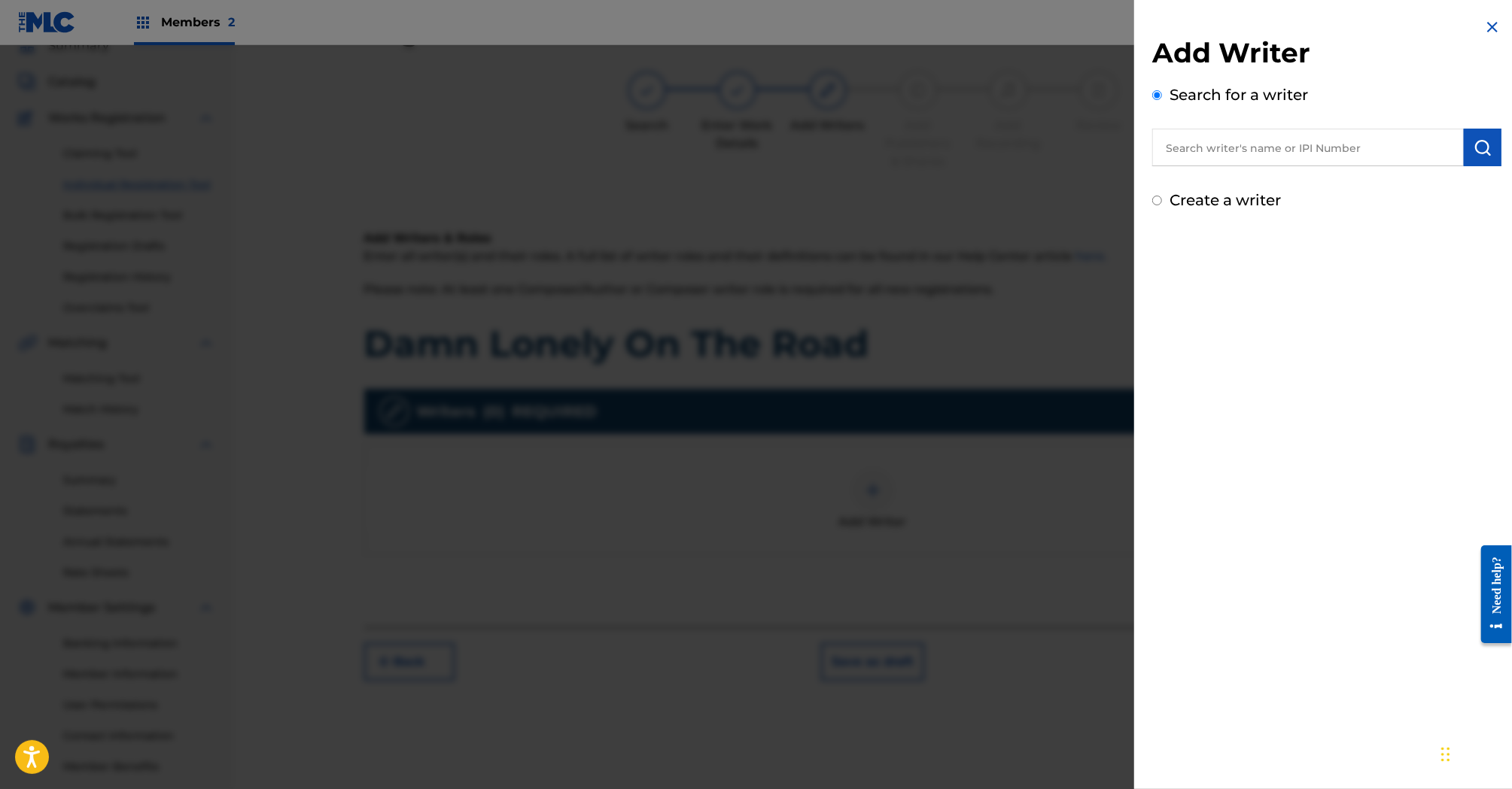
click at [1196, 144] on input "text" at bounding box center [1308, 147] width 311 height 37
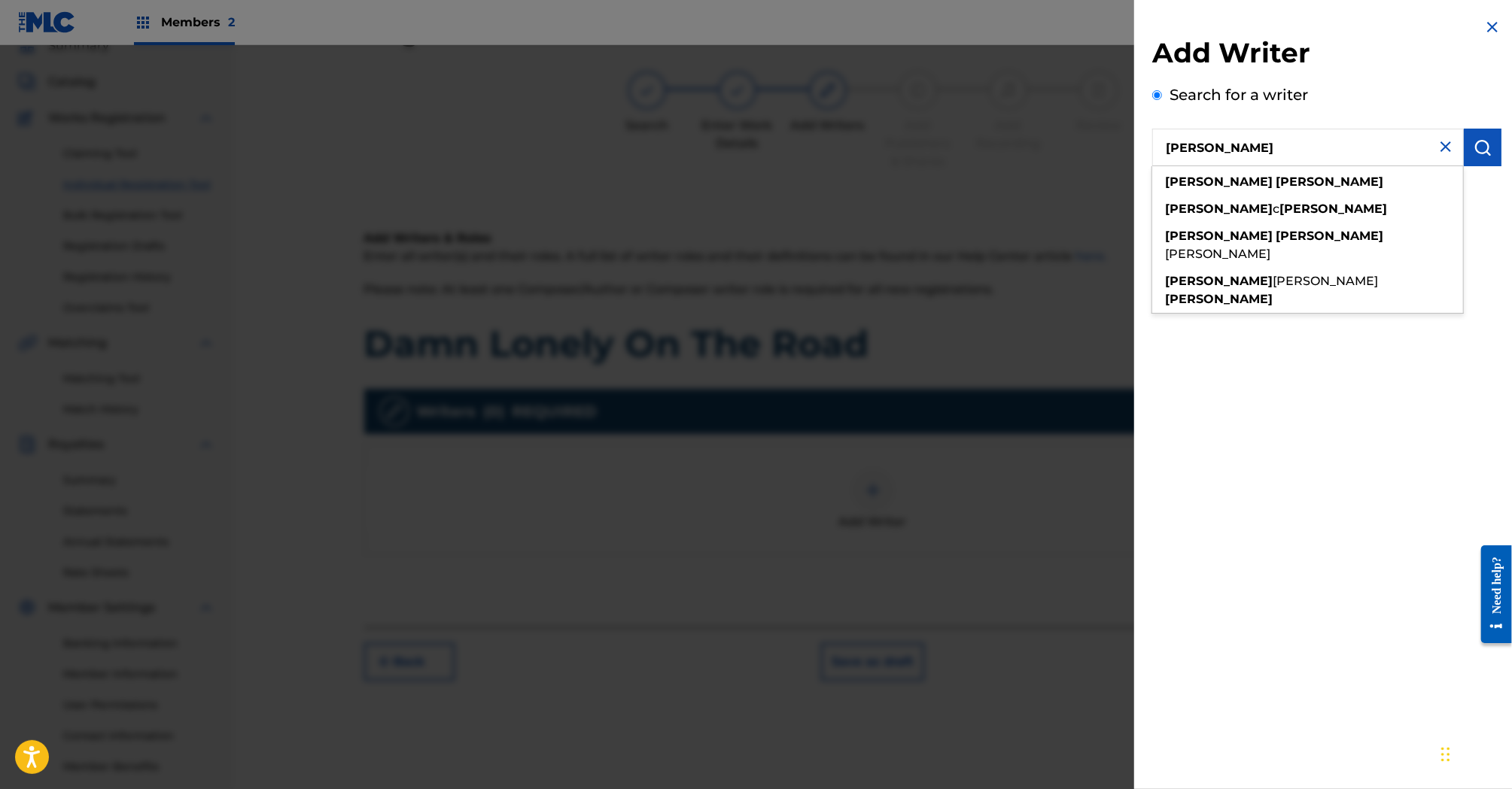
type input "[PERSON_NAME]"
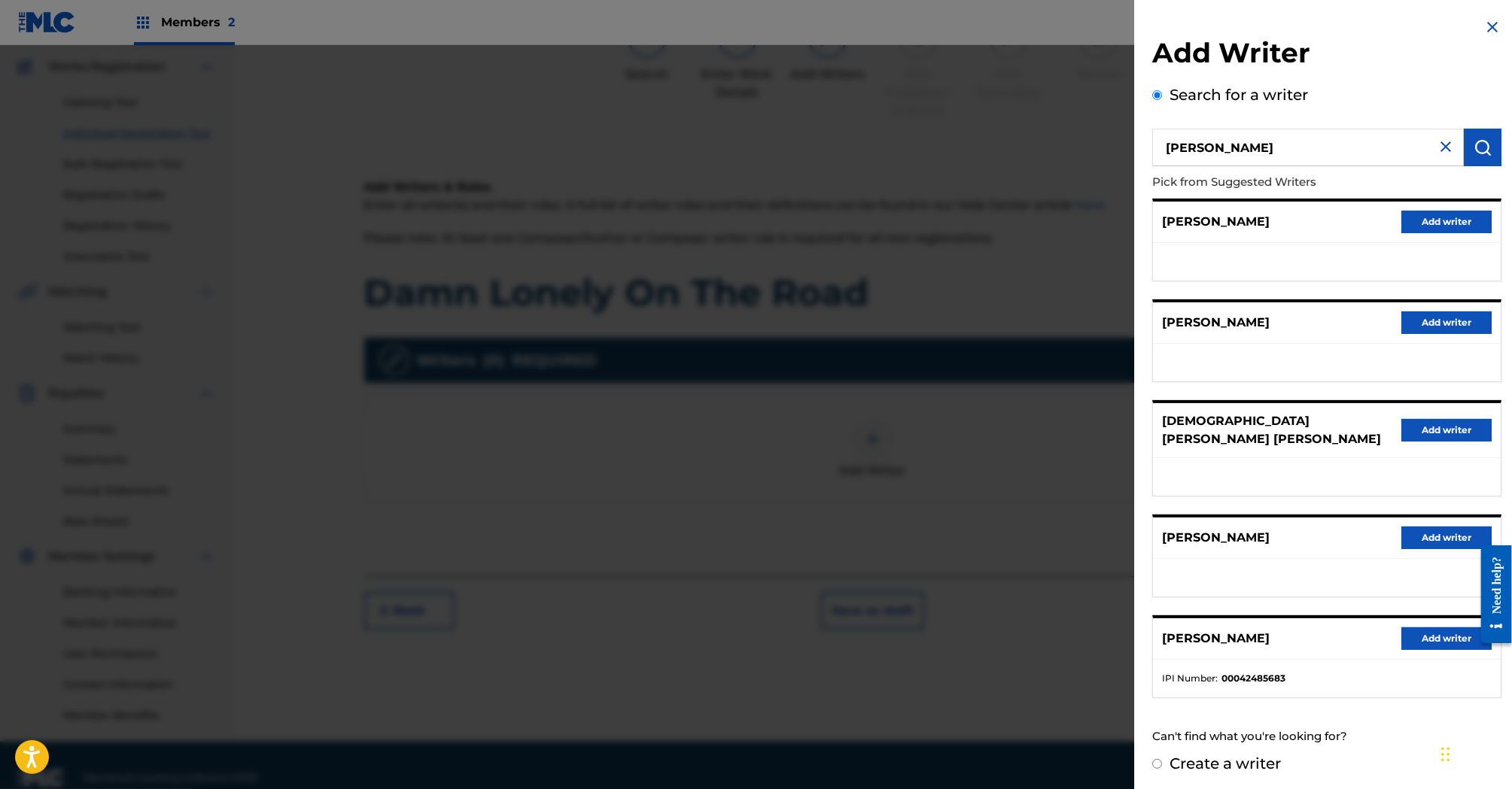
scroll to position [143, 0]
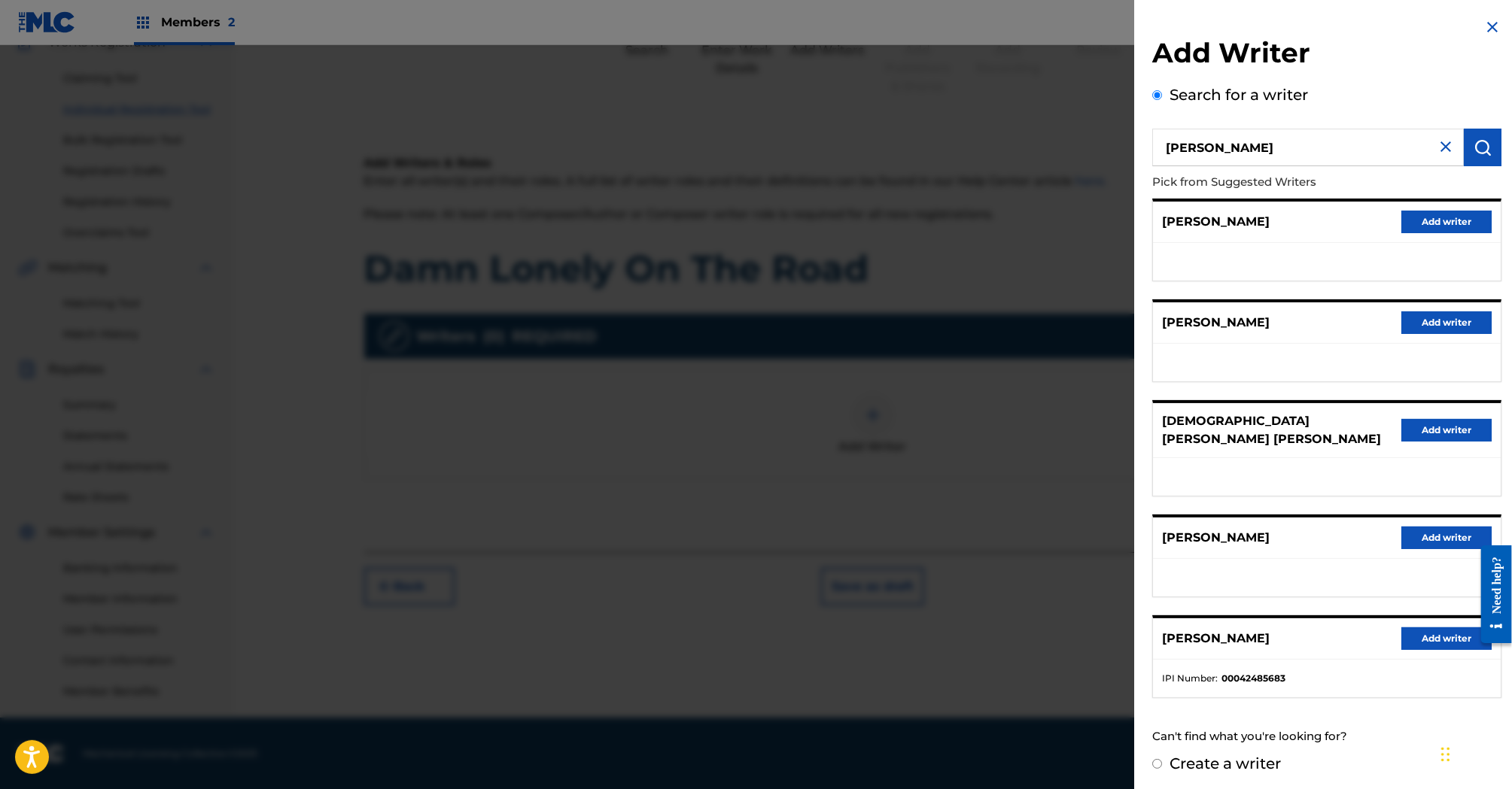
click at [1435, 628] on button "Add writer" at bounding box center [1446, 639] width 90 height 23
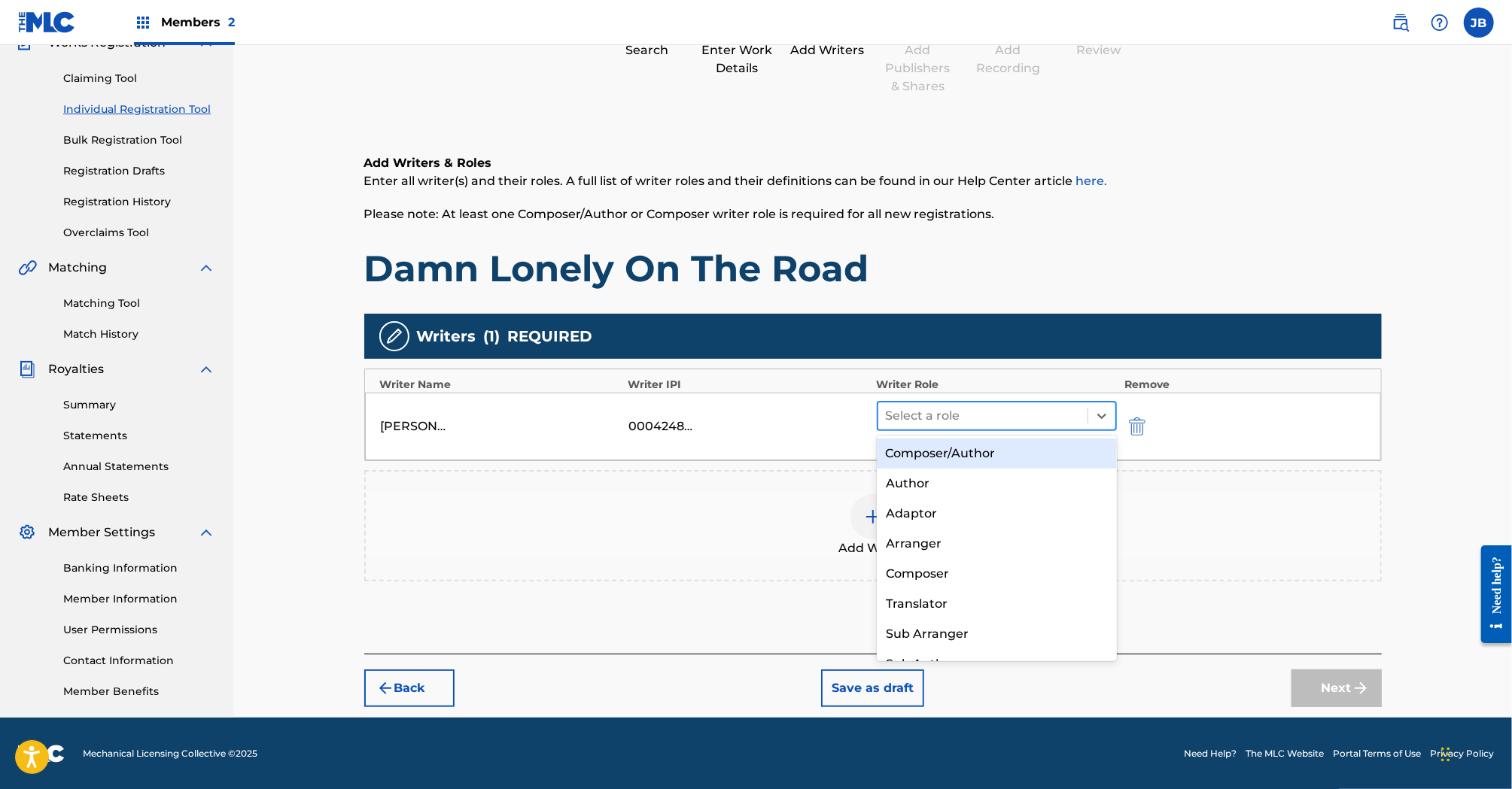
click at [960, 424] on div at bounding box center [982, 416] width 195 height 21
click at [956, 453] on div "Composer/Author" at bounding box center [997, 454] width 241 height 30
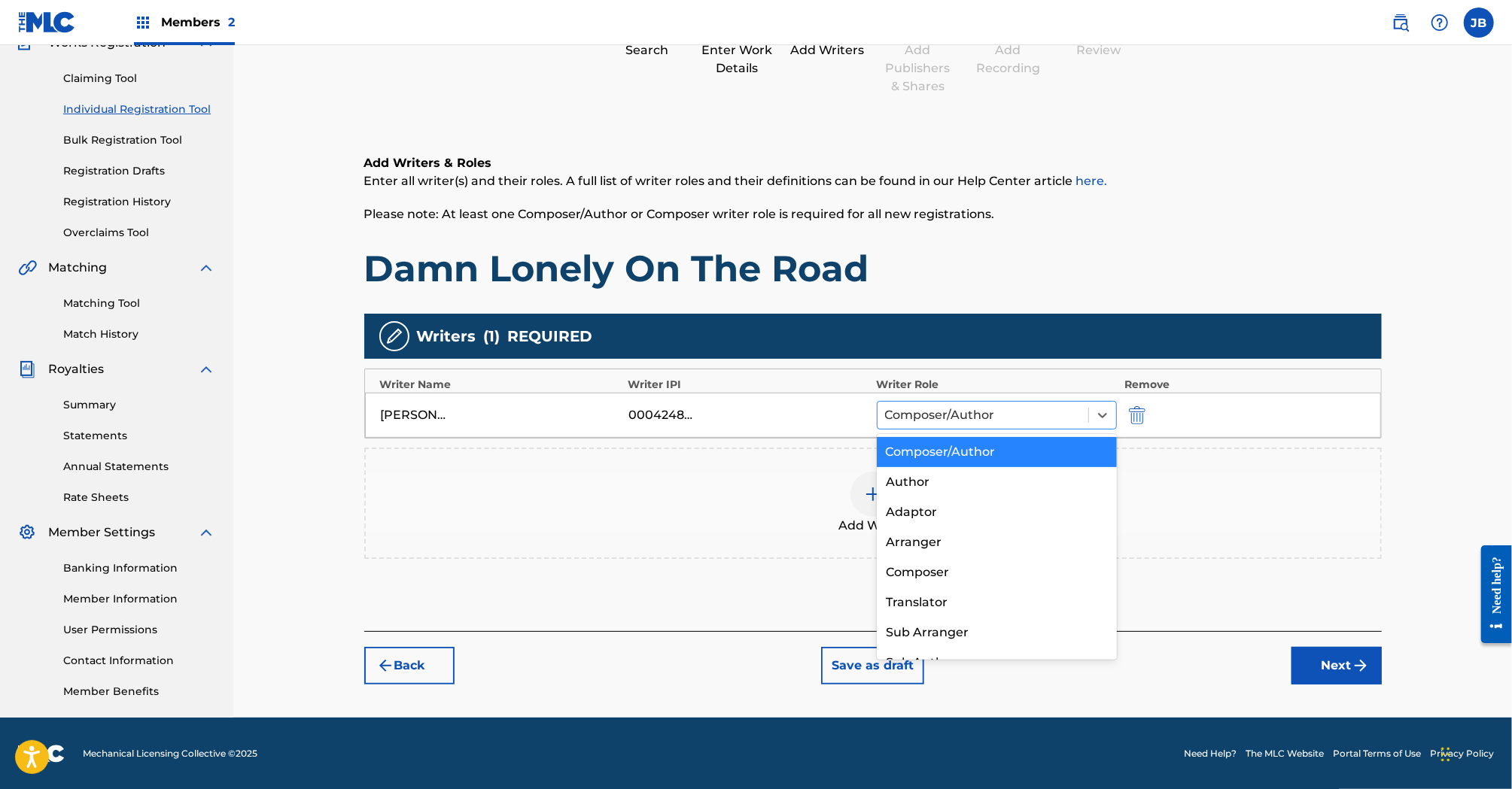
click at [1056, 408] on div at bounding box center [982, 415] width 196 height 21
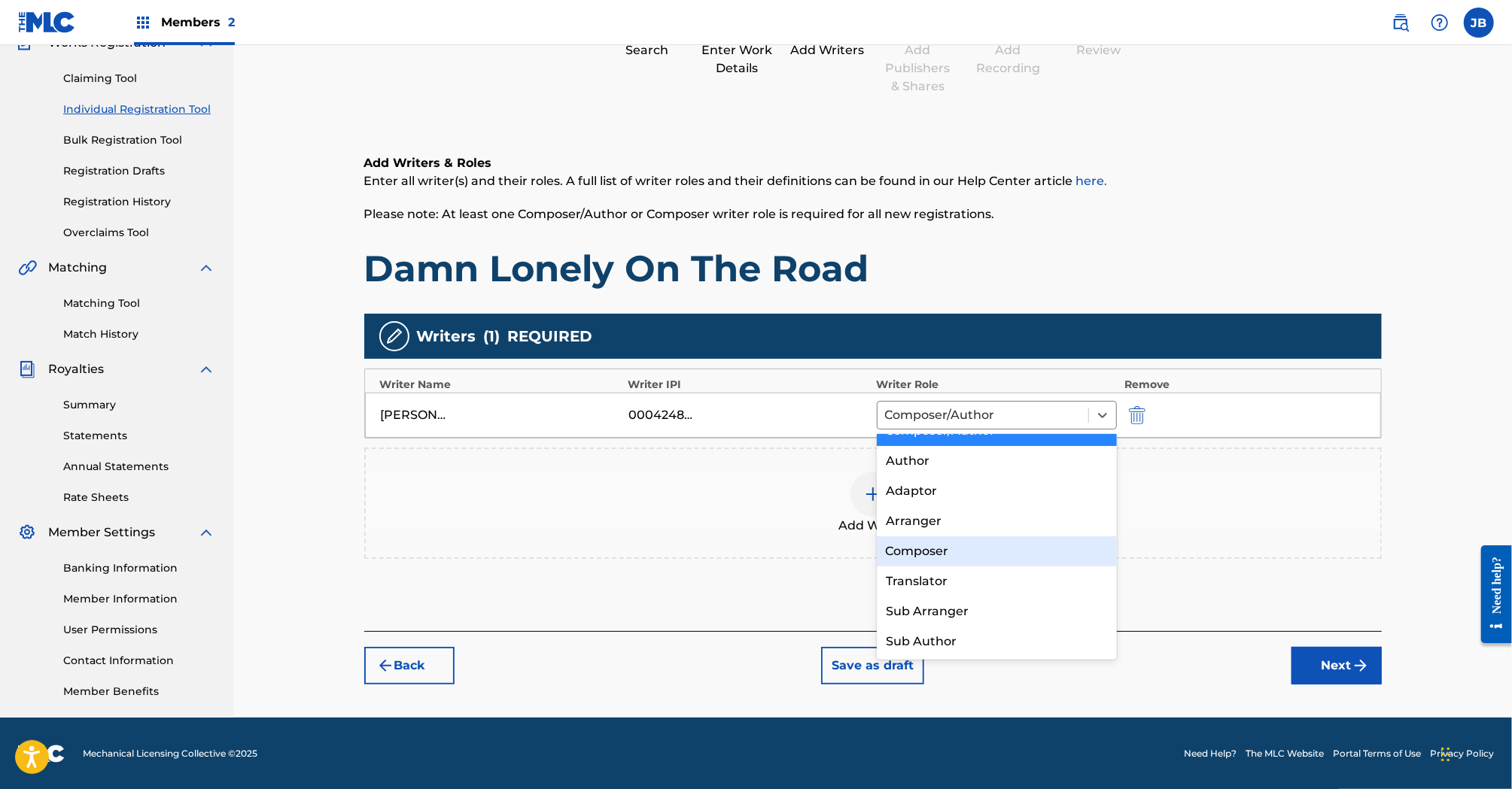
scroll to position [0, 0]
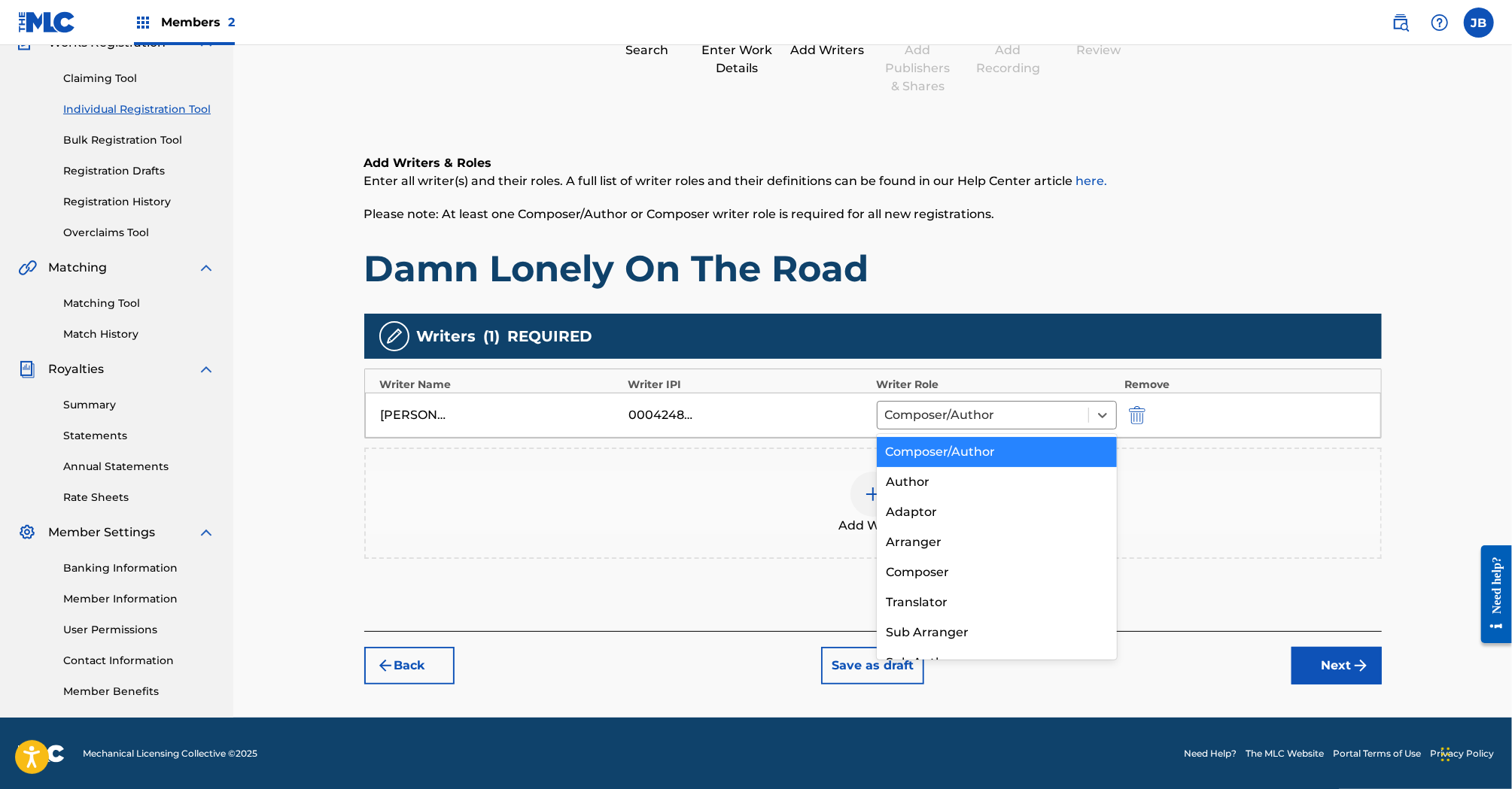
click at [997, 444] on div "Composer/Author" at bounding box center [997, 452] width 241 height 30
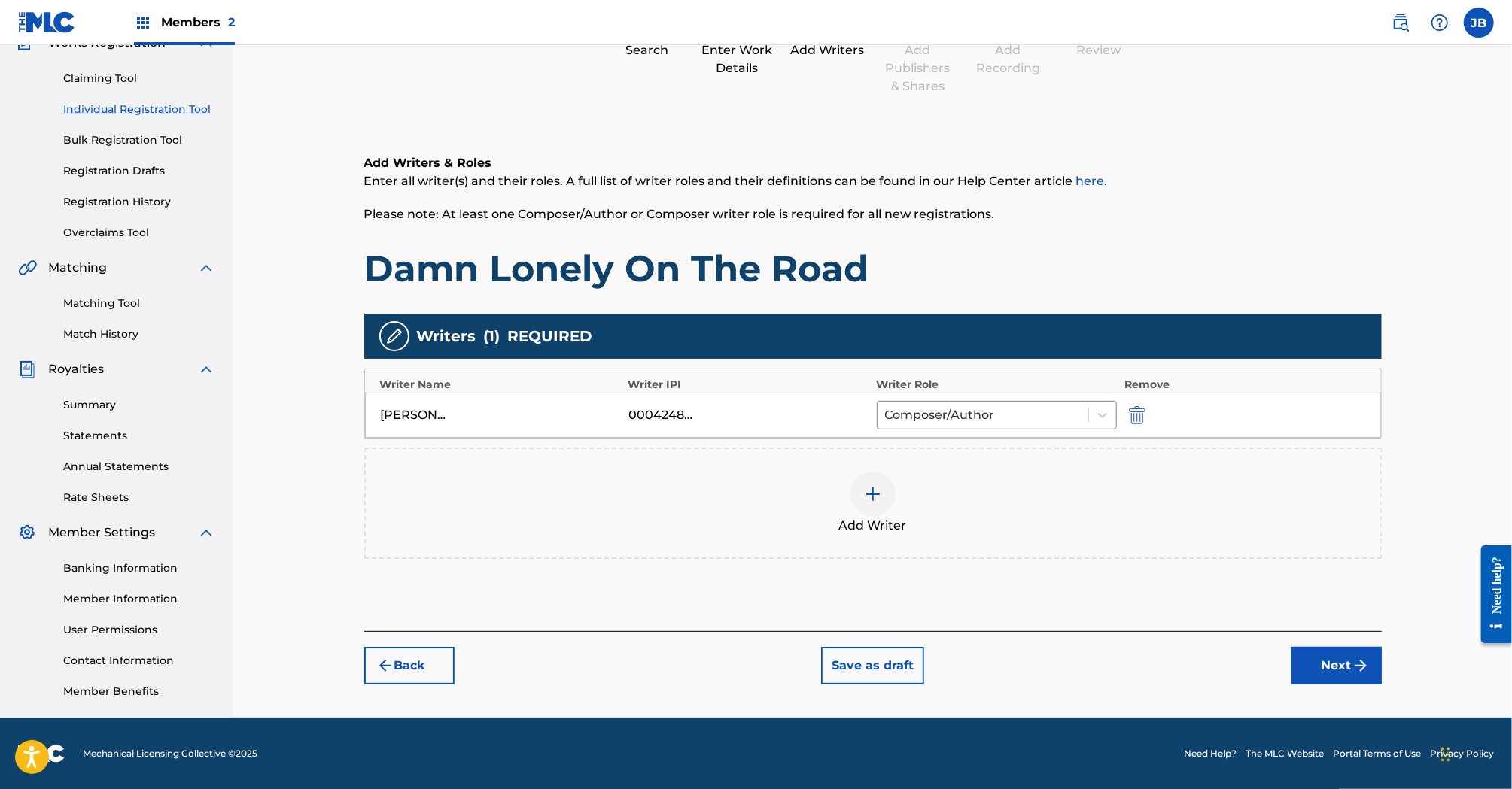
click at [1349, 662] on button "Next" at bounding box center [1336, 666] width 90 height 37
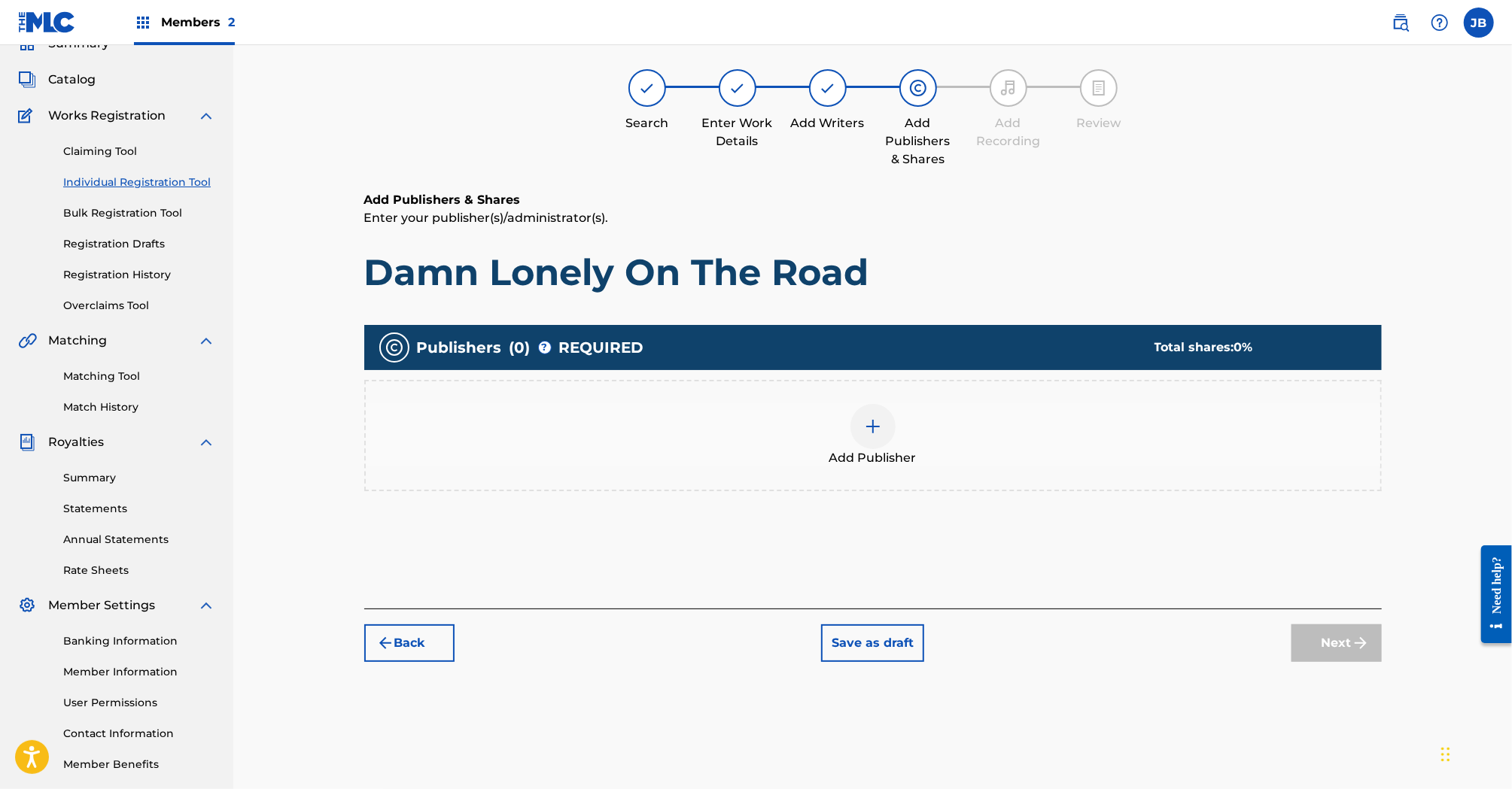
scroll to position [68, 0]
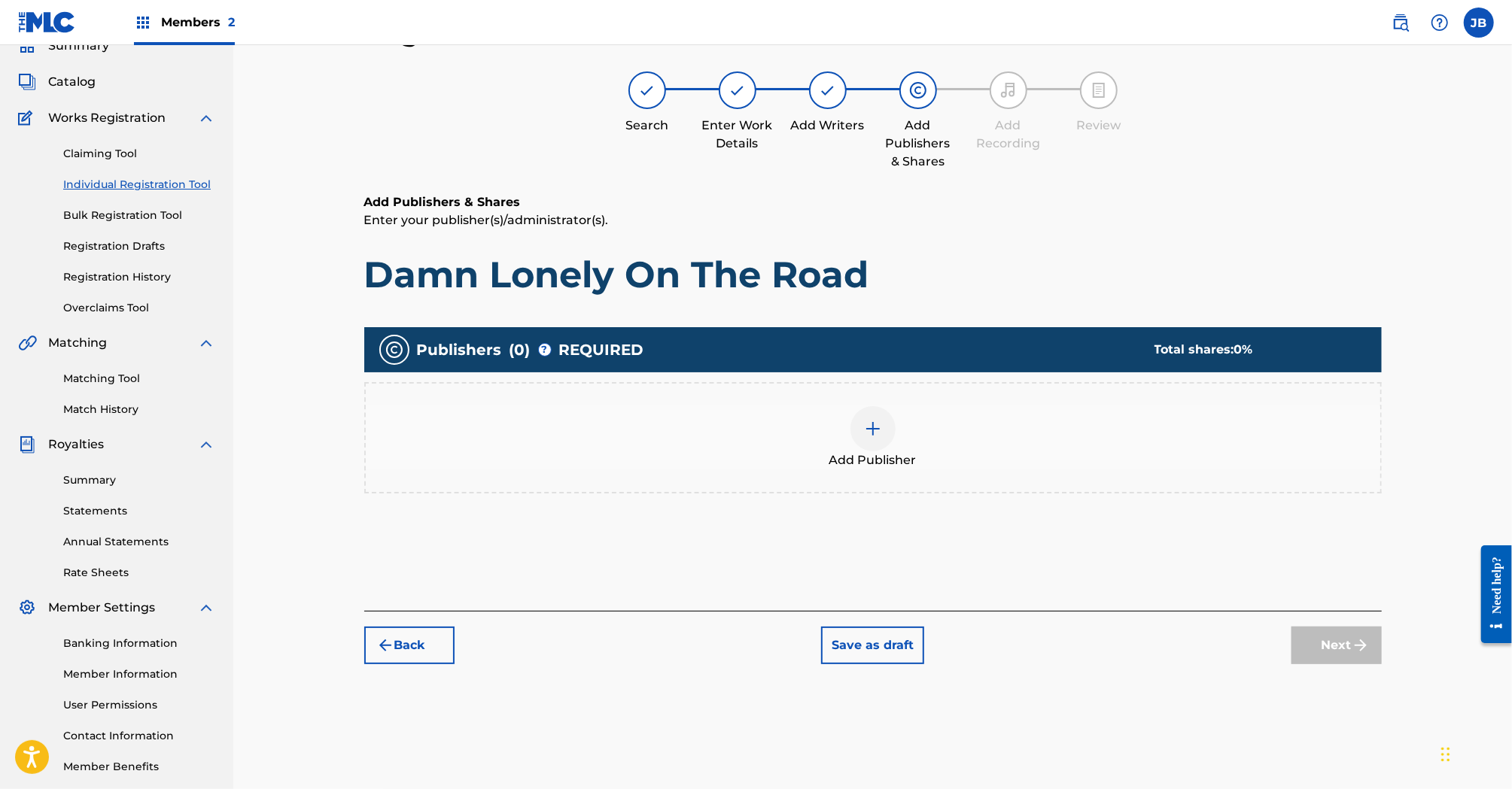
click at [864, 424] on img at bounding box center [873, 429] width 18 height 18
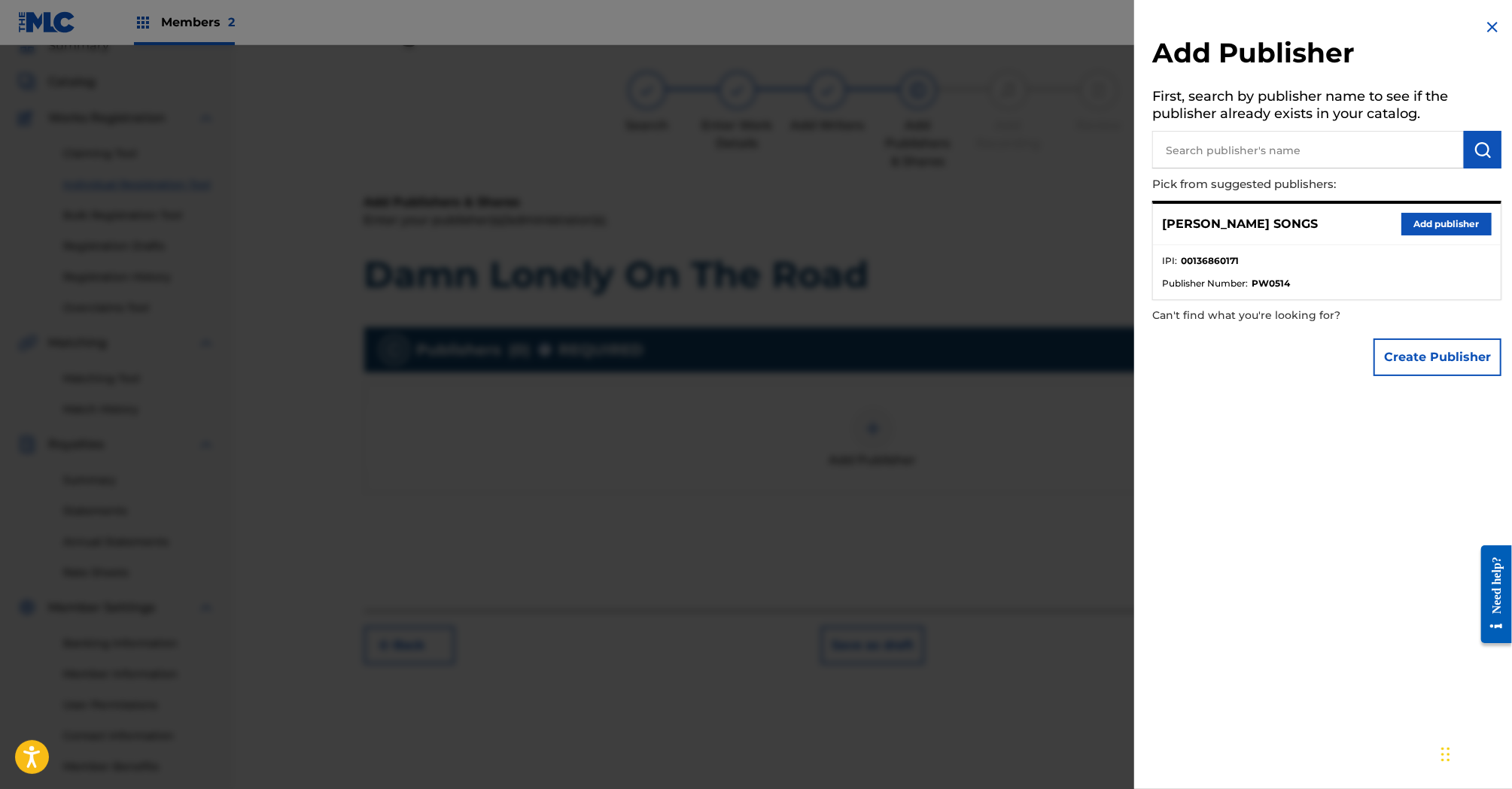
click at [1444, 225] on button "Add publisher" at bounding box center [1446, 224] width 90 height 23
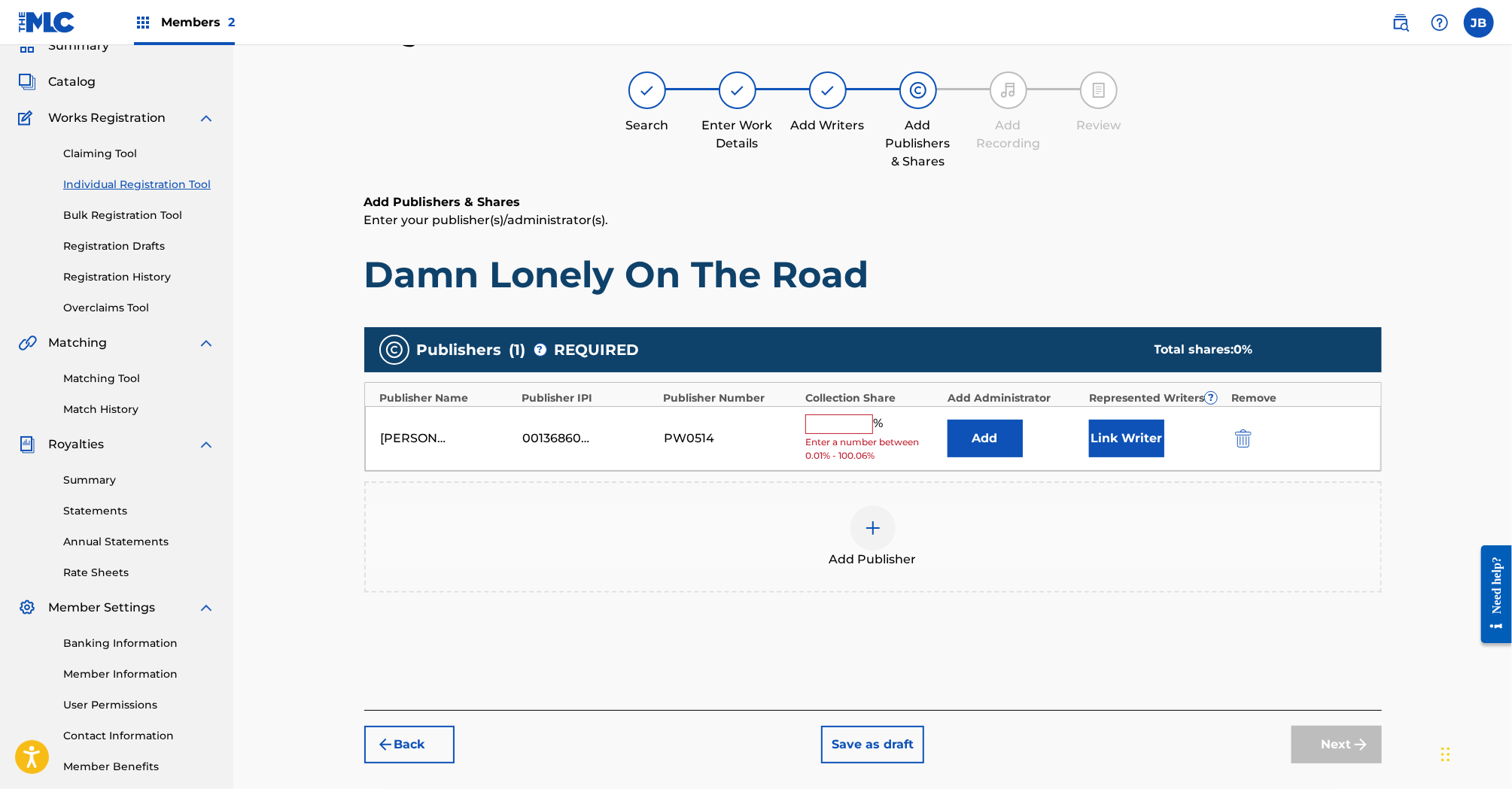
click at [858, 422] on input "text" at bounding box center [839, 424] width 68 height 20
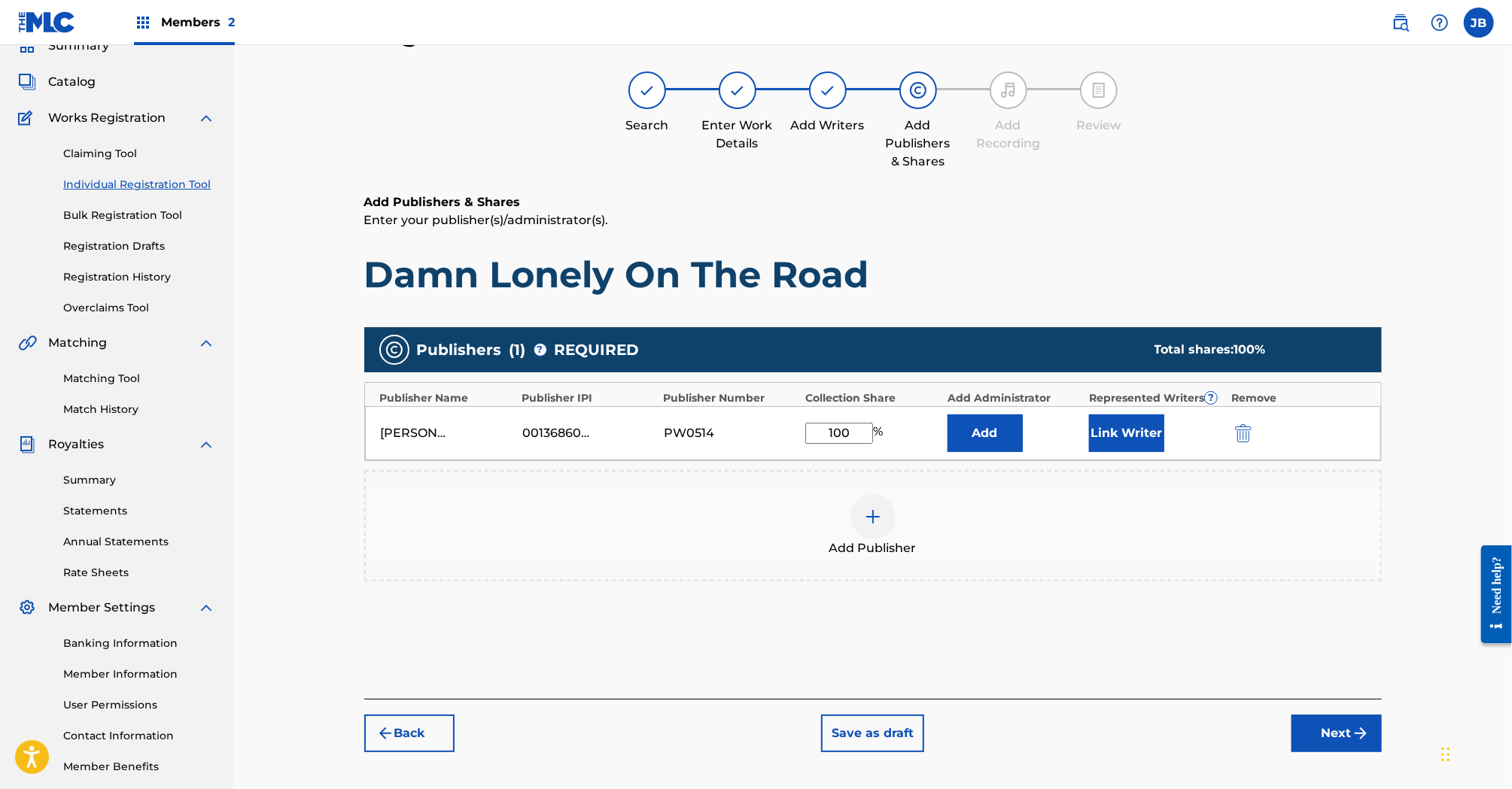
type input "100"
click at [1010, 621] on div "Publishers ( 1 ) ? REQUIRED Total shares: 100 % Publisher Name Publisher IPI Pu…" at bounding box center [872, 476] width 1018 height 313
click at [1346, 741] on button "Next" at bounding box center [1336, 734] width 90 height 37
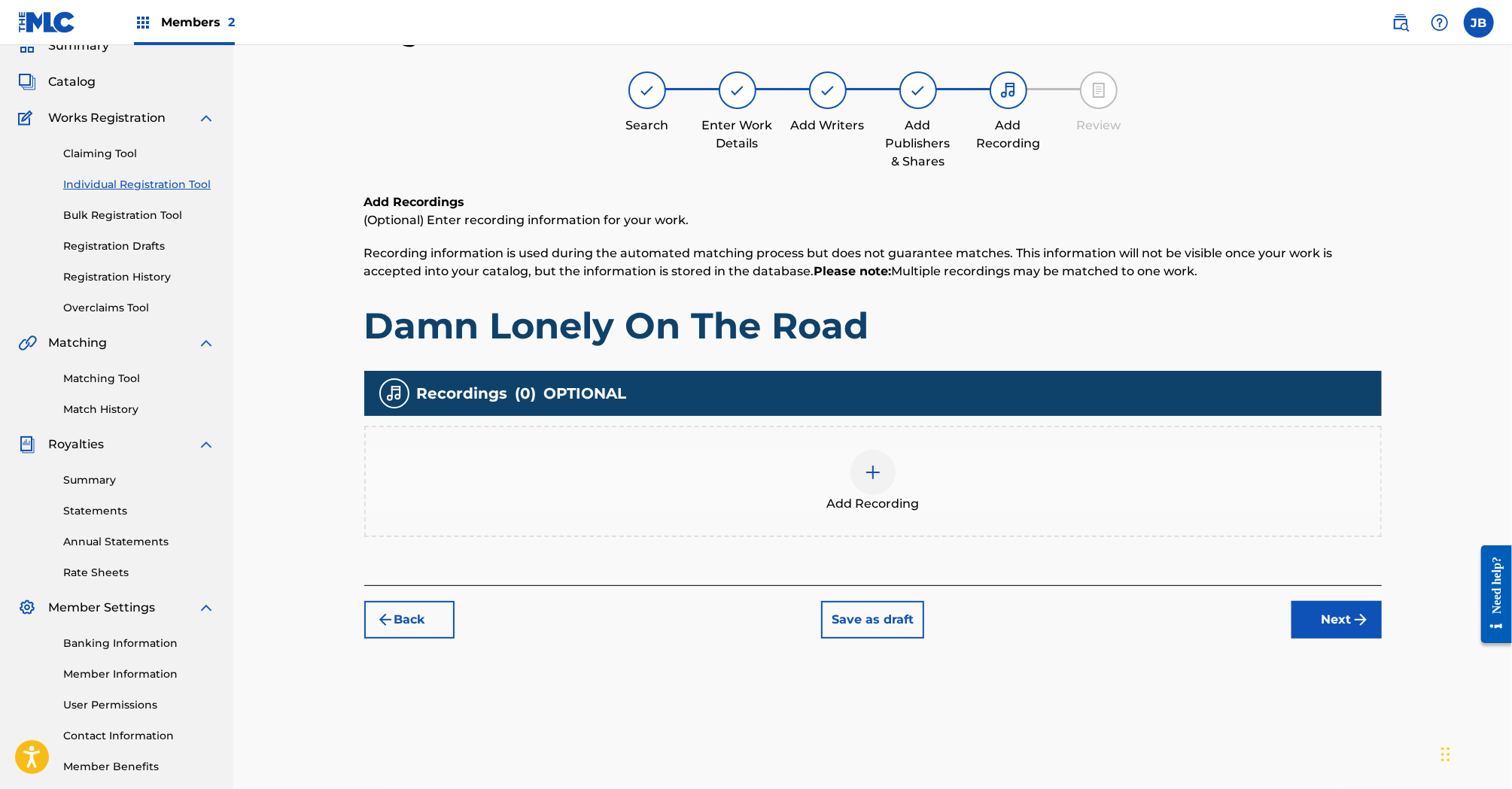
click at [894, 476] on div at bounding box center [872, 471] width 45 height 45
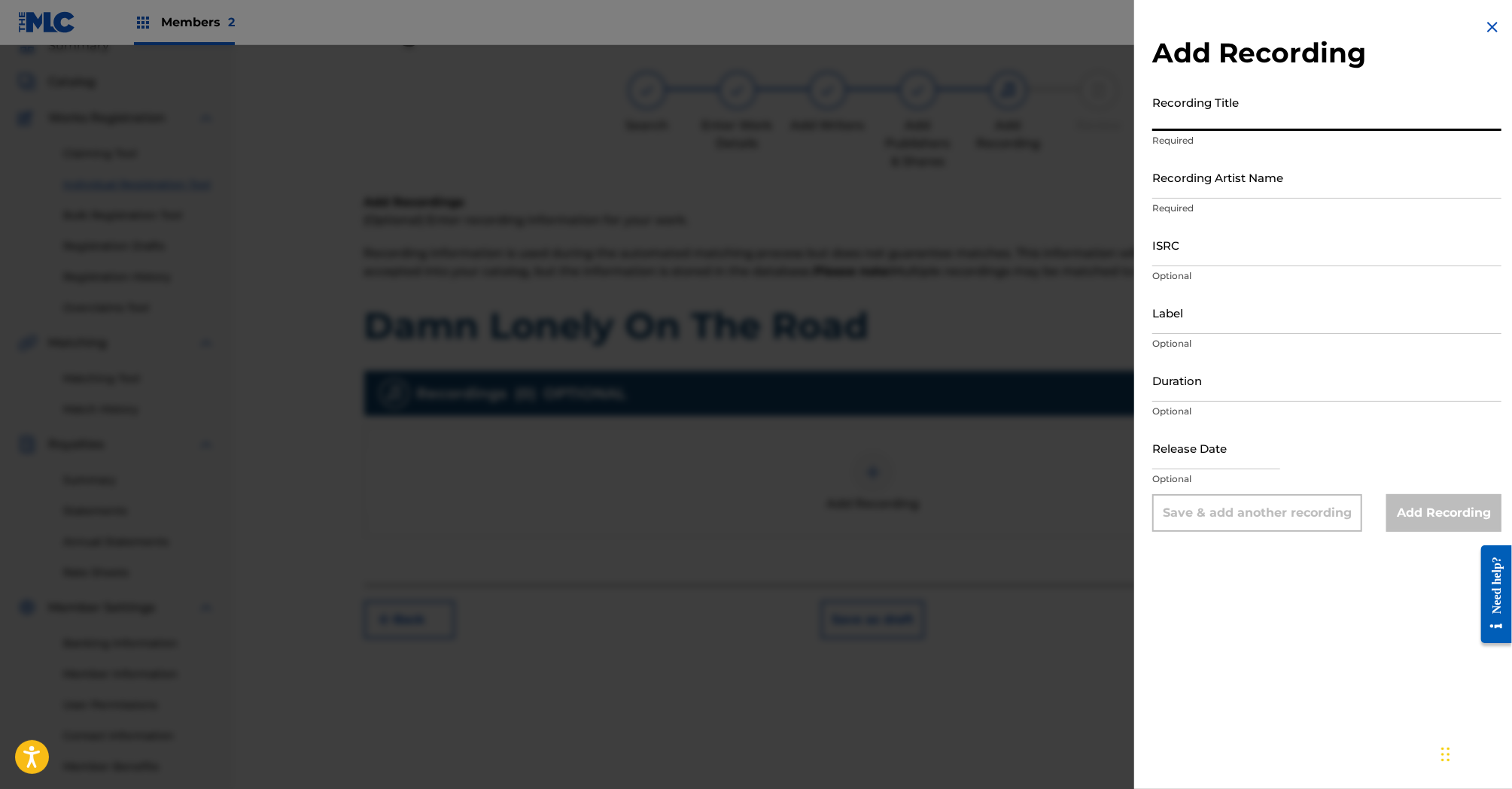
click at [1221, 114] on input "Recording Title" at bounding box center [1326, 109] width 349 height 43
type input "Damn Lonely On The Road"
click at [1214, 178] on input "Recording Artist Name" at bounding box center [1326, 177] width 349 height 43
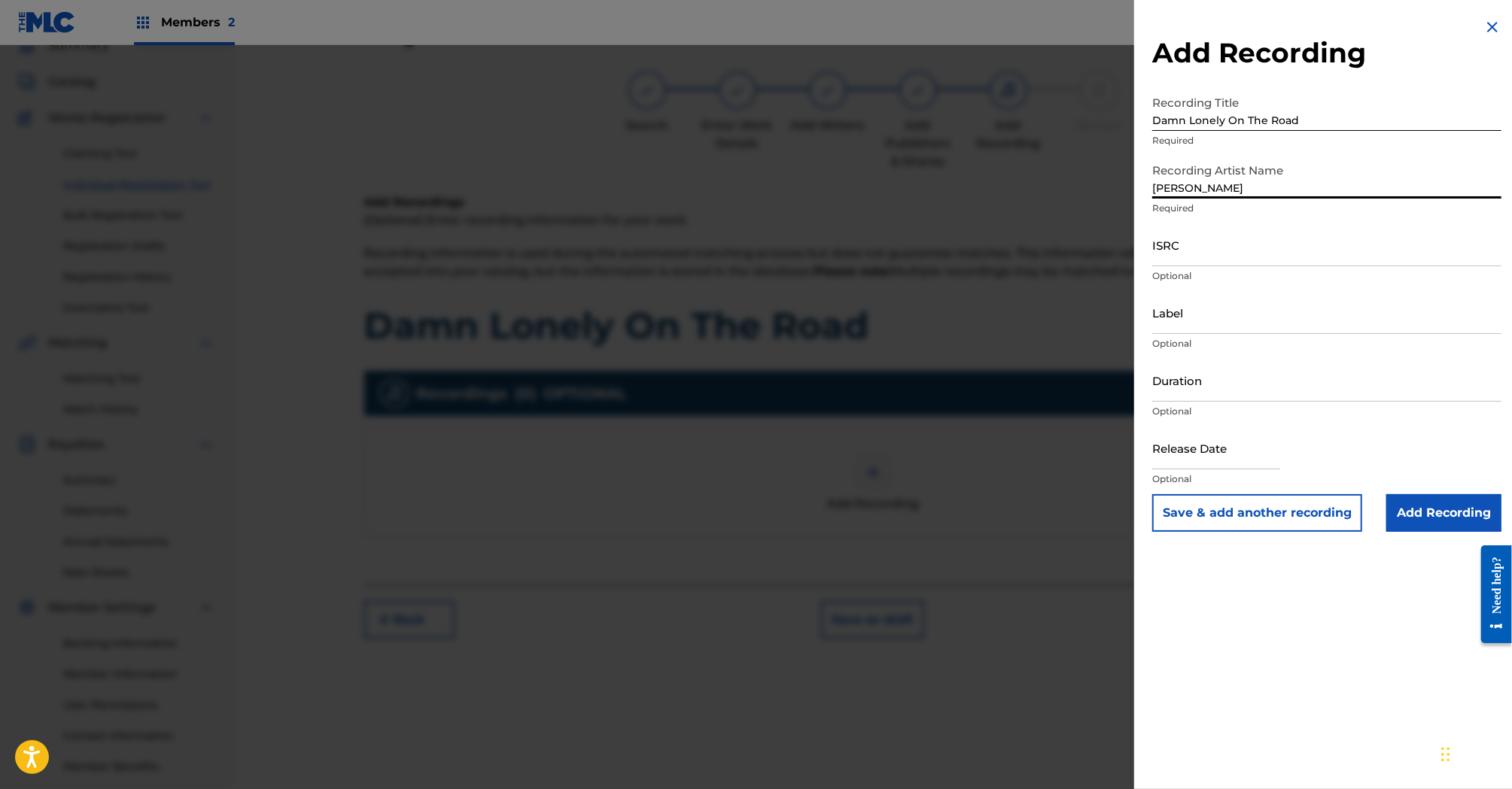
type input "Bruce Sudano"
click at [1201, 250] on input "ISRC" at bounding box center [1326, 244] width 349 height 43
paste input "QZWV32582354"
type input "QZWV32582354"
click at [1189, 318] on input "Label" at bounding box center [1326, 313] width 349 height 43
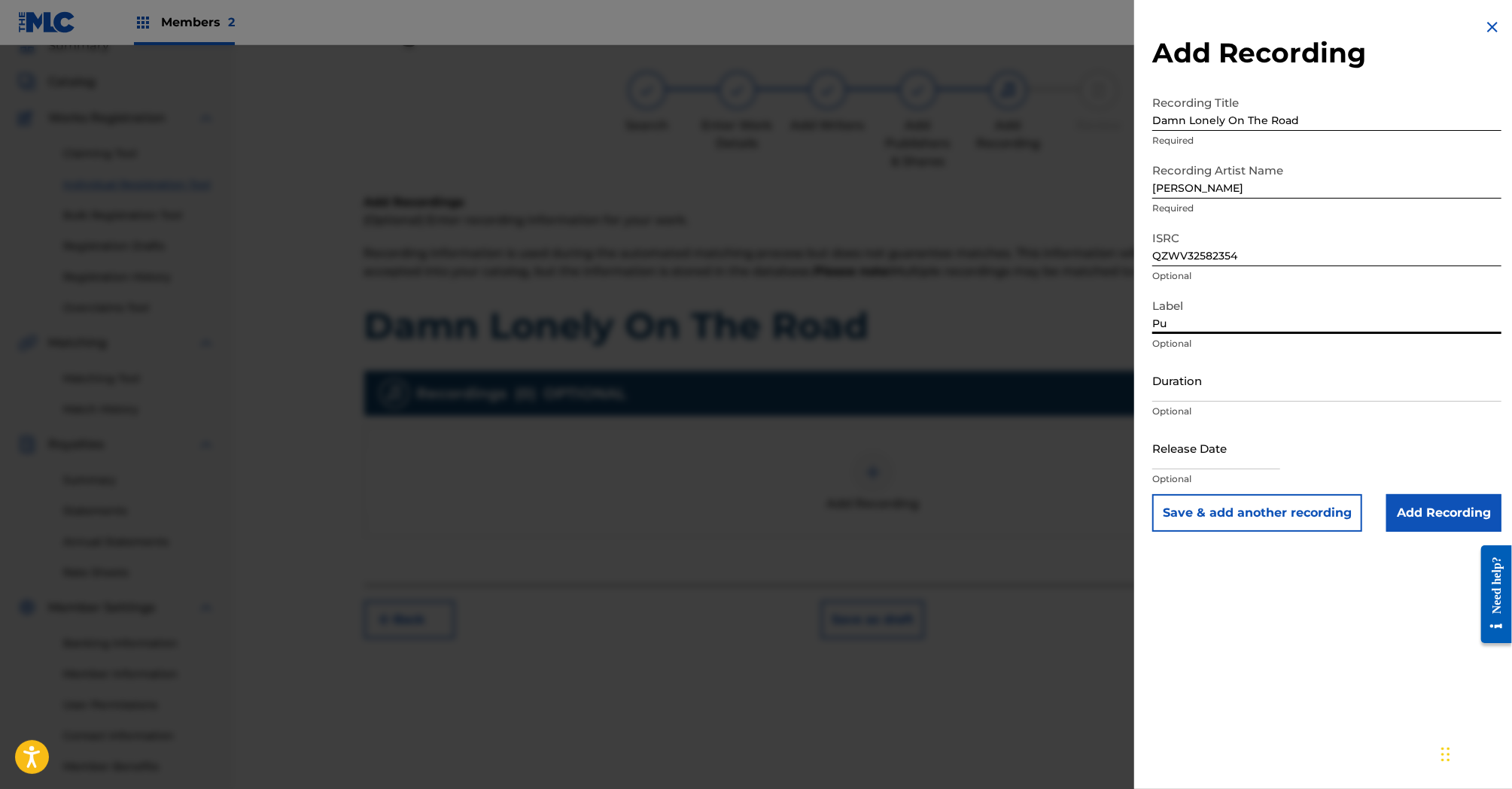
type input "Purple Heart Recording Co"
click at [1241, 381] on input "Duration" at bounding box center [1326, 380] width 349 height 43
type input "02:59"
click at [1224, 453] on input "text" at bounding box center [1215, 448] width 128 height 43
select select "7"
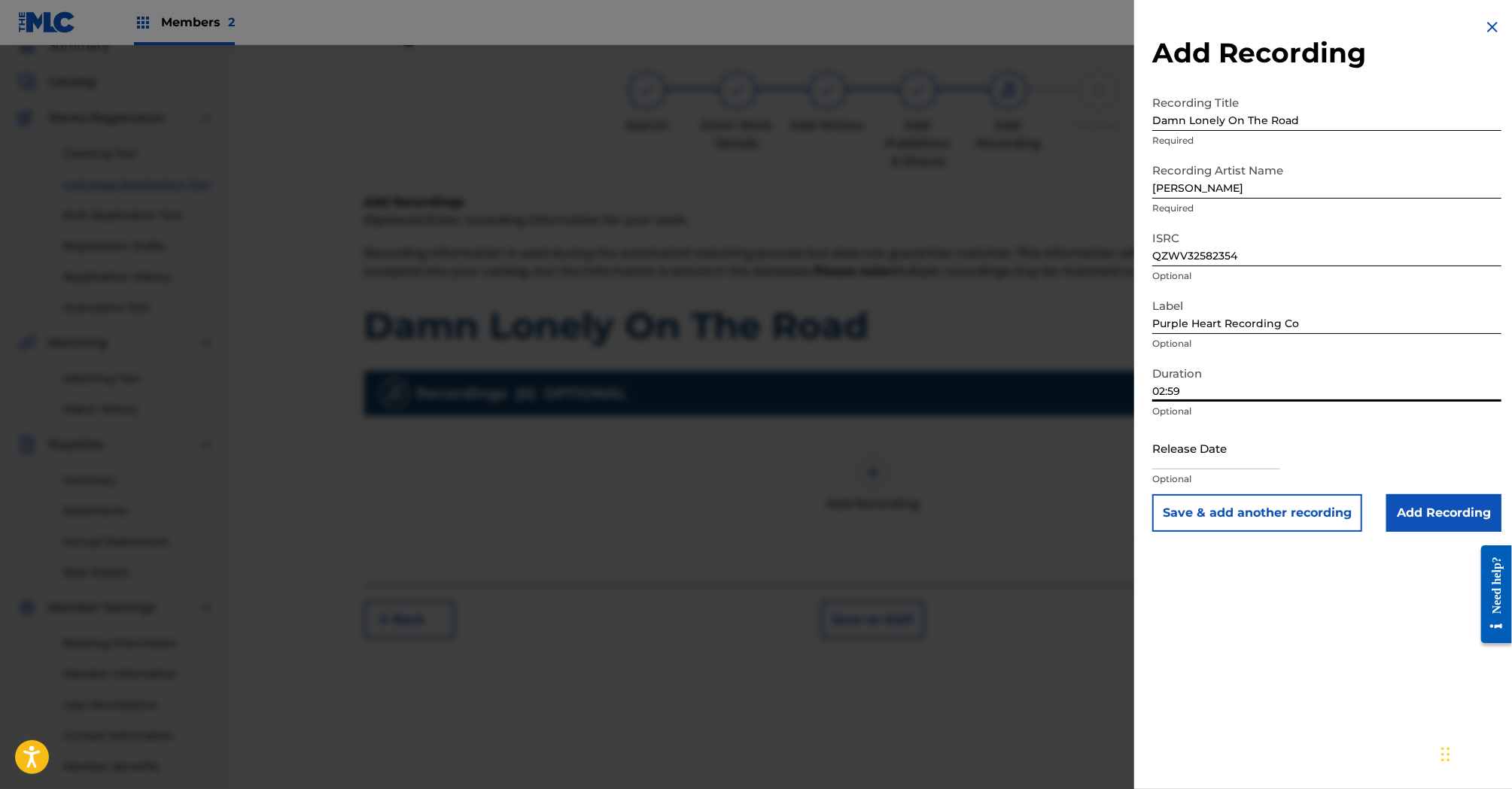
select select "2025"
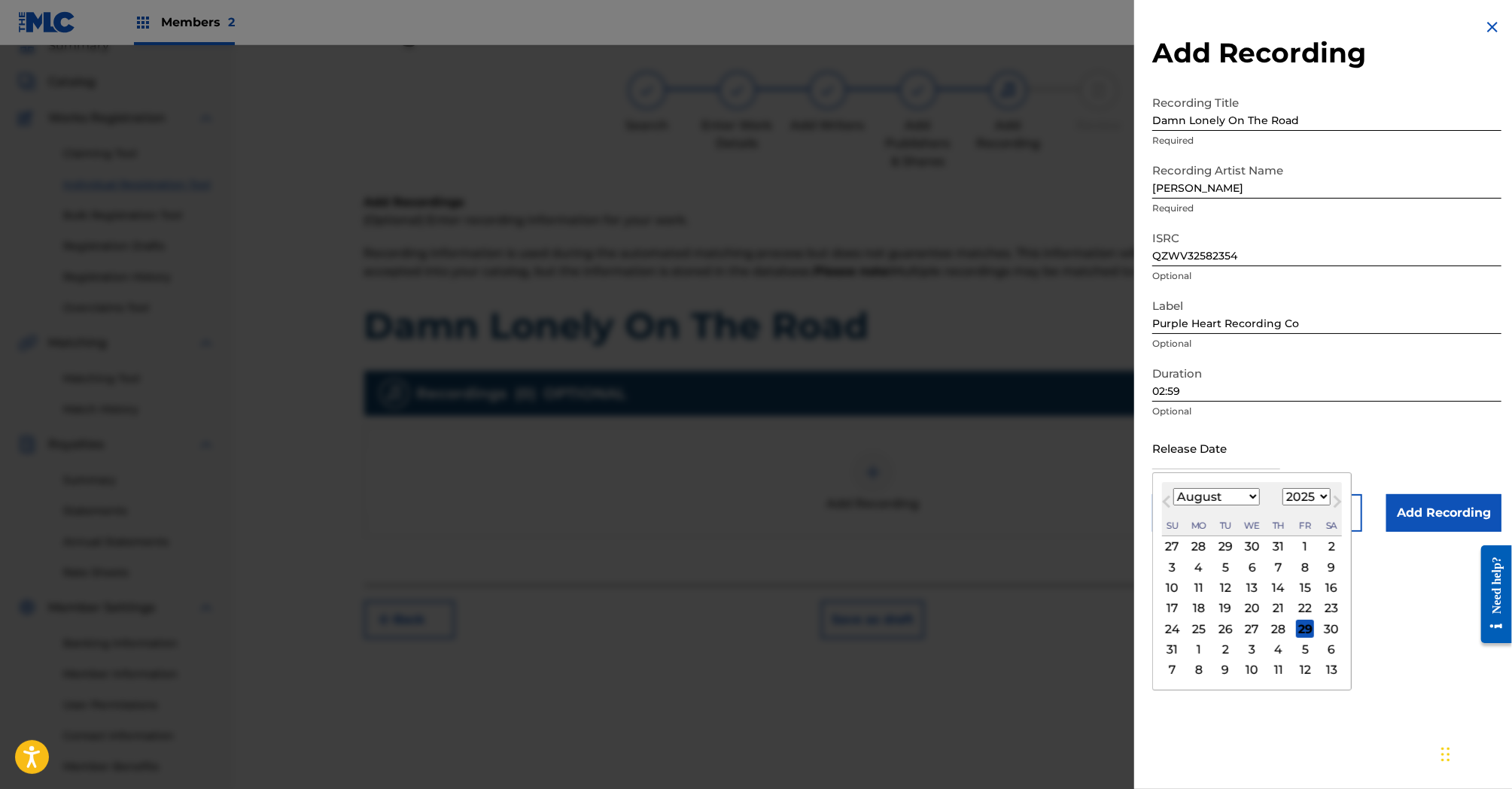
click at [1309, 647] on div "5" at bounding box center [1305, 650] width 18 height 18
type input "September 5 2025"
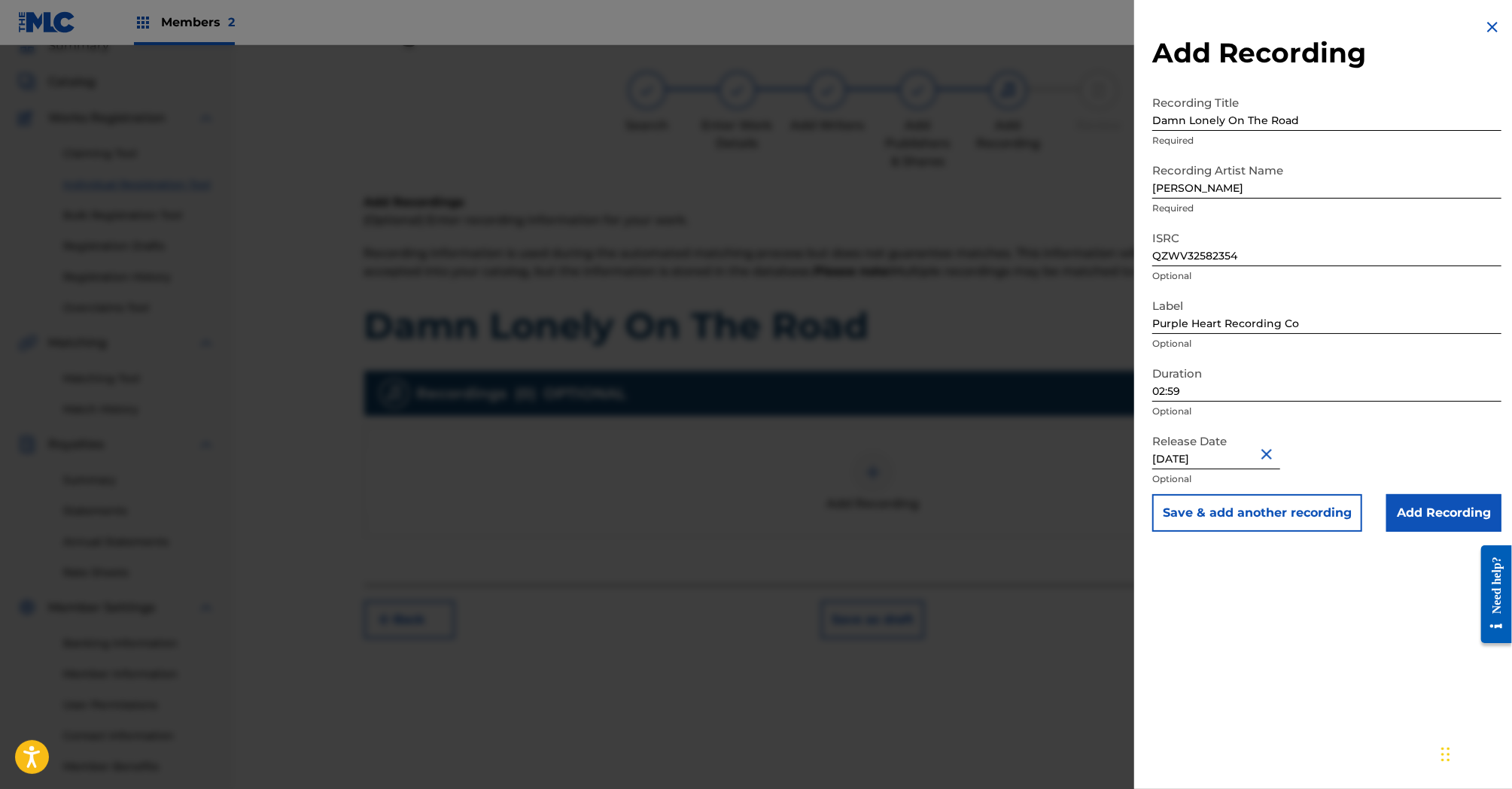
click at [1305, 629] on div "Add Recording Recording Title Damn Lonely On The Road Required Recording Artist…" at bounding box center [1326, 394] width 385 height 789
click at [1426, 518] on input "Add Recording" at bounding box center [1444, 513] width 115 height 37
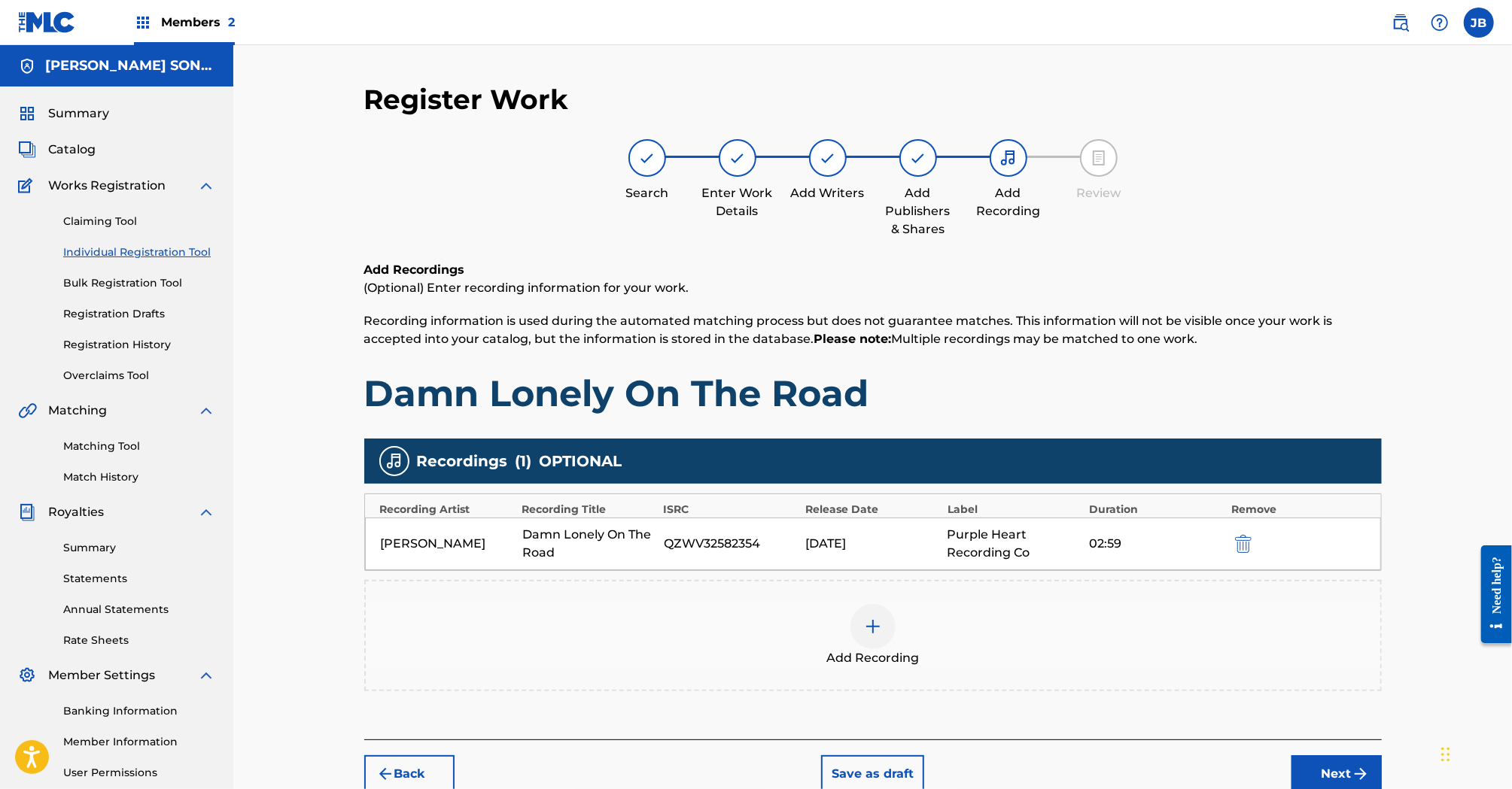
scroll to position [143, 0]
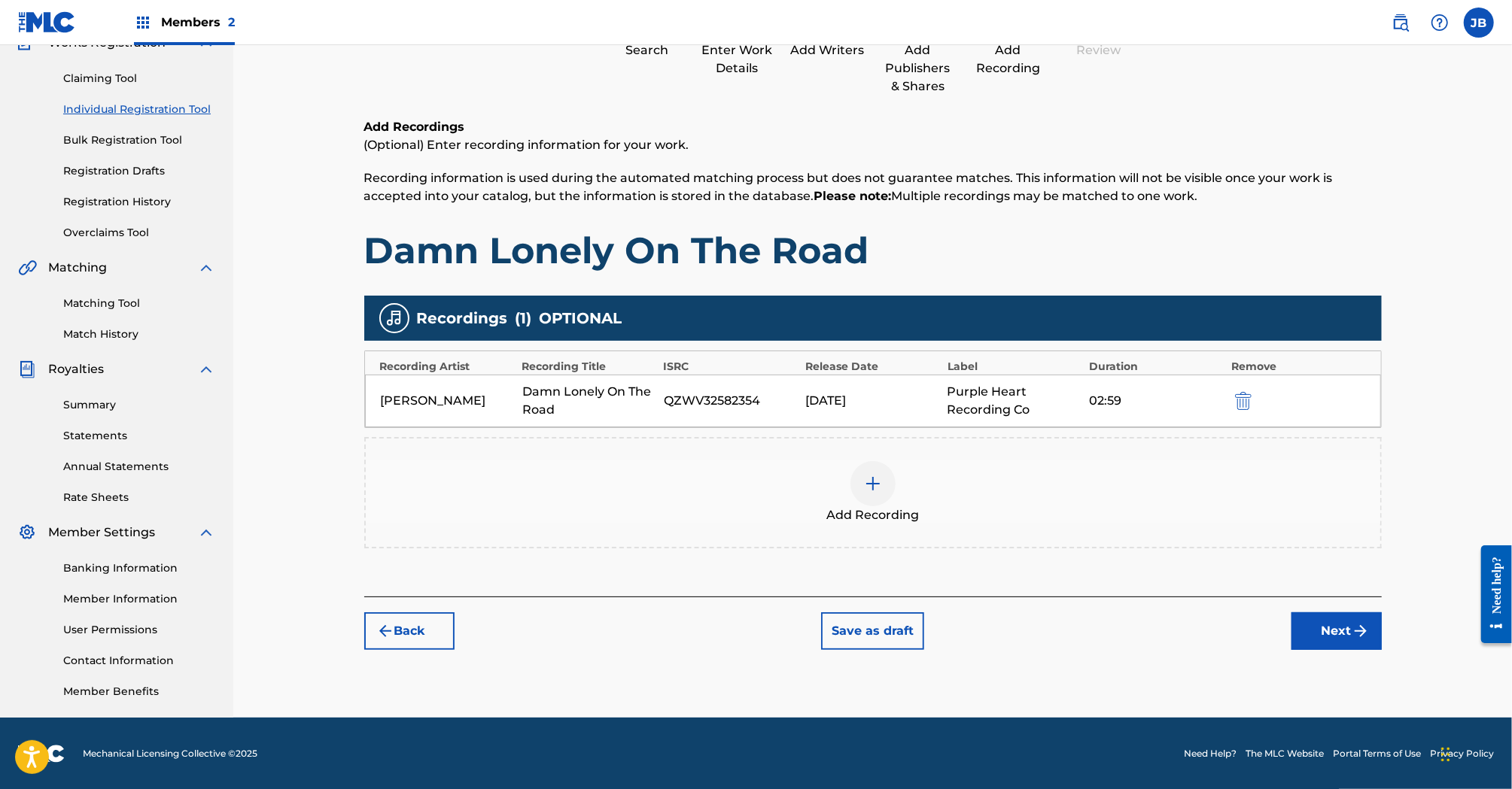
click at [1340, 639] on button "Next" at bounding box center [1336, 631] width 90 height 37
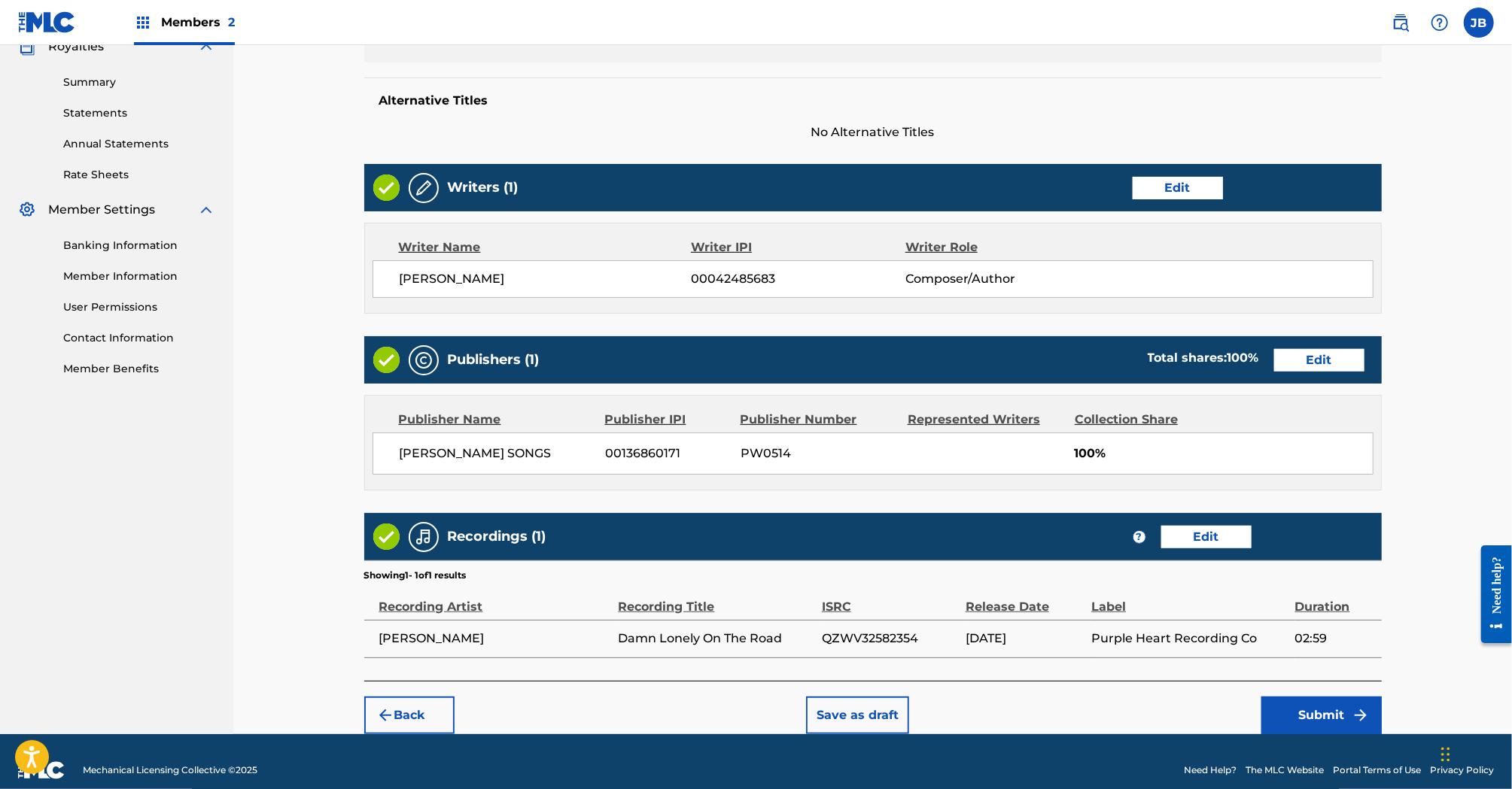
scroll to position [480, 0]
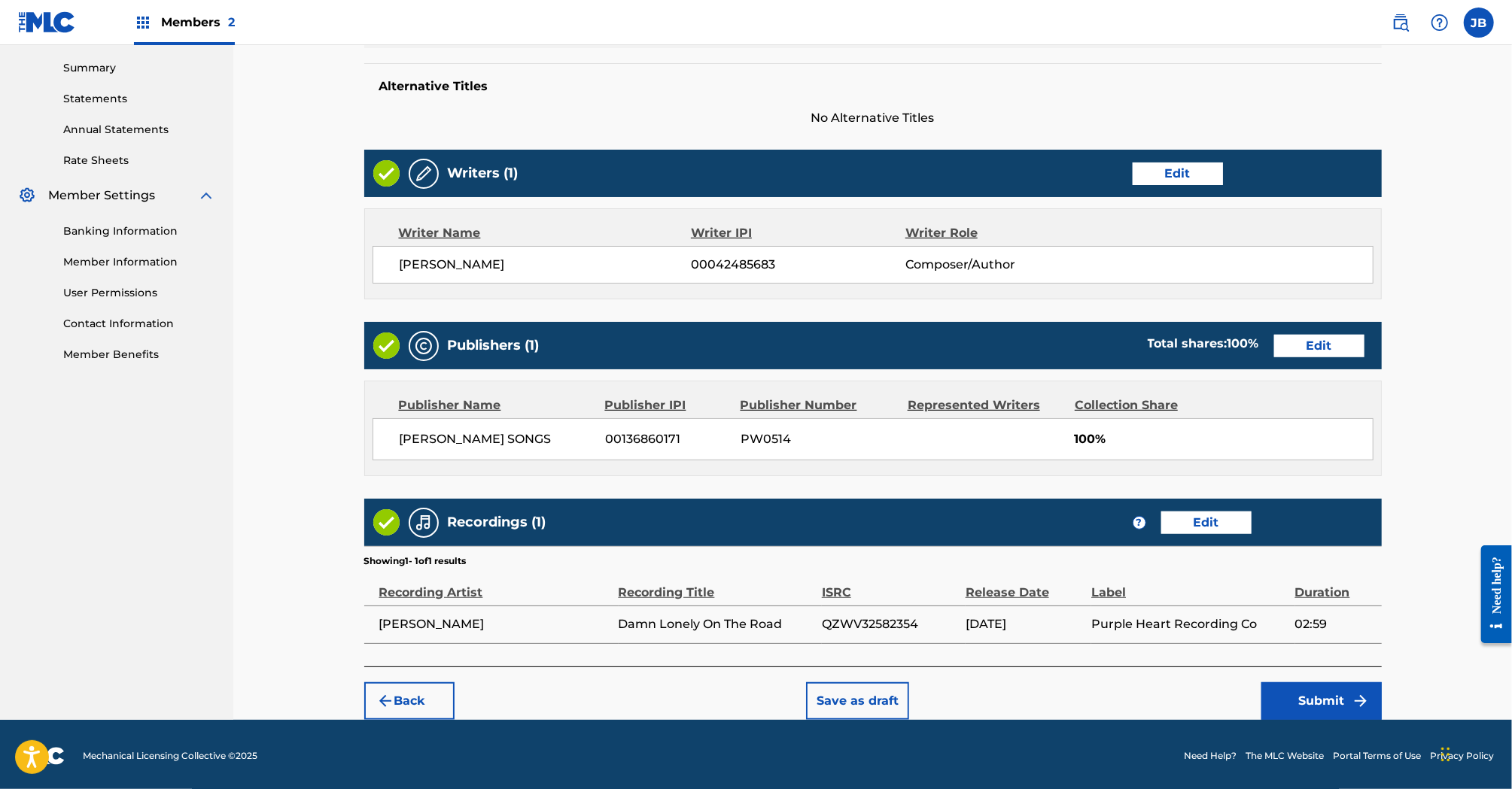
click at [1321, 696] on button "Submit" at bounding box center [1321, 701] width 121 height 37
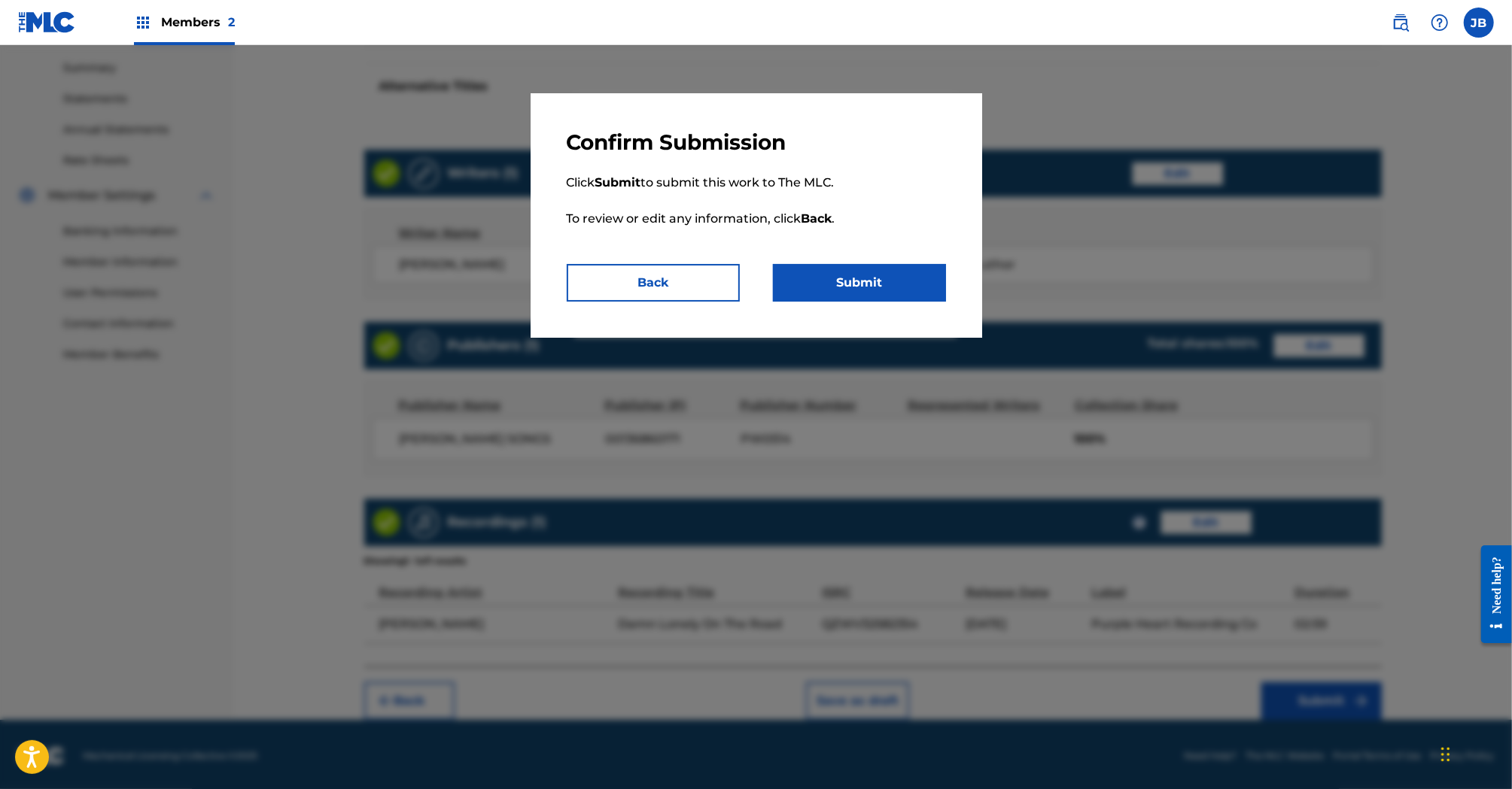
click at [866, 291] on button "Submit" at bounding box center [859, 283] width 173 height 37
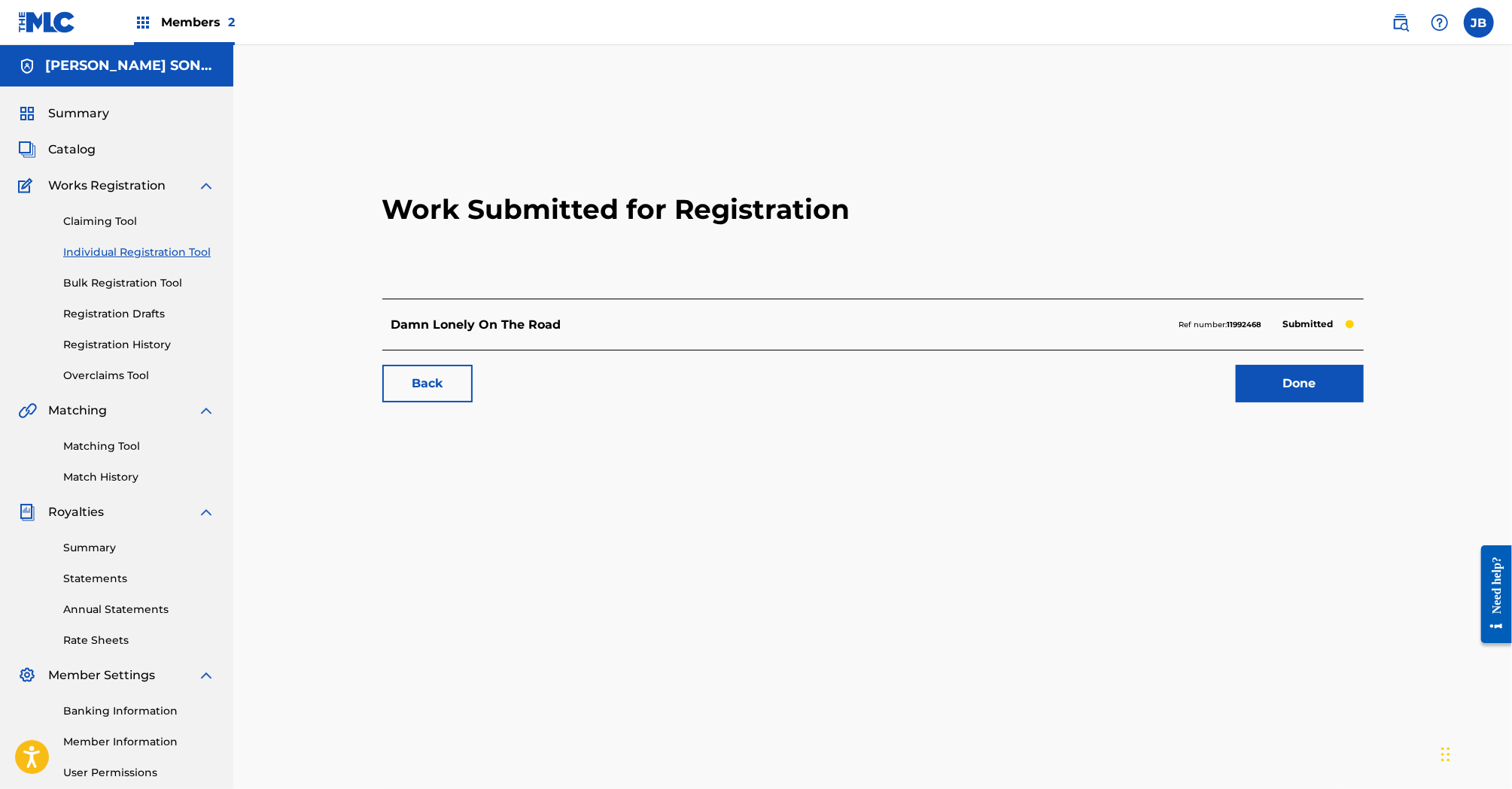
click at [1271, 380] on link "Done" at bounding box center [1299, 384] width 128 height 37
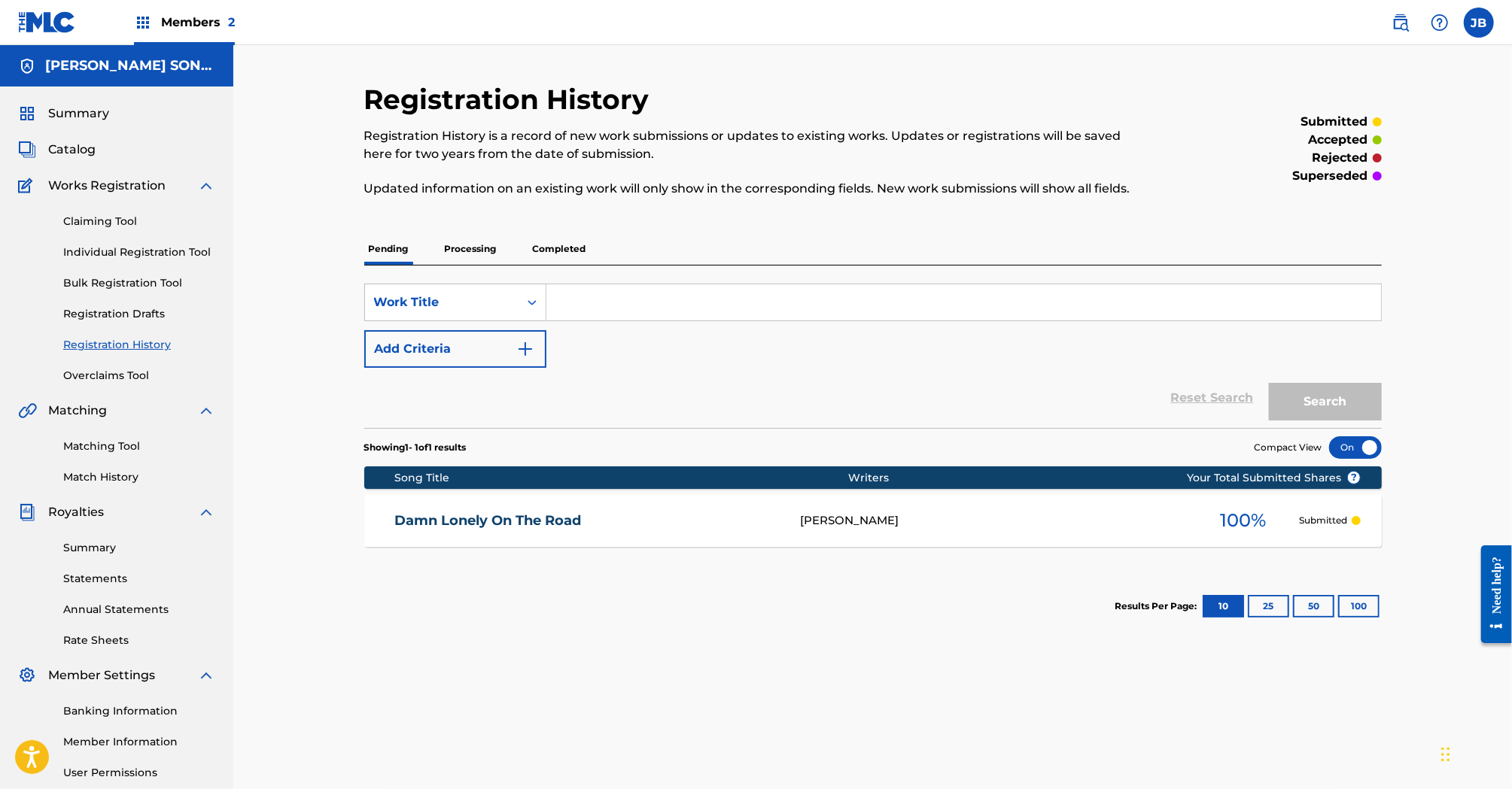
click at [121, 450] on link "Matching Tool" at bounding box center [139, 446] width 152 height 15
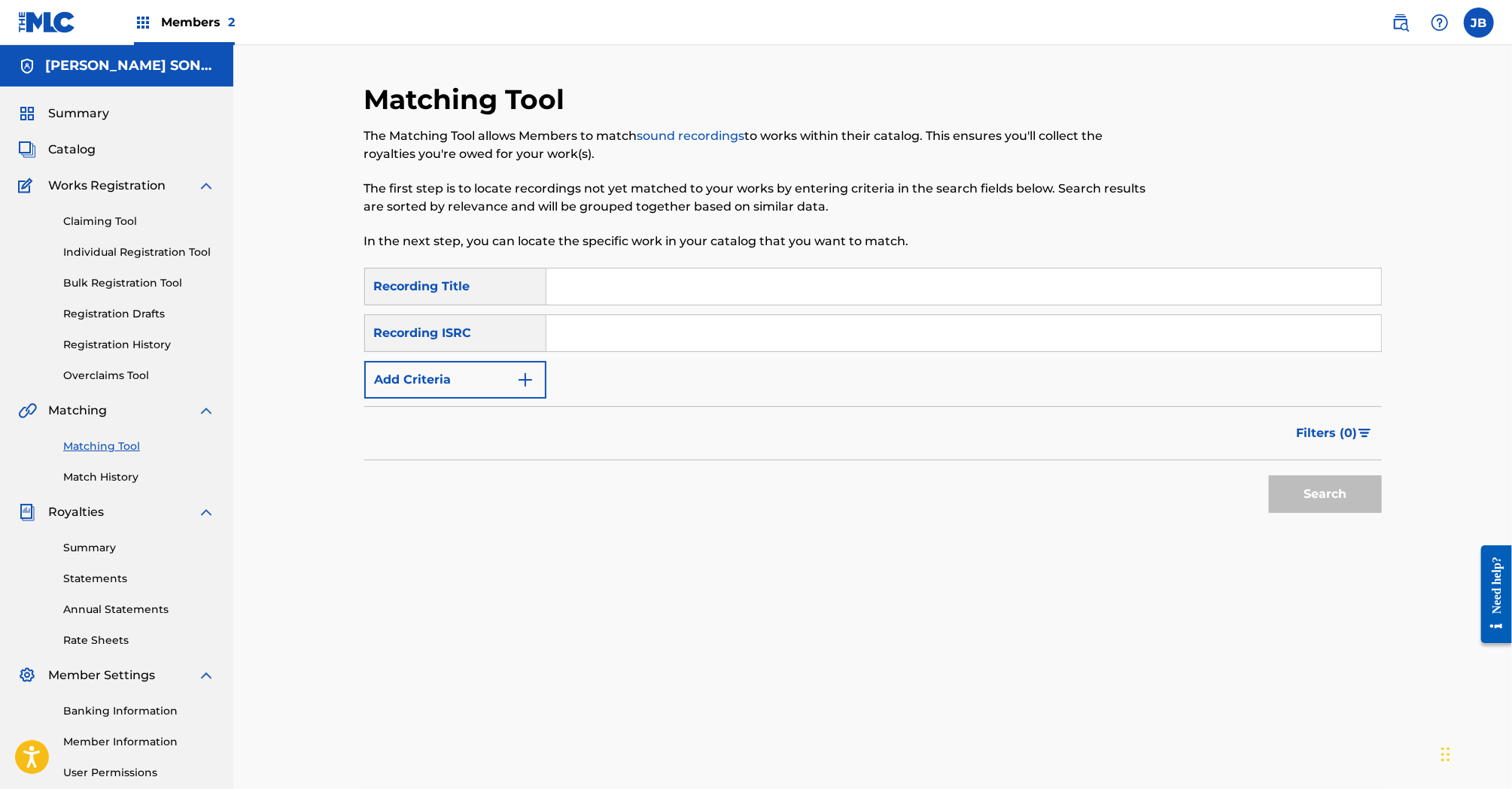
click at [629, 278] on input "Search Form" at bounding box center [964, 287] width 835 height 36
paste input "SUPERNATURAL HEAVEN IN DISGUISE"
type input "SUPERNATURAL HEAVEN IN DISGUISE"
click at [463, 367] on button "Add Criteria" at bounding box center [455, 379] width 182 height 37
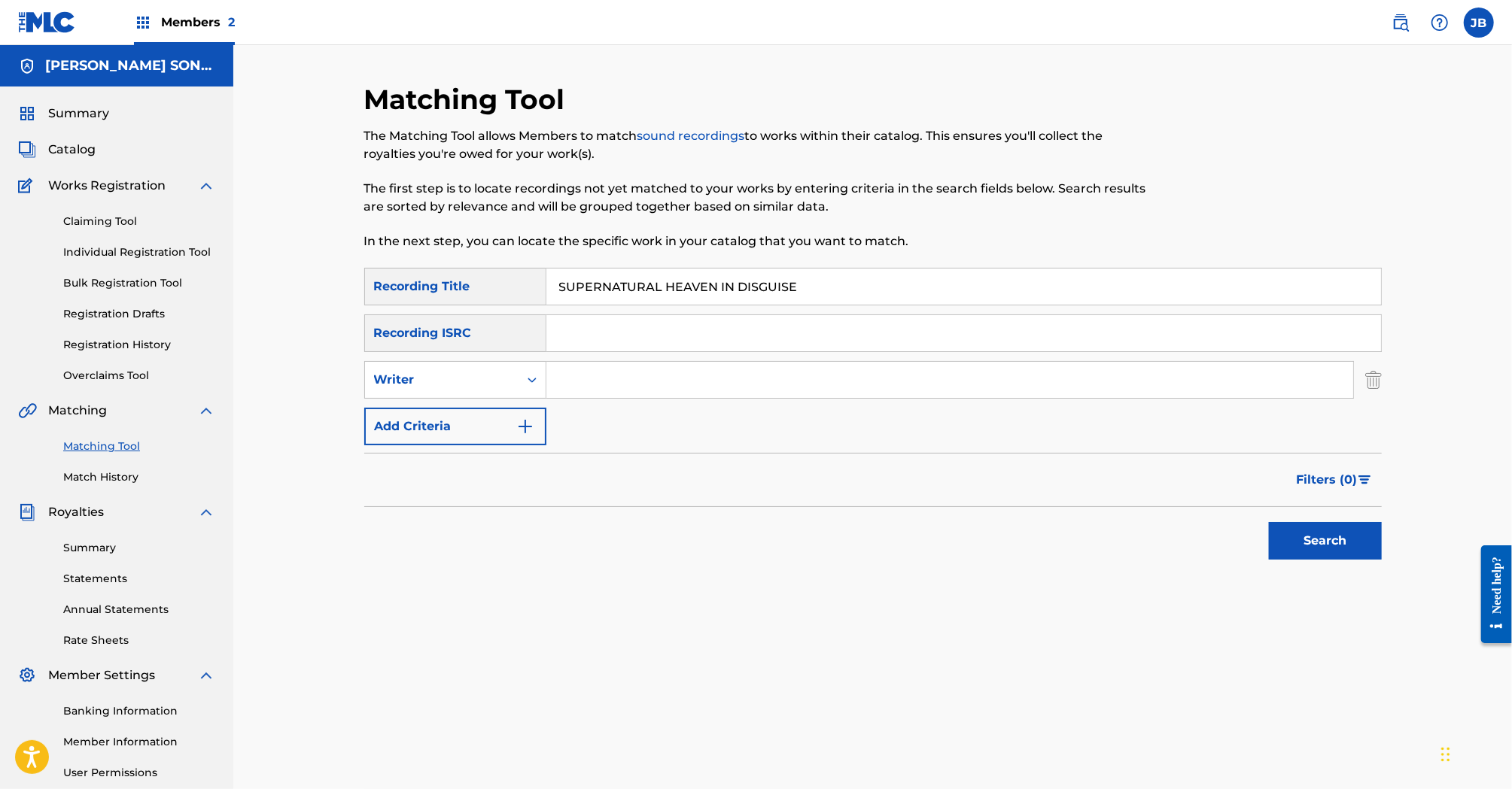
click at [588, 380] on input "Search Form" at bounding box center [950, 379] width 807 height 36
type input "[PERSON_NAME]"
click at [1269, 522] on button "Search" at bounding box center [1325, 541] width 113 height 37
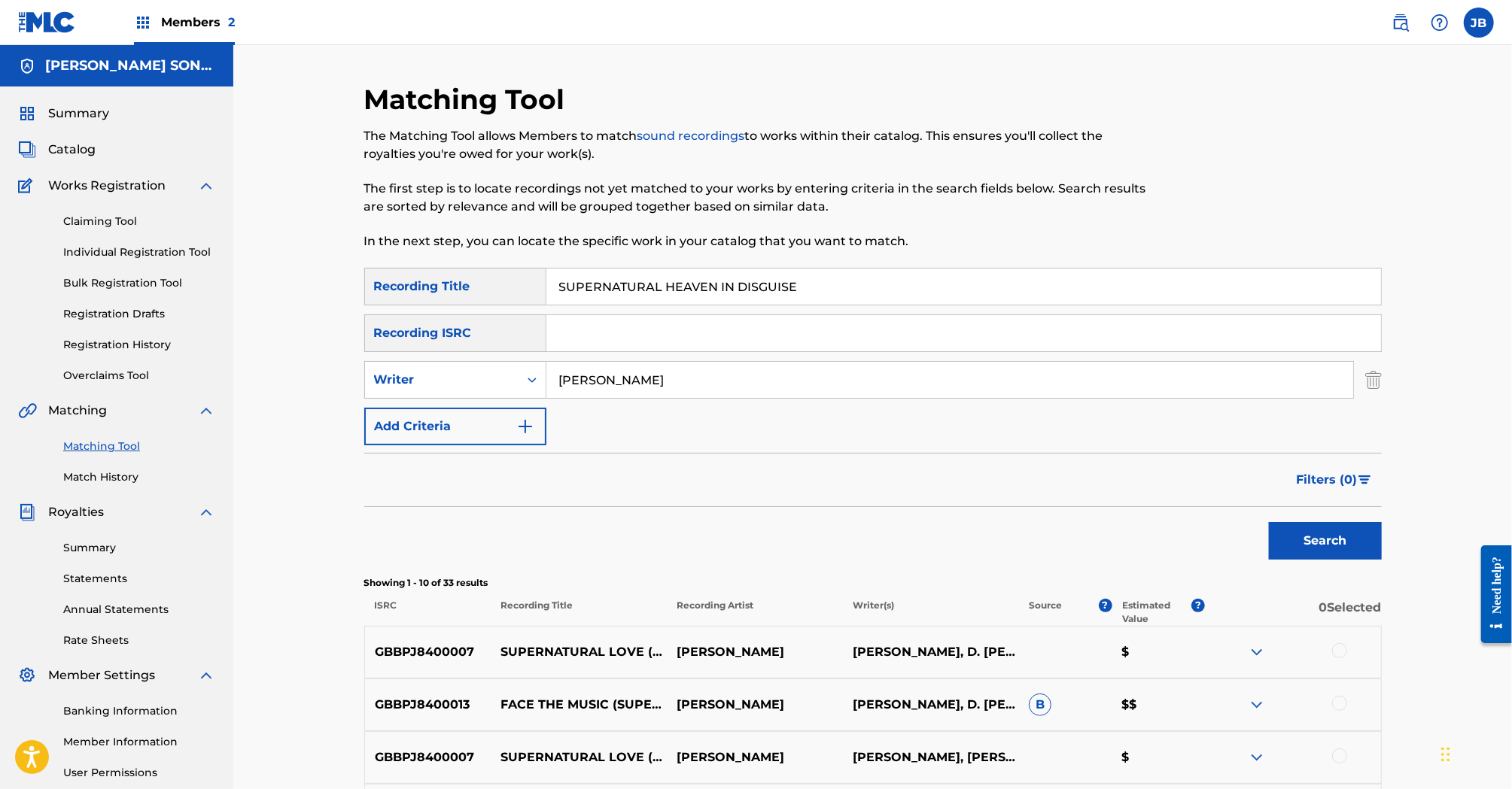
click at [581, 273] on input "SUPERNATURAL HEAVEN IN DISGUISE" at bounding box center [964, 287] width 835 height 36
paste input "TAKE ME HIGHER"
click at [1321, 543] on button "Search" at bounding box center [1325, 541] width 113 height 37
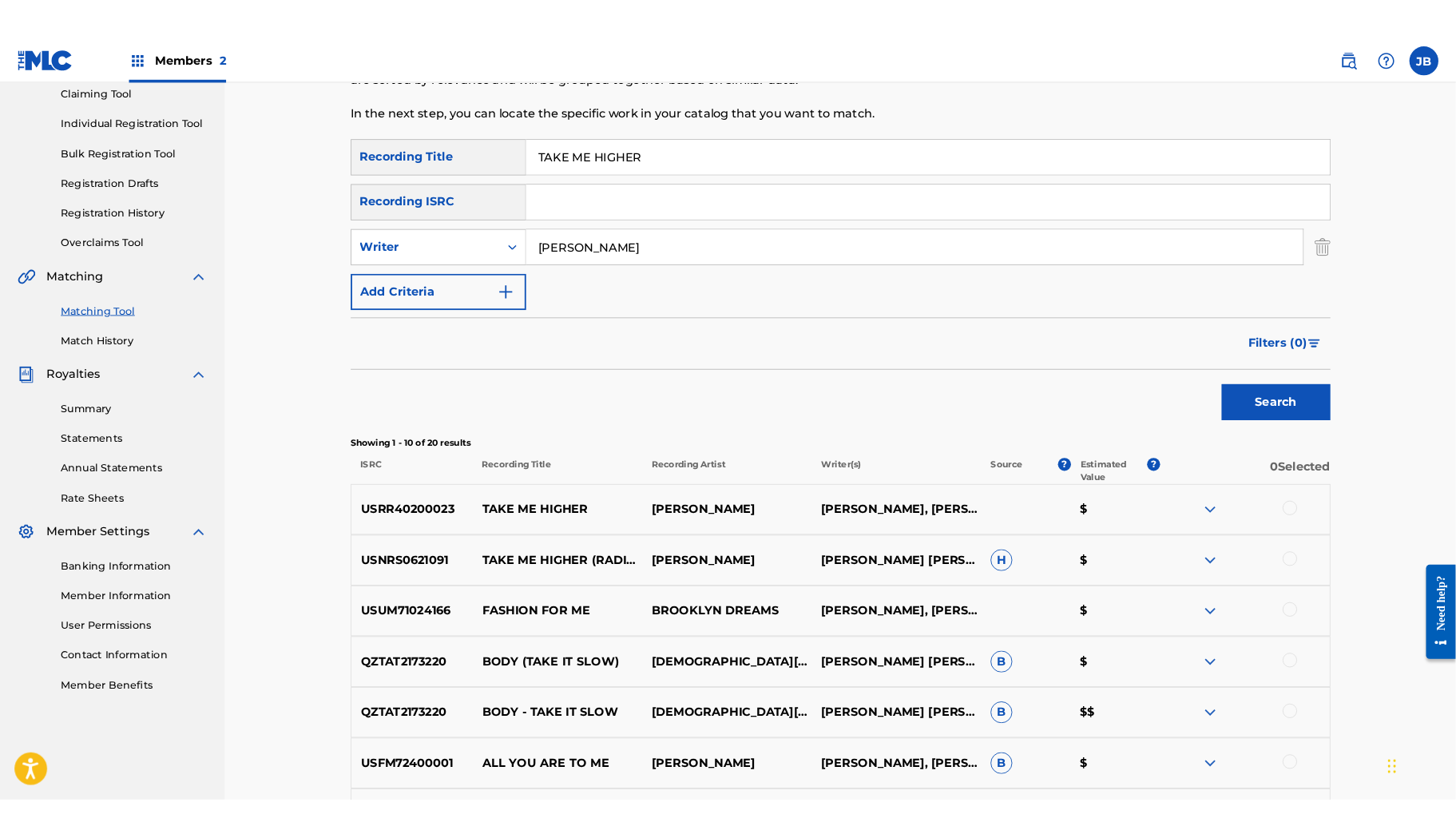
scroll to position [176, 0]
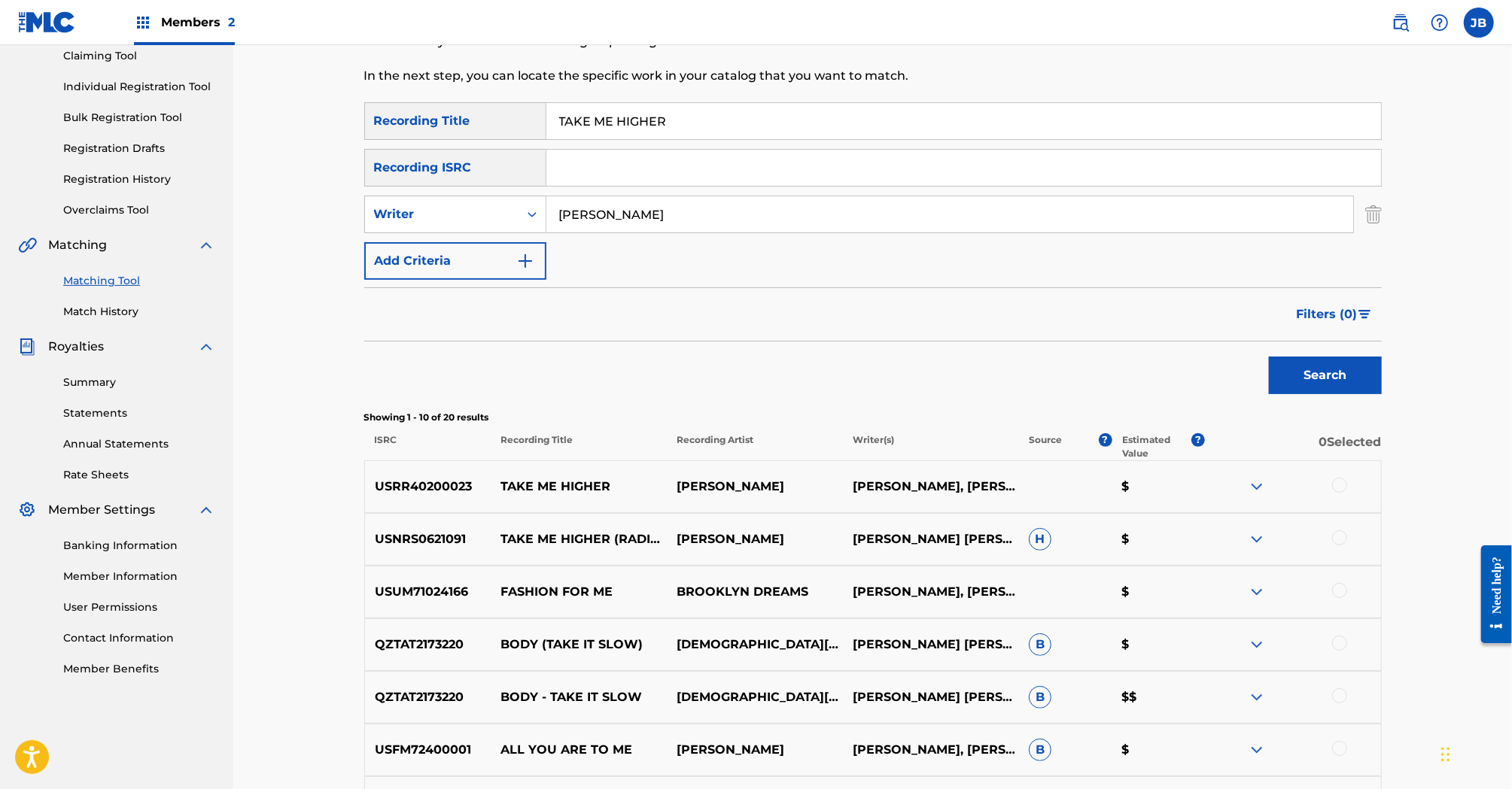
click at [1257, 537] on img at bounding box center [1257, 539] width 18 height 18
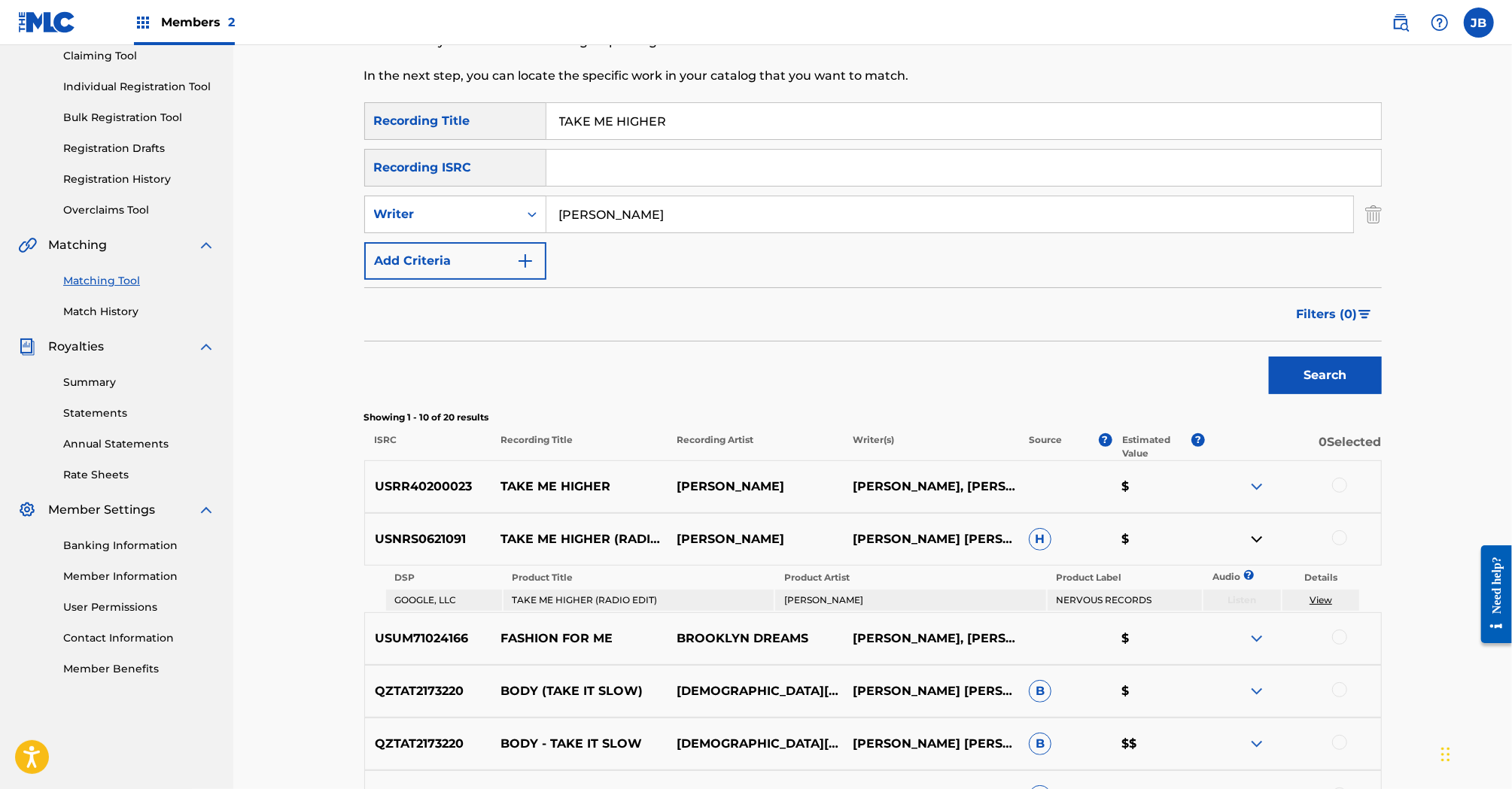
drag, startPoint x: 785, startPoint y: 598, endPoint x: 870, endPoint y: 603, distance: 85.1
click at [870, 603] on td "MISCHA DANIELS" at bounding box center [911, 600] width 270 height 21
copy td "MISCHA DANIELS"
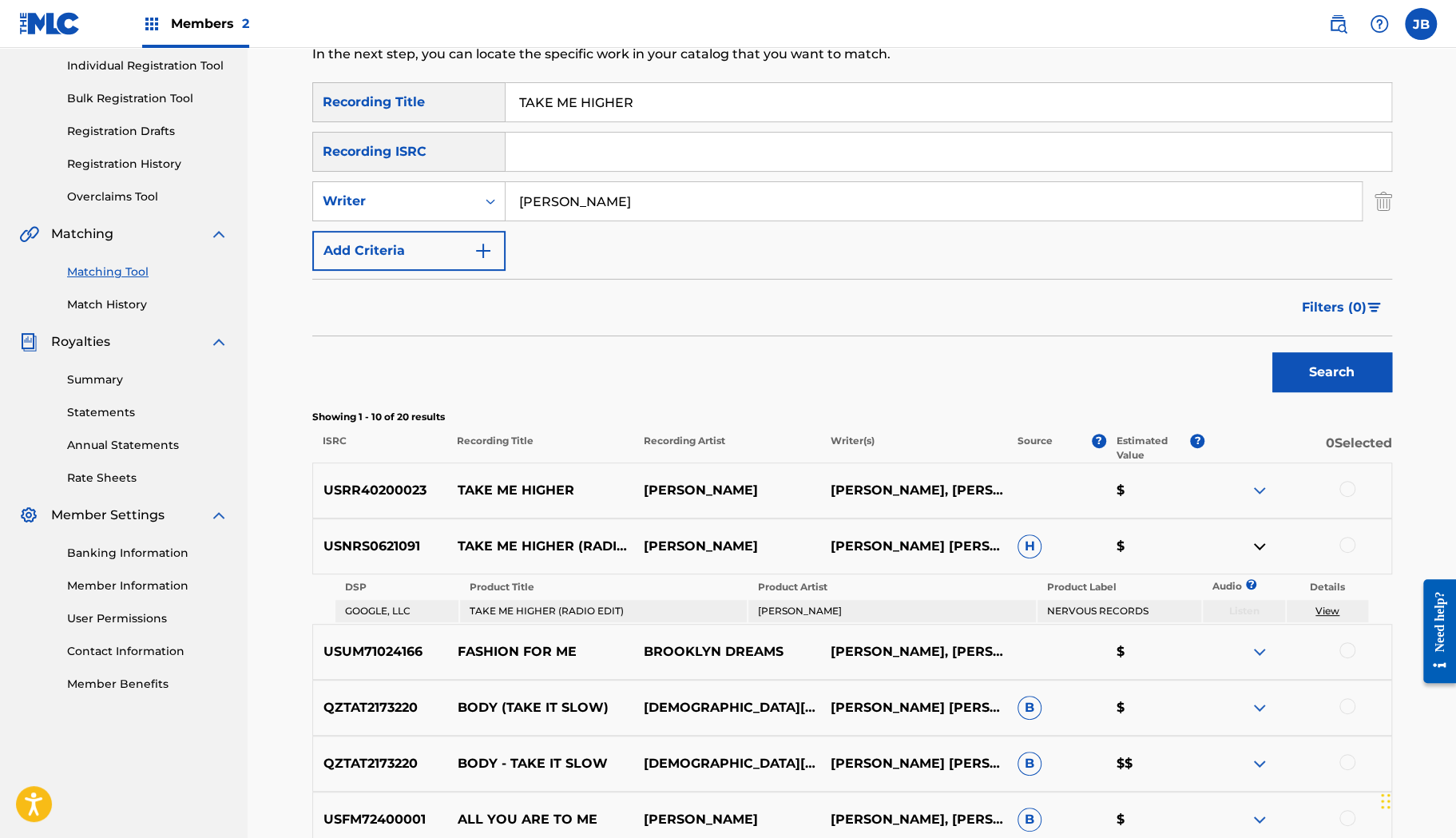
scroll to position [222, 0]
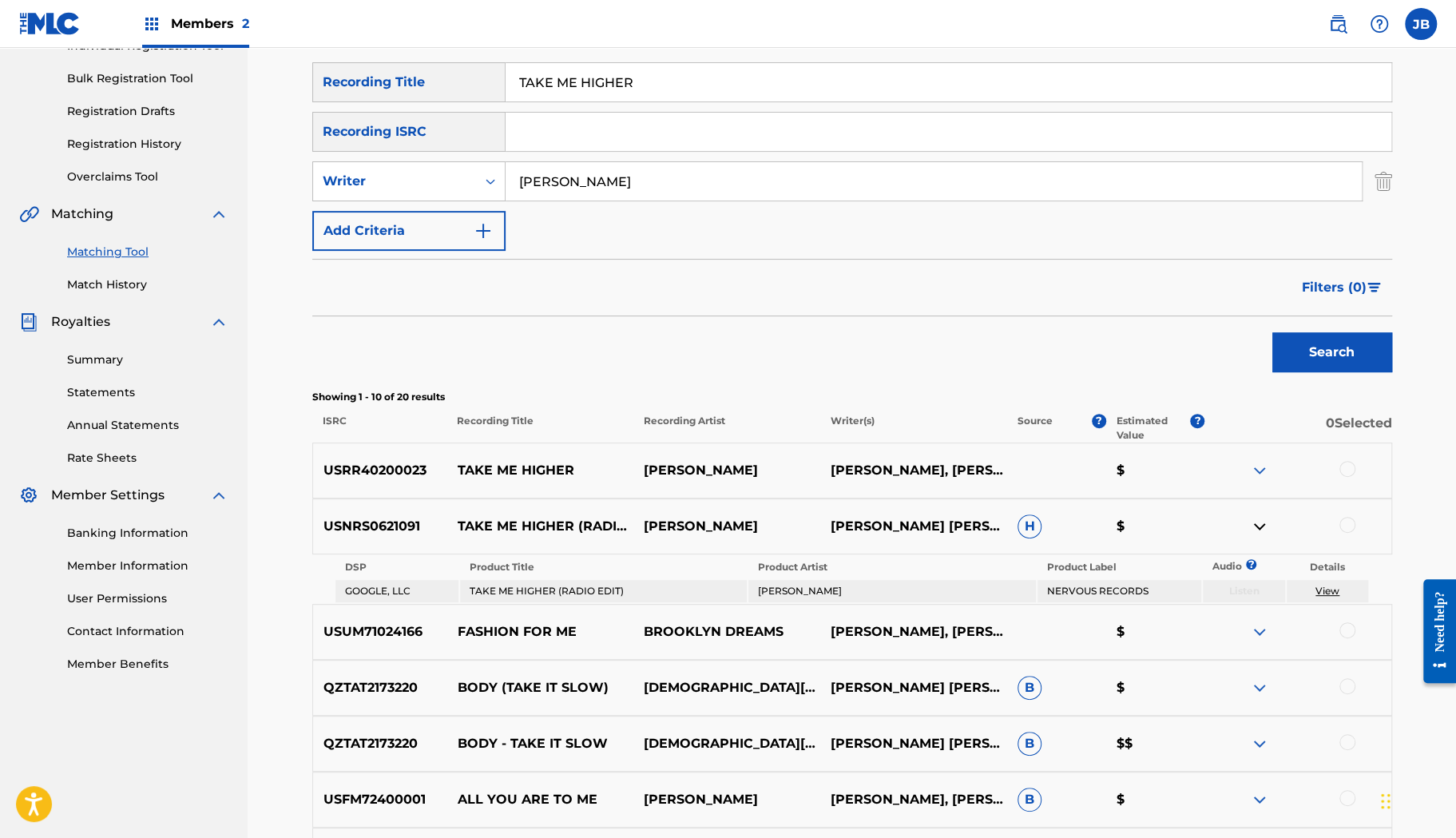
click at [783, 464] on p "[PERSON_NAME]" at bounding box center [727, 470] width 187 height 19
click at [559, 106] on div "SearchWithCriteria263fa6ef-9c8b-40cc-83d3-32872b3cc5d2 Recording Title TAKE ME …" at bounding box center [852, 157] width 1080 height 189
click at [578, 85] on input "TAKE ME HIGHER" at bounding box center [948, 82] width 886 height 38
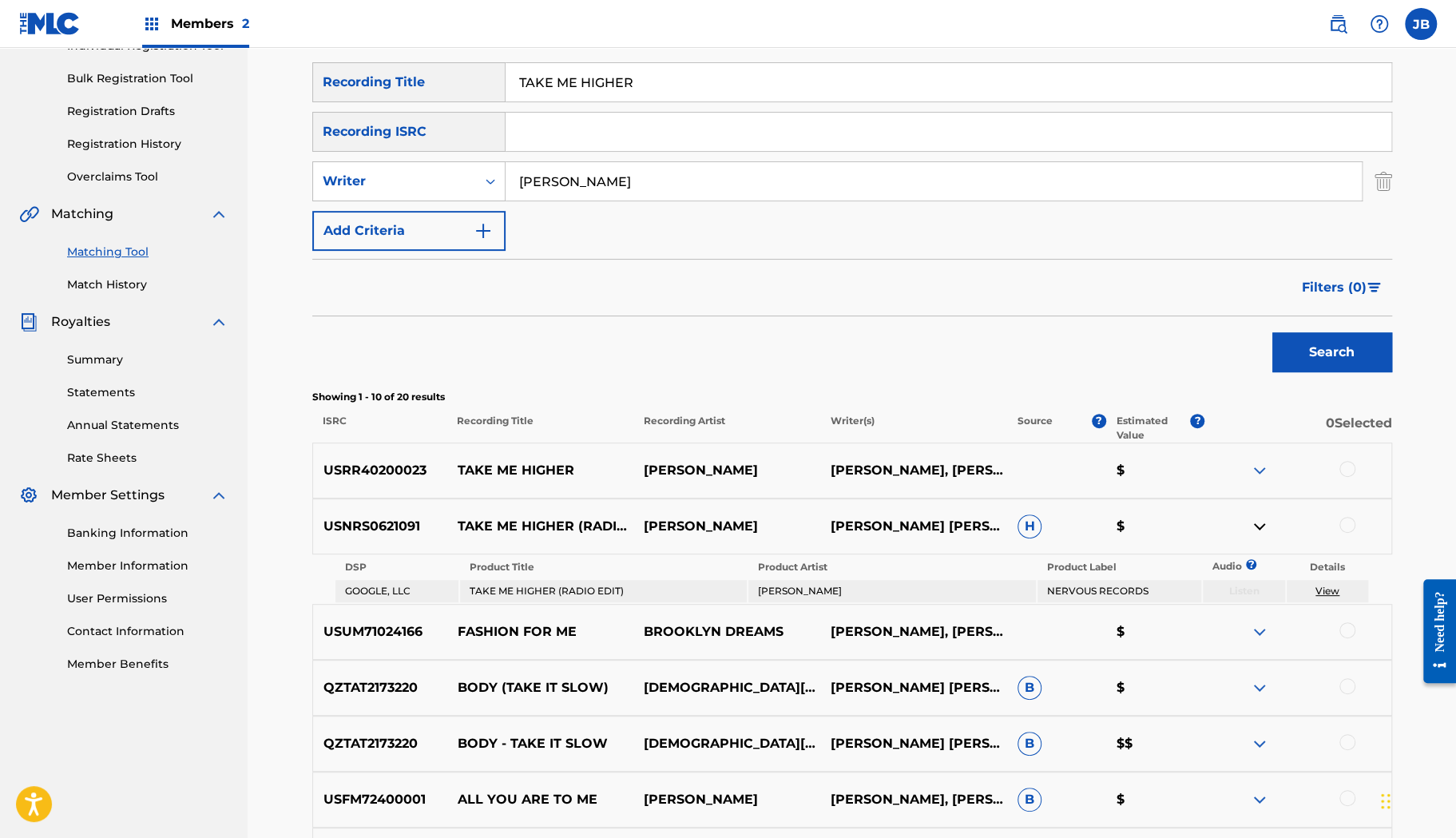
paste input "BEGIN AGAIN"
click at [1273, 332] on button "Search" at bounding box center [1332, 352] width 120 height 40
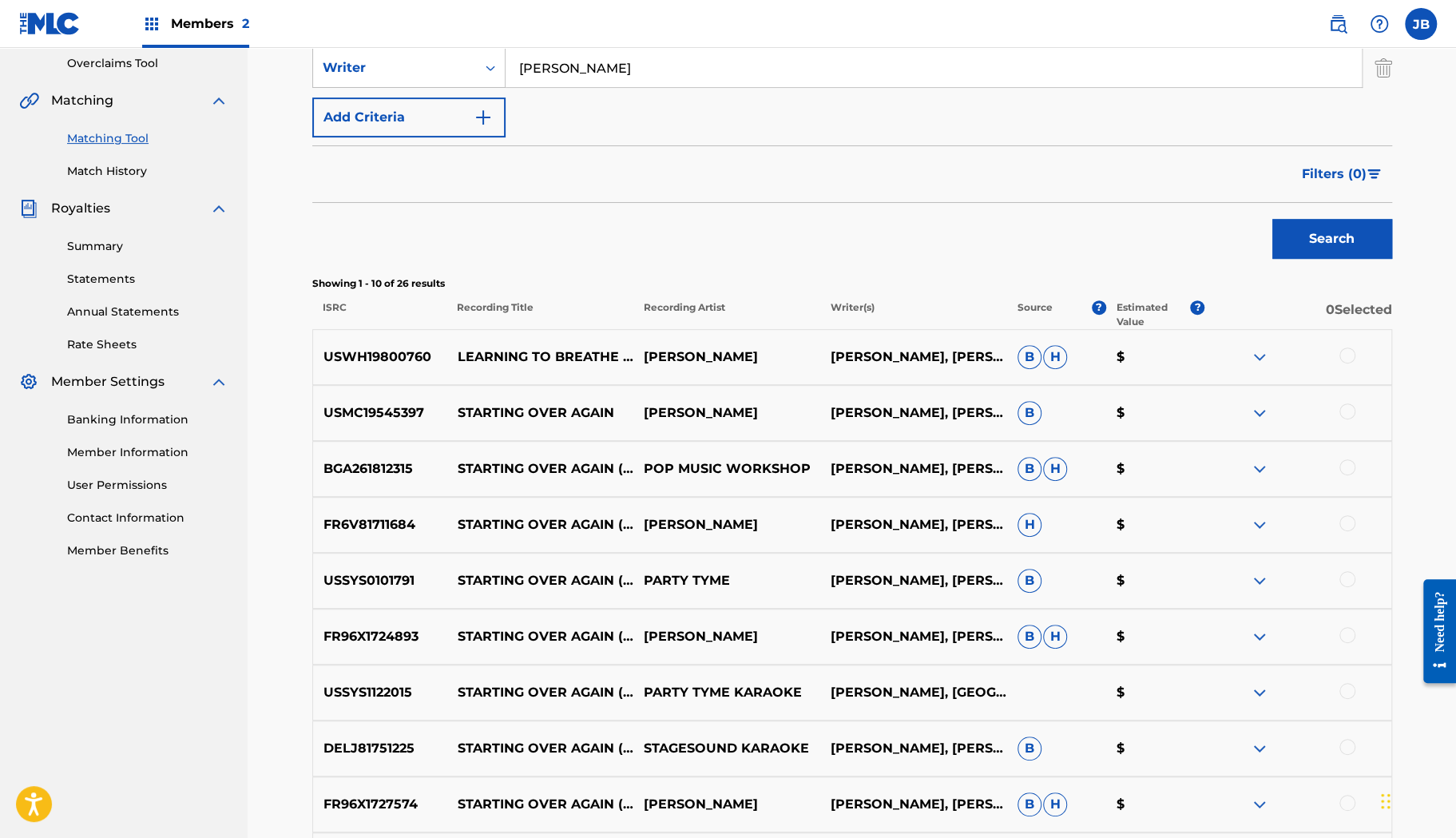
scroll to position [337, 0]
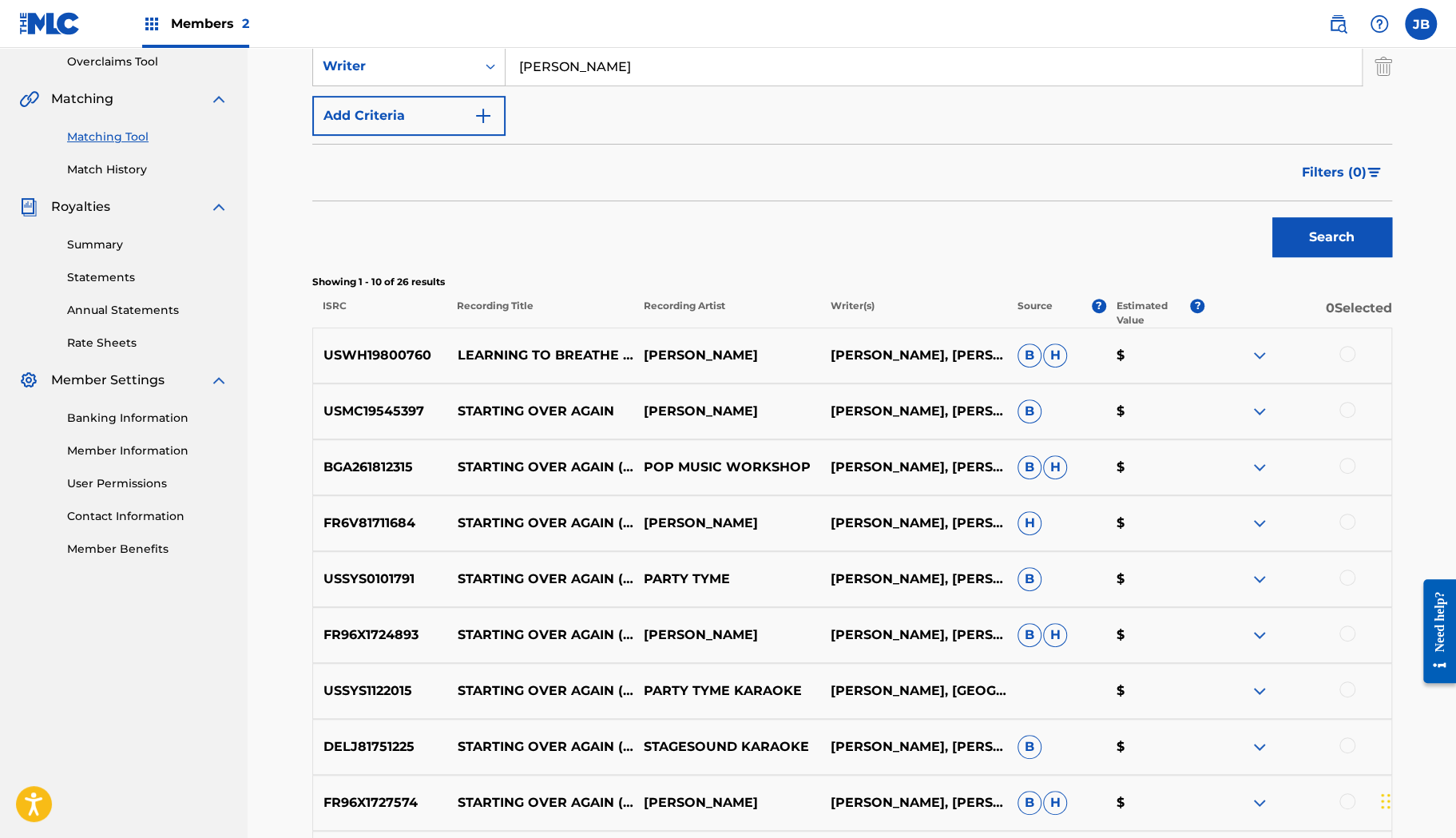
click at [1261, 414] on img at bounding box center [1260, 412] width 19 height 19
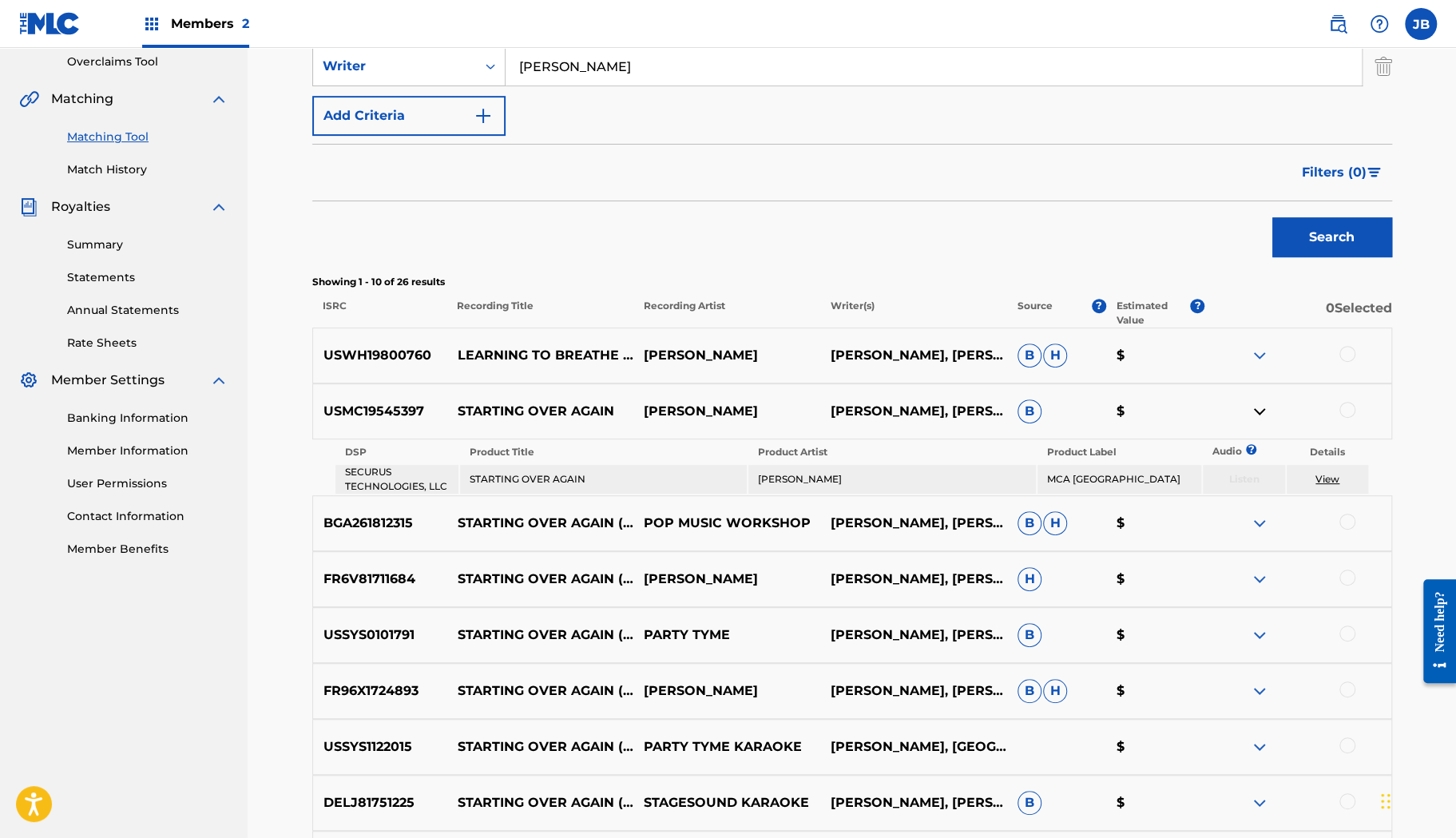
click at [1261, 414] on img at bounding box center [1260, 412] width 19 height 19
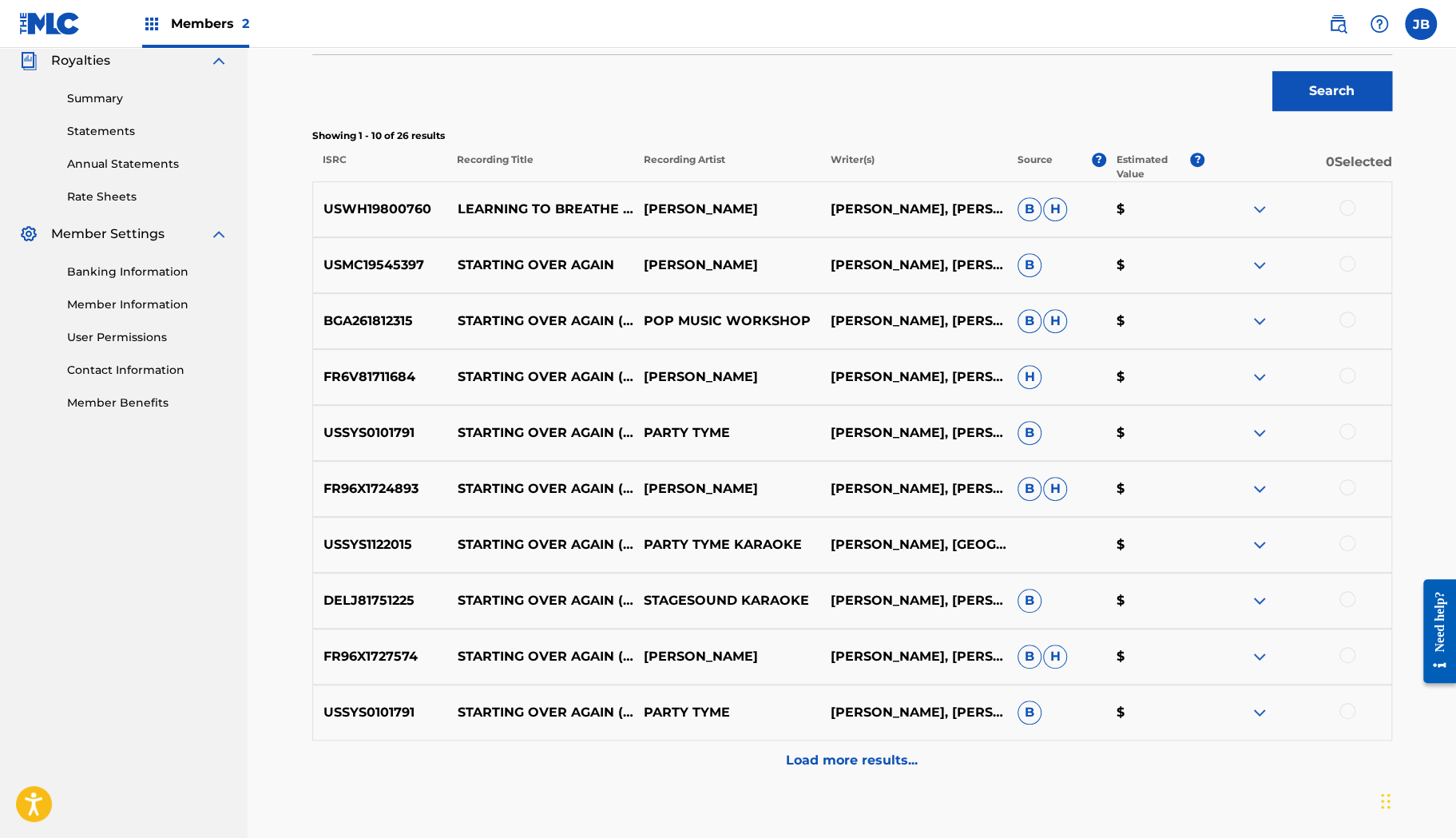
scroll to position [486, 0]
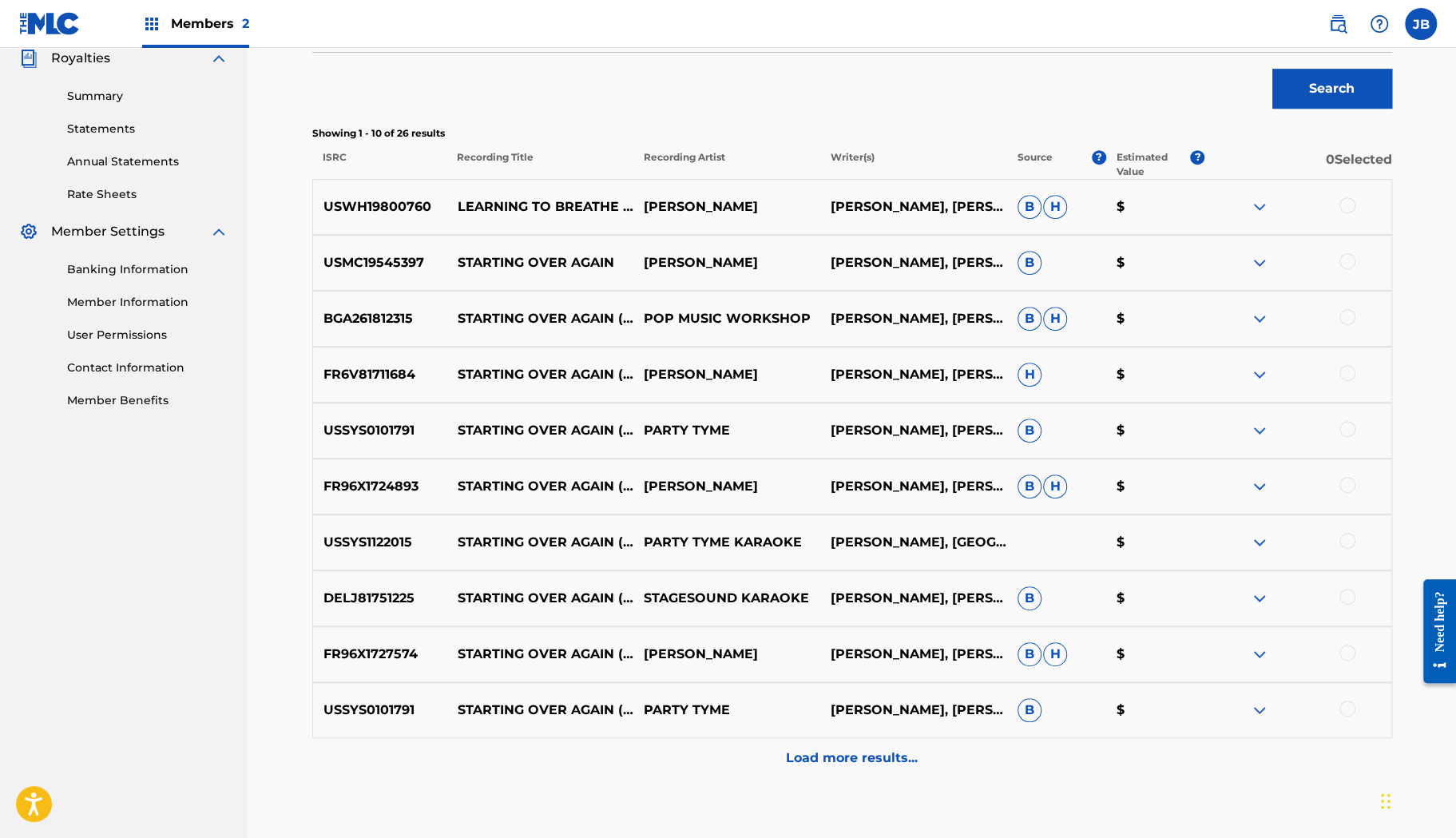
click at [838, 758] on p "Load more results..." at bounding box center [852, 758] width 131 height 19
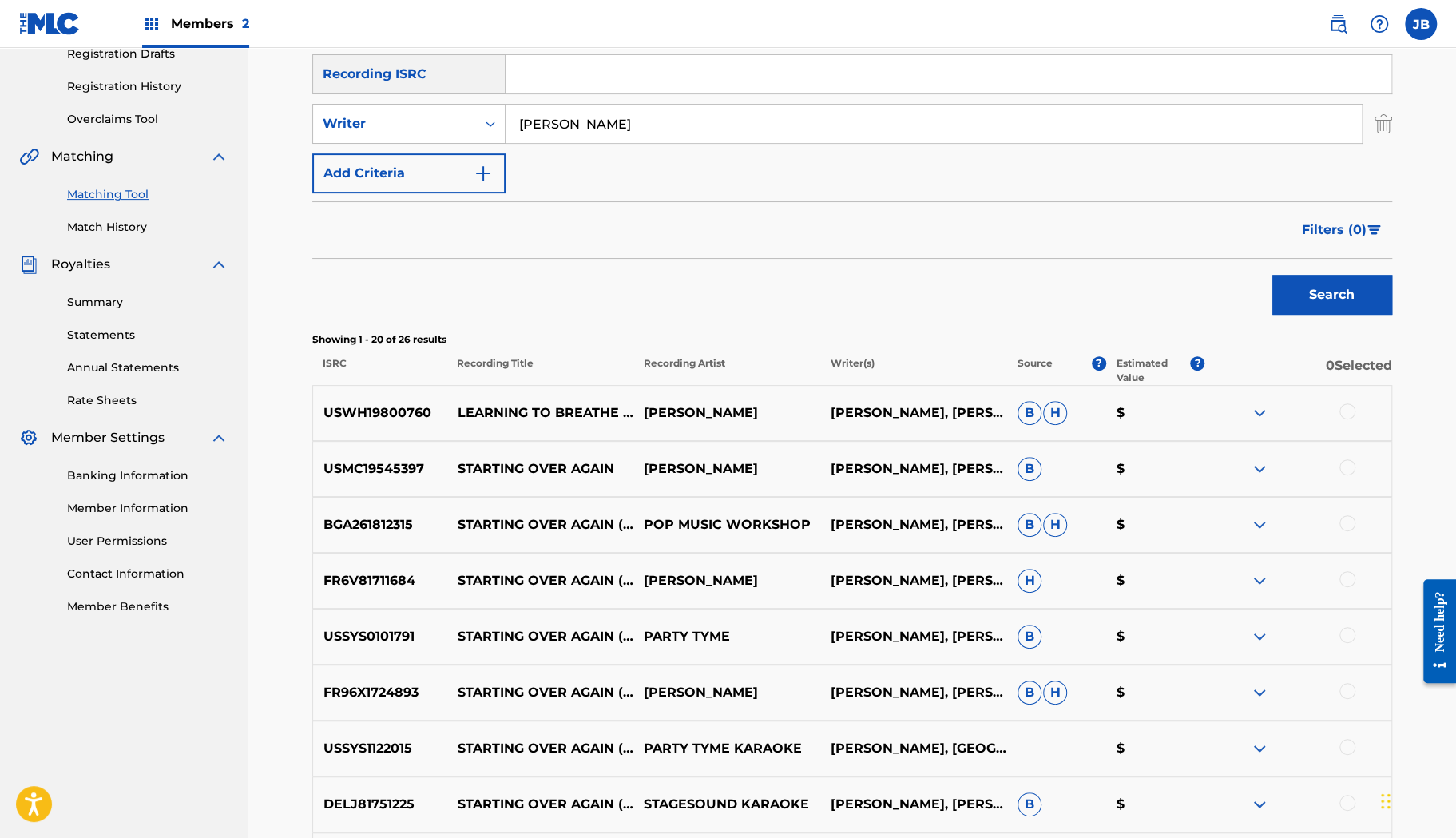
scroll to position [0, 0]
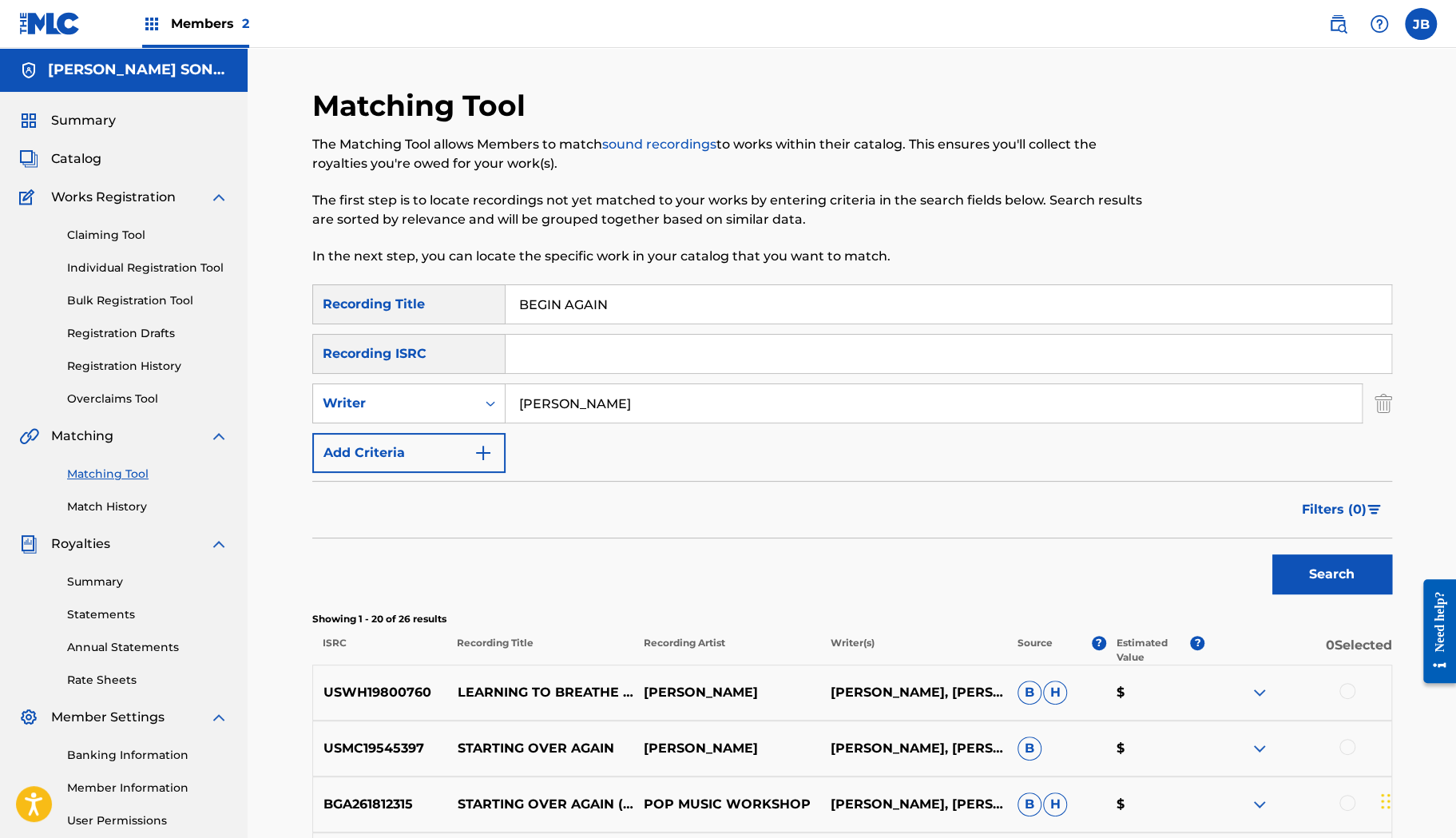
click at [558, 292] on input "BEGIN AGAIN" at bounding box center [948, 304] width 886 height 38
paste input "DIFFERENT ROAD"
click at [1273, 554] on button "Search" at bounding box center [1332, 574] width 120 height 40
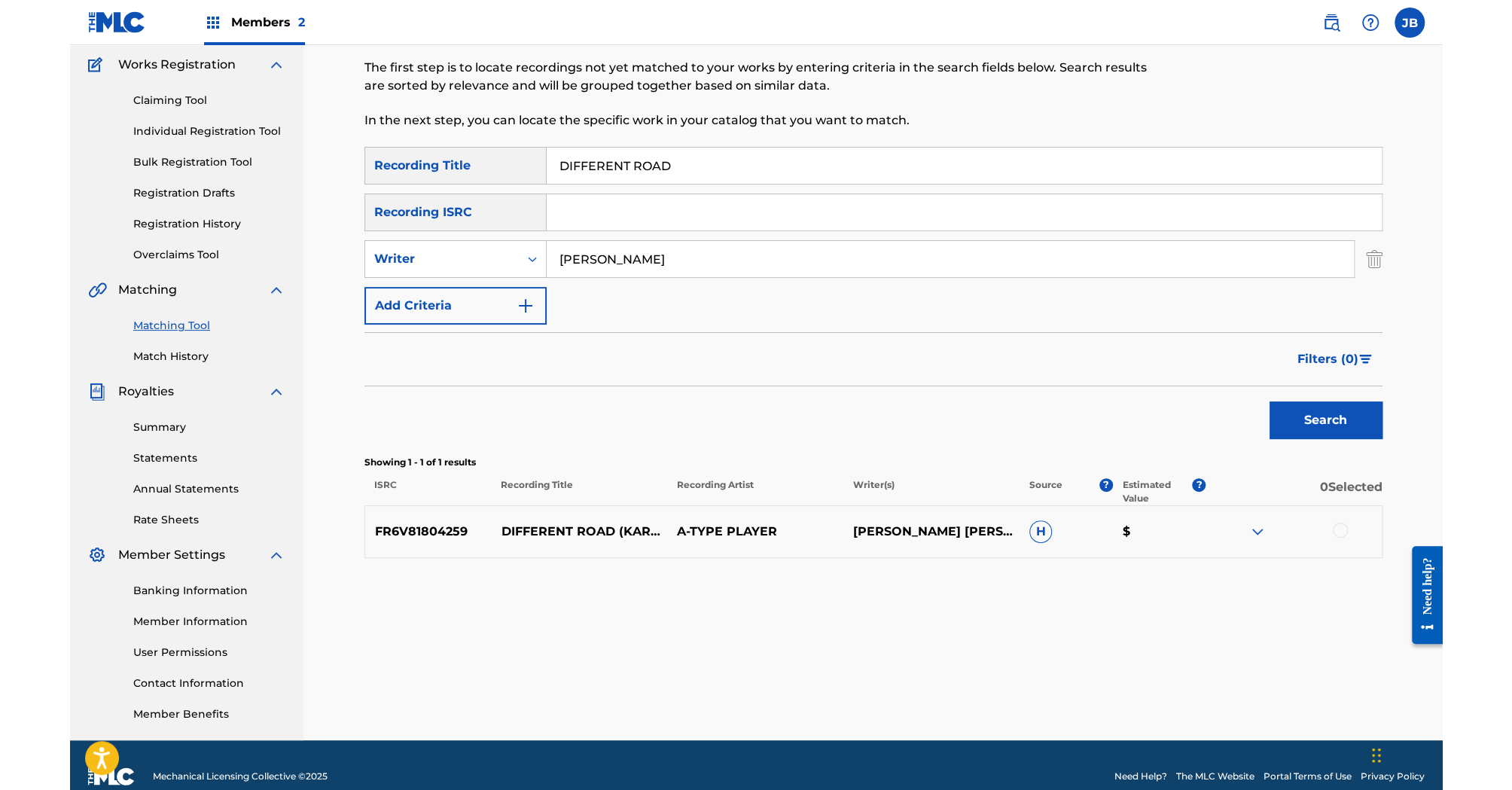
scroll to position [143, 0]
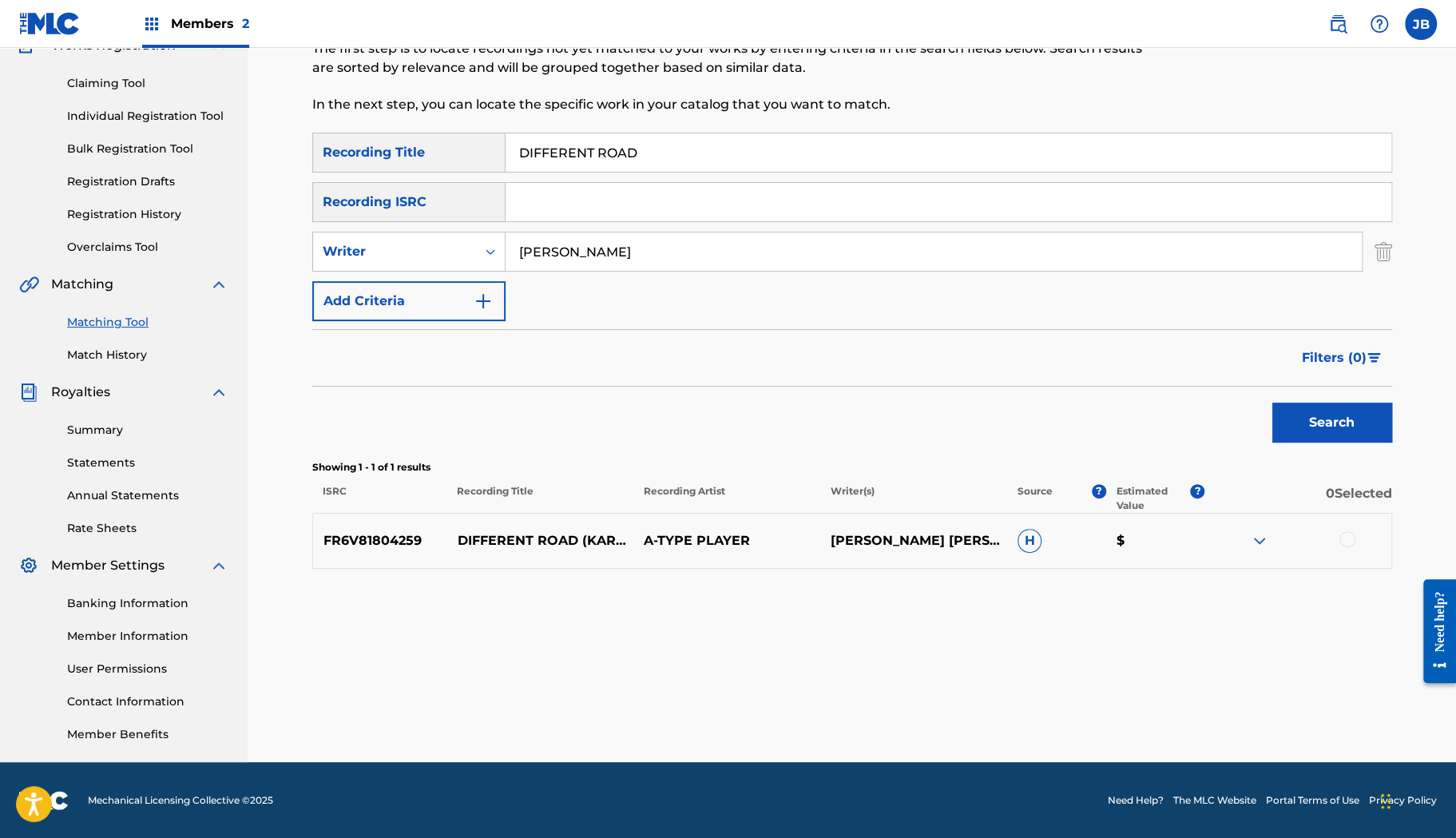
click at [1256, 539] on img at bounding box center [1260, 541] width 19 height 19
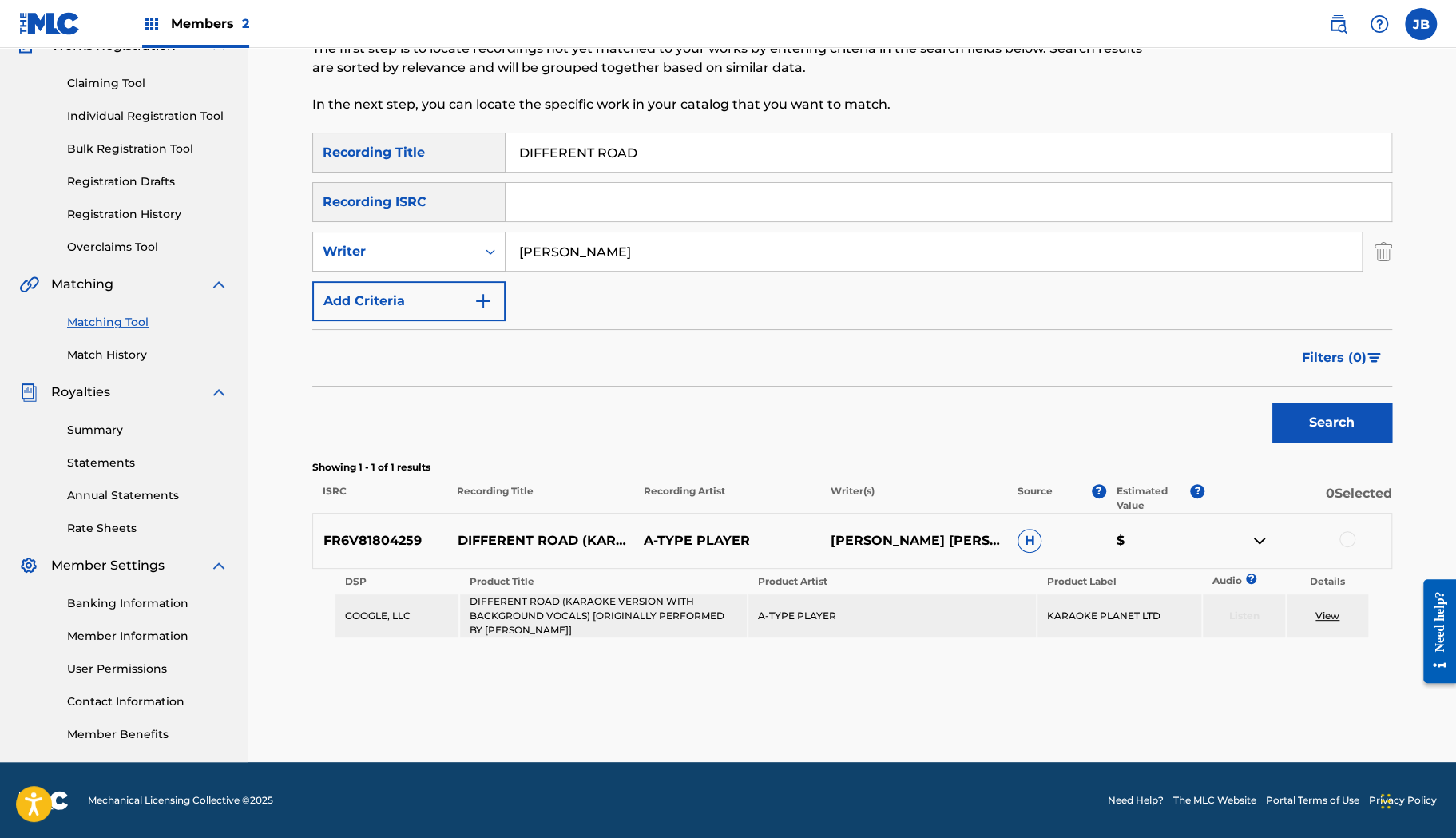
click at [1256, 539] on img at bounding box center [1260, 541] width 19 height 19
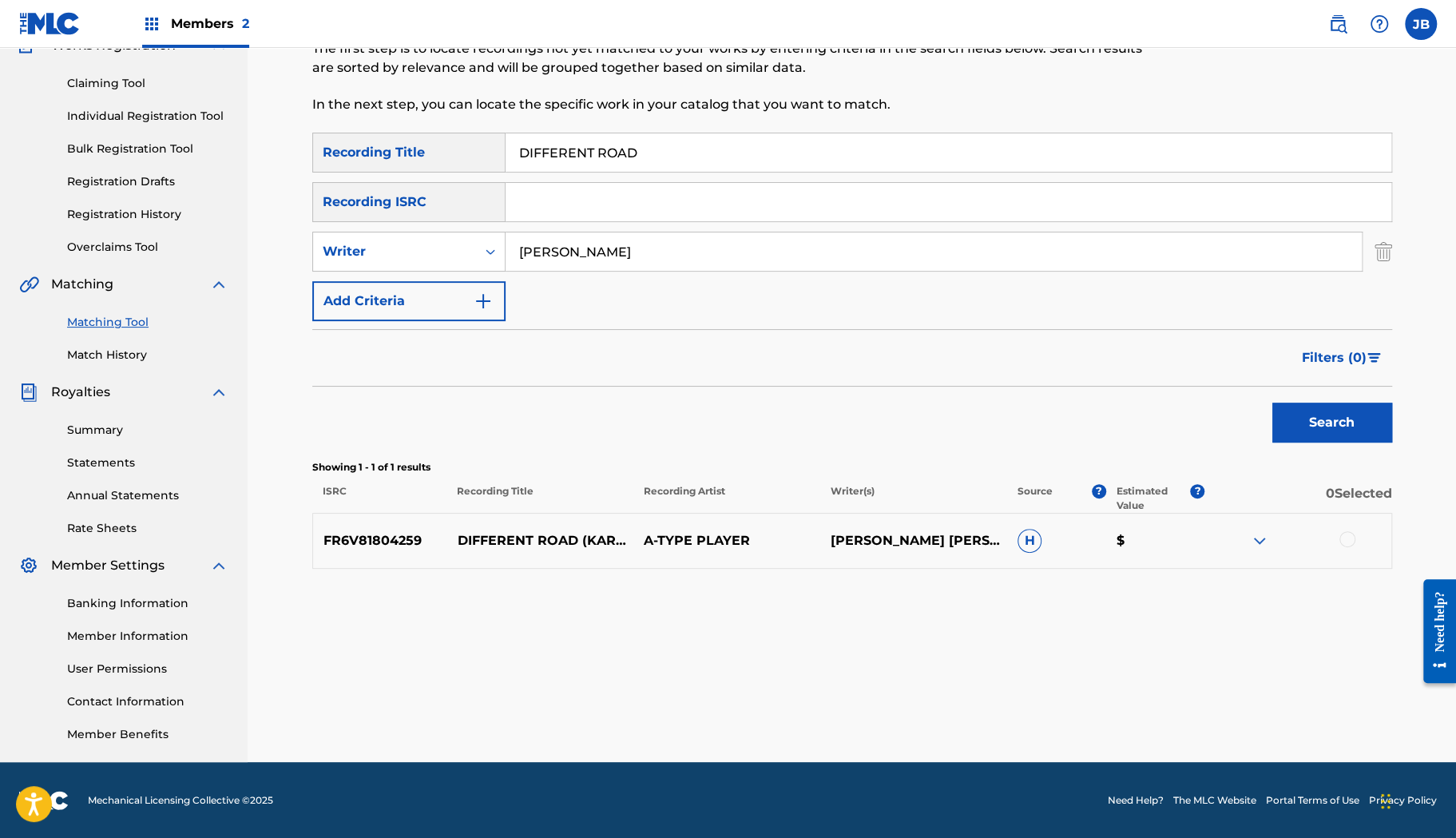
click at [578, 159] on input "DIFFERENT ROAD" at bounding box center [948, 152] width 886 height 38
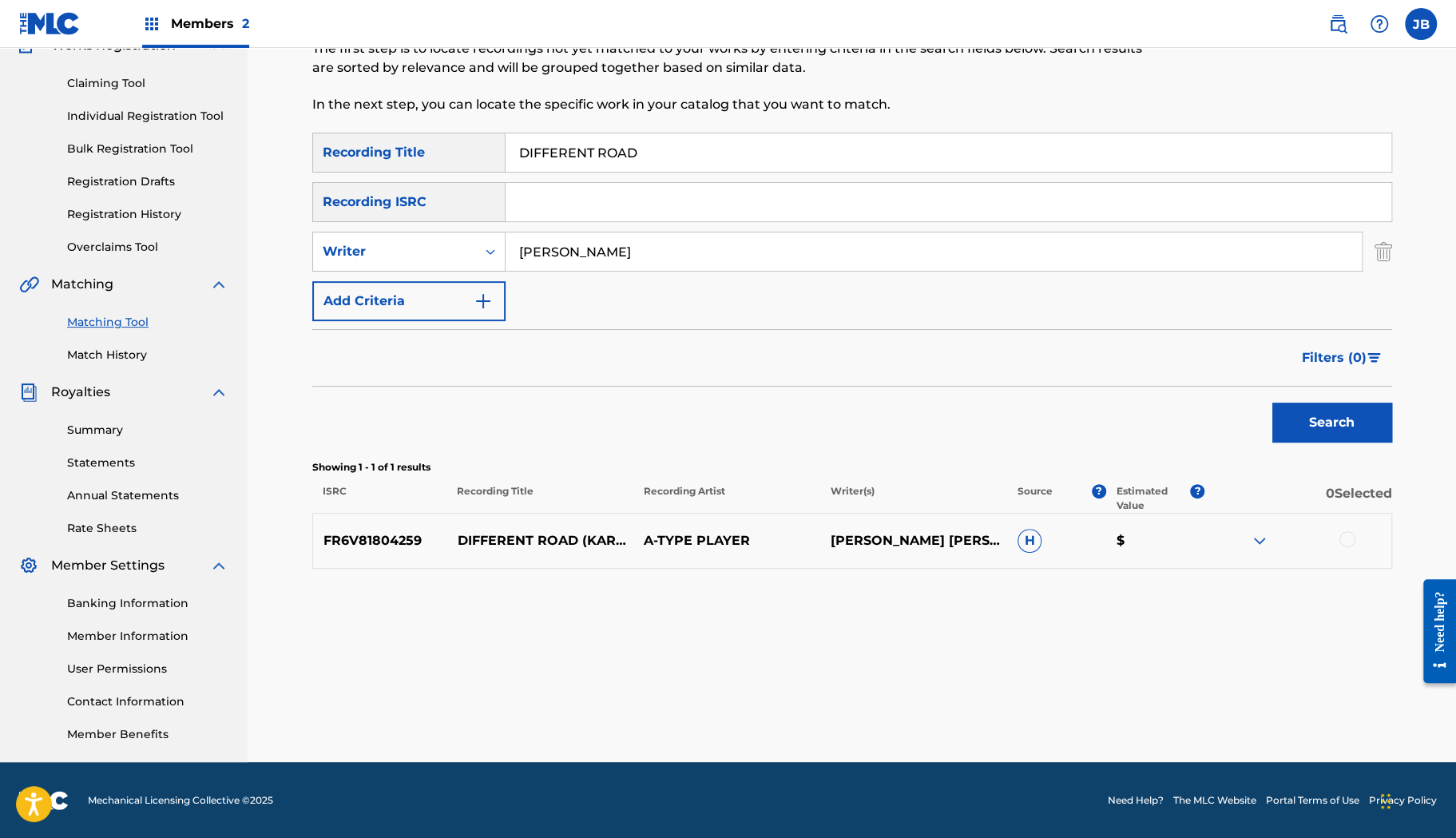
paste input "HE WILL MAKE A WAY"
type input "HE WILL MAKE A WAY"
click at [1110, 340] on div "Filters ( 0 )" at bounding box center [852, 358] width 1080 height 58
click at [1290, 425] on button "Search" at bounding box center [1332, 423] width 120 height 40
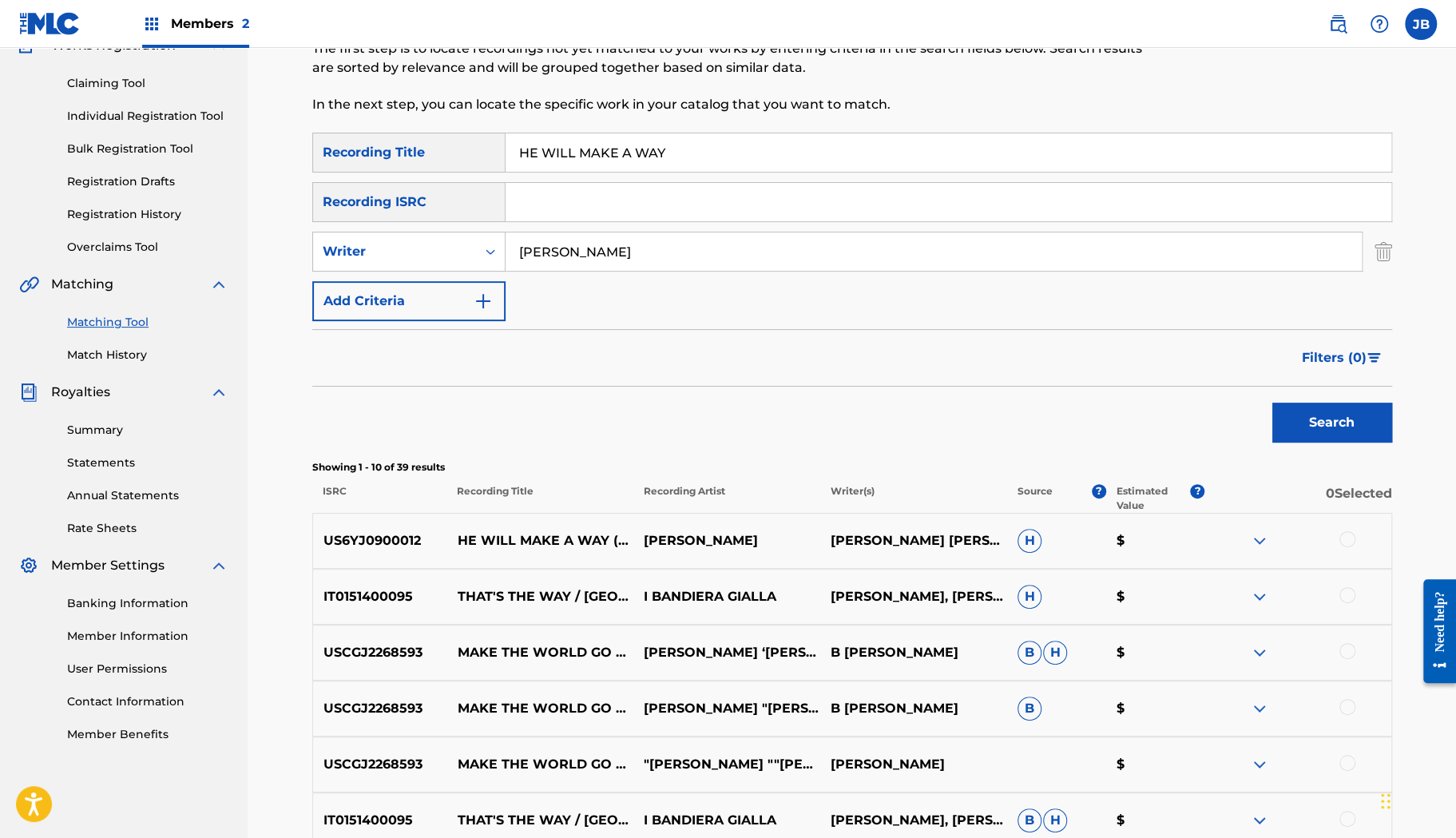
click at [1261, 541] on img at bounding box center [1260, 541] width 19 height 19
